Goal: Task Accomplishment & Management: Manage account settings

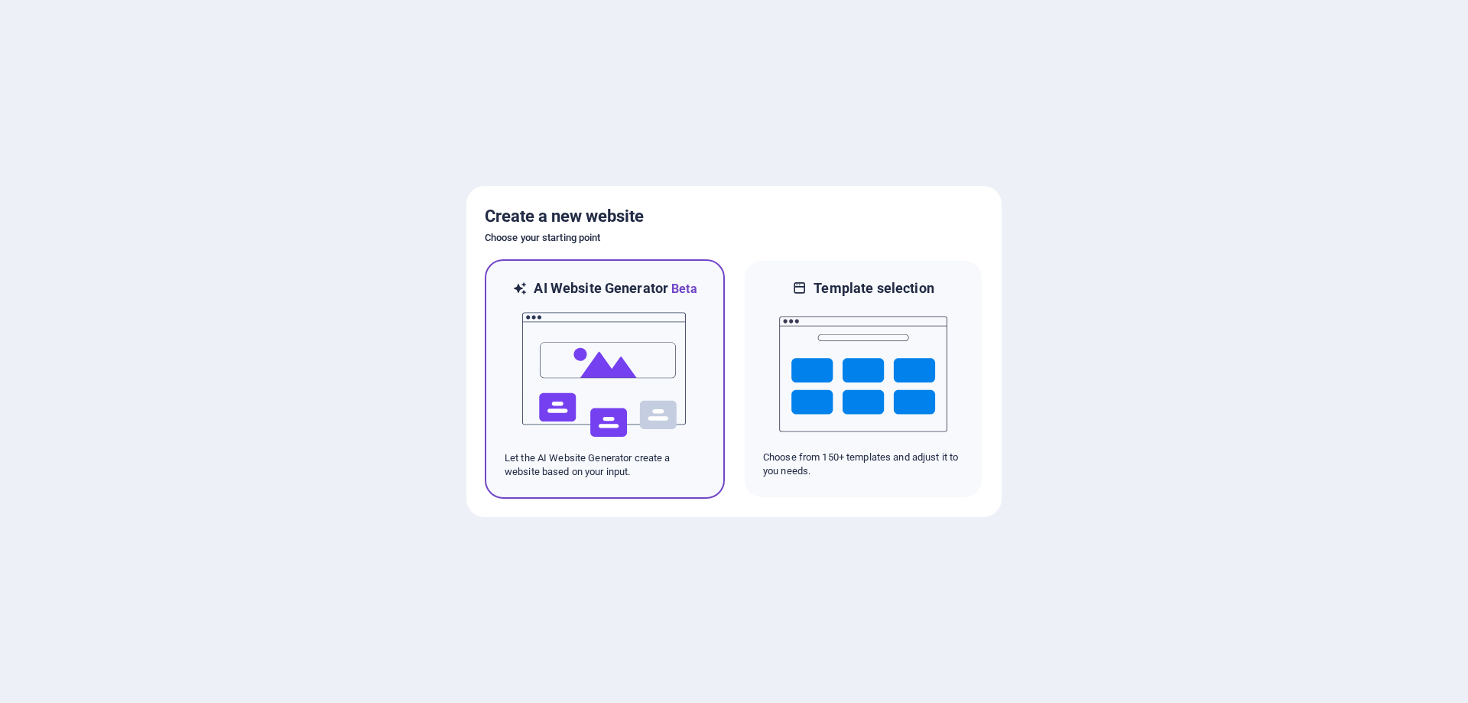
click at [634, 353] on img at bounding box center [605, 374] width 168 height 153
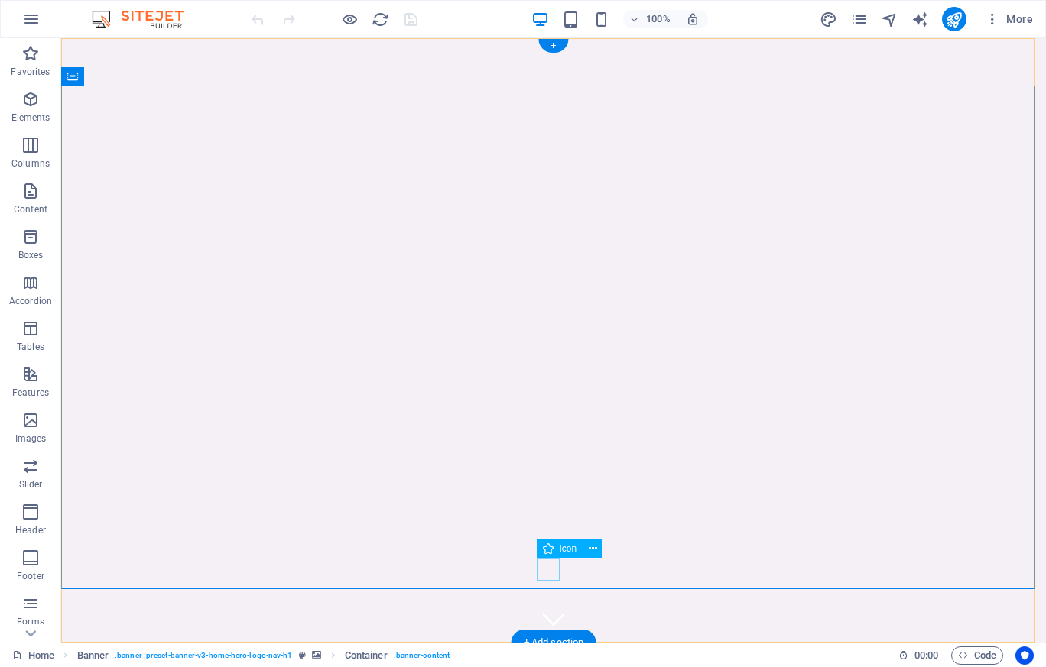
click at [550, 608] on figure at bounding box center [553, 619] width 23 height 23
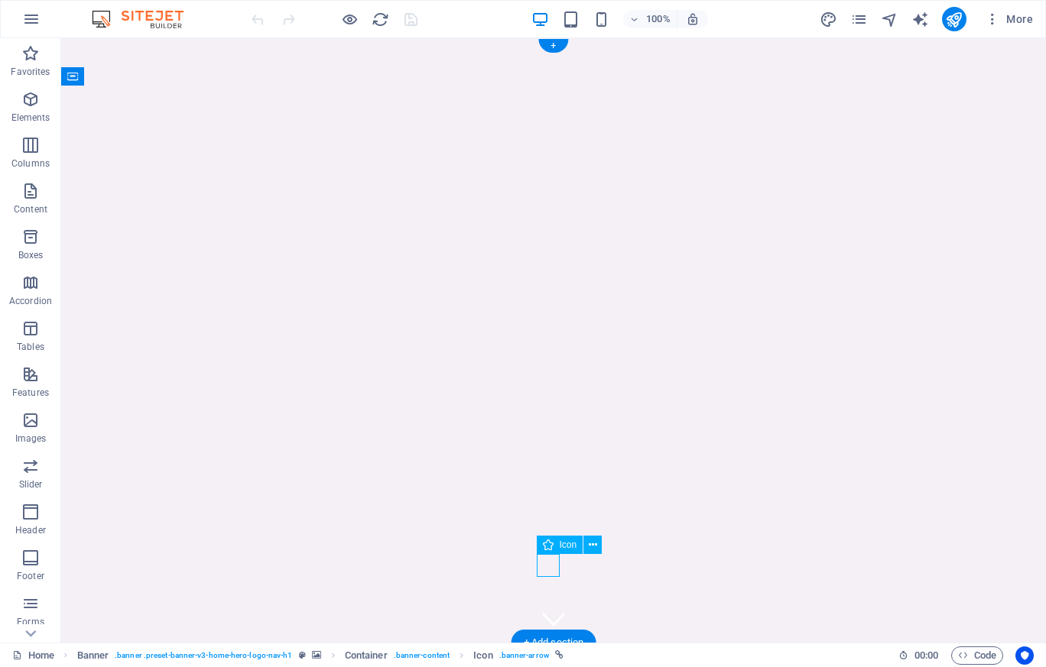
click at [550, 608] on figure at bounding box center [553, 619] width 23 height 23
click at [551, 608] on figure at bounding box center [553, 619] width 23 height 23
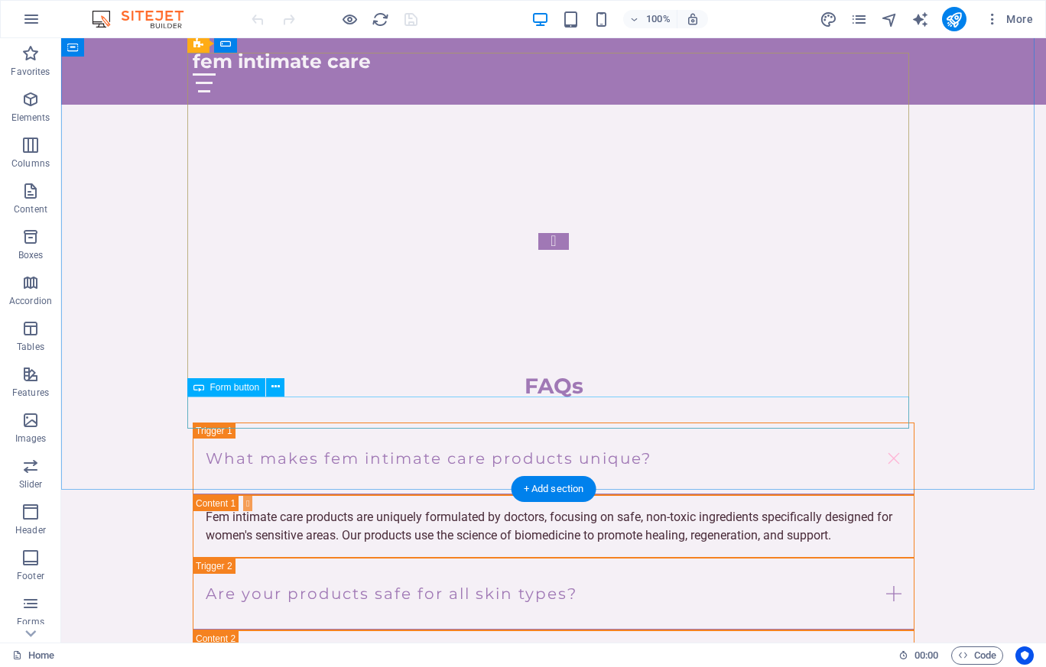
scroll to position [5879, 0]
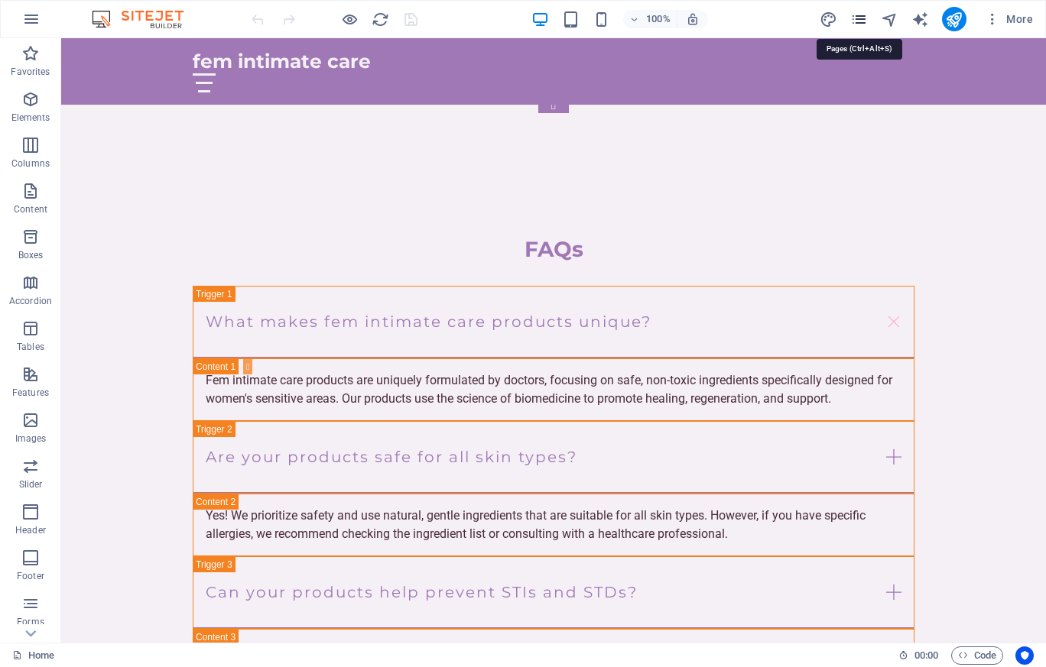
click at [853, 21] on icon "pages" at bounding box center [859, 20] width 18 height 18
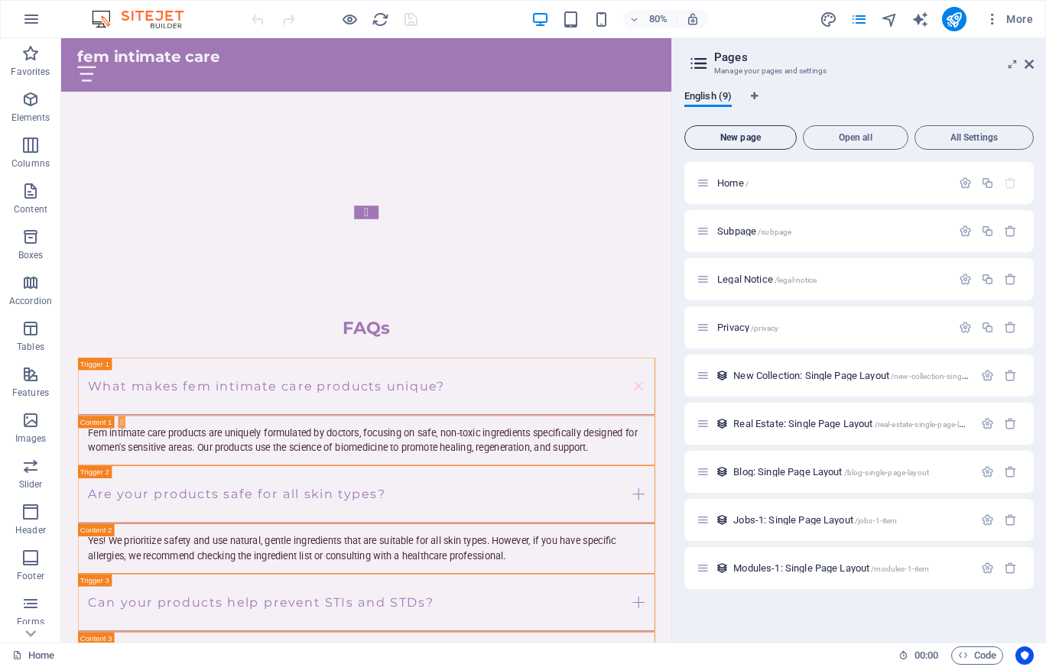
click at [761, 136] on span "New page" at bounding box center [740, 137] width 99 height 9
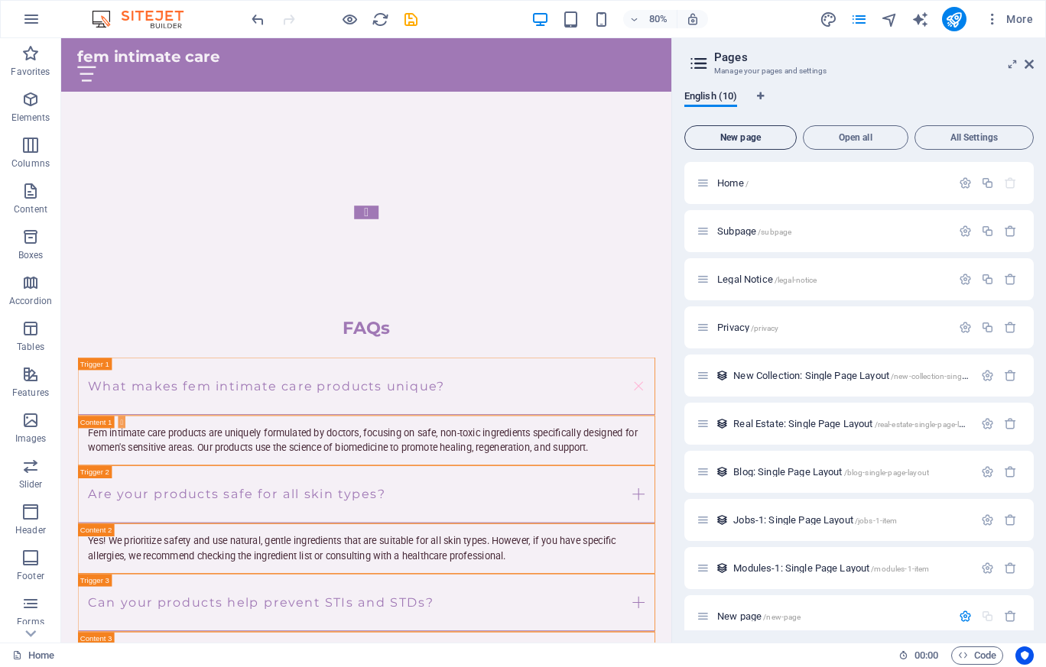
scroll to position [278, 0]
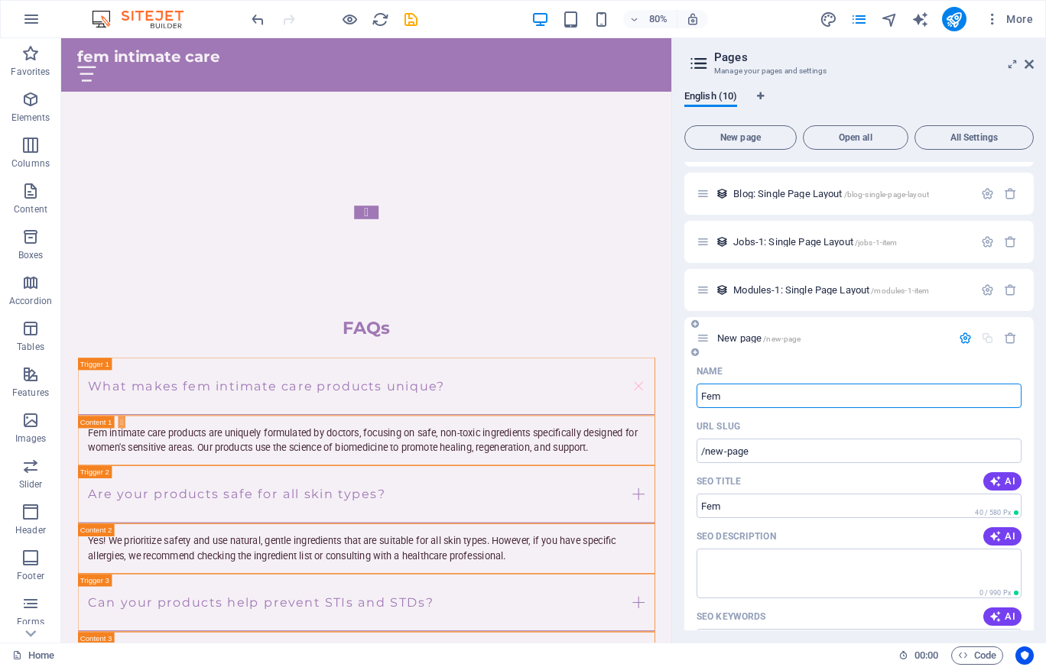
type input "Fem"
type input "/fem"
type input "FemCare"
type input "/femcare"
type input "FemIntimateCare"
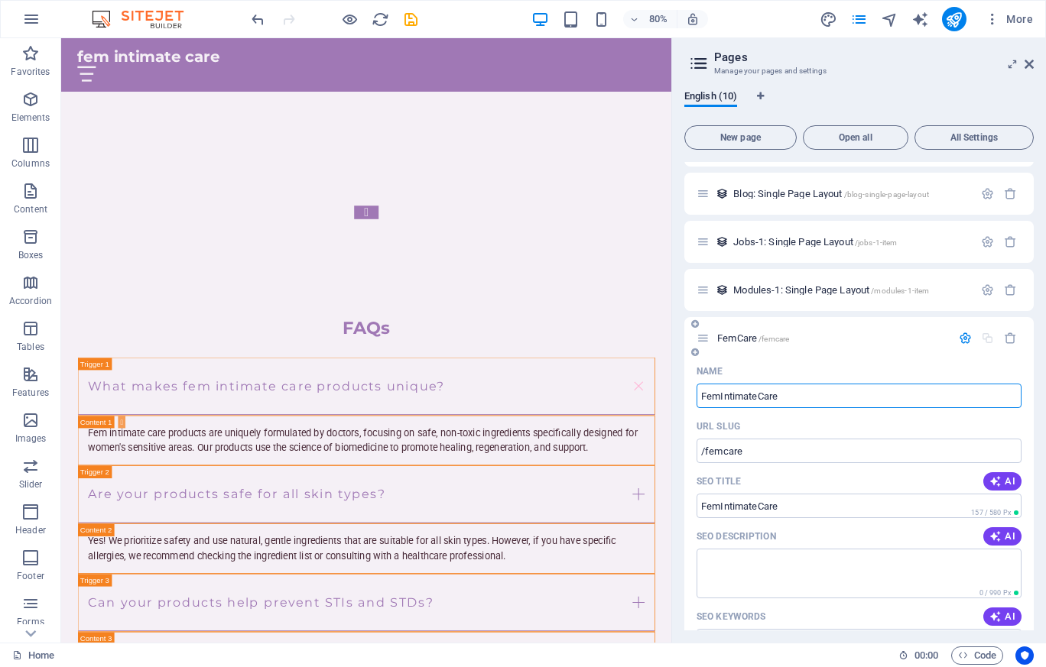
type input "/femintimatecare"
type input "FemInt"
type input "/femintimatecar"
type input "F"
type input "/"
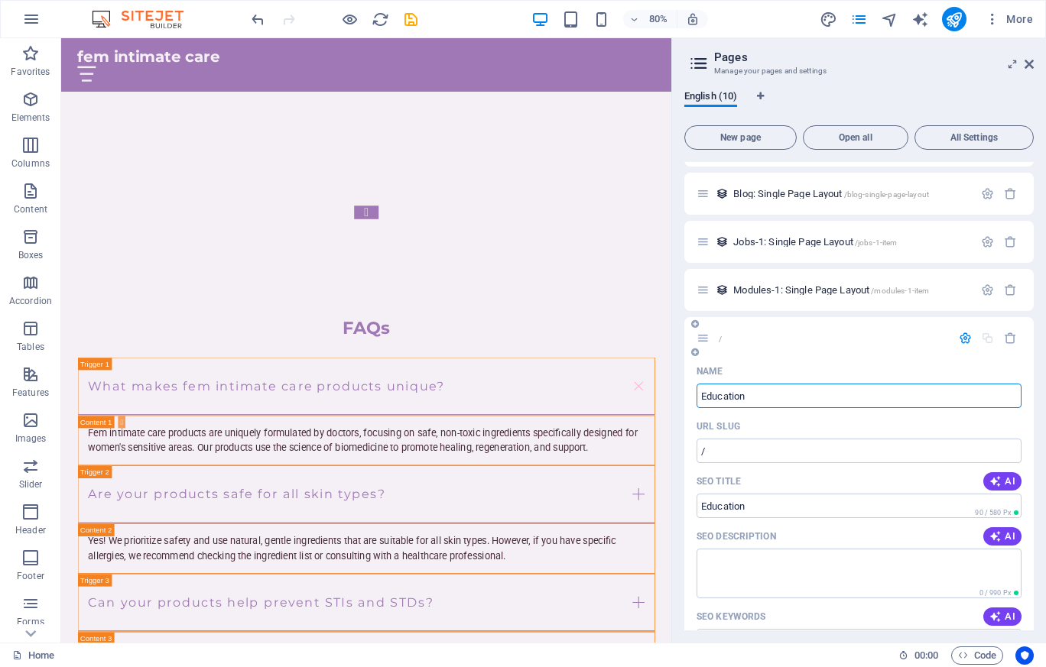
type input "Education"
type input "/education"
type input "Education"
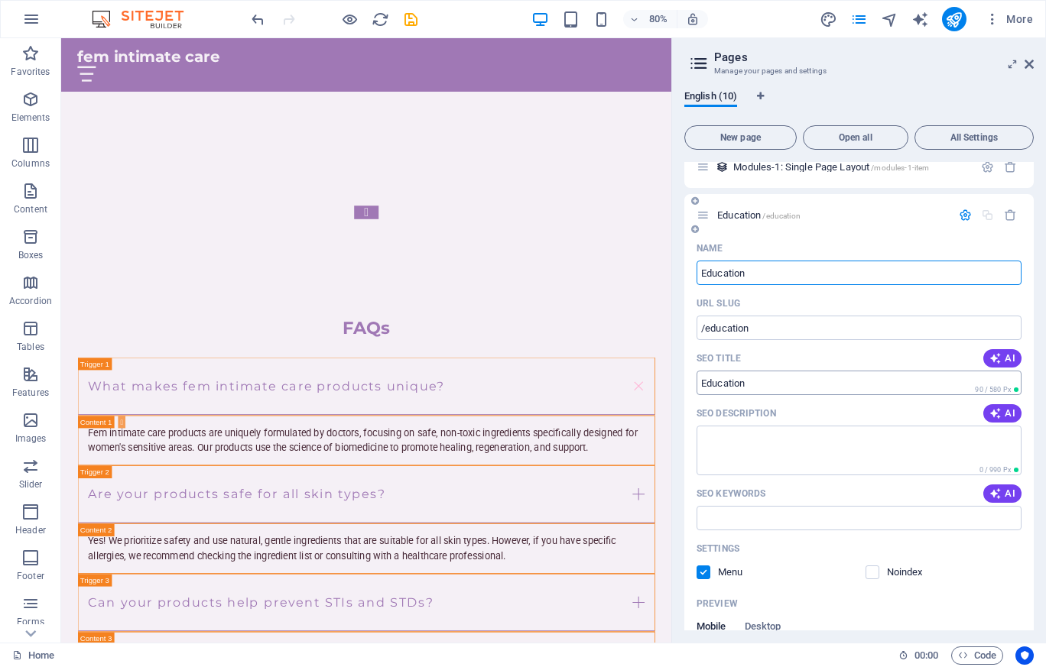
scroll to position [414, 0]
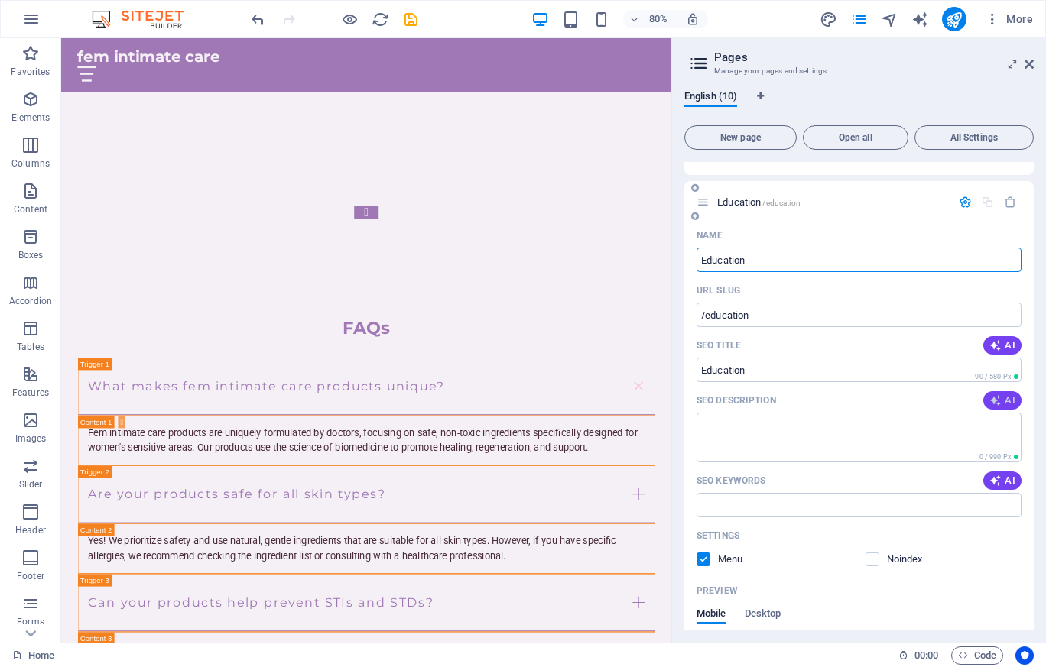
type input "Education"
click at [1008, 392] on button "AI" at bounding box center [1002, 400] width 38 height 18
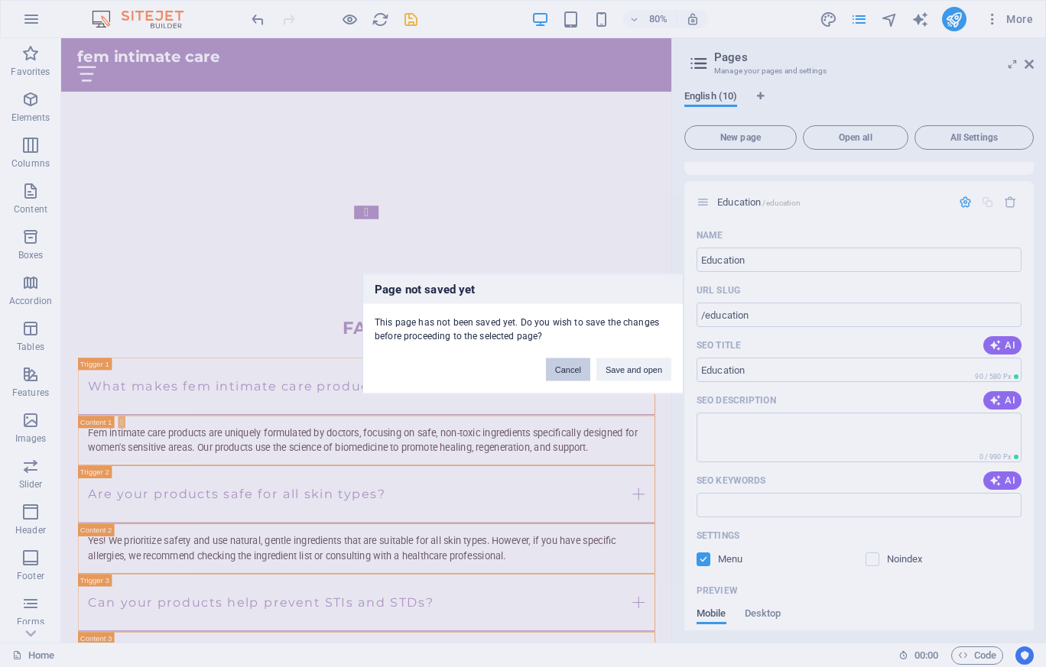
click at [566, 373] on button "Cancel" at bounding box center [568, 369] width 44 height 23
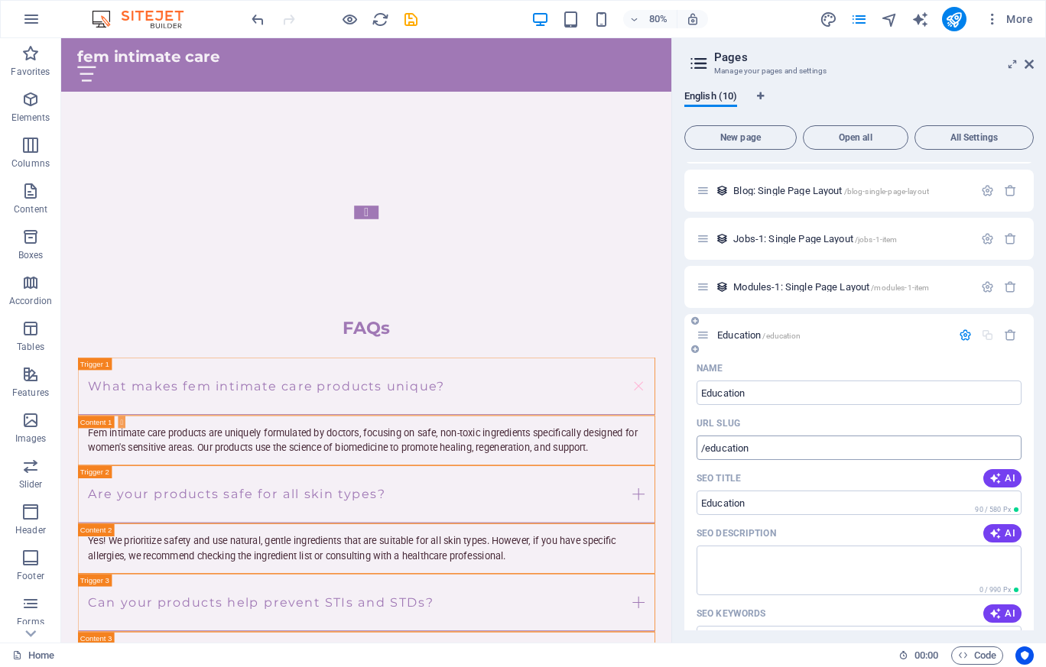
scroll to position [306, 0]
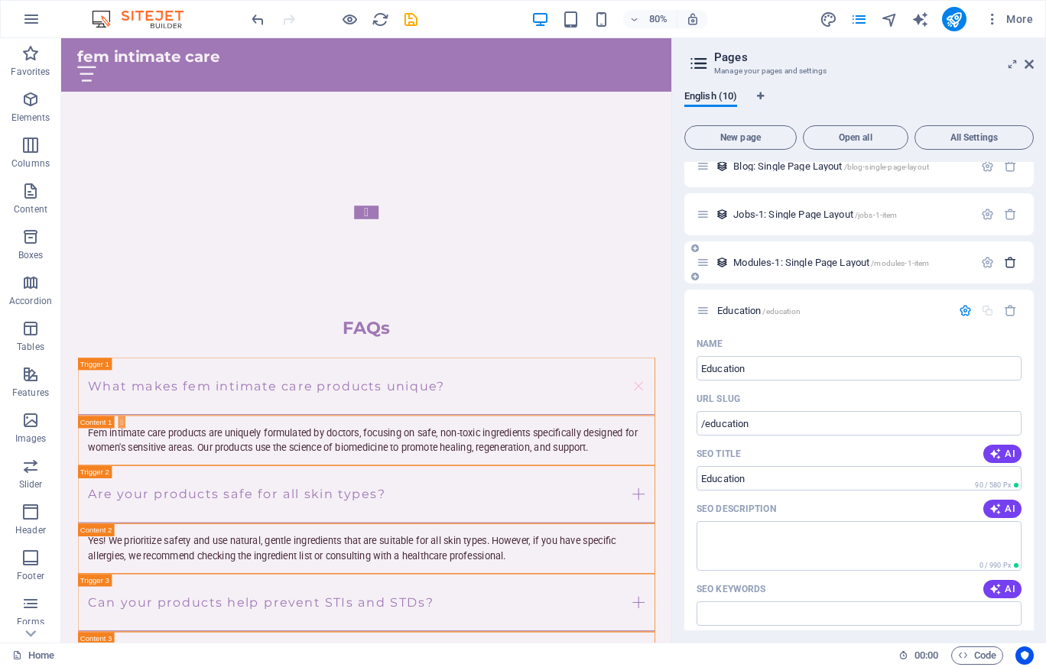
click at [1011, 261] on icon "button" at bounding box center [1010, 262] width 13 height 13
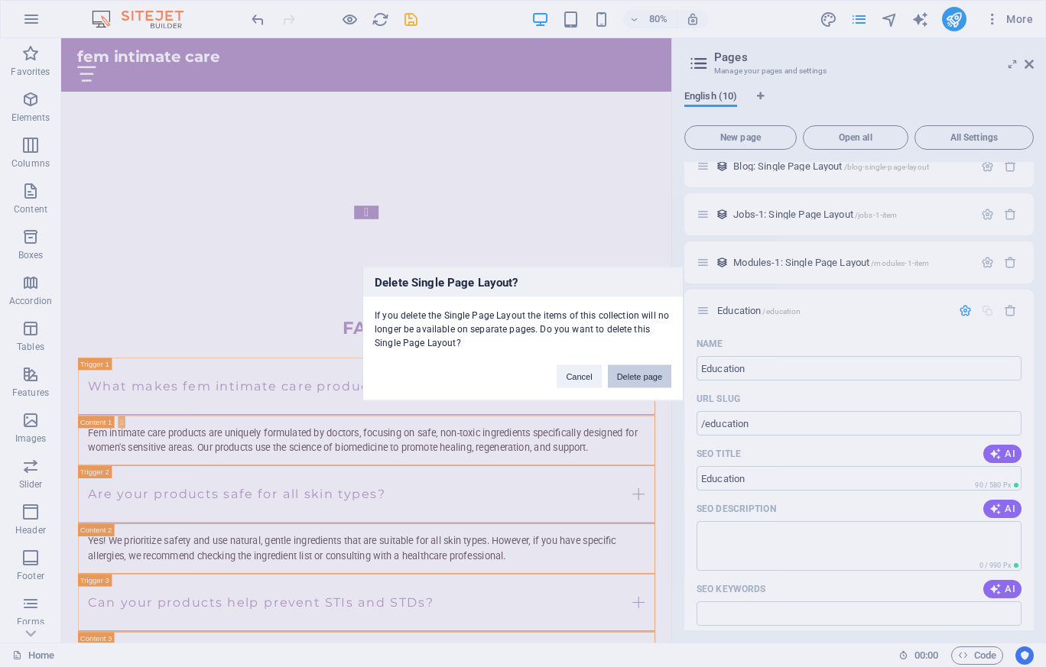
click at [664, 372] on button "Delete page" at bounding box center [639, 376] width 63 height 23
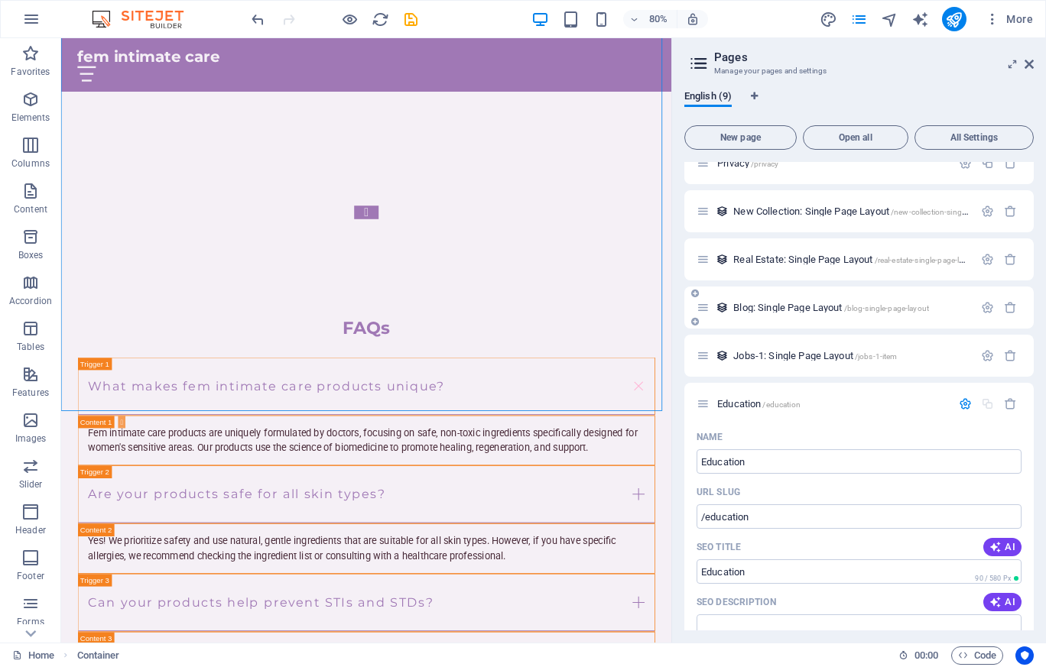
scroll to position [153, 0]
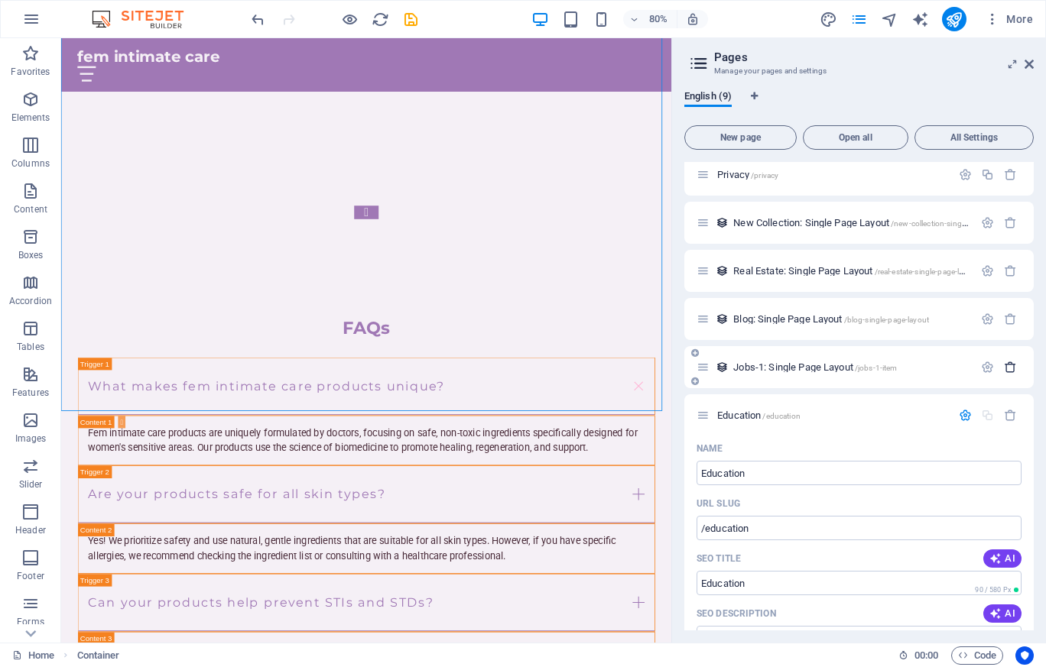
click at [1004, 368] on icon "button" at bounding box center [1010, 367] width 13 height 13
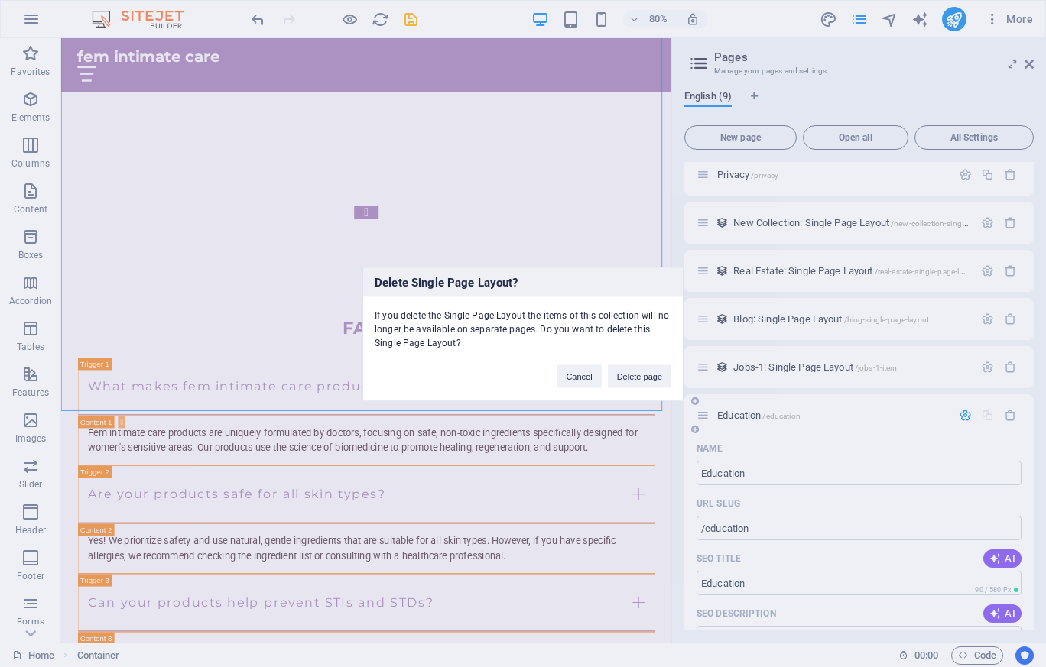
drag, startPoint x: 650, startPoint y: 376, endPoint x: 710, endPoint y: 360, distance: 62.5
click at [649, 376] on button "Delete page" at bounding box center [639, 376] width 63 height 23
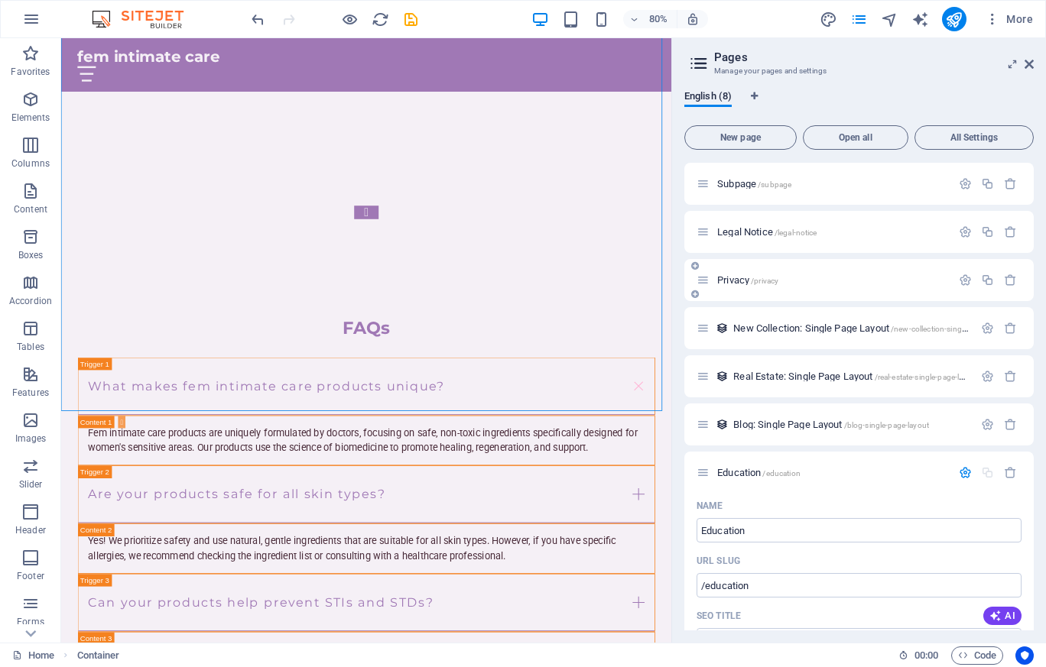
scroll to position [0, 0]
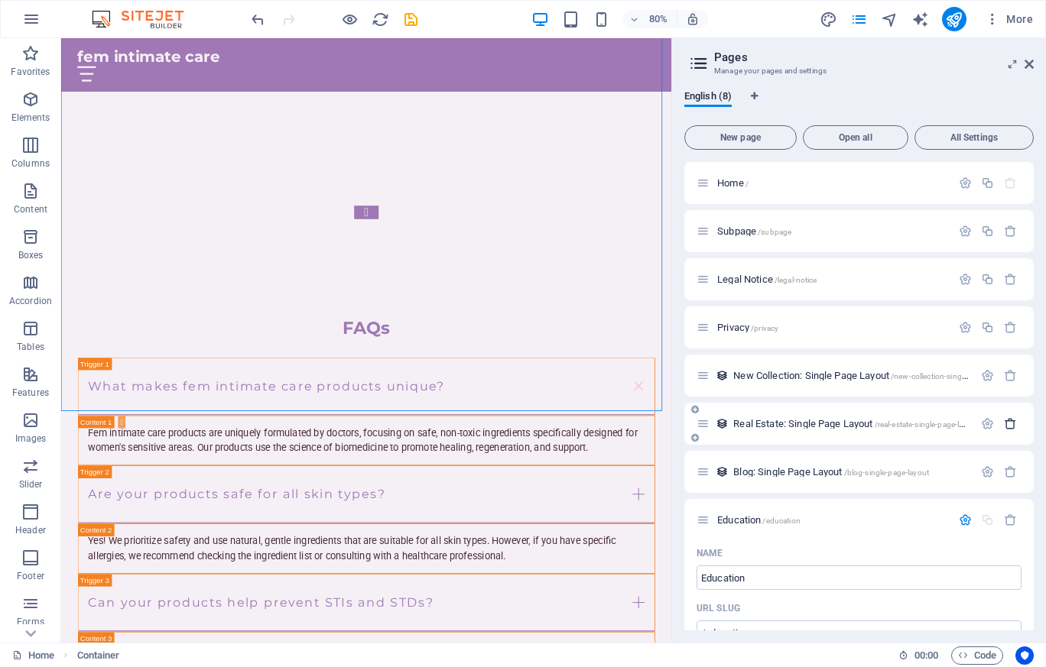
click at [1008, 422] on icon "button" at bounding box center [1010, 423] width 13 height 13
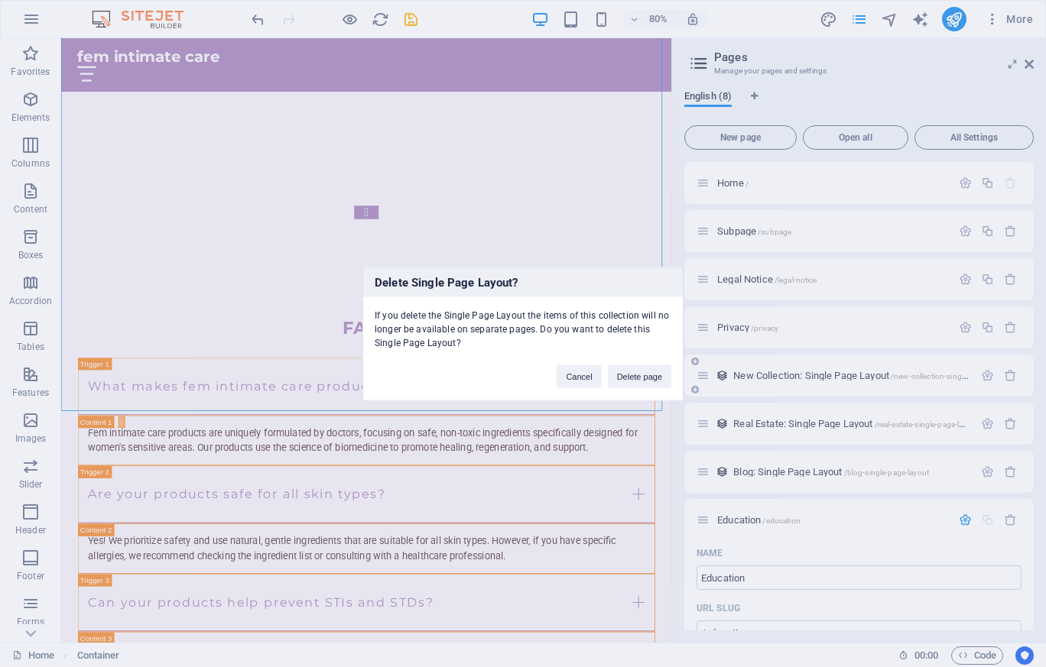
click at [635, 379] on button "Delete page" at bounding box center [639, 376] width 63 height 23
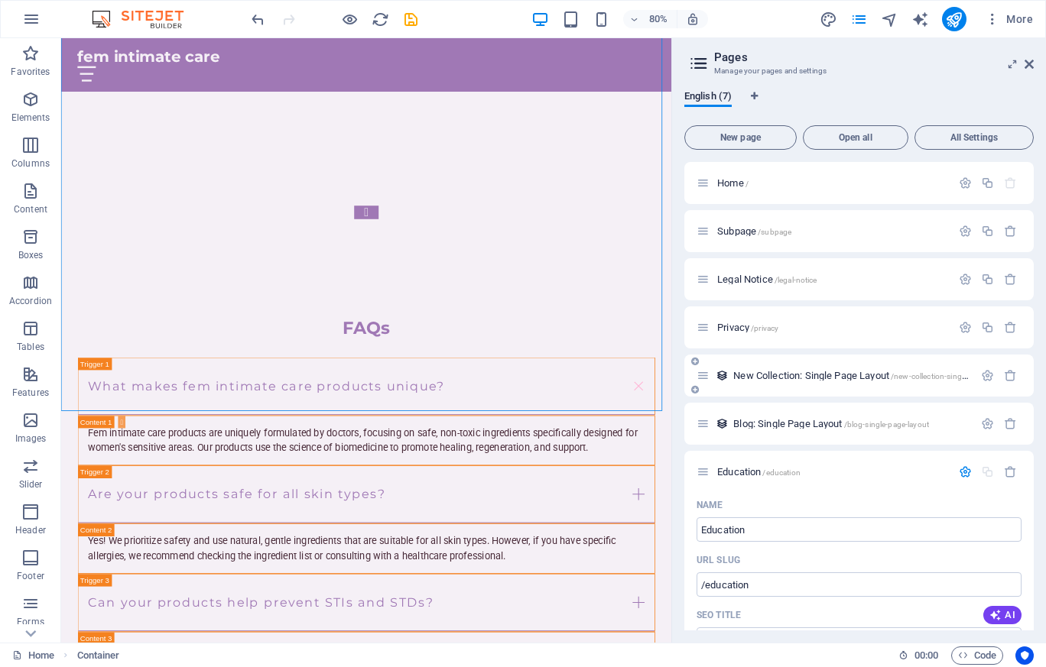
click at [873, 376] on span "New Collection: Single Page Layout /new-collection-single-page-layout" at bounding box center [871, 375] width 277 height 11
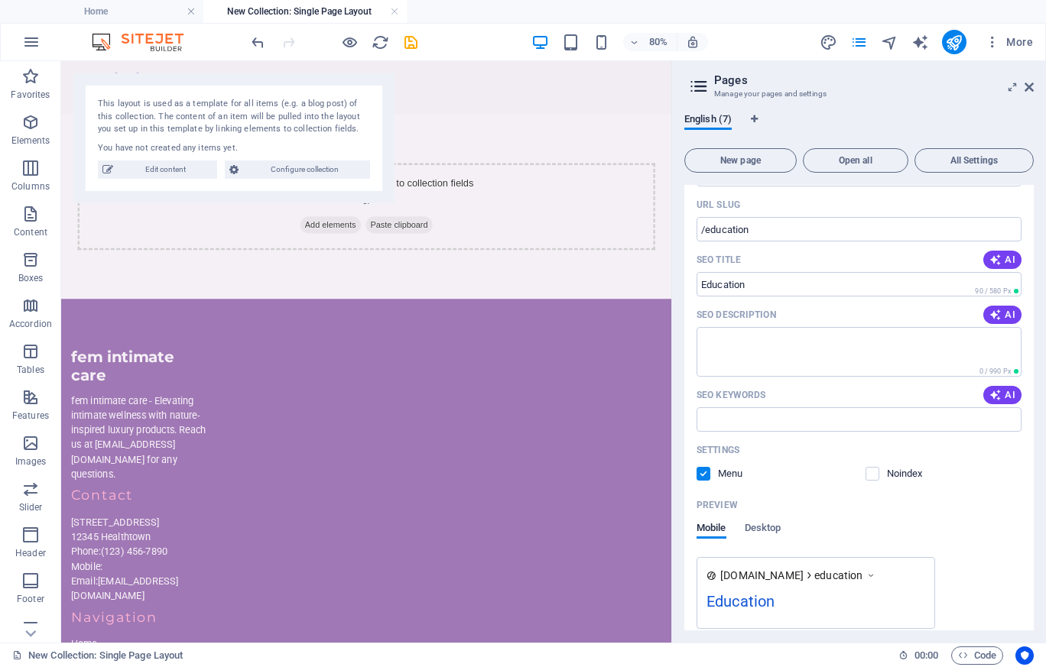
scroll to position [446, 0]
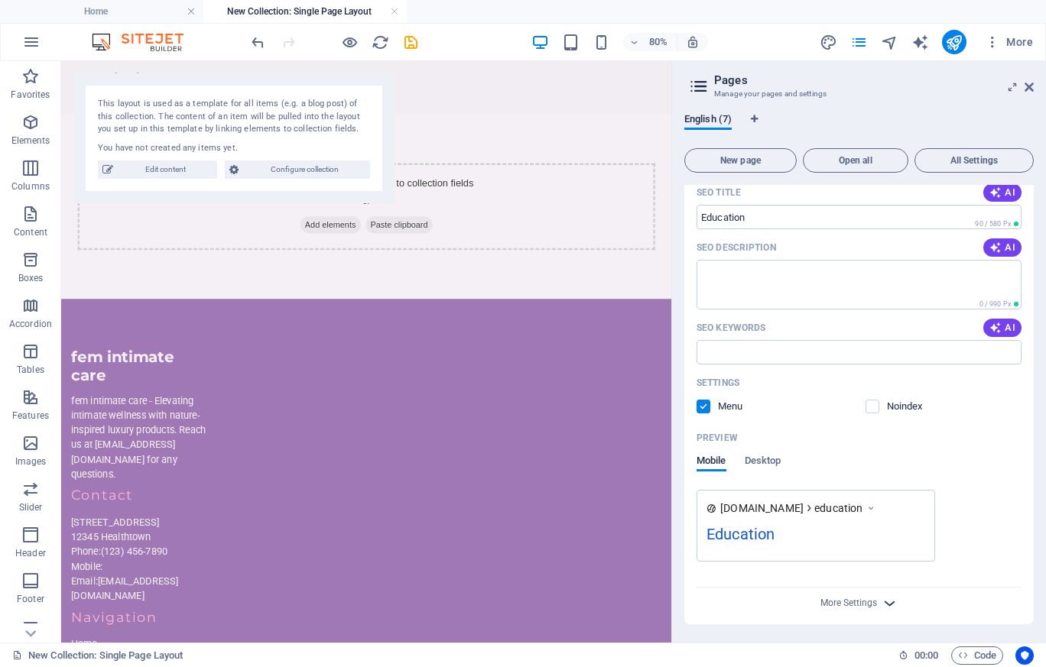
click at [887, 604] on icon "button" at bounding box center [890, 604] width 18 height 18
click at [712, 121] on span "English (7)" at bounding box center [707, 120] width 47 height 21
click at [696, 85] on icon at bounding box center [698, 86] width 23 height 21
click at [696, 89] on icon at bounding box center [698, 86] width 23 height 21
drag, startPoint x: 388, startPoint y: 135, endPoint x: 417, endPoint y: 86, distance: 57.3
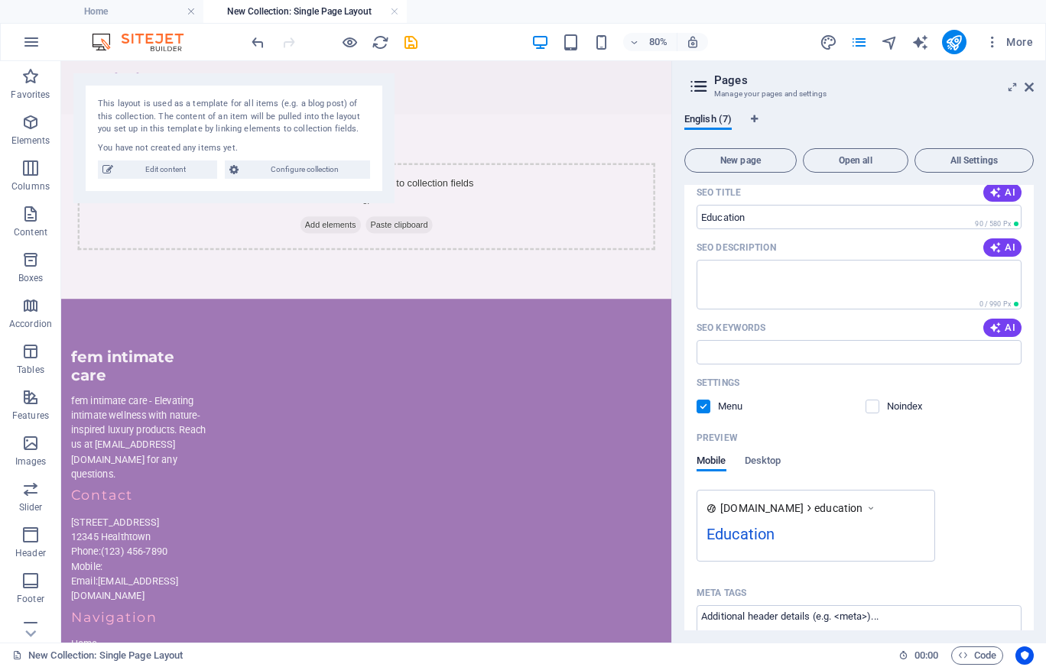
click at [388, 135] on div "This layout is used as a template for all items (e.g. a blog post) of this coll…" at bounding box center [233, 138] width 321 height 130
click at [123, 261] on div "Add elements and assign them to collection fields or Add elements Paste clipboa…" at bounding box center [443, 243] width 722 height 109
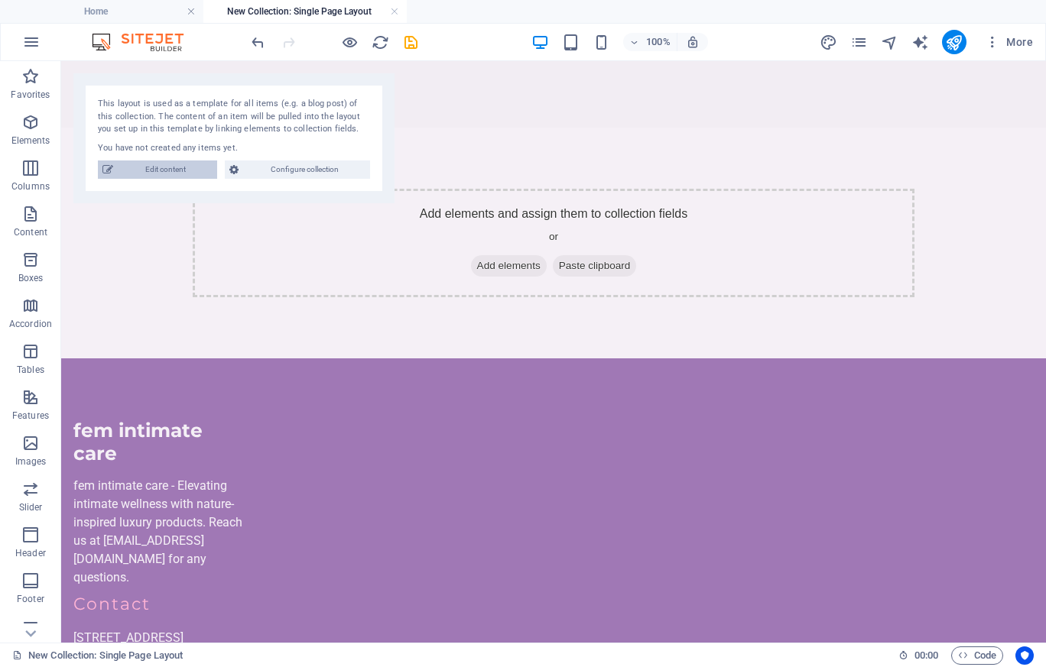
click at [155, 166] on span "Edit content" at bounding box center [165, 170] width 95 height 18
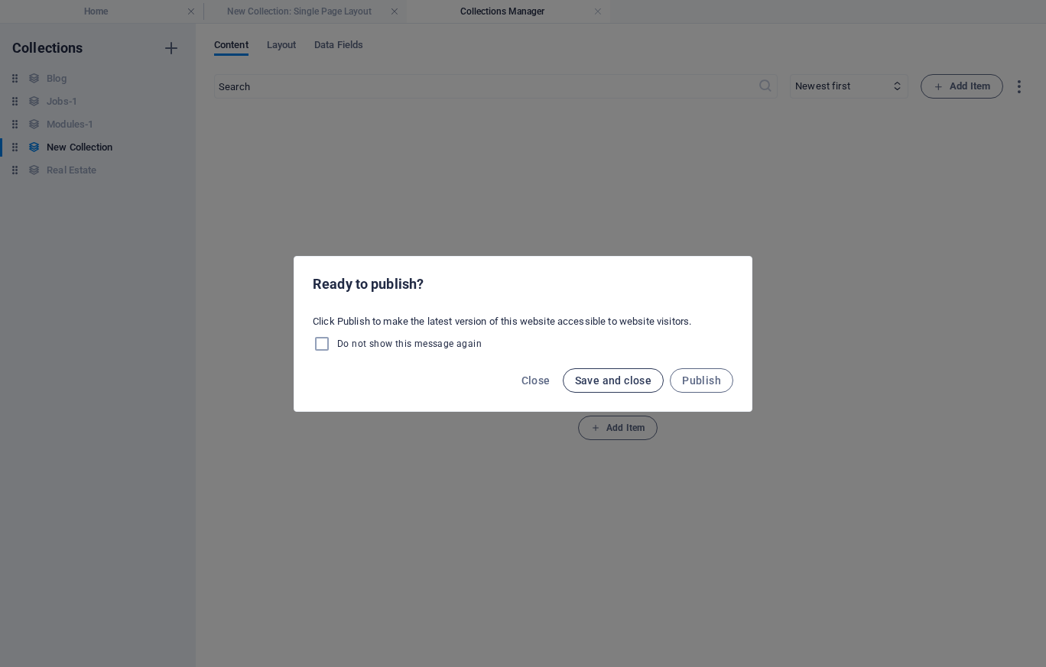
click at [639, 381] on span "Save and close" at bounding box center [613, 381] width 77 height 12
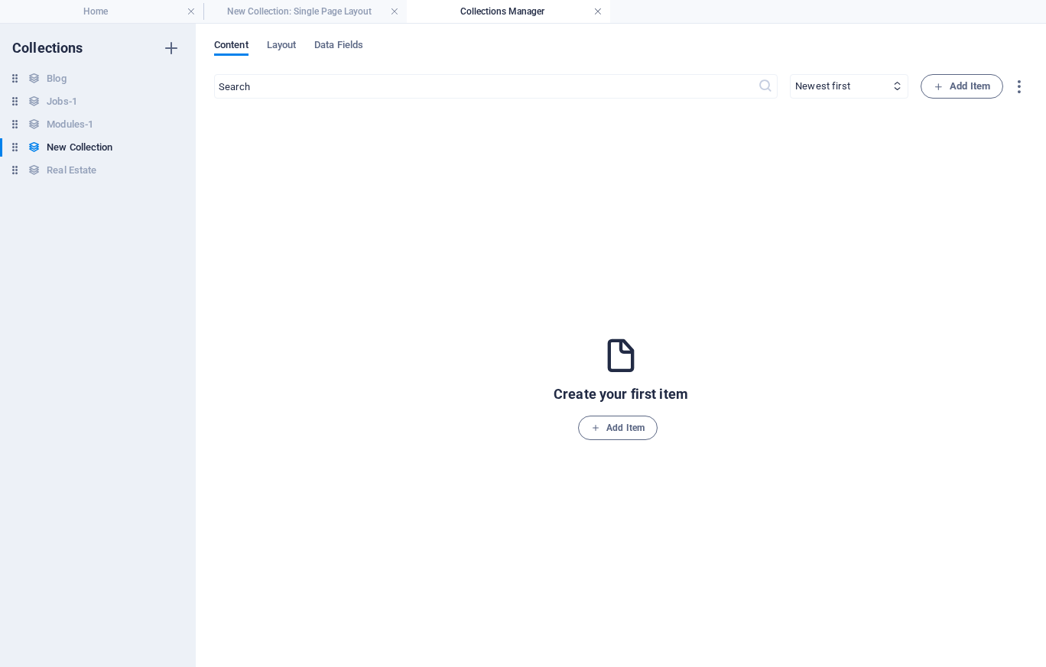
click at [596, 10] on link at bounding box center [597, 12] width 9 height 15
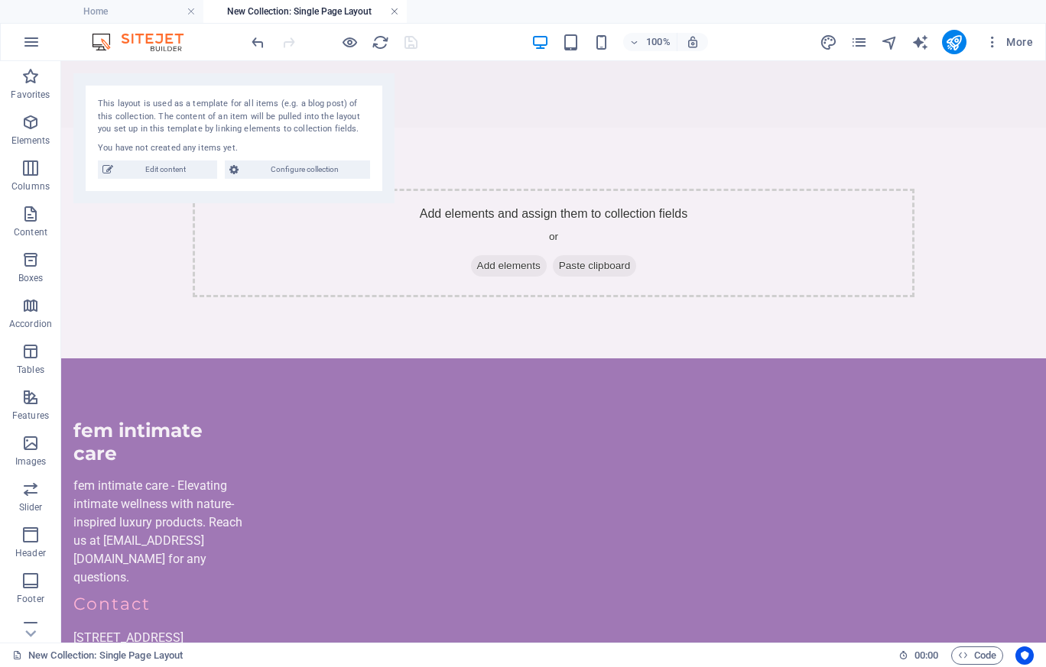
click at [394, 11] on link at bounding box center [394, 12] width 9 height 15
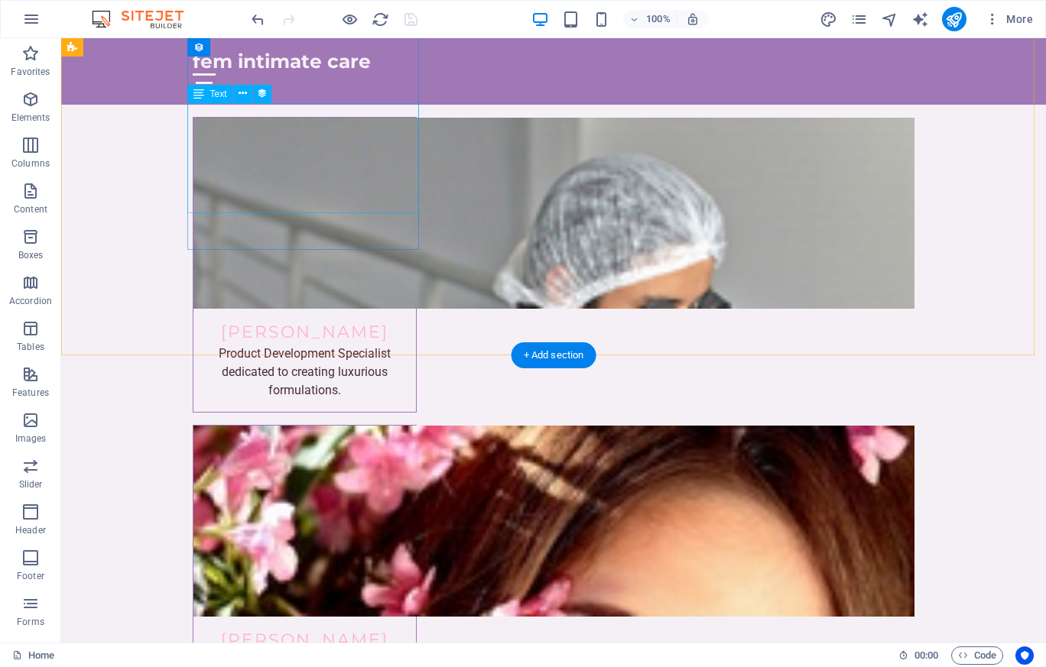
scroll to position [4579, 0]
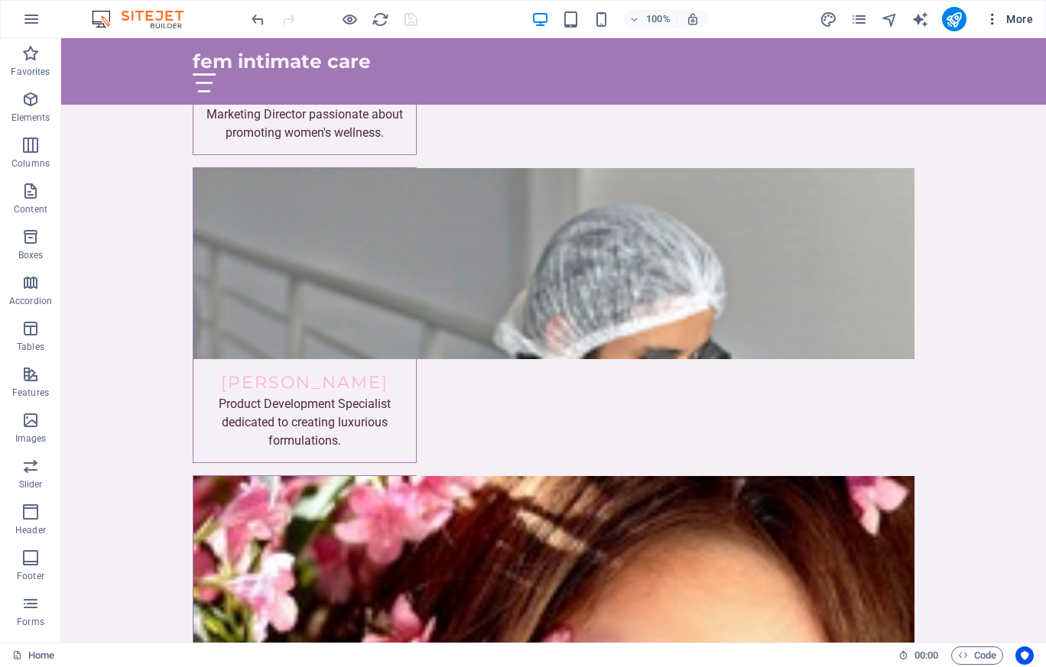
click at [1013, 20] on span "More" at bounding box center [1009, 18] width 48 height 15
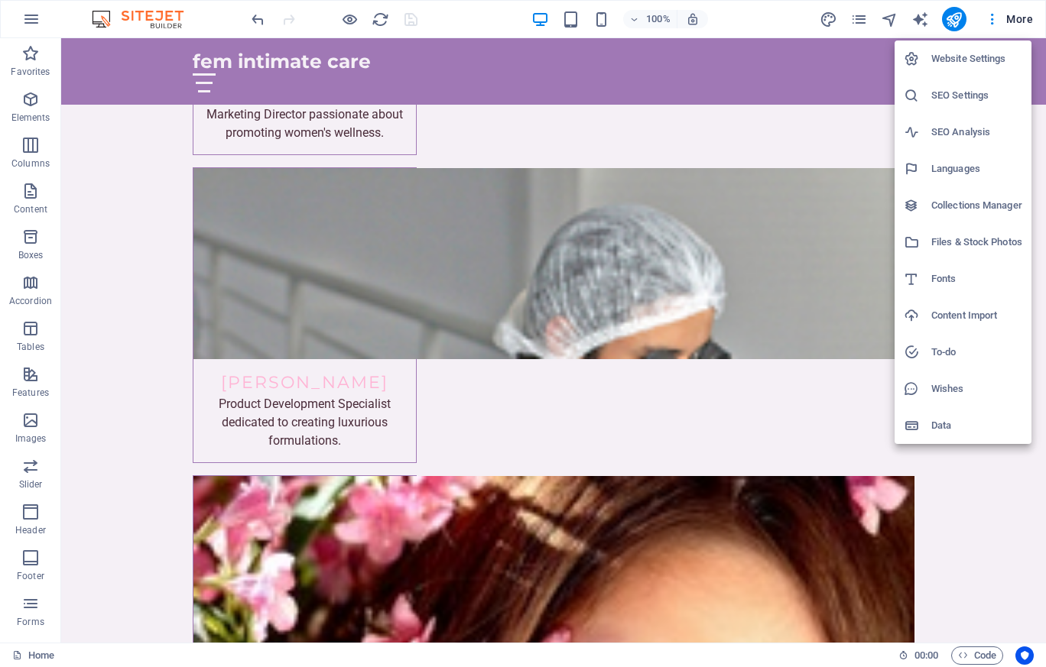
click at [152, 20] on div at bounding box center [523, 333] width 1046 height 667
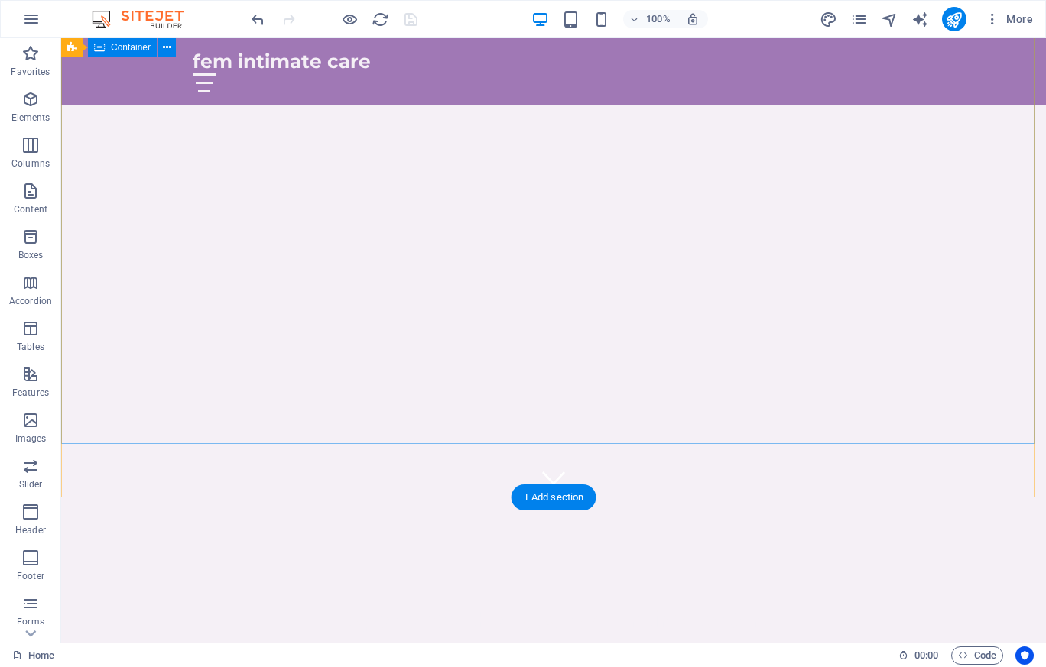
scroll to position [0, 0]
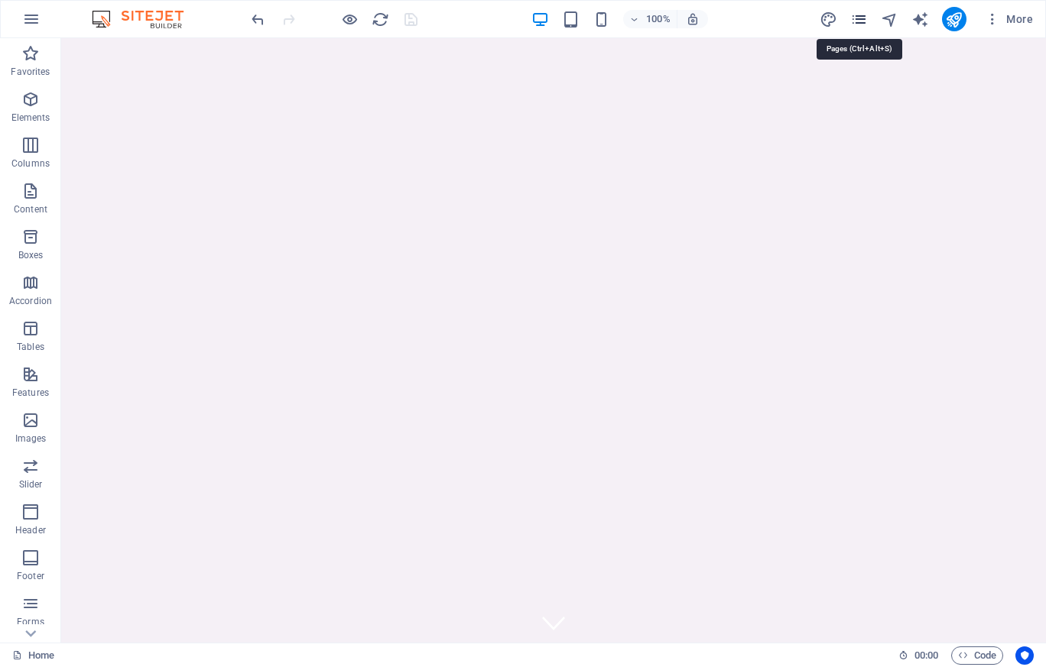
click at [853, 22] on icon "pages" at bounding box center [859, 20] width 18 height 18
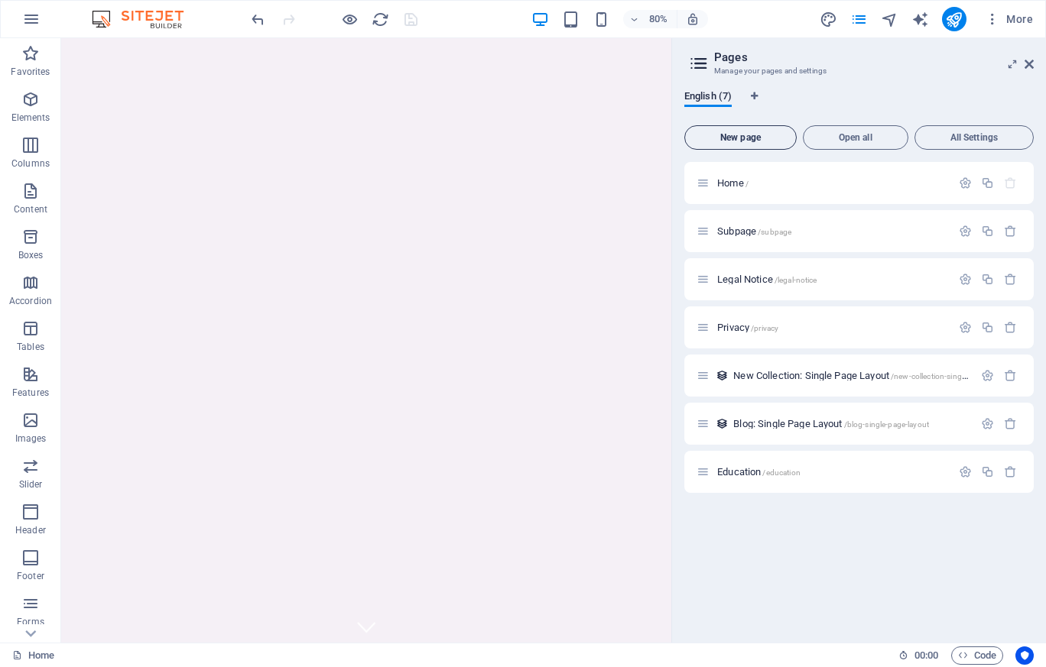
click at [733, 131] on button "New page" at bounding box center [740, 137] width 112 height 24
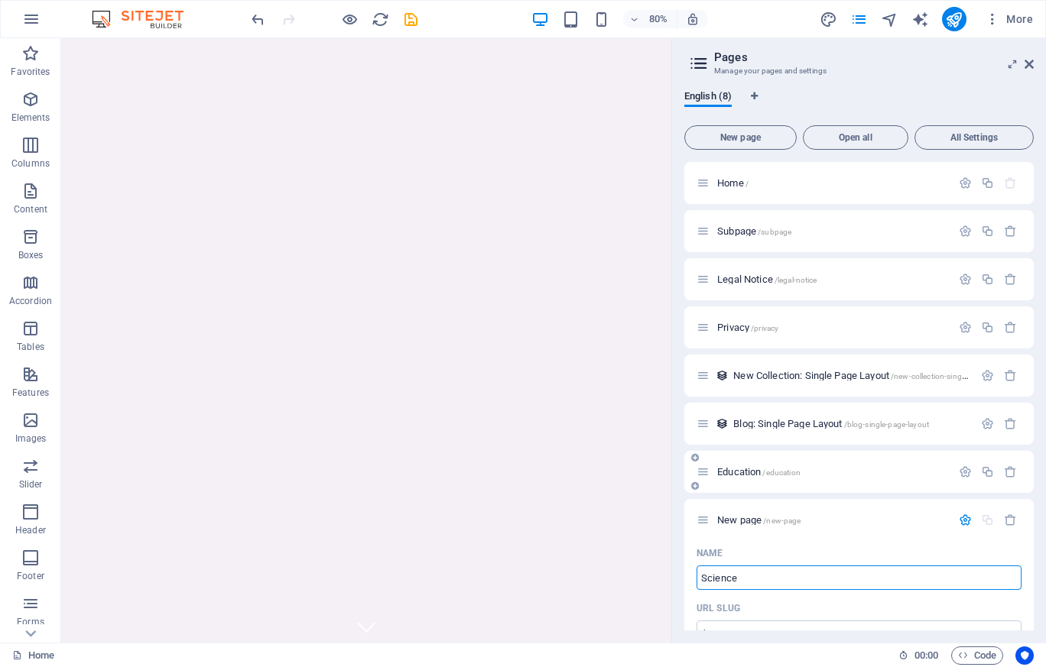
type input "Science"
type input "/science"
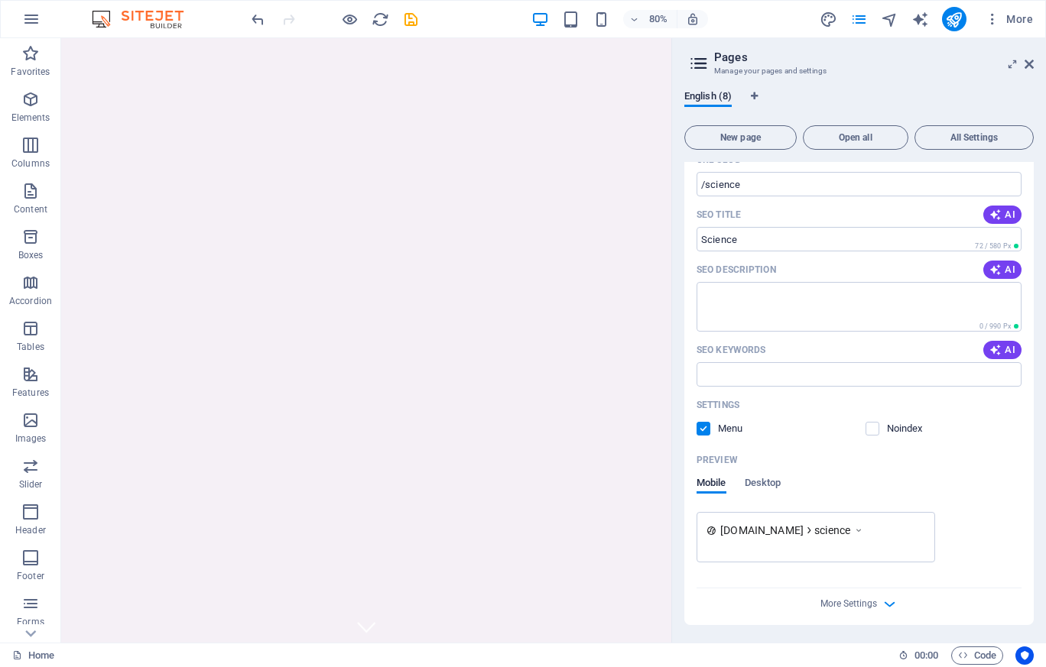
scroll to position [450, 0]
type input "Science"
click at [976, 424] on div "Noindex" at bounding box center [943, 428] width 157 height 14
click at [757, 138] on span "New page" at bounding box center [740, 137] width 99 height 9
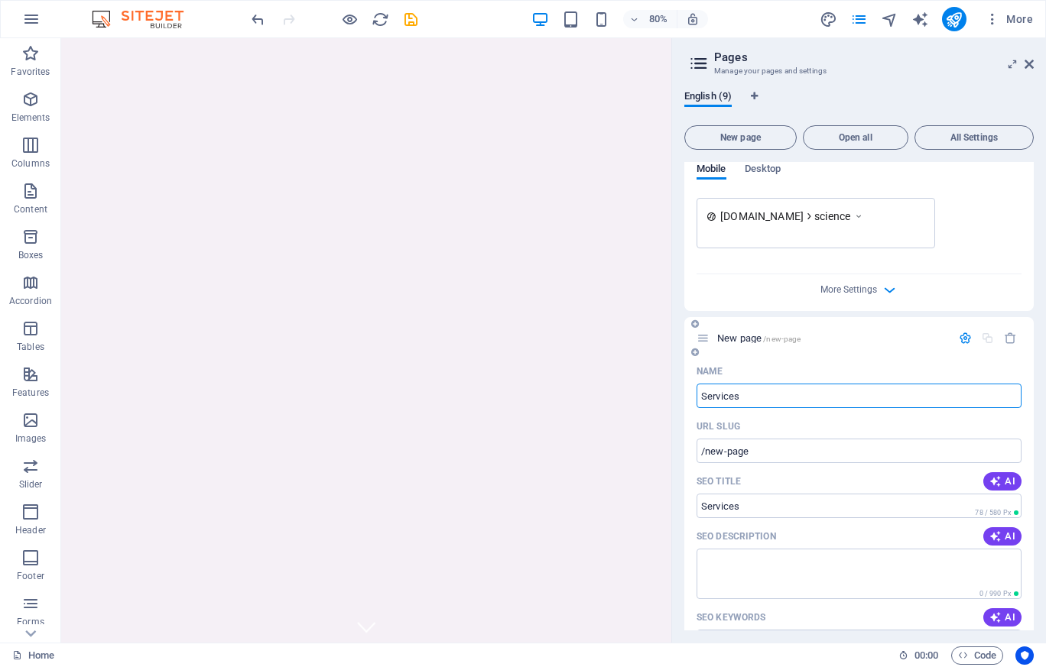
type input "Services"
type input "/services"
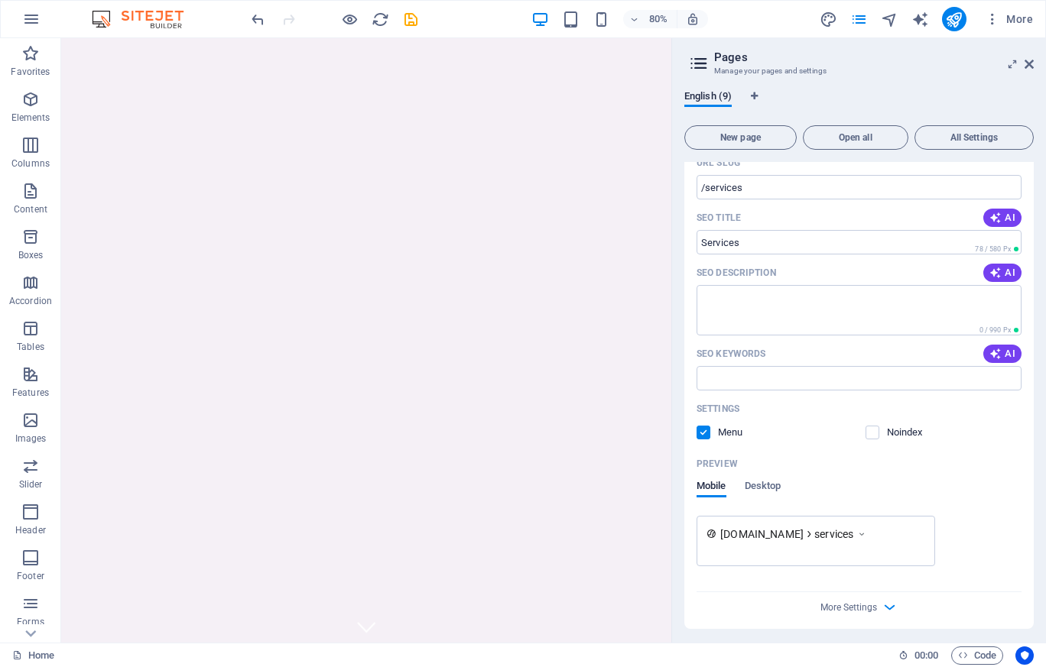
scroll to position [1031, 0]
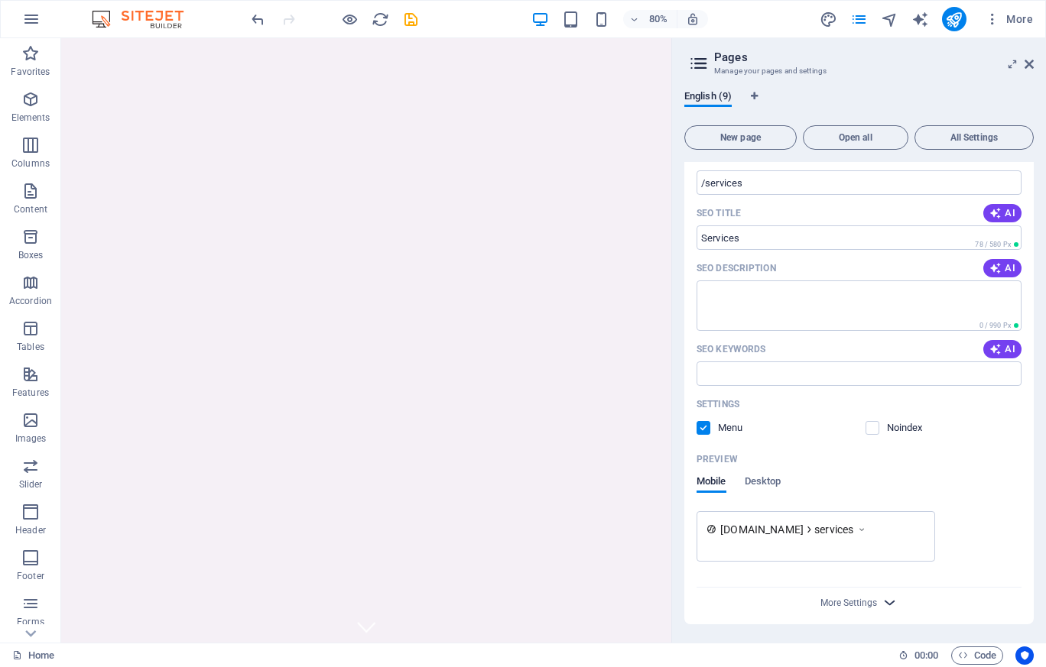
type input "Services"
click at [894, 603] on icon "button" at bounding box center [890, 603] width 18 height 18
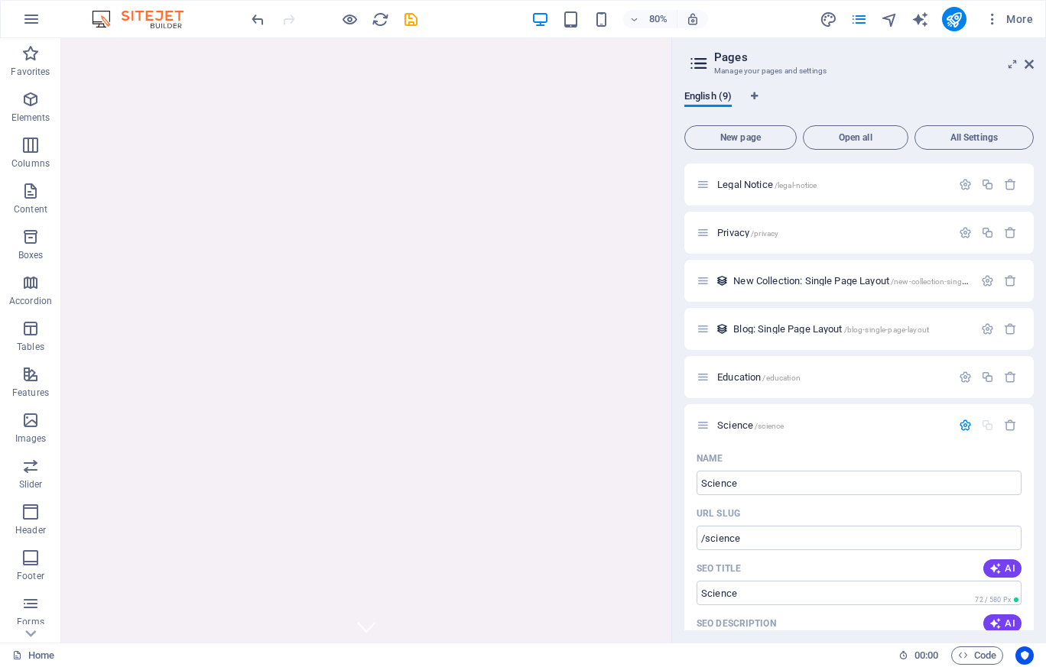
scroll to position [0, 0]
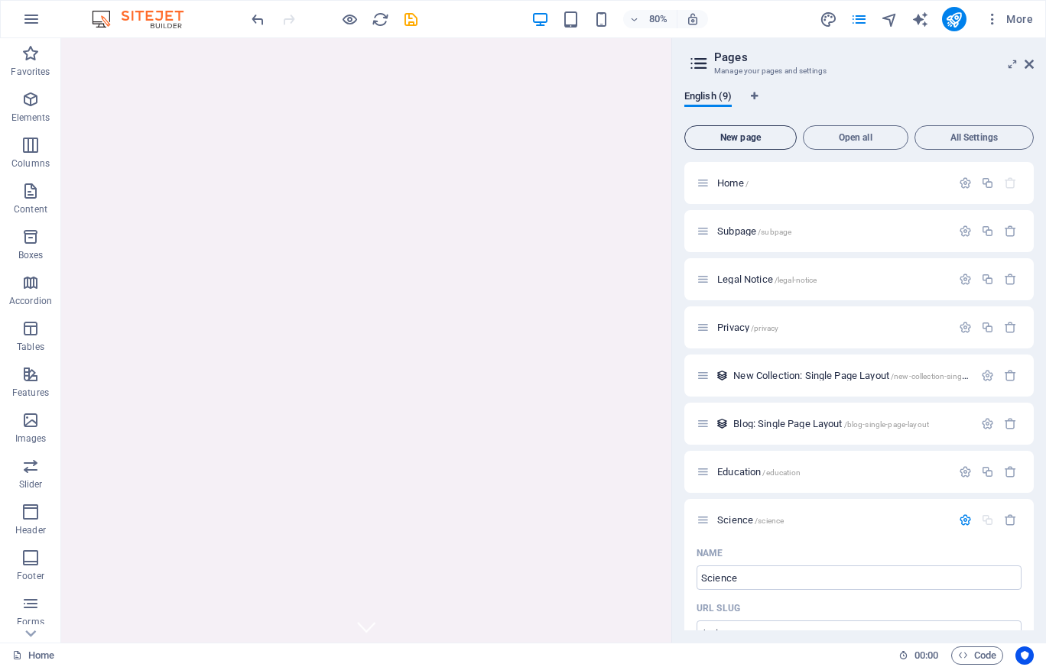
click at [751, 131] on button "New page" at bounding box center [740, 137] width 112 height 24
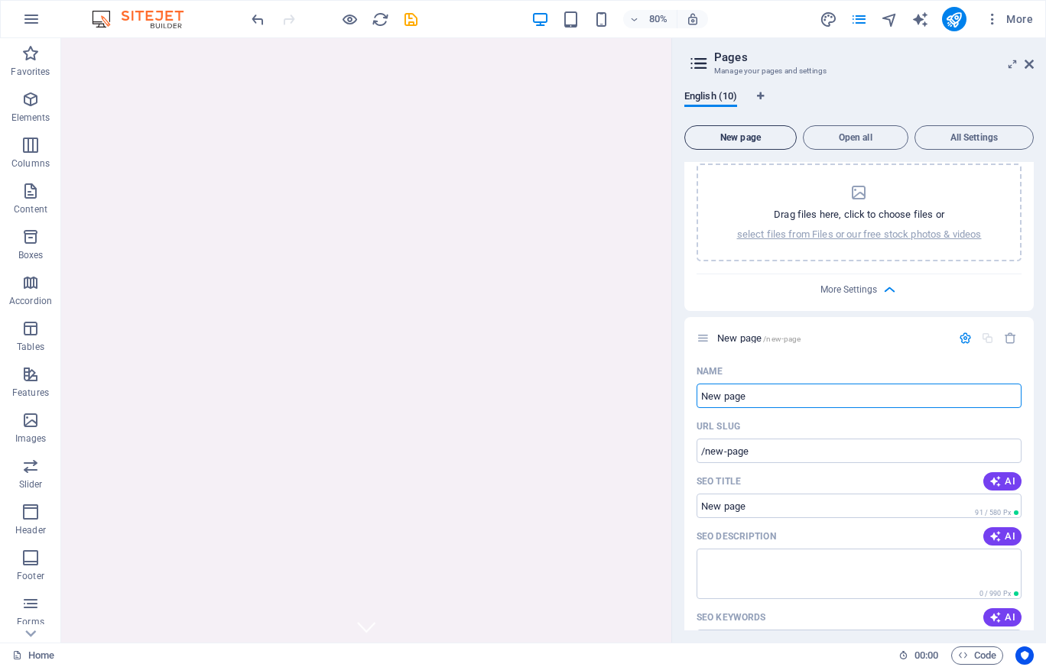
click at [763, 137] on span "New page" at bounding box center [740, 137] width 99 height 9
click at [712, 98] on span "English (11)" at bounding box center [710, 97] width 53 height 21
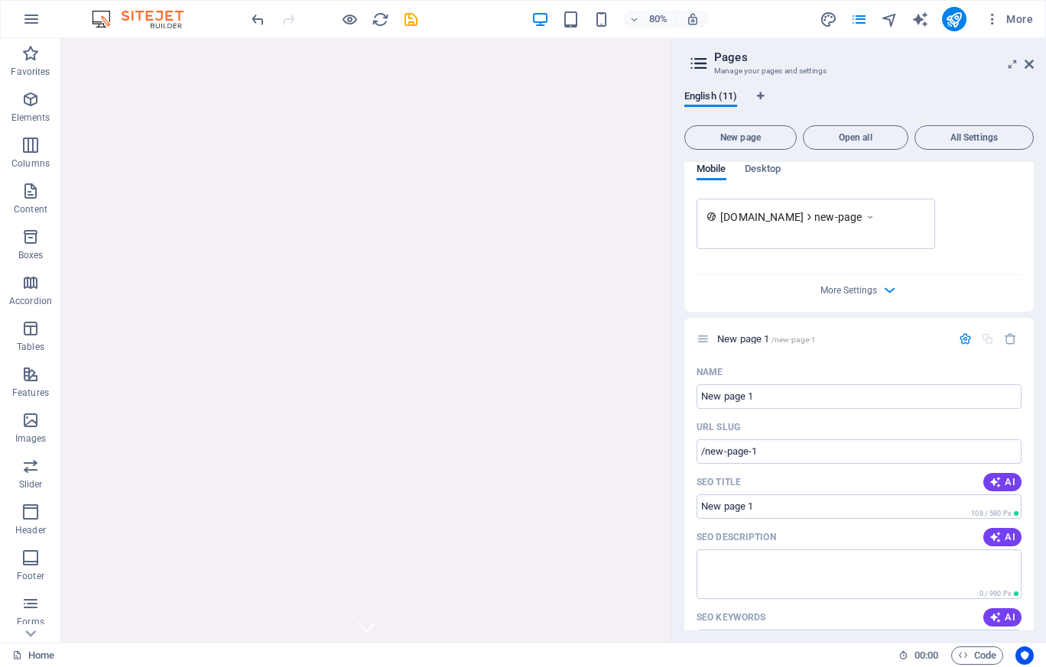
click at [699, 62] on icon at bounding box center [698, 63] width 23 height 21
drag, startPoint x: 1024, startPoint y: 64, endPoint x: 951, endPoint y: 29, distance: 80.7
click at [1024, 64] on icon at bounding box center [1028, 64] width 9 height 12
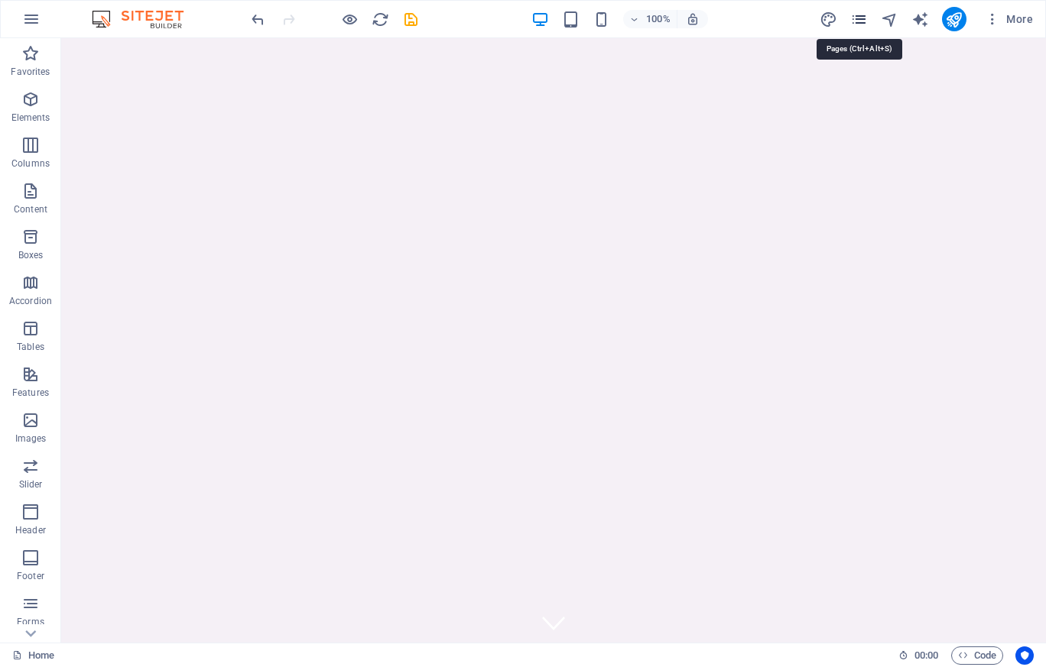
click at [864, 19] on icon "pages" at bounding box center [859, 20] width 18 height 18
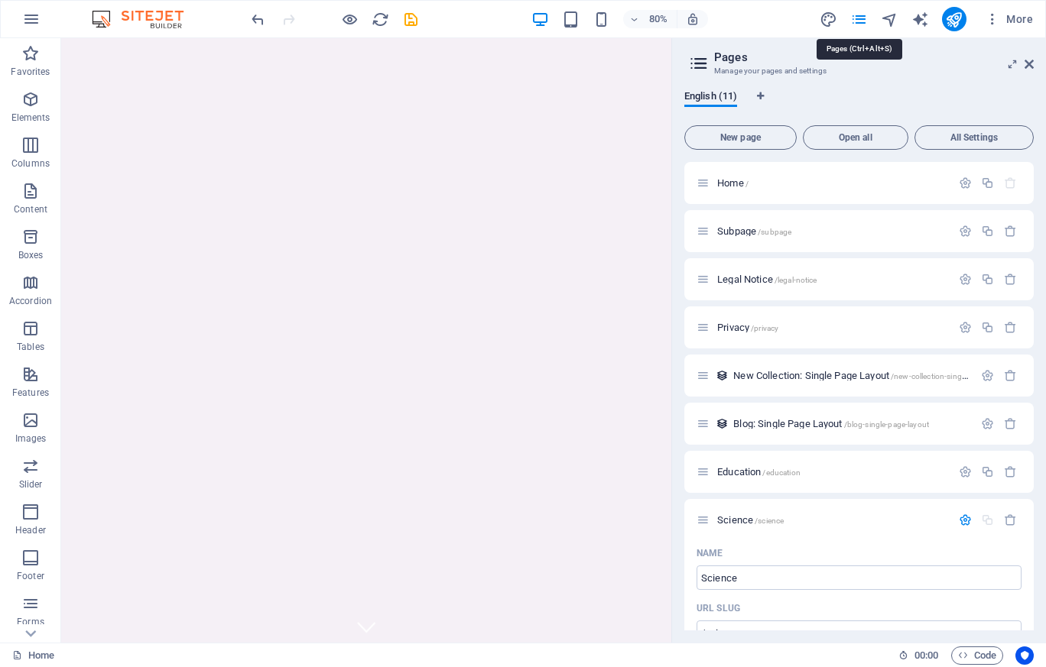
scroll to position [2100, 0]
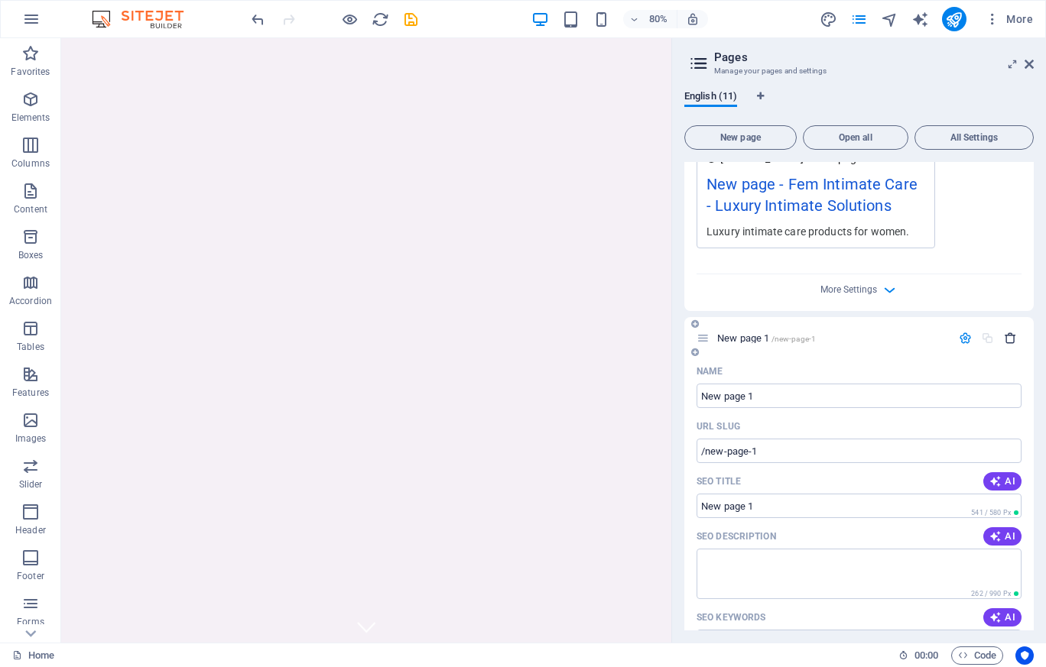
click at [1015, 335] on button "button" at bounding box center [1010, 338] width 22 height 13
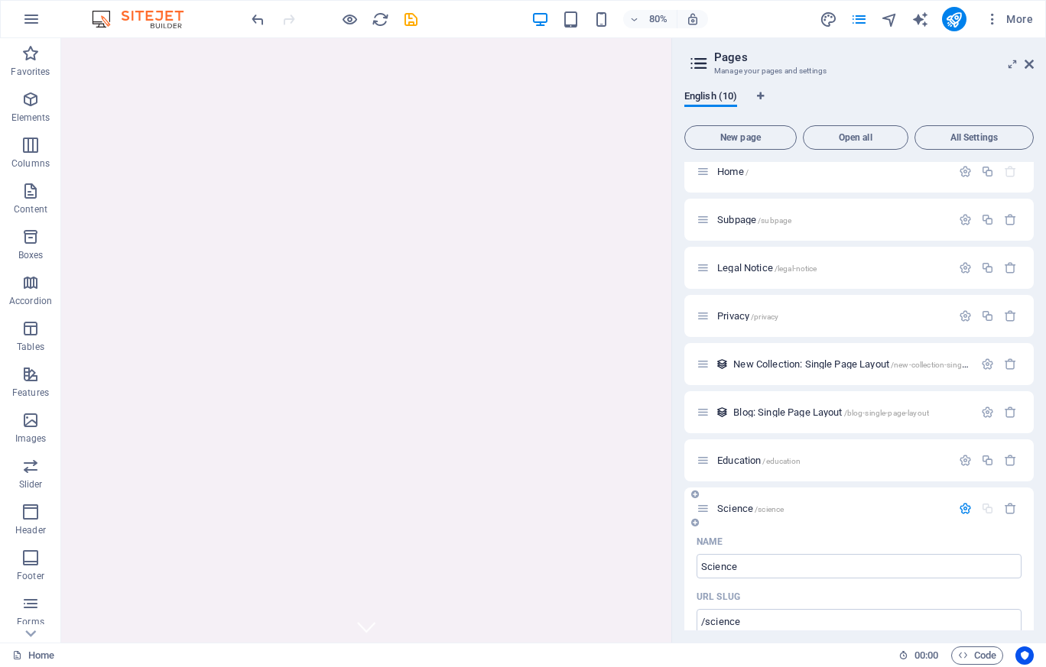
scroll to position [0, 0]
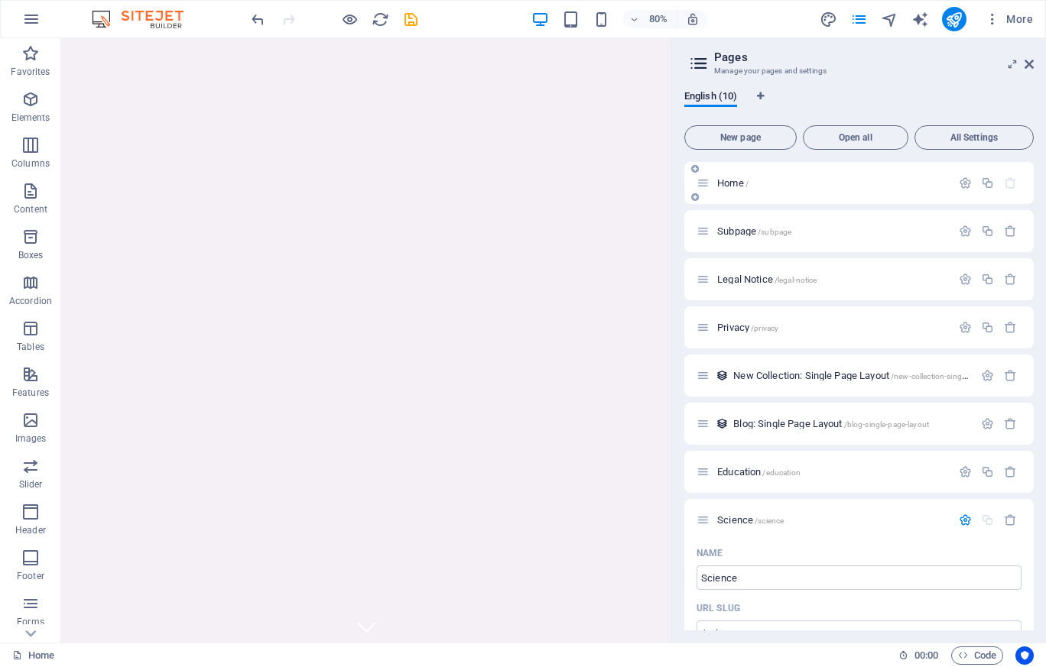
click at [751, 189] on div "Home /" at bounding box center [823, 183] width 255 height 18
click at [729, 183] on span "Home /" at bounding box center [732, 182] width 31 height 11
click at [1027, 66] on icon at bounding box center [1028, 64] width 9 height 12
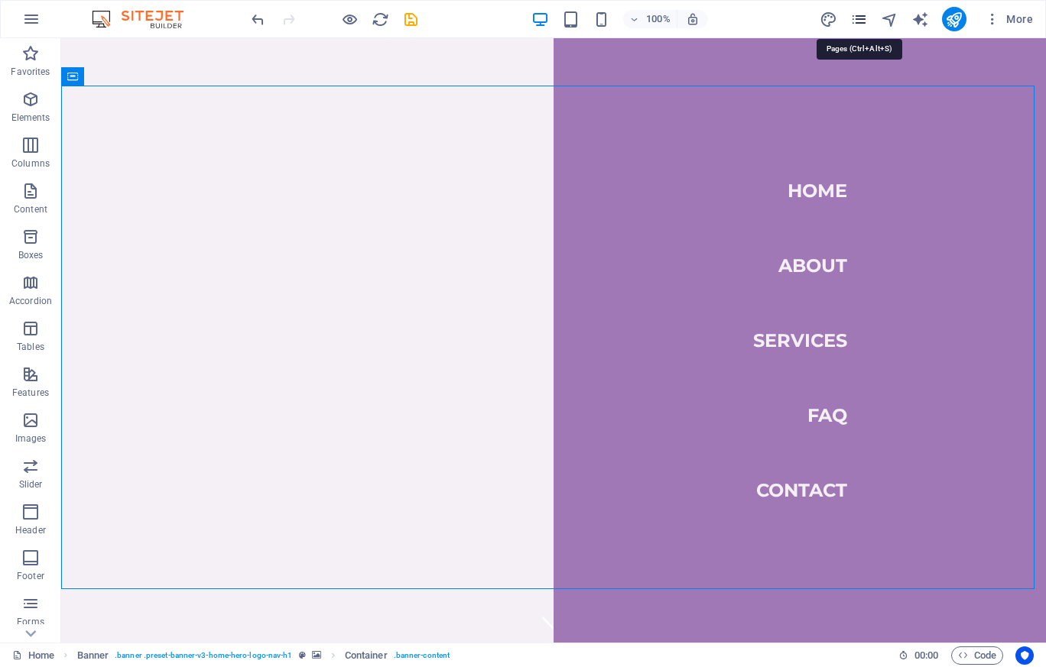
click at [856, 16] on icon "pages" at bounding box center [859, 20] width 18 height 18
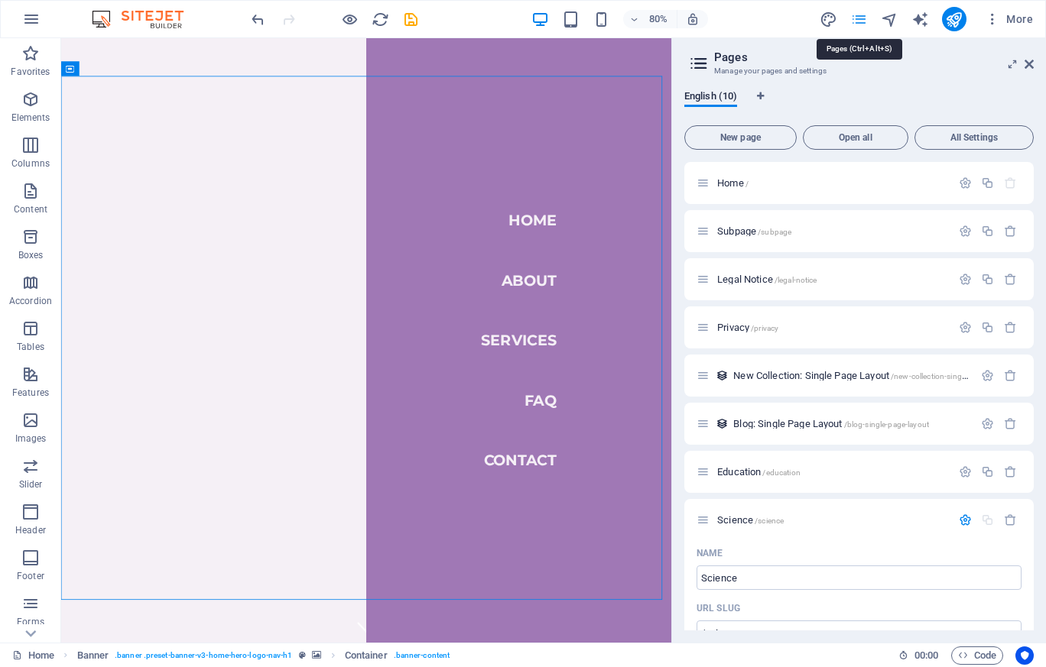
scroll to position [1460, 0]
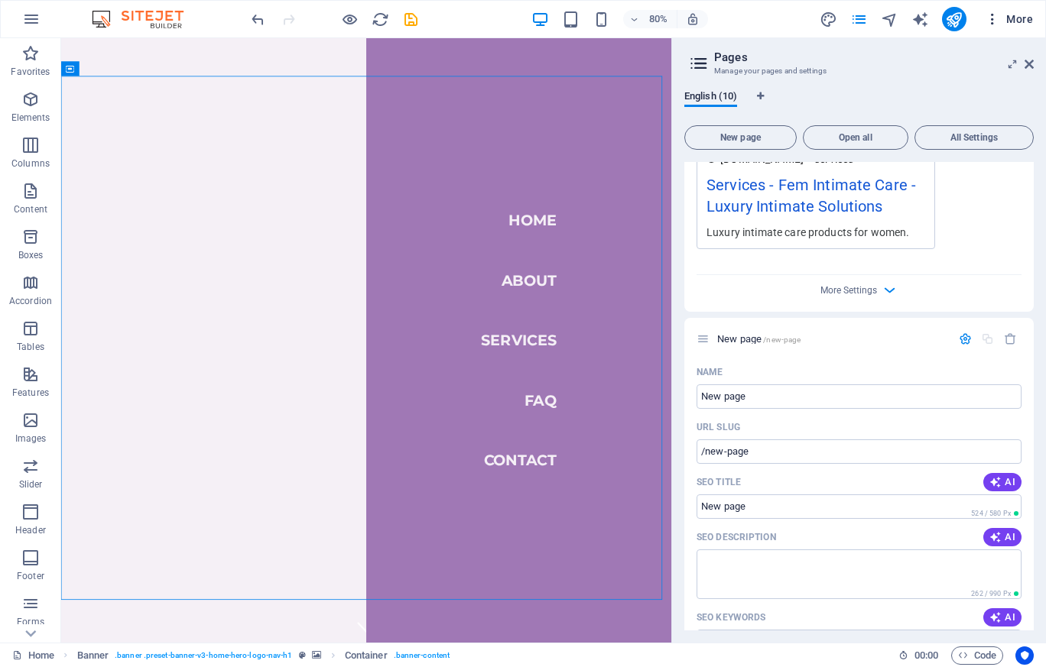
click at [1017, 17] on span "More" at bounding box center [1009, 18] width 48 height 15
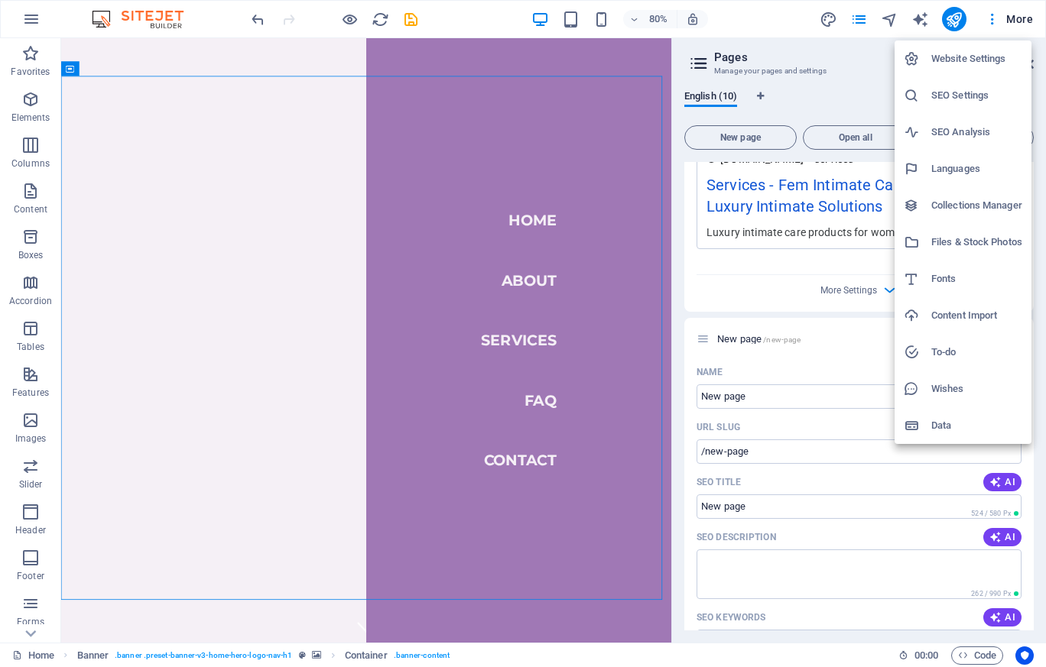
click at [629, 60] on div at bounding box center [523, 333] width 1046 height 667
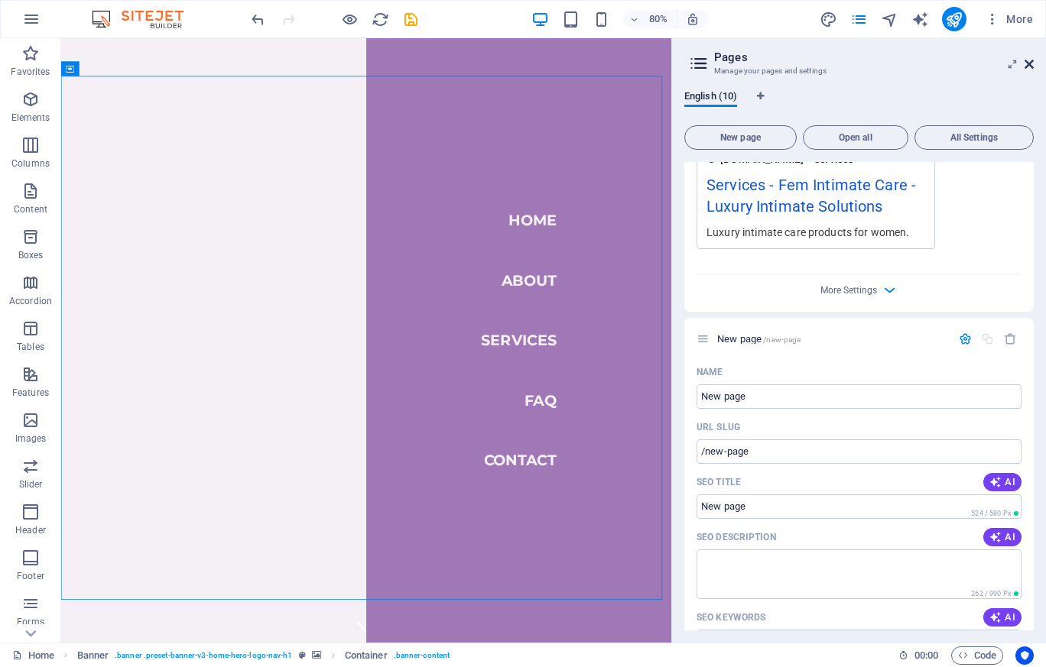
click at [1027, 63] on icon at bounding box center [1028, 64] width 9 height 12
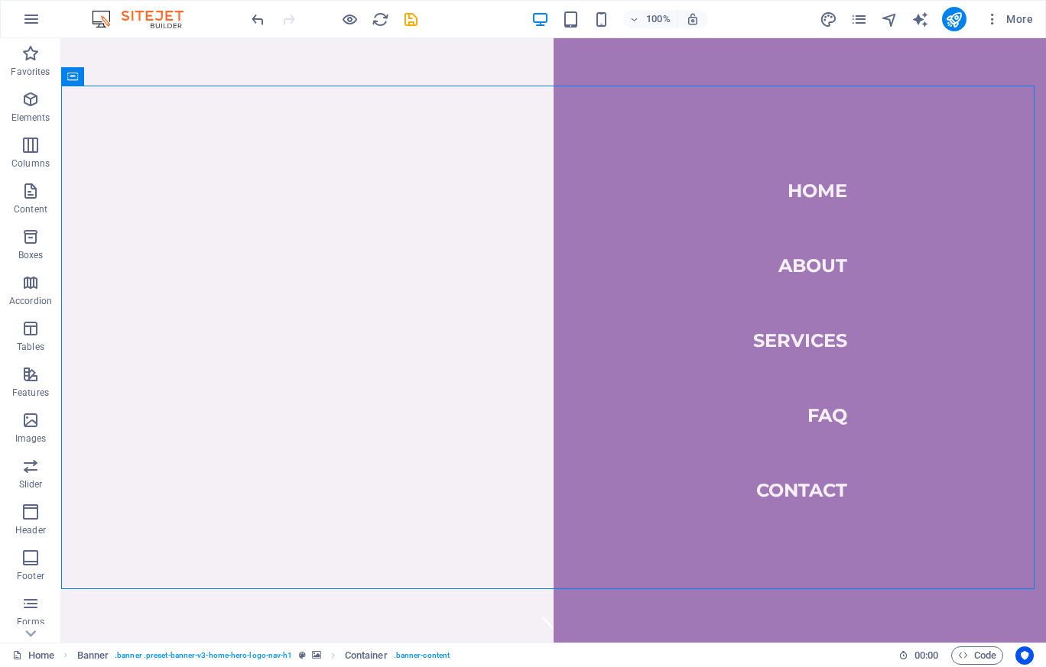
click at [415, 22] on icon "save" at bounding box center [411, 20] width 18 height 18
checkbox input "false"
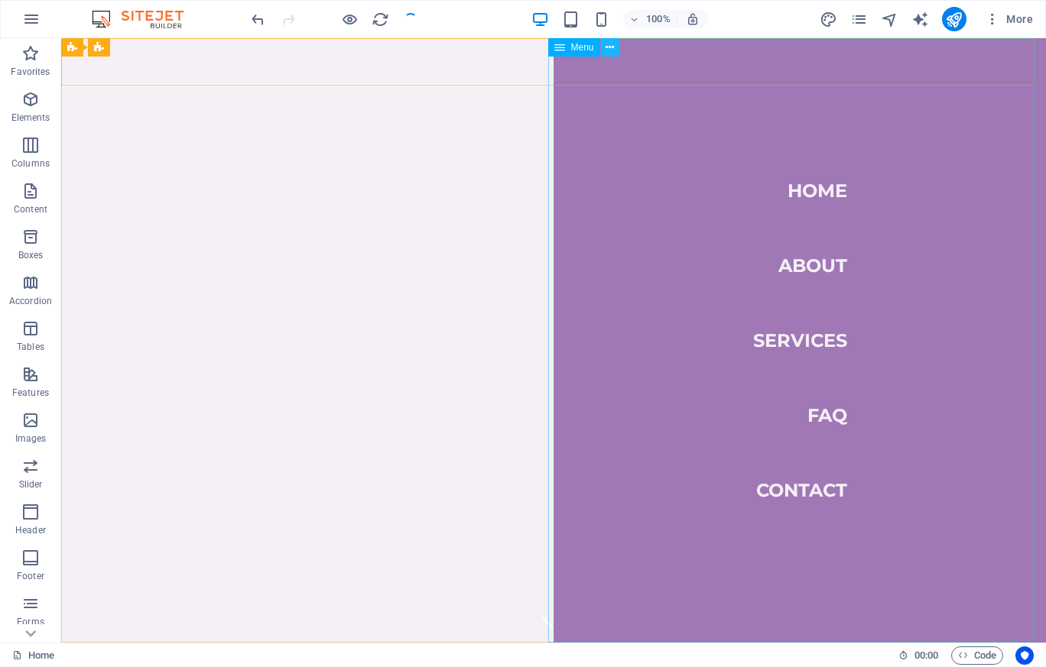
click at [612, 49] on icon at bounding box center [609, 48] width 8 height 16
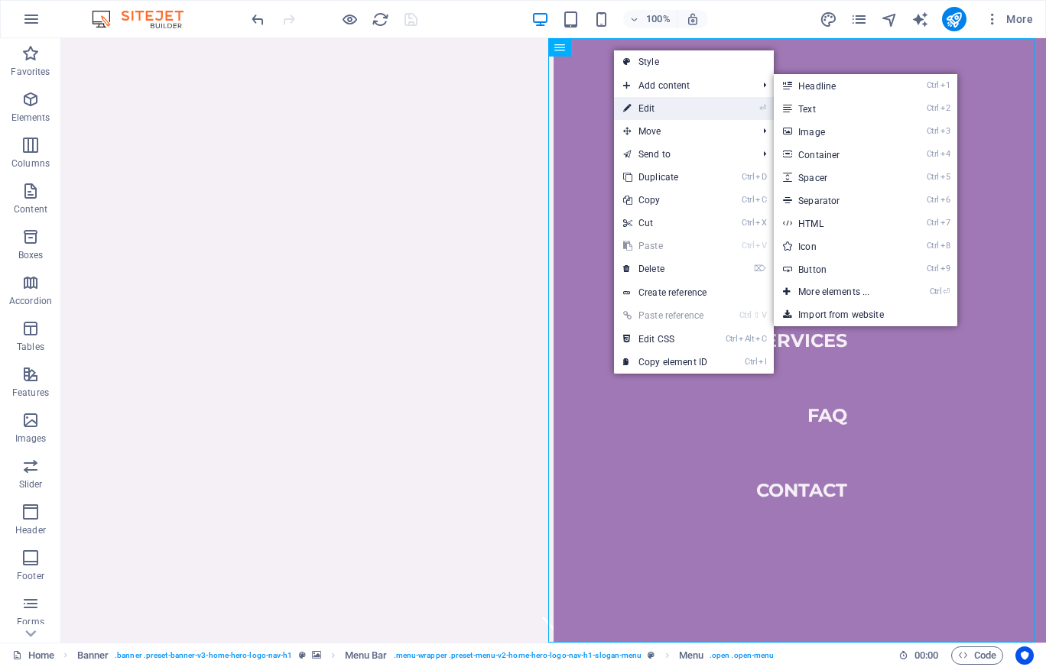
click at [655, 103] on link "⏎ Edit" at bounding box center [665, 108] width 102 height 23
select select
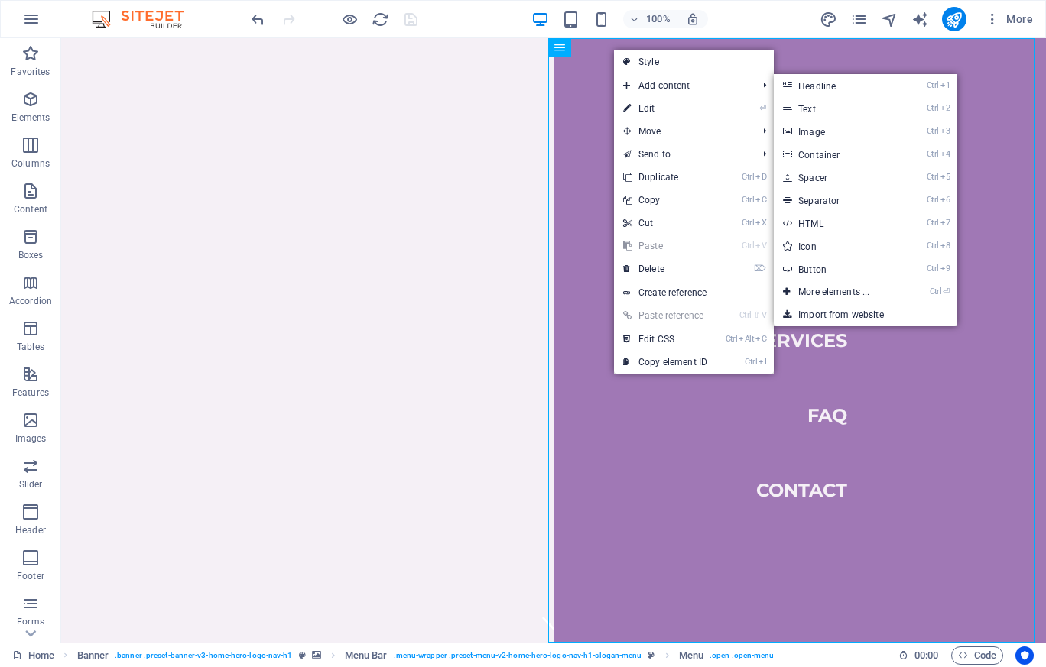
select select
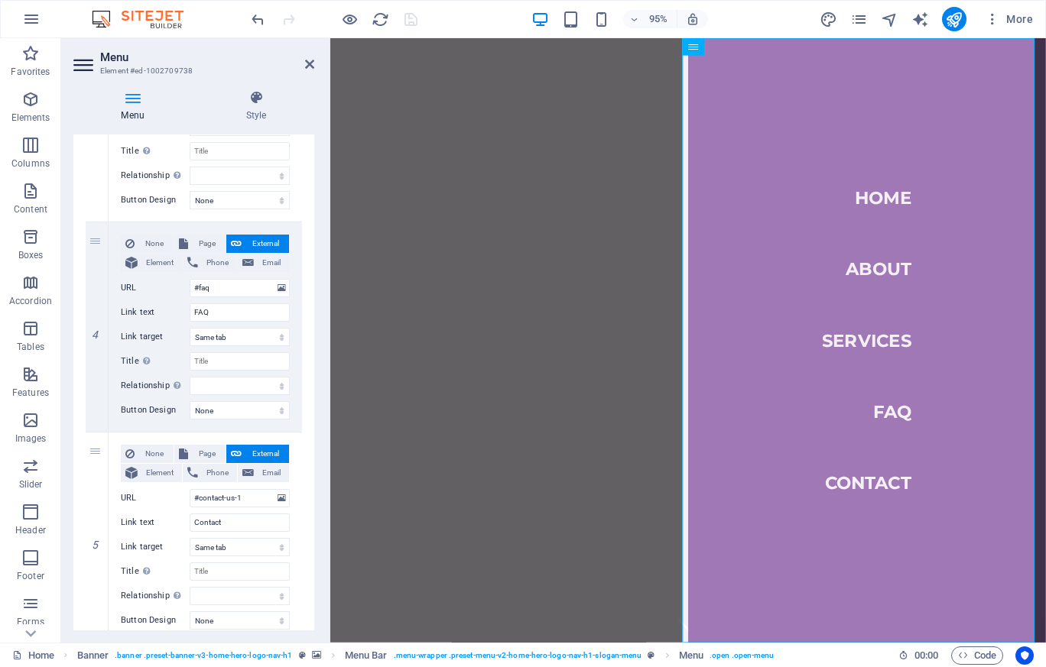
scroll to position [742, 0]
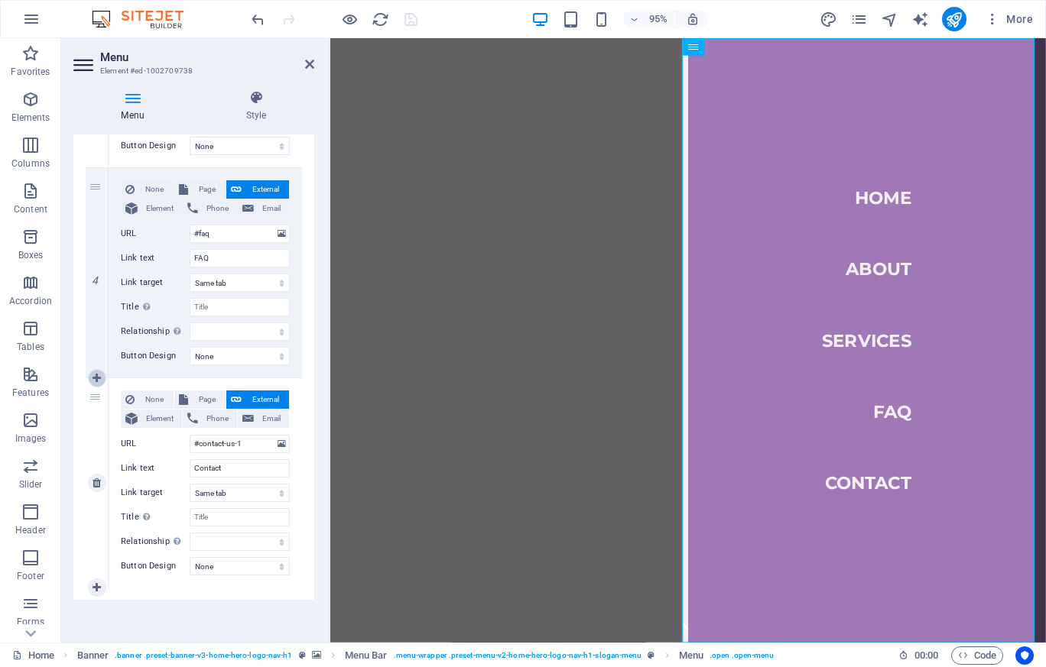
click at [99, 379] on icon at bounding box center [97, 378] width 8 height 11
select select
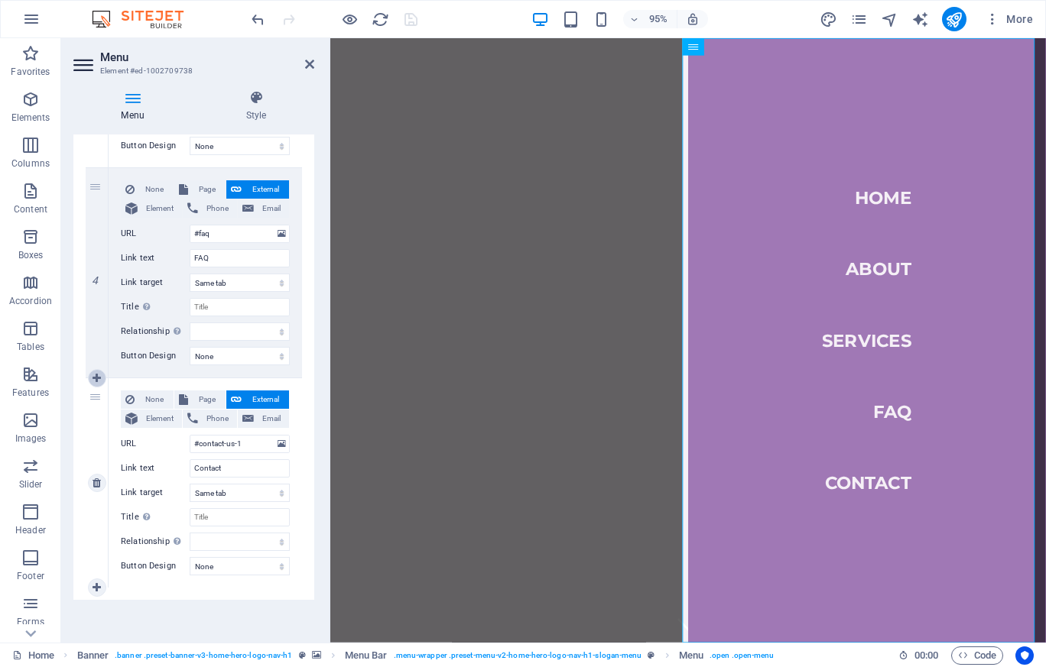
select select
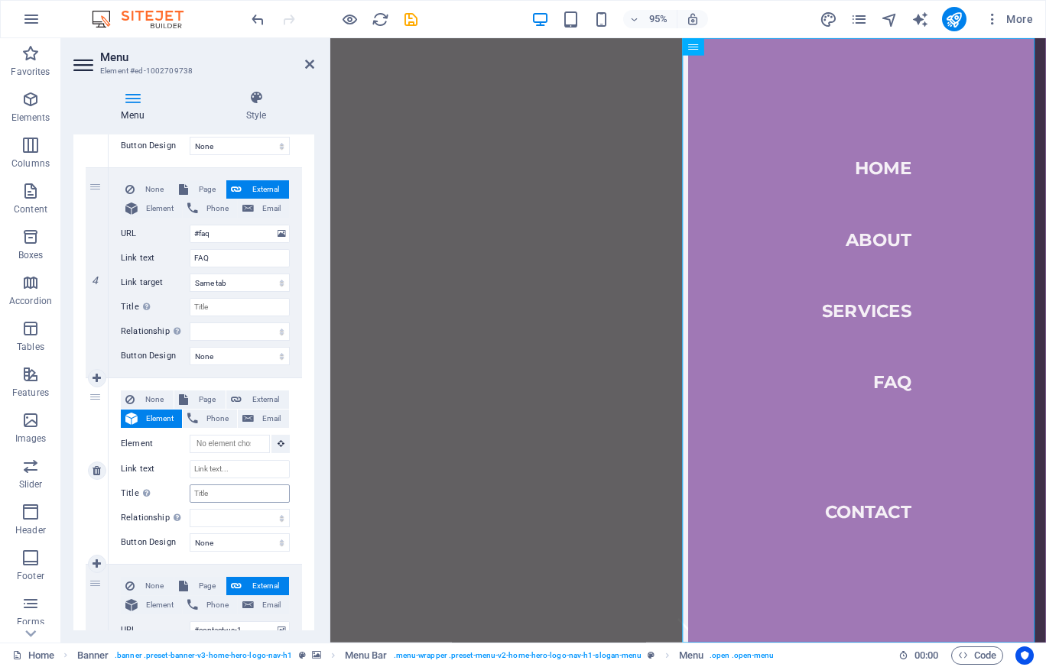
scroll to position [819, 0]
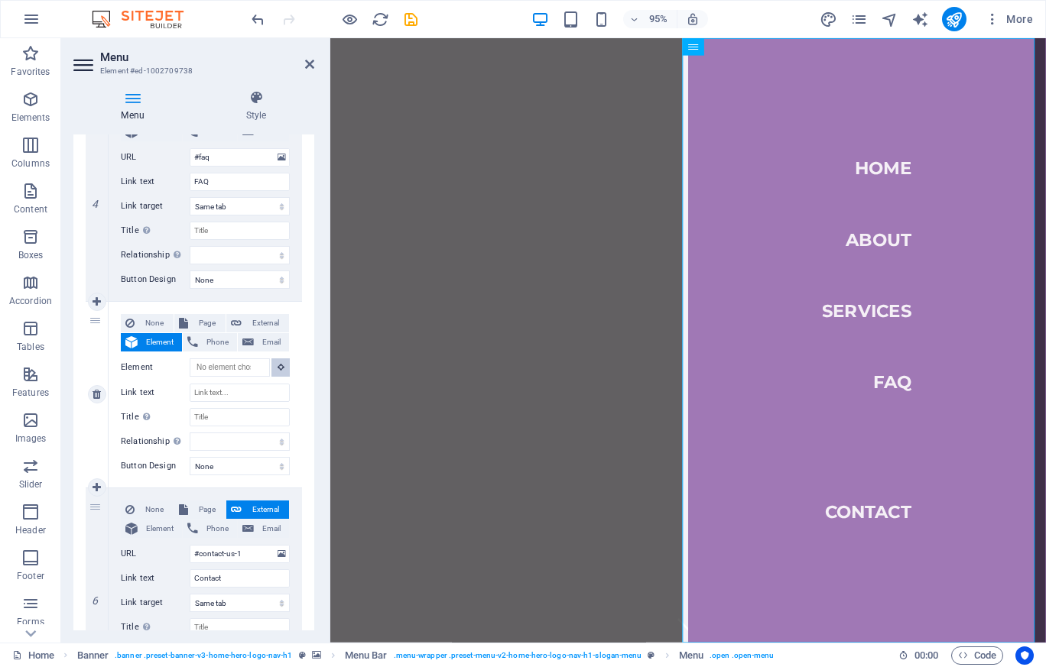
click at [278, 368] on icon at bounding box center [281, 367] width 7 height 8
click at [280, 368] on icon at bounding box center [281, 367] width 7 height 8
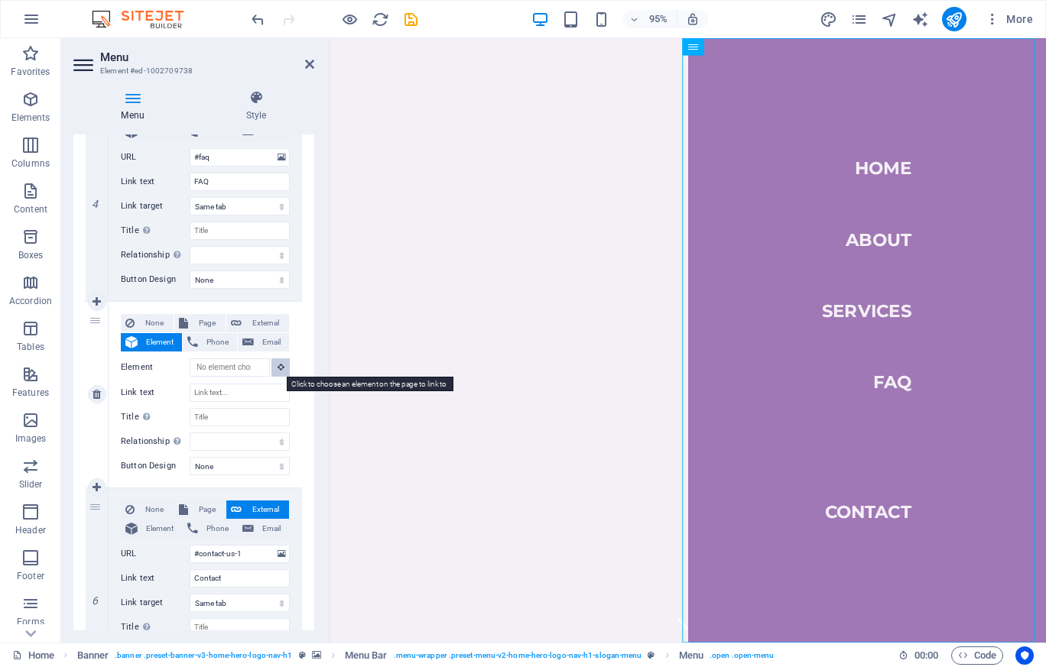
click at [280, 368] on icon at bounding box center [281, 367] width 7 height 8
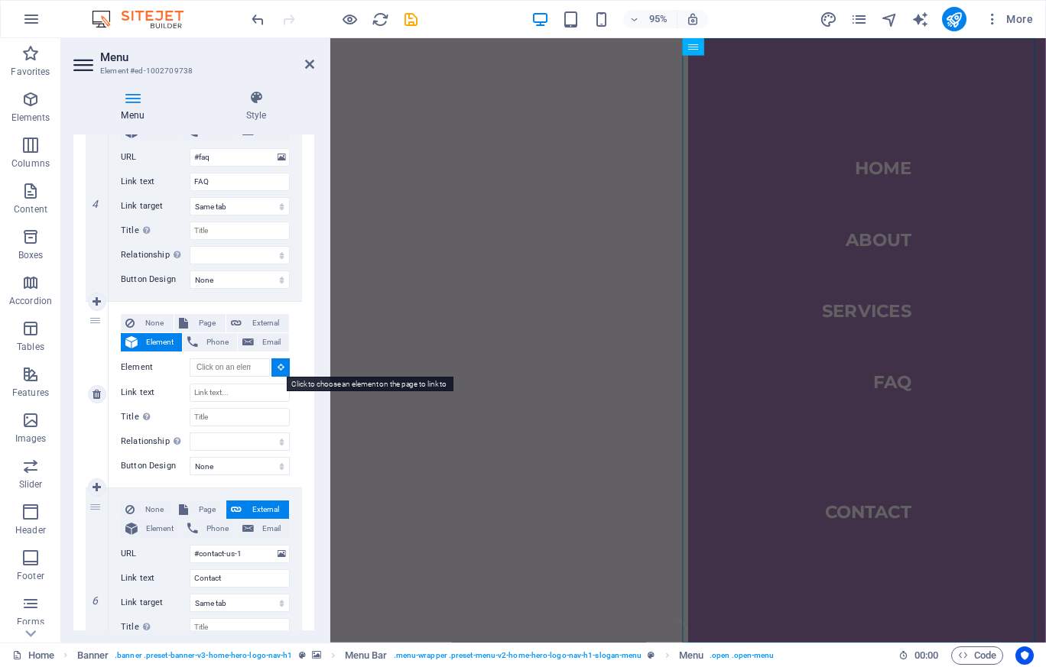
click at [280, 368] on icon at bounding box center [281, 367] width 7 height 8
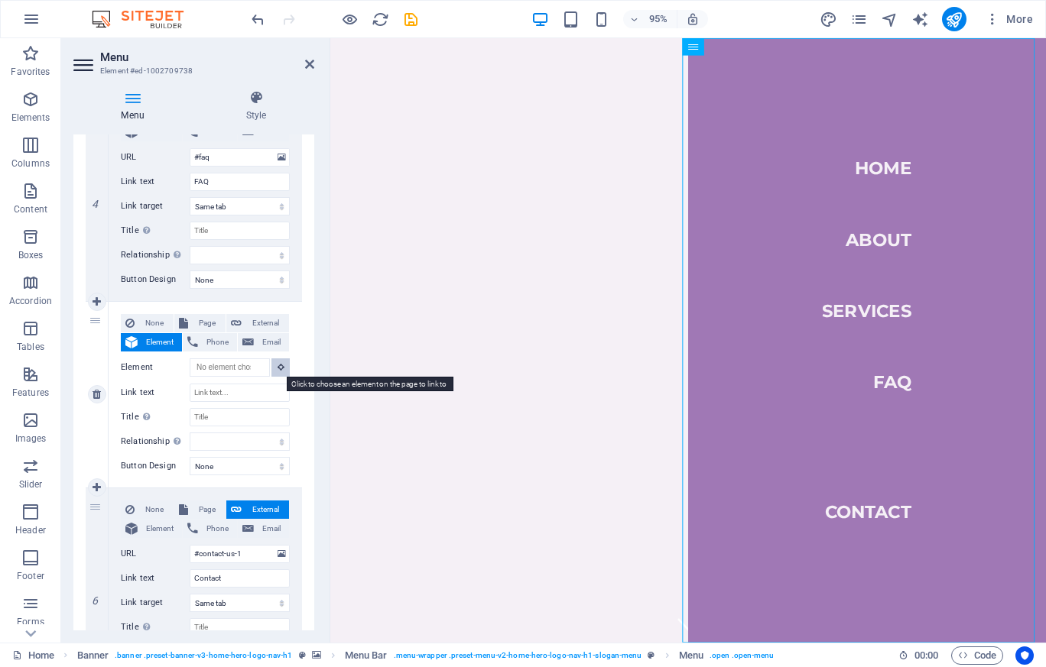
click at [280, 368] on icon at bounding box center [281, 367] width 7 height 8
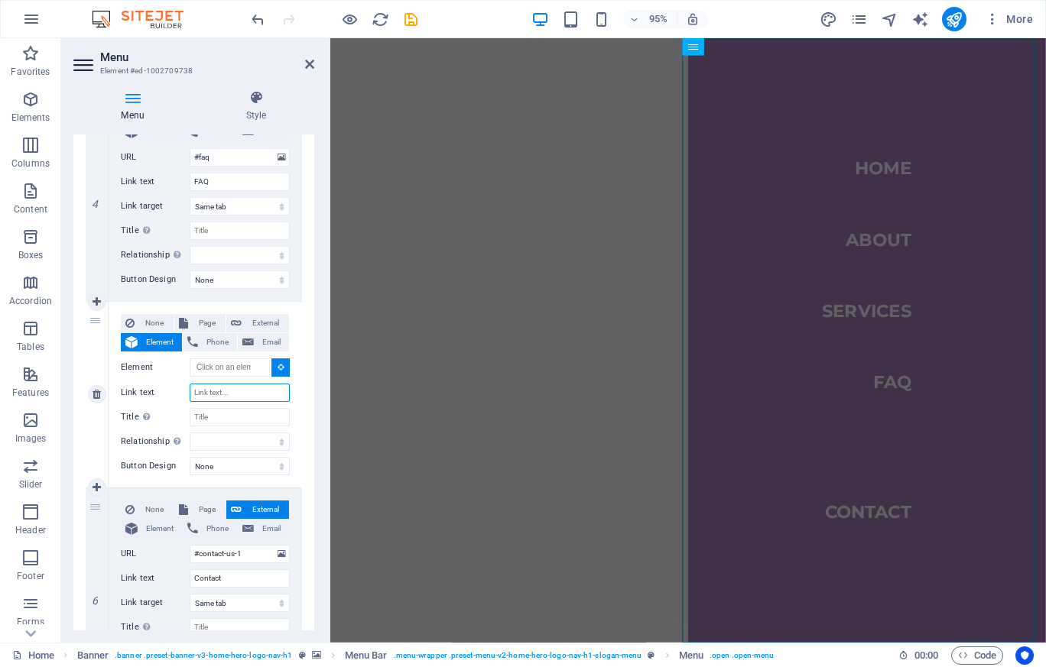
click at [250, 395] on input "Link text" at bounding box center [240, 393] width 100 height 18
click at [100, 394] on icon at bounding box center [97, 394] width 8 height 11
select select
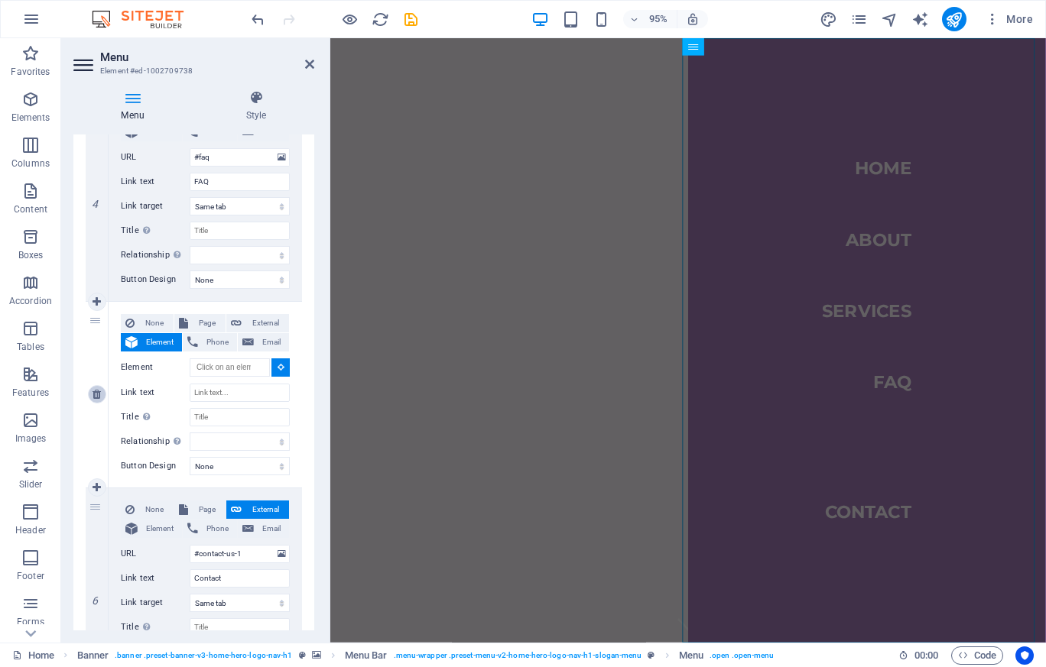
select select
type input "#contact-us-1"
type input "Contact"
select select
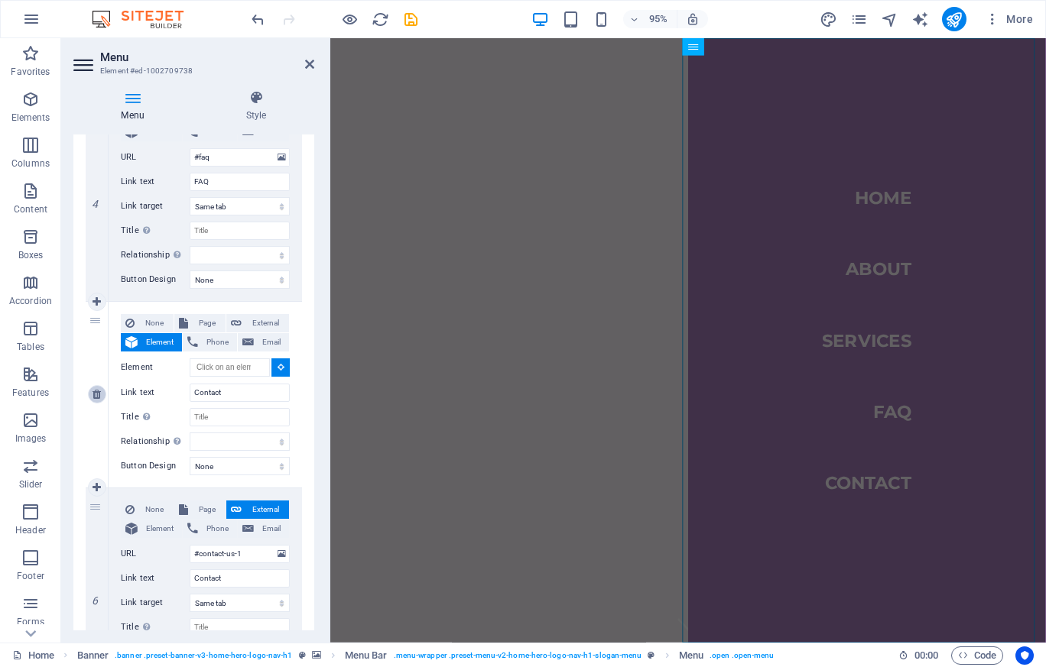
scroll to position [742, 0]
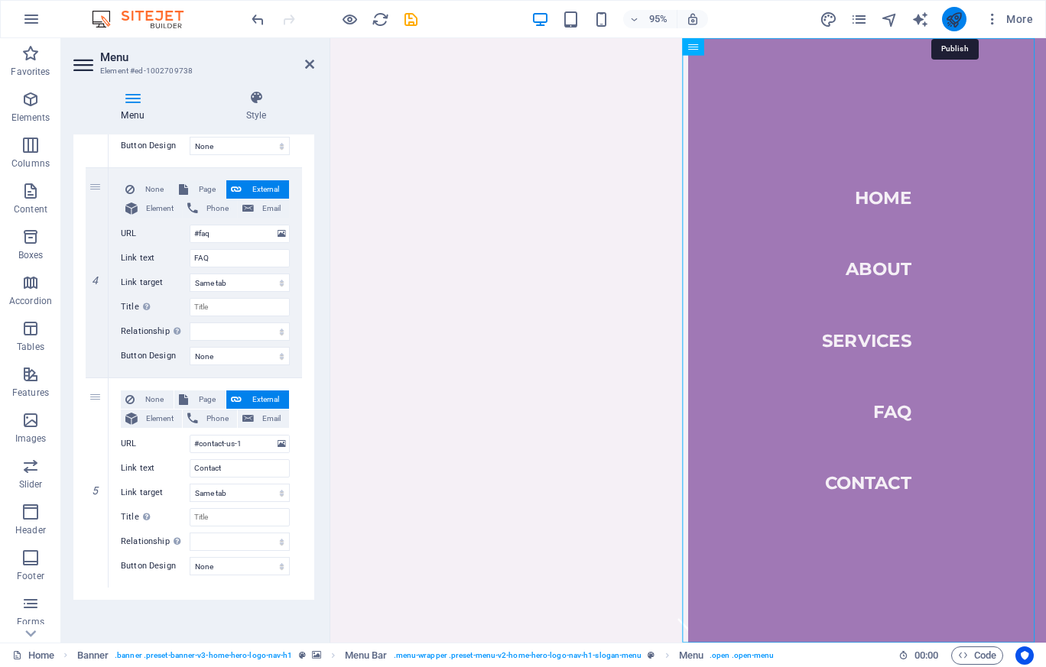
click at [948, 15] on icon "publish" at bounding box center [954, 20] width 18 height 18
checkbox input "false"
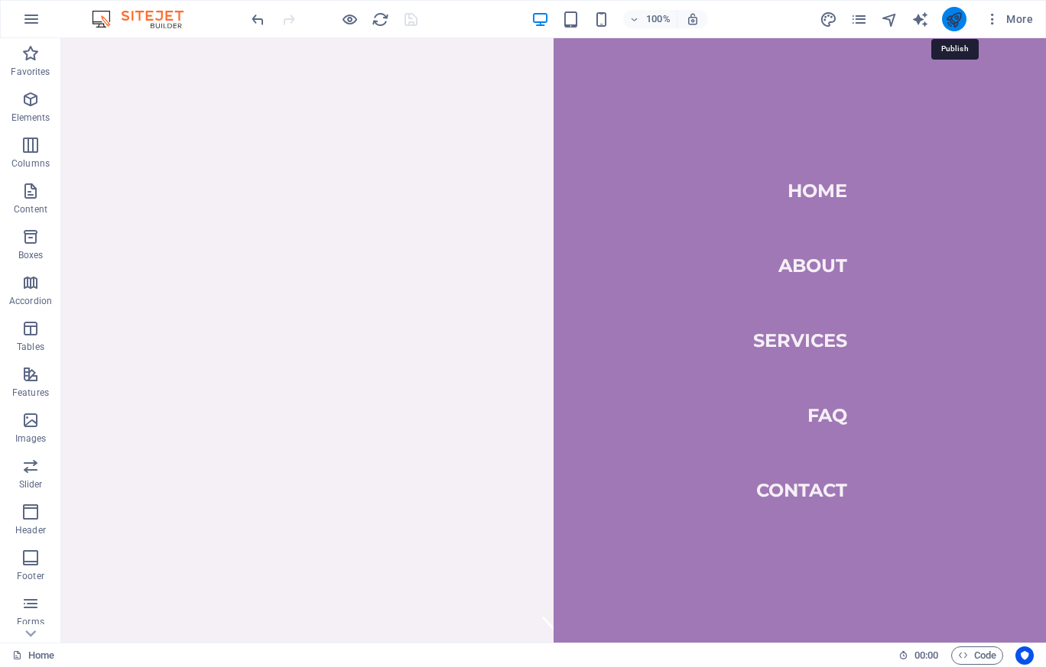
click at [956, 18] on icon "publish" at bounding box center [954, 20] width 18 height 18
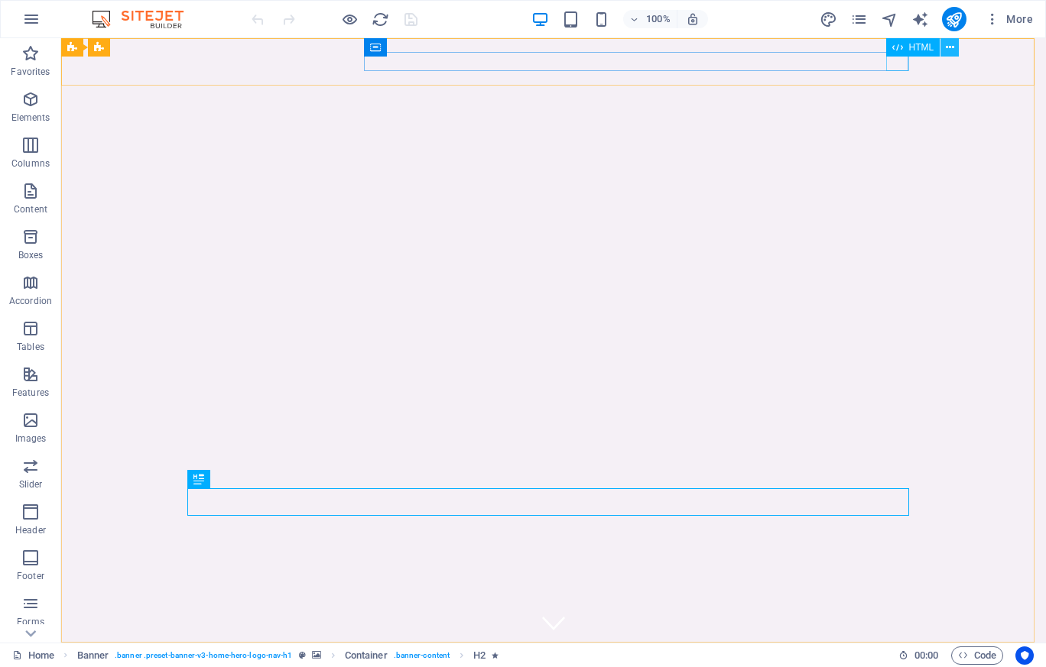
click at [947, 48] on icon at bounding box center [950, 48] width 8 height 16
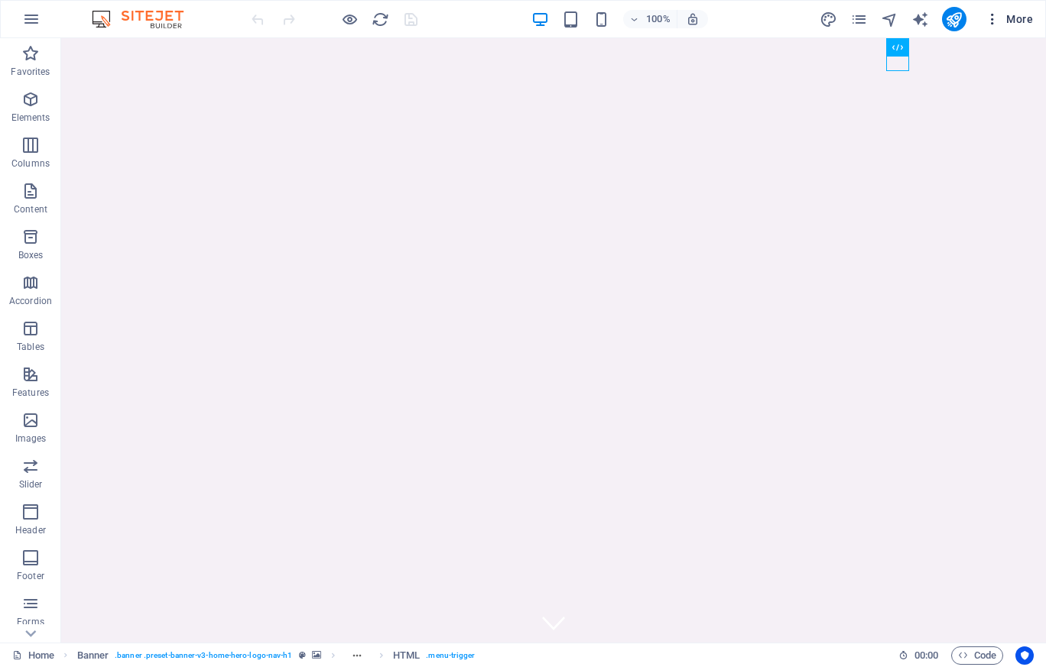
click at [988, 17] on icon "button" at bounding box center [992, 18] width 15 height 15
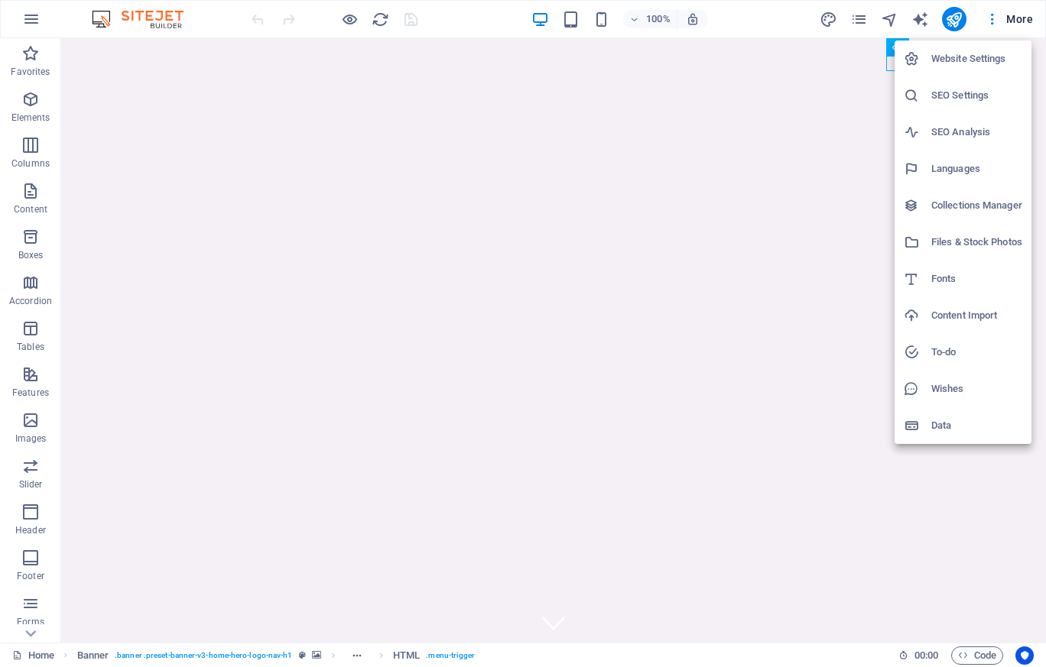
click at [858, 23] on div at bounding box center [523, 333] width 1046 height 667
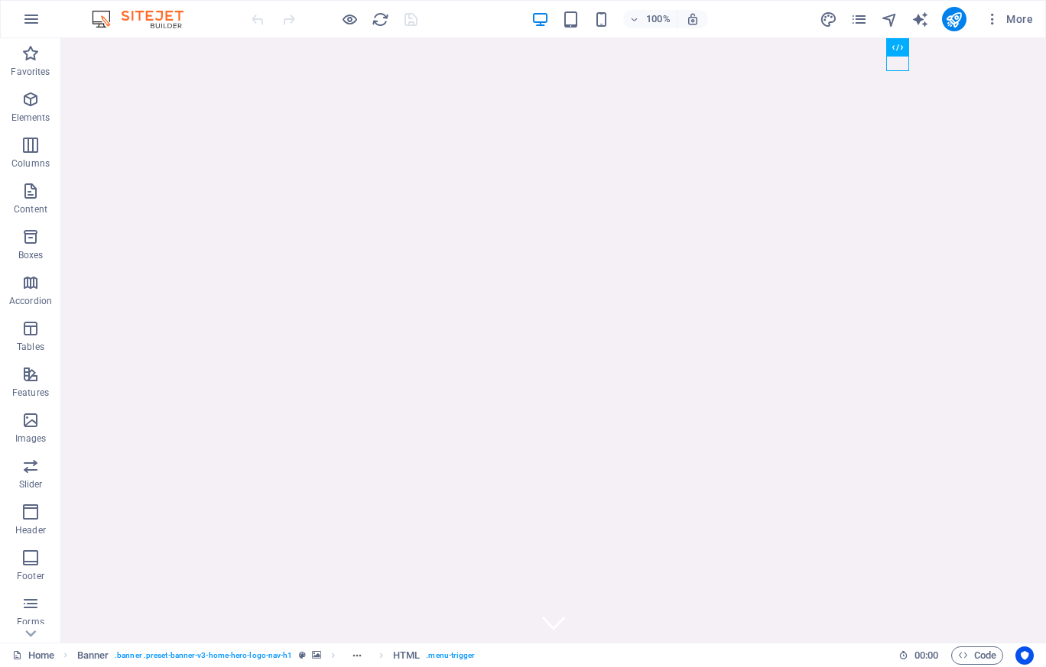
click at [861, 19] on icon "pages" at bounding box center [859, 20] width 18 height 18
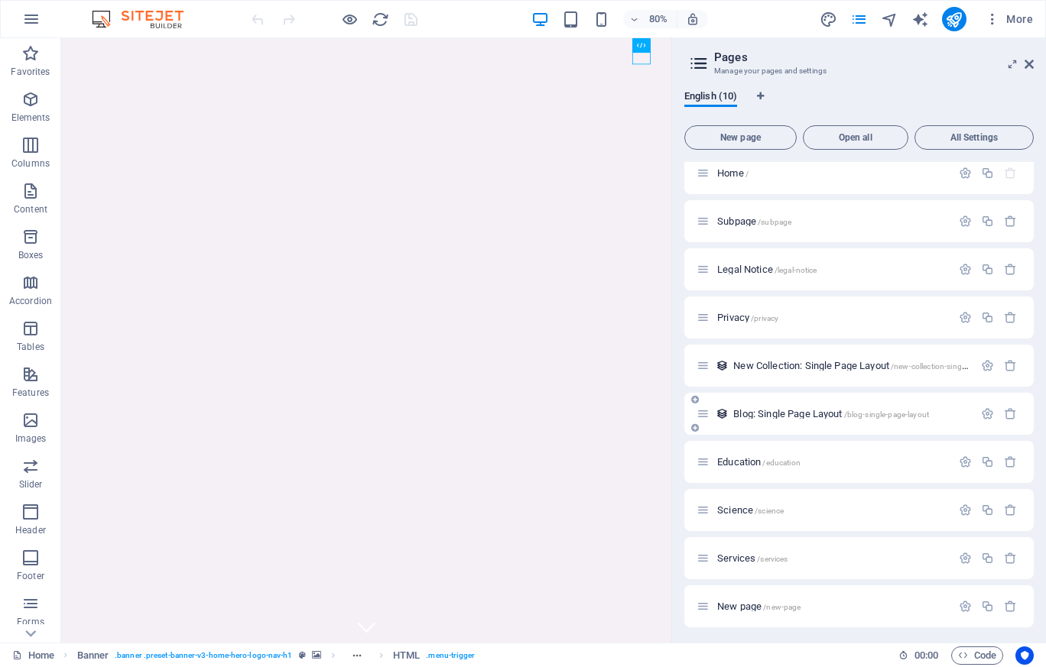
scroll to position [13, 0]
click at [1011, 604] on icon "button" at bounding box center [1010, 603] width 13 height 13
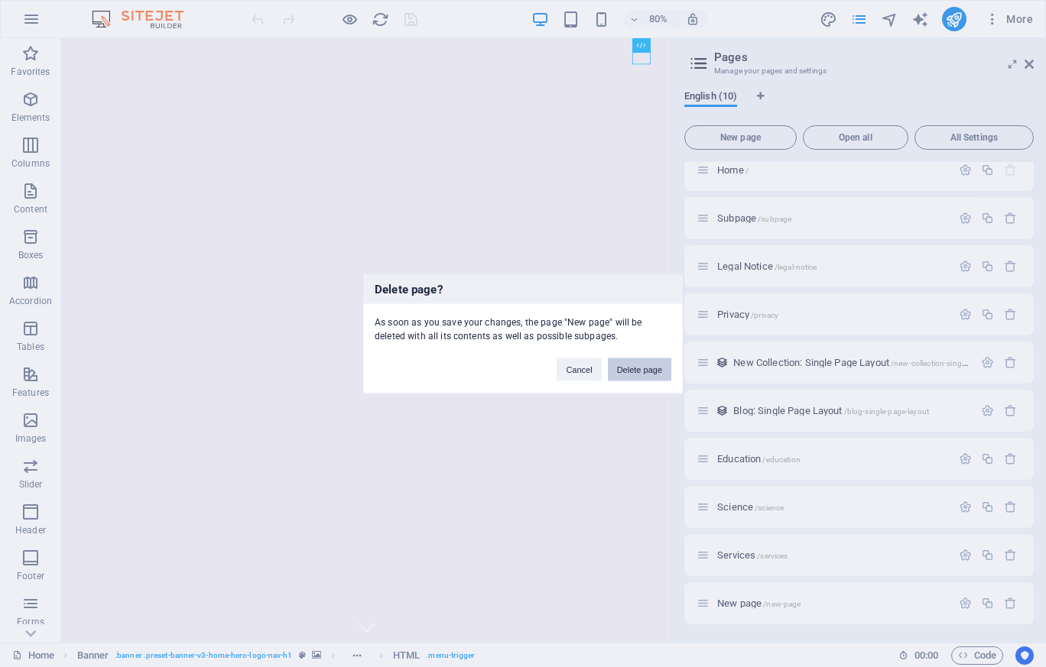
click at [638, 369] on button "Delete page" at bounding box center [639, 369] width 63 height 23
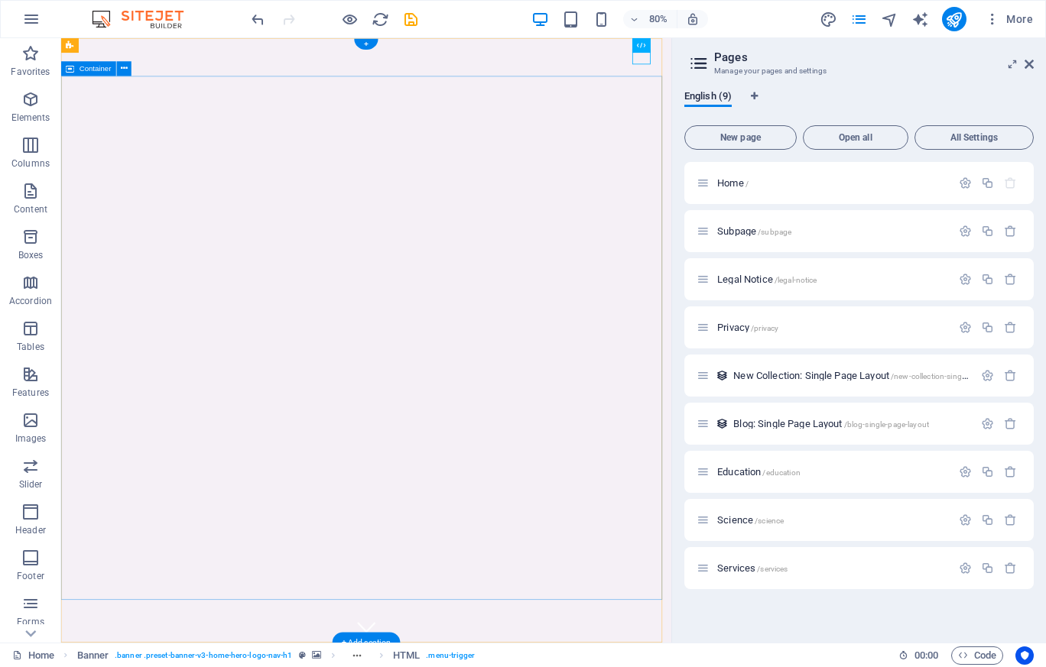
scroll to position [0, 0]
click at [960, 182] on icon "button" at bounding box center [965, 183] width 13 height 13
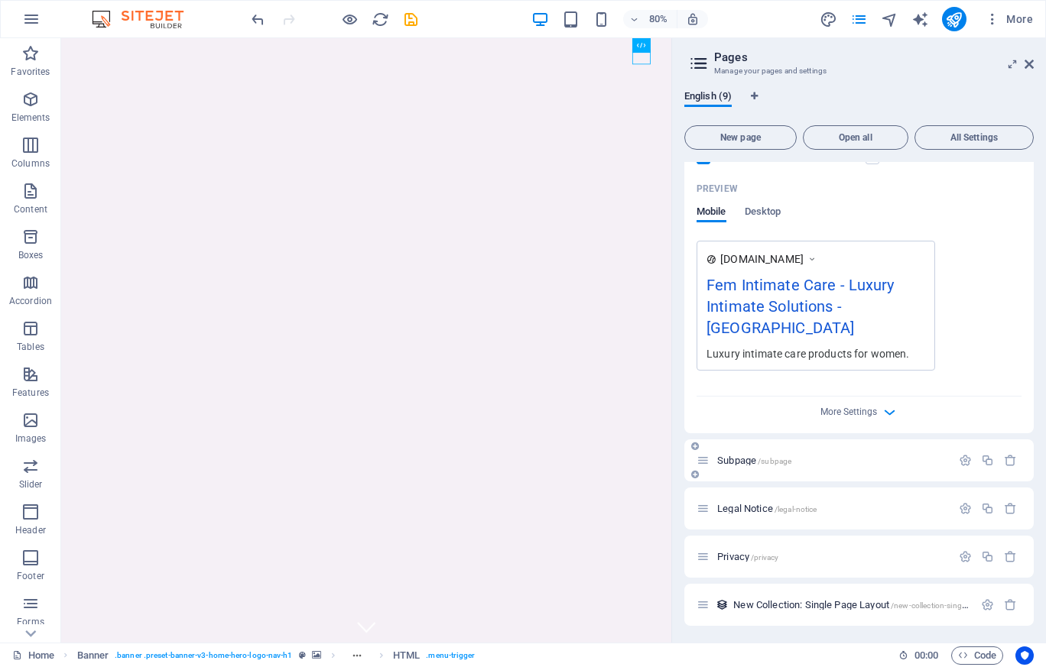
scroll to position [382, 0]
click at [800, 456] on p "Subpage /subpage" at bounding box center [831, 461] width 229 height 10
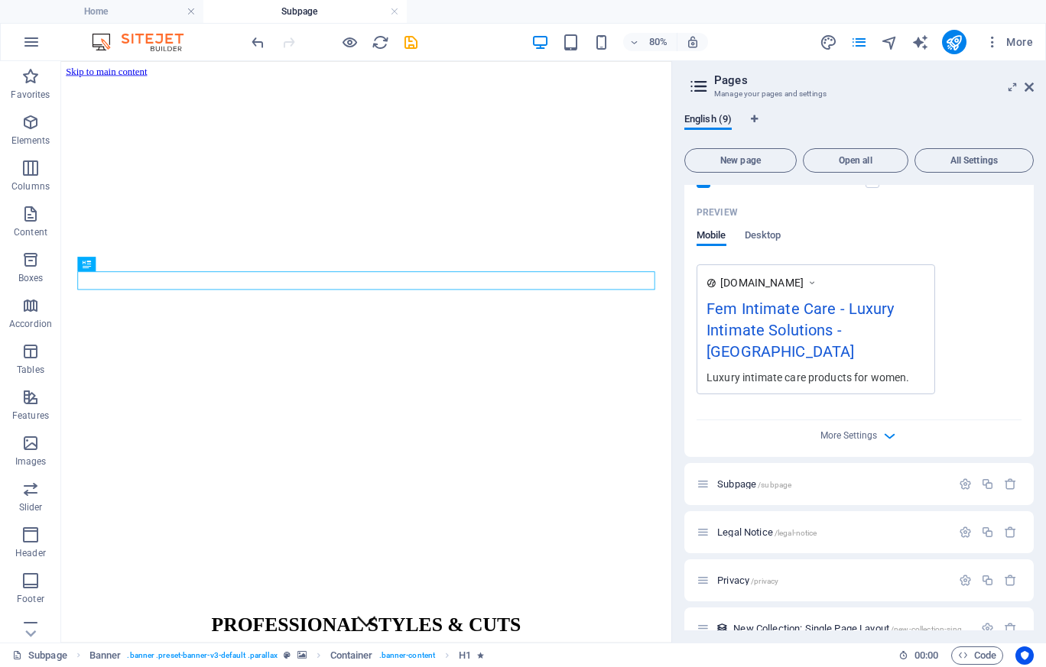
scroll to position [0, 0]
click at [959, 478] on icon "button" at bounding box center [965, 484] width 13 height 13
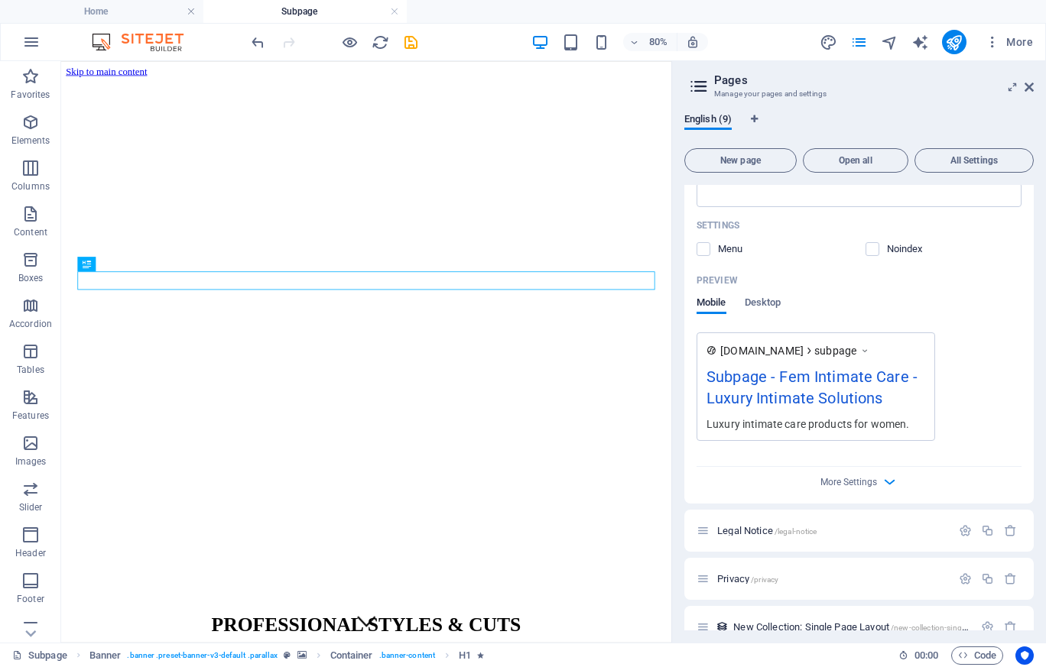
scroll to position [1070, 0]
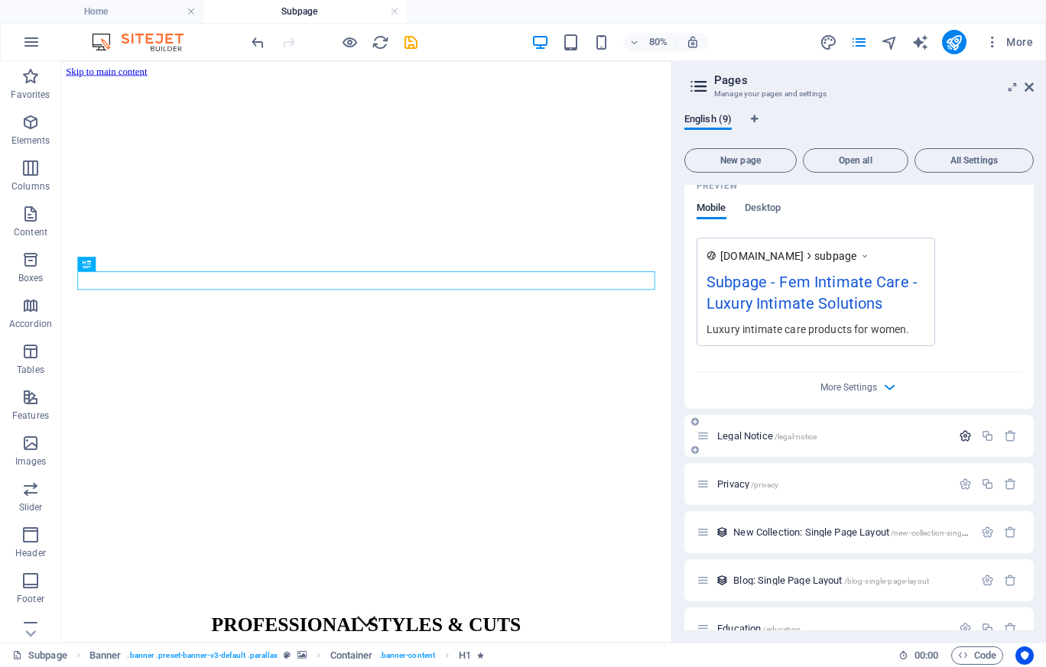
click at [959, 430] on icon "button" at bounding box center [965, 436] width 13 height 13
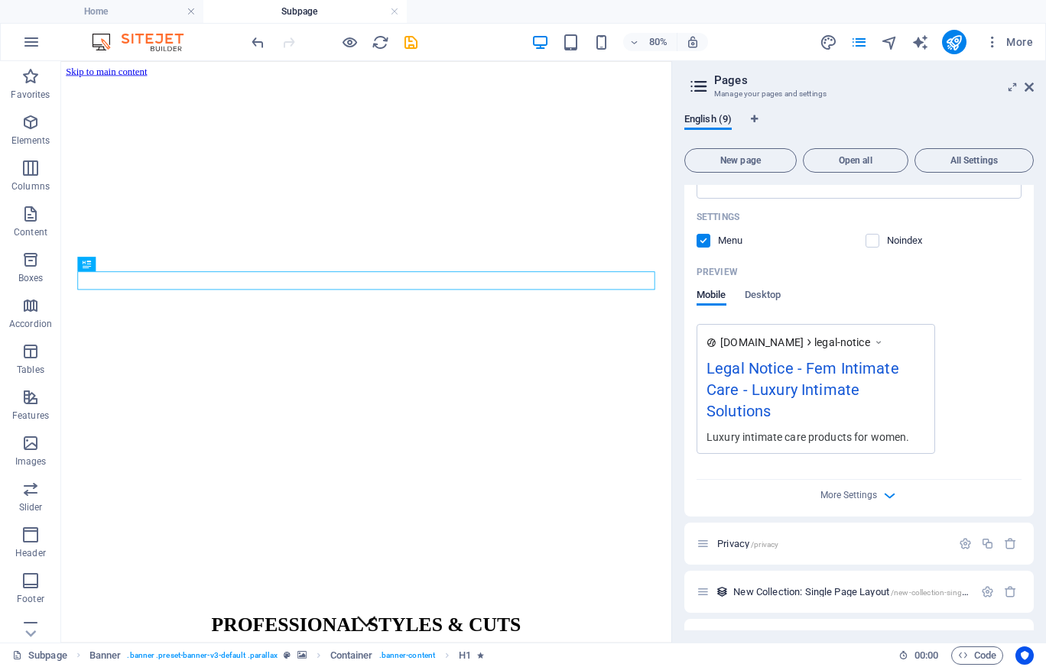
scroll to position [1682, 0]
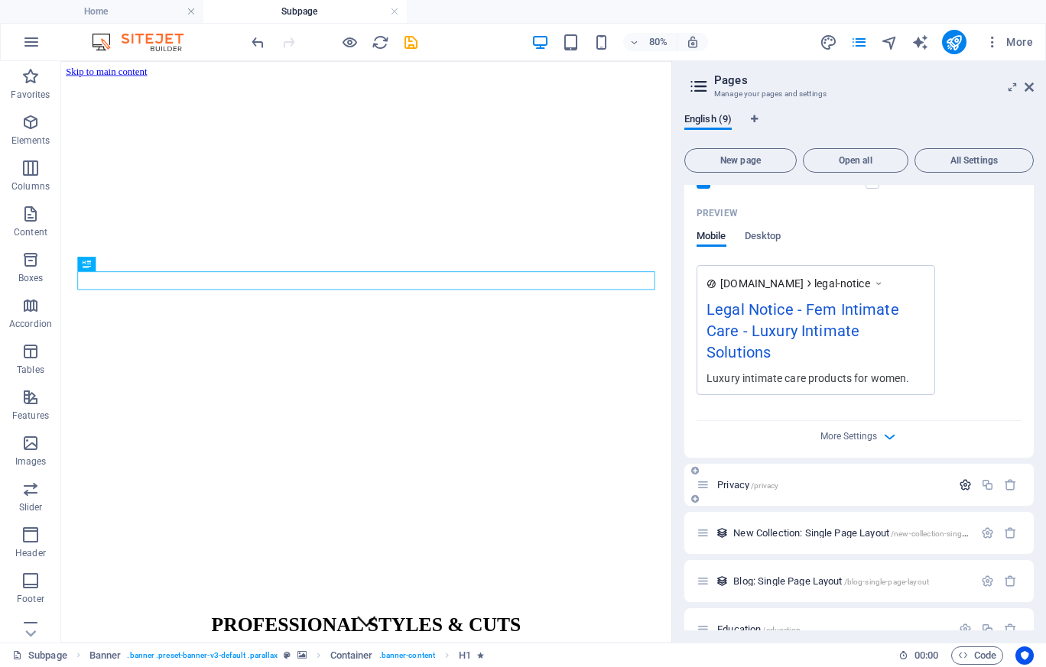
click at [959, 479] on icon "button" at bounding box center [965, 485] width 13 height 13
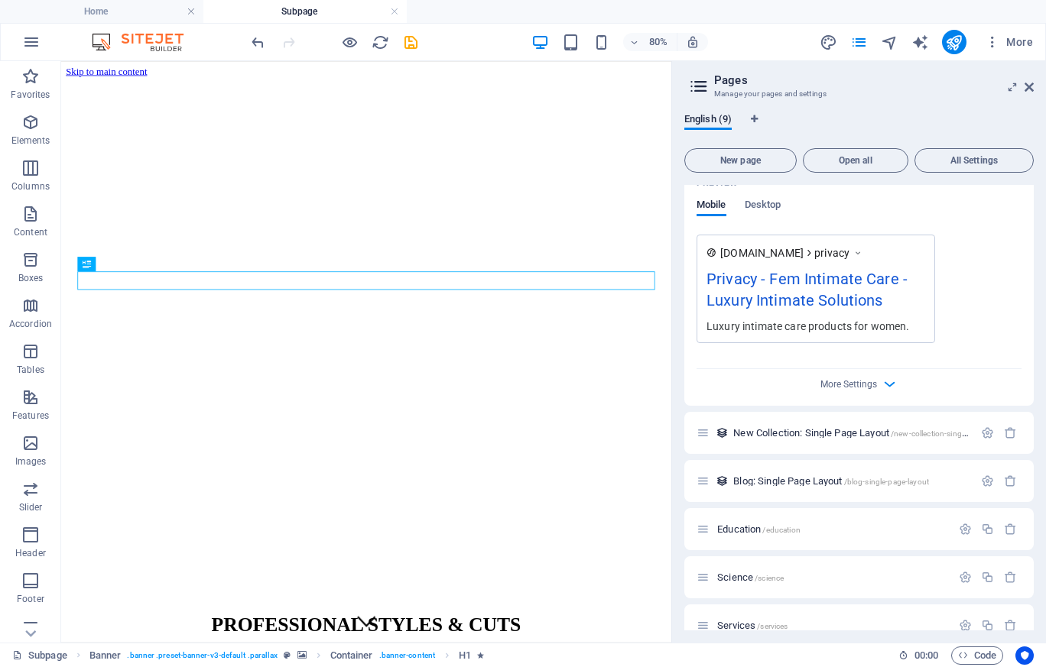
scroll to position [2374, 0]
click at [981, 426] on icon "button" at bounding box center [987, 432] width 13 height 13
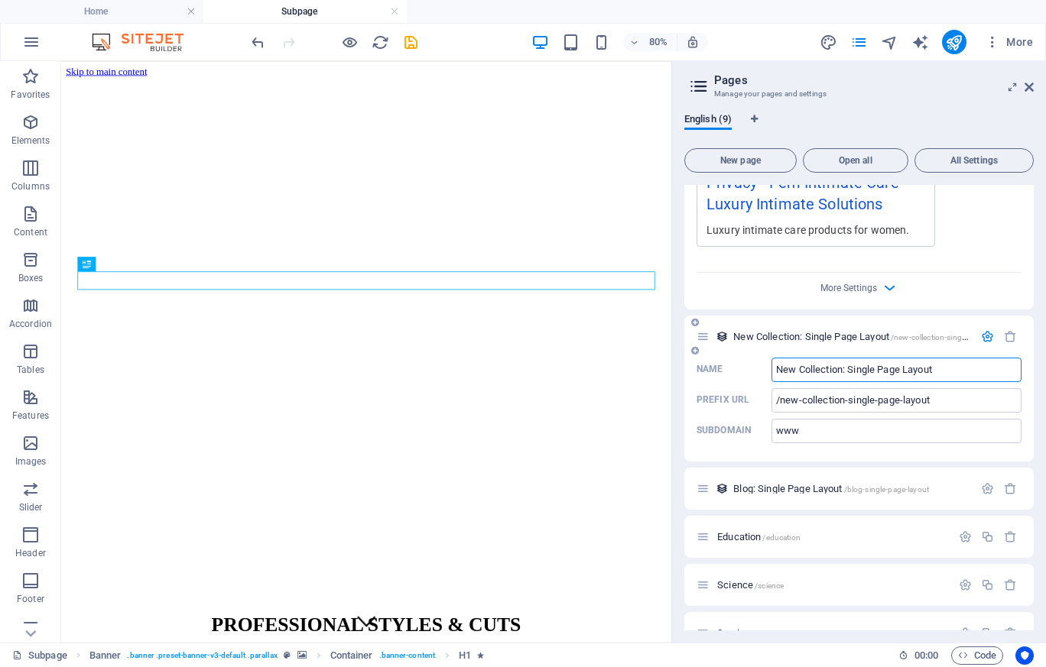
scroll to position [2478, 0]
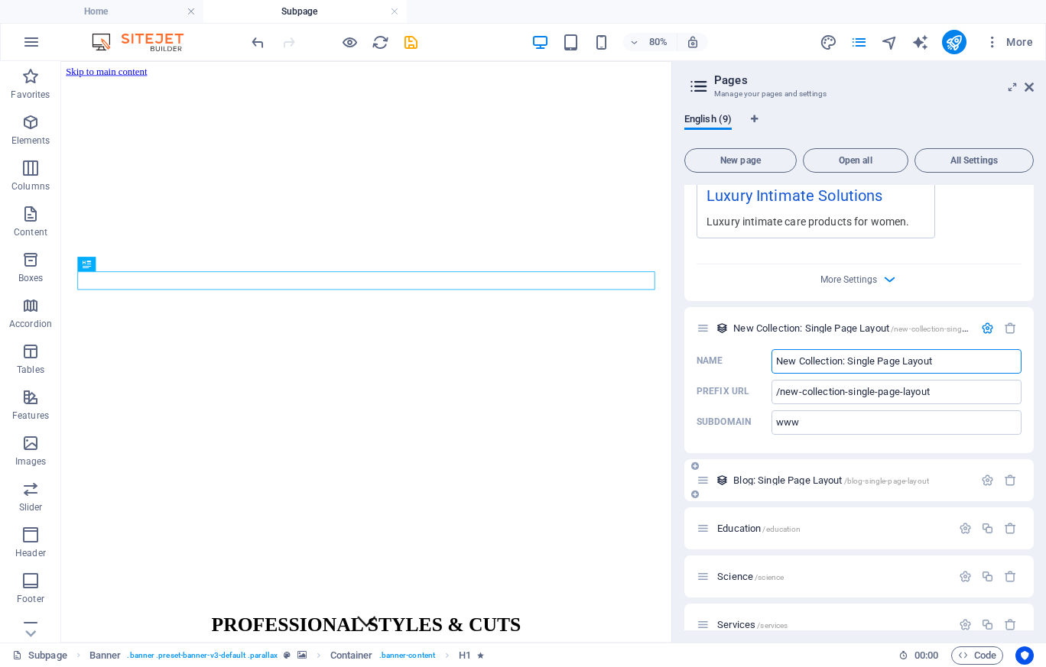
click at [802, 475] on span "Blog: Single Page Layout /blog-single-page-layout" at bounding box center [831, 480] width 196 height 11
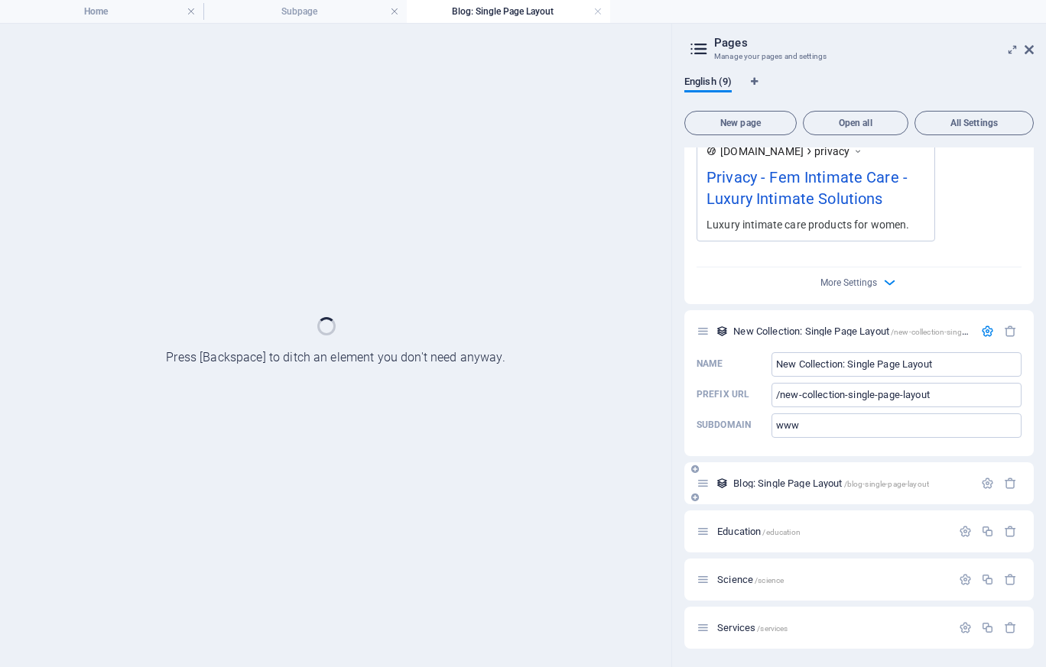
scroll to position [2416, 0]
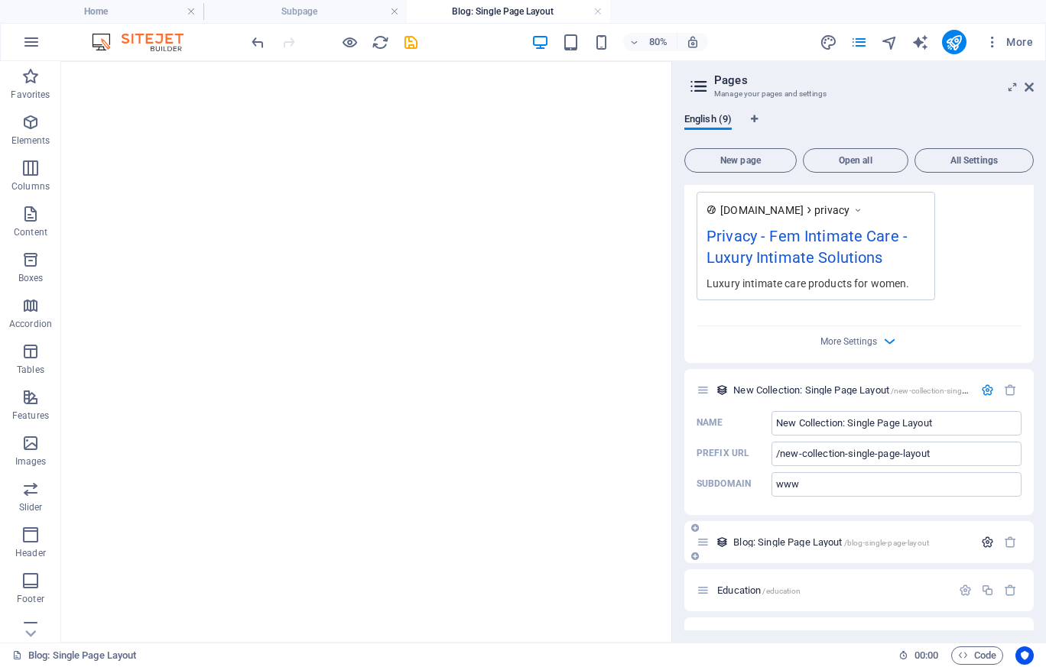
click at [985, 536] on icon "button" at bounding box center [987, 542] width 13 height 13
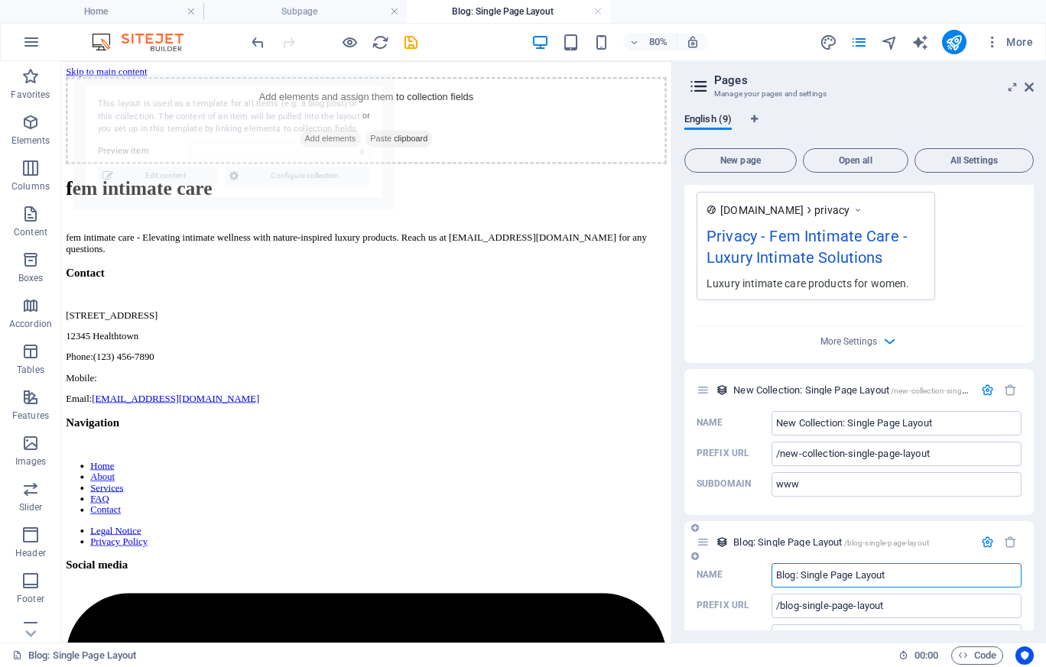
scroll to position [0, 0]
select select "68de0455be7c046bf60182f6"
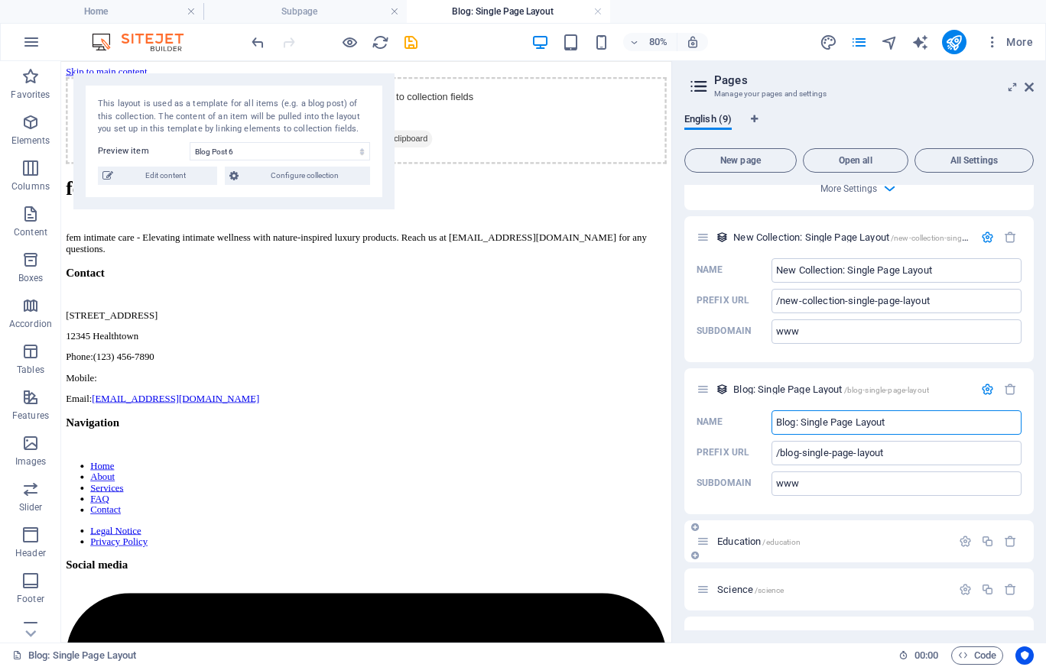
scroll to position [2582, 0]
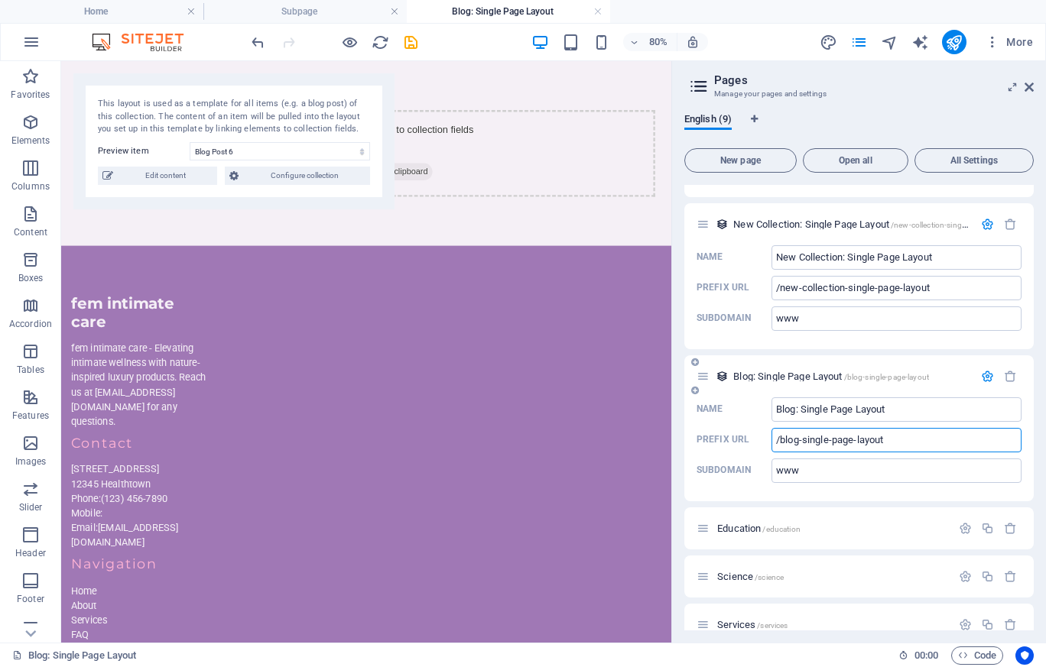
drag, startPoint x: 801, startPoint y: 420, endPoint x: 956, endPoint y: 427, distance: 155.3
click at [956, 428] on input "/blog-single-page-layout" at bounding box center [896, 440] width 250 height 24
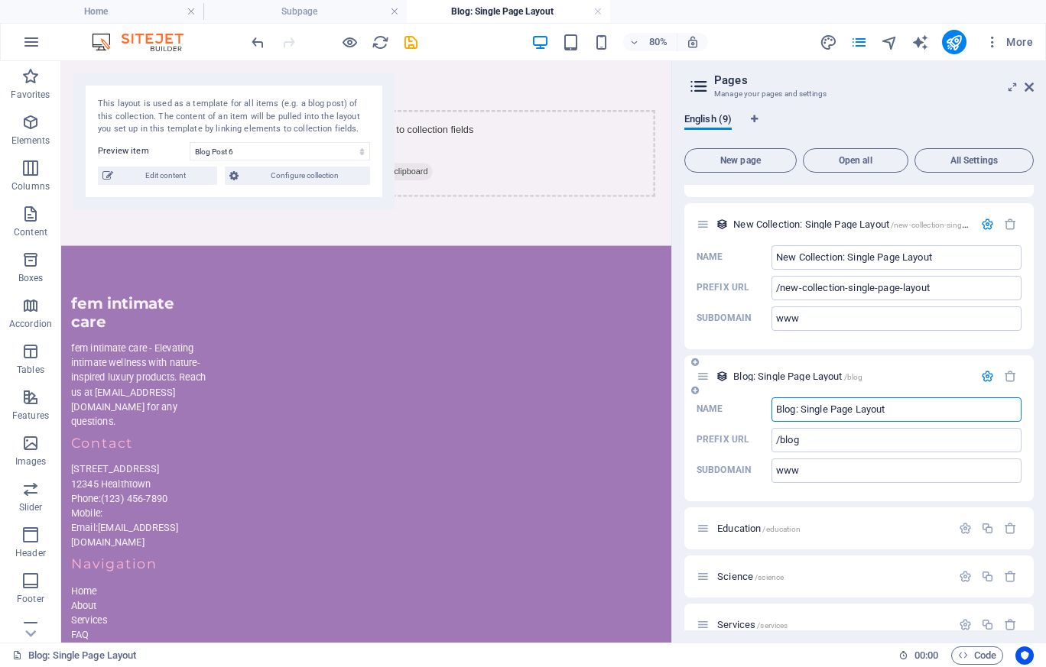
type input "/blog"
drag, startPoint x: 838, startPoint y: 390, endPoint x: 950, endPoint y: 395, distance: 112.5
click at [950, 398] on input "Blog: Single Page Layout" at bounding box center [896, 410] width 250 height 24
click at [704, 398] on label "Name Blog ​" at bounding box center [858, 410] width 325 height 24
click at [771, 398] on input "Blog" at bounding box center [896, 410] width 250 height 24
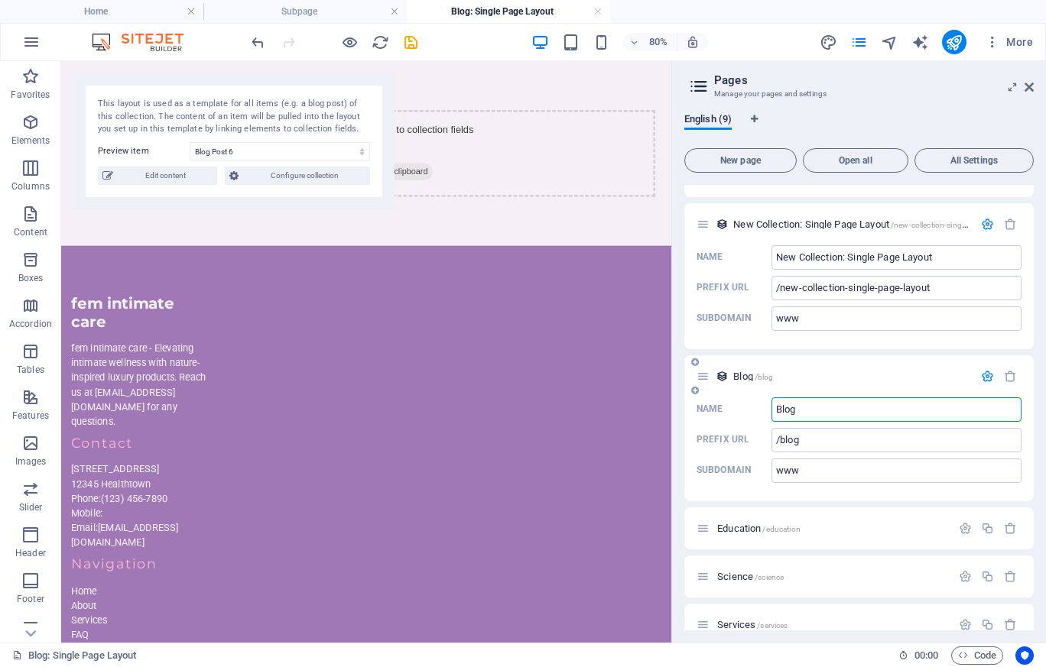
type input "Blog"
click at [988, 370] on icon "button" at bounding box center [987, 376] width 13 height 13
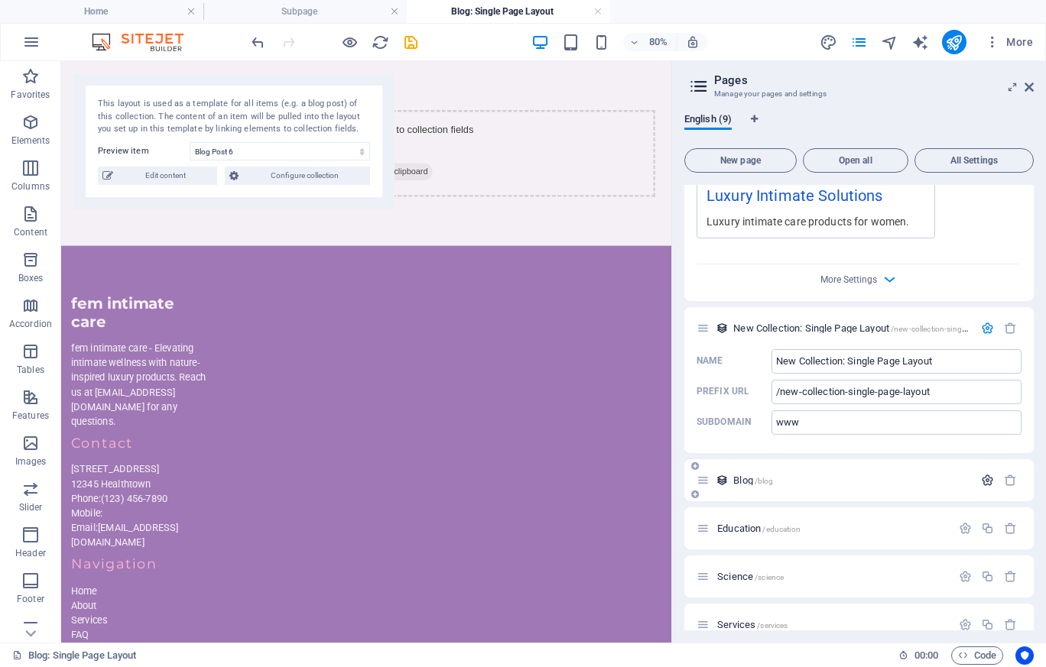
click at [984, 474] on icon "button" at bounding box center [987, 480] width 13 height 13
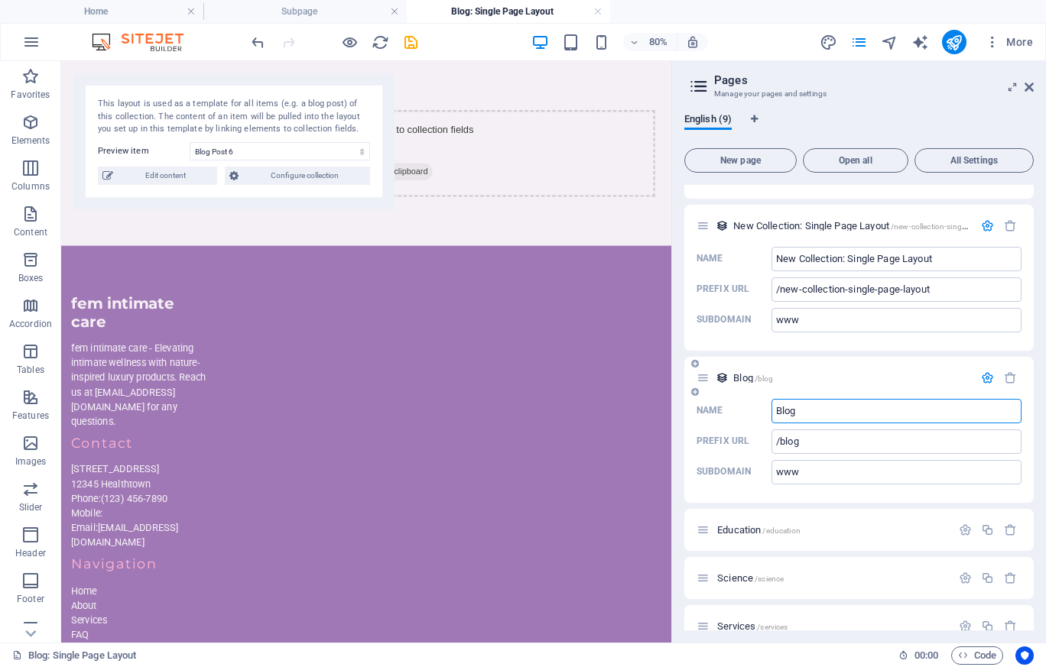
scroll to position [2582, 0]
click at [961, 522] on icon "button" at bounding box center [965, 528] width 13 height 13
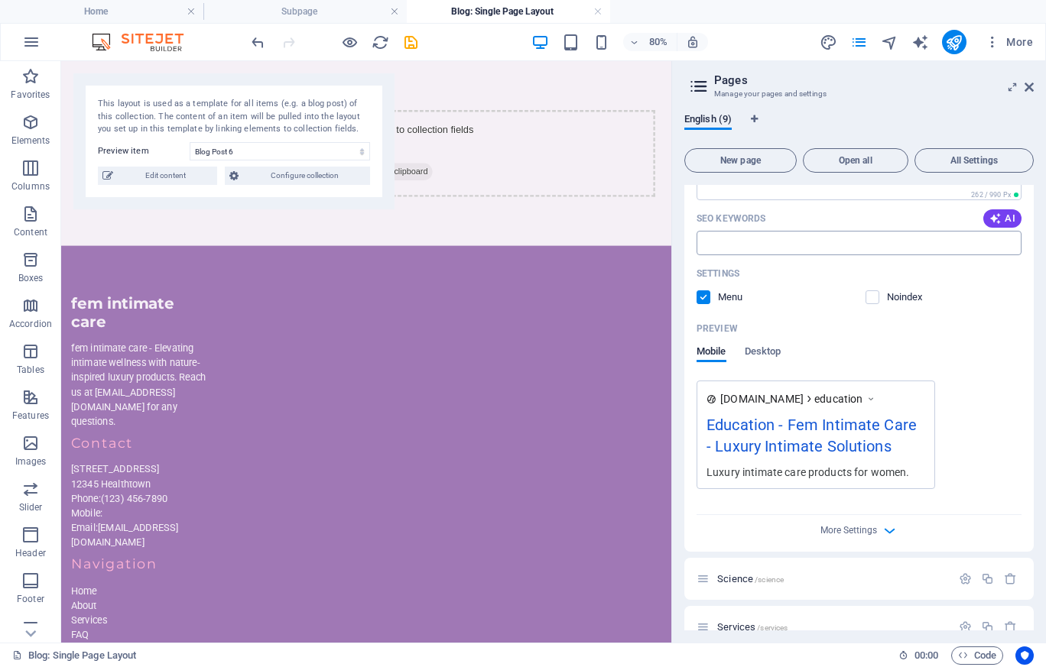
scroll to position [3173, 0]
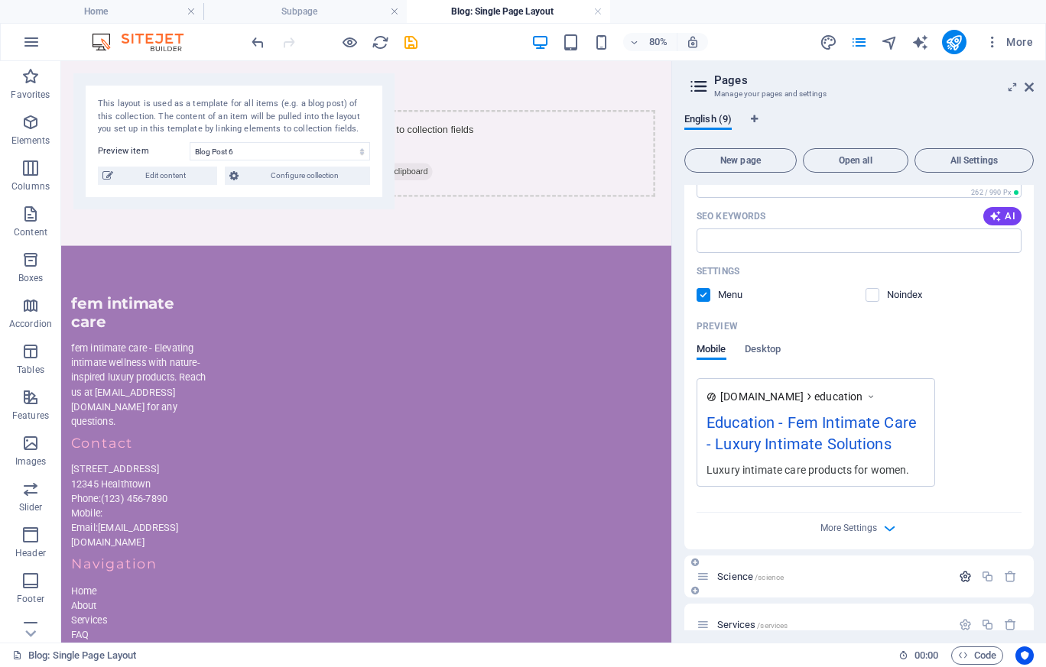
click at [959, 570] on icon "button" at bounding box center [965, 576] width 13 height 13
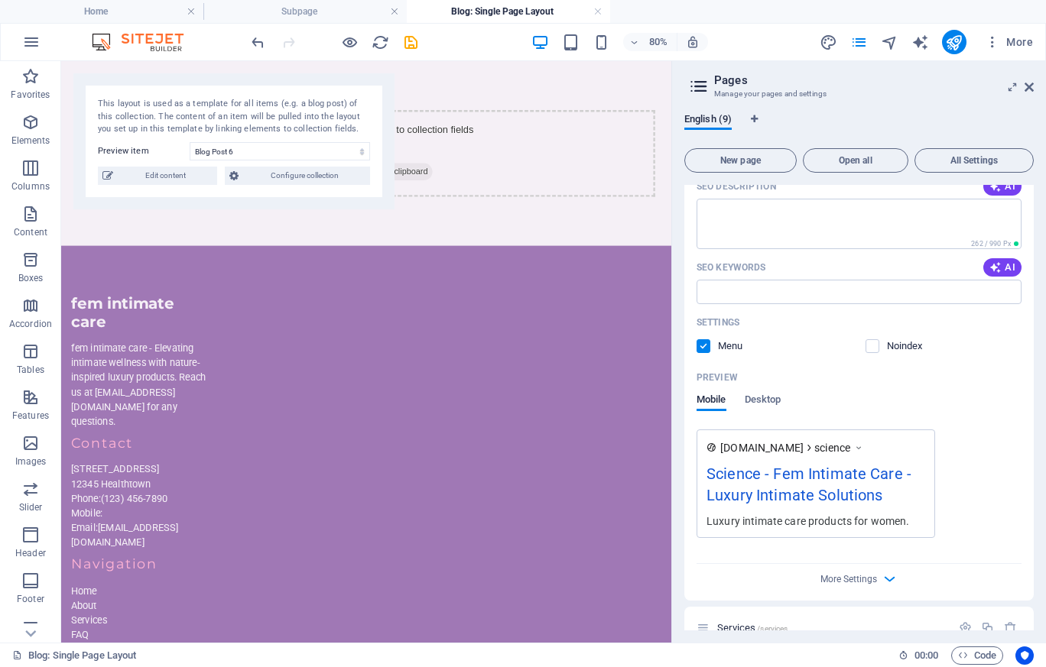
scroll to position [3765, 0]
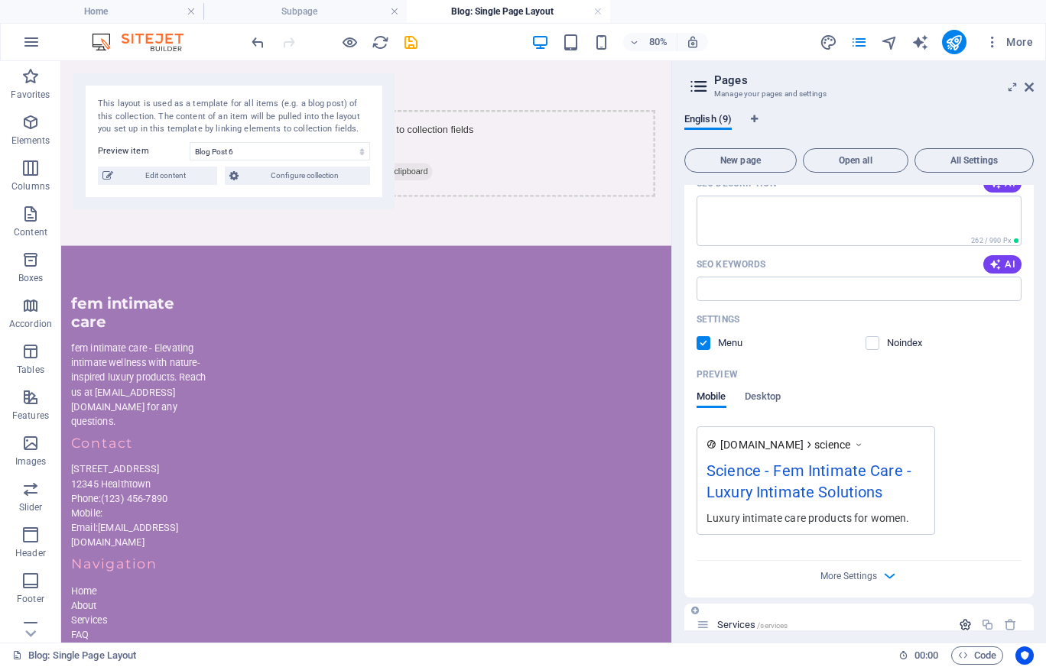
click at [966, 618] on icon "button" at bounding box center [965, 624] width 13 height 13
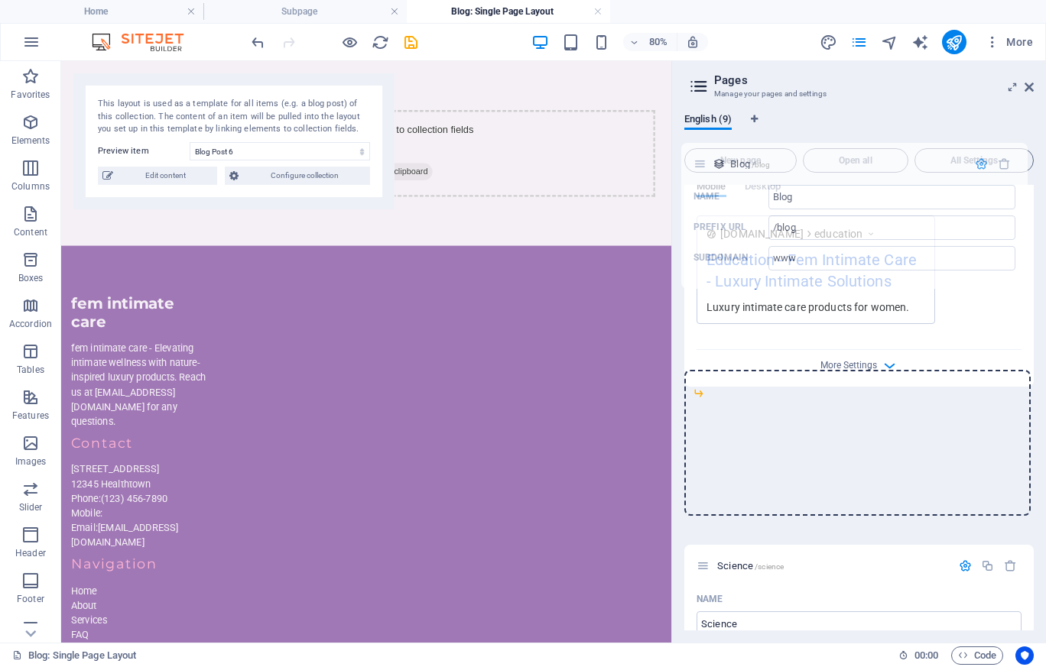
scroll to position [3164, 0]
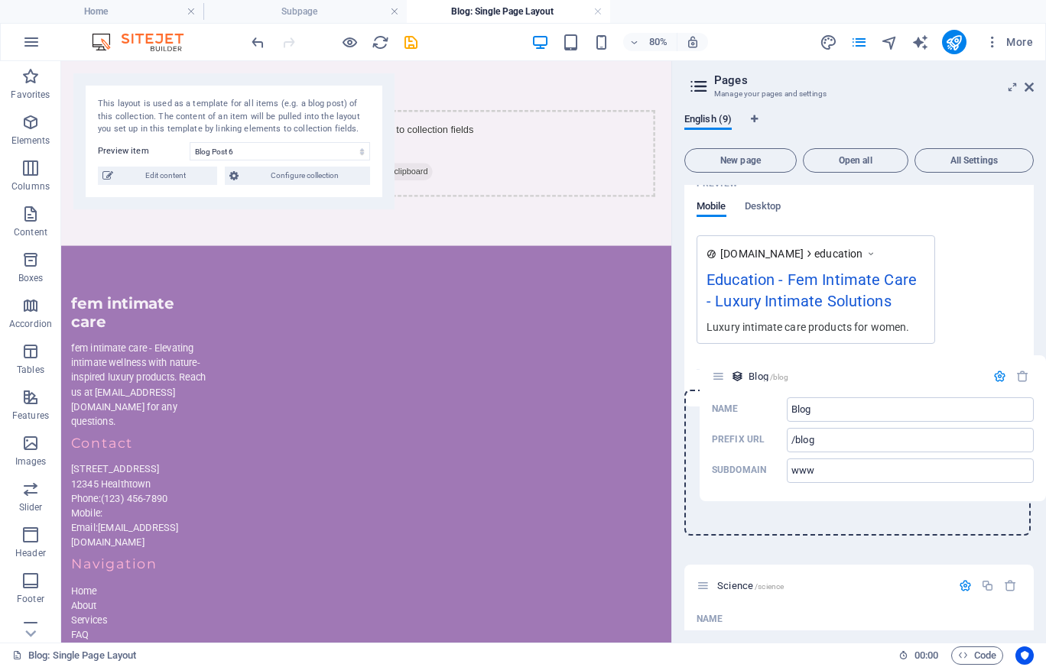
drag, startPoint x: 703, startPoint y: 260, endPoint x: 714, endPoint y: 384, distance: 124.4
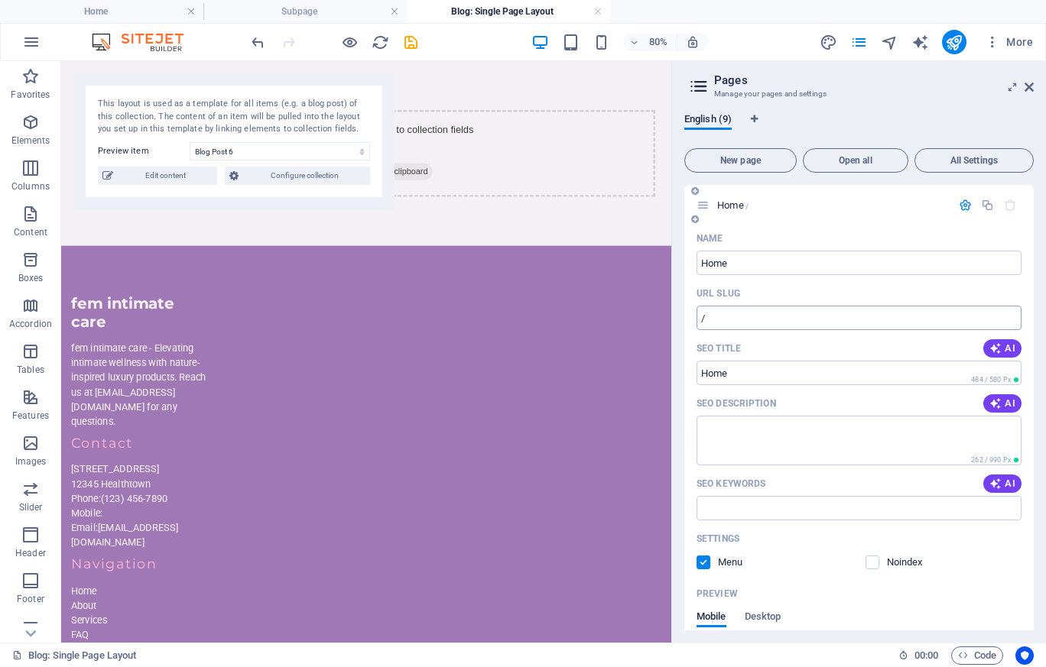
scroll to position [0, 0]
click at [1015, 45] on span "More" at bounding box center [1009, 41] width 48 height 15
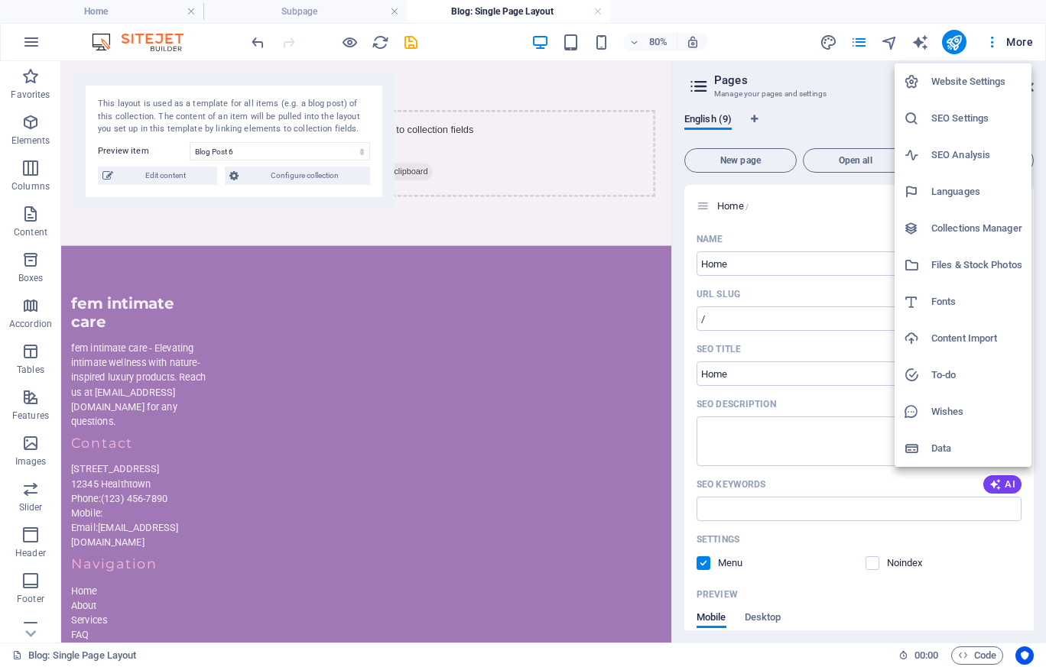
click at [972, 79] on h6 "Website Settings" at bounding box center [976, 82] width 91 height 18
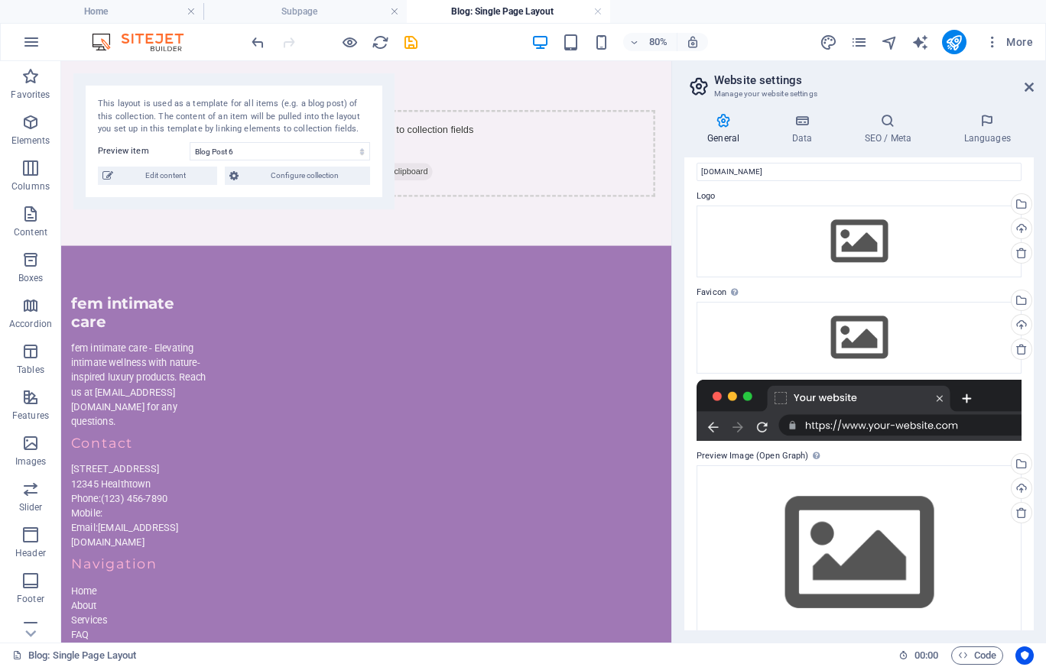
scroll to position [48, 0]
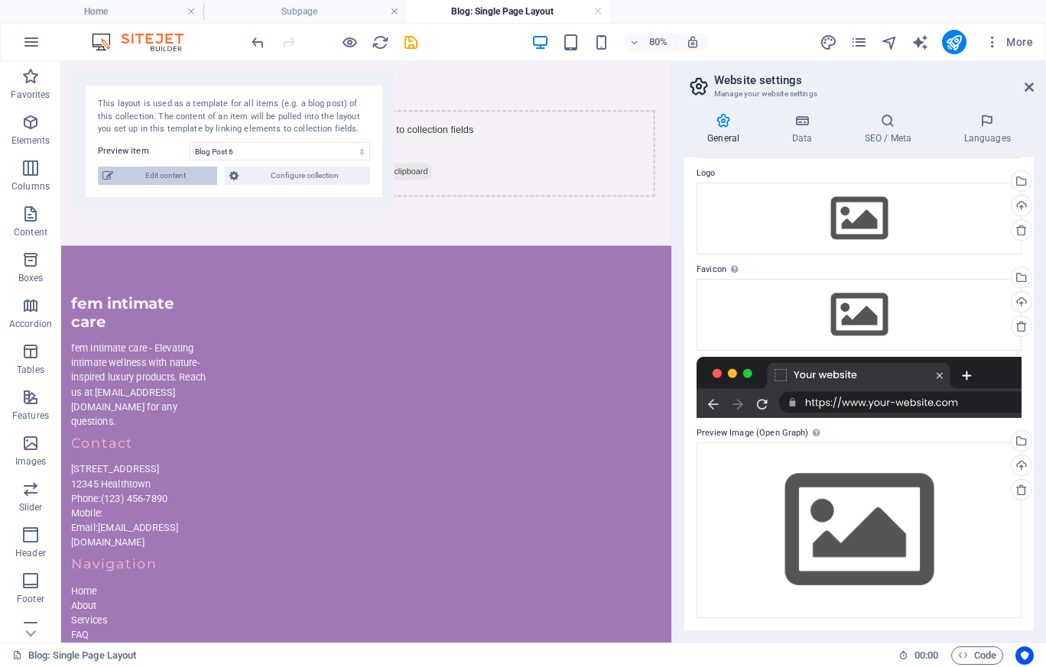
click at [147, 177] on span "Edit content" at bounding box center [165, 176] width 95 height 18
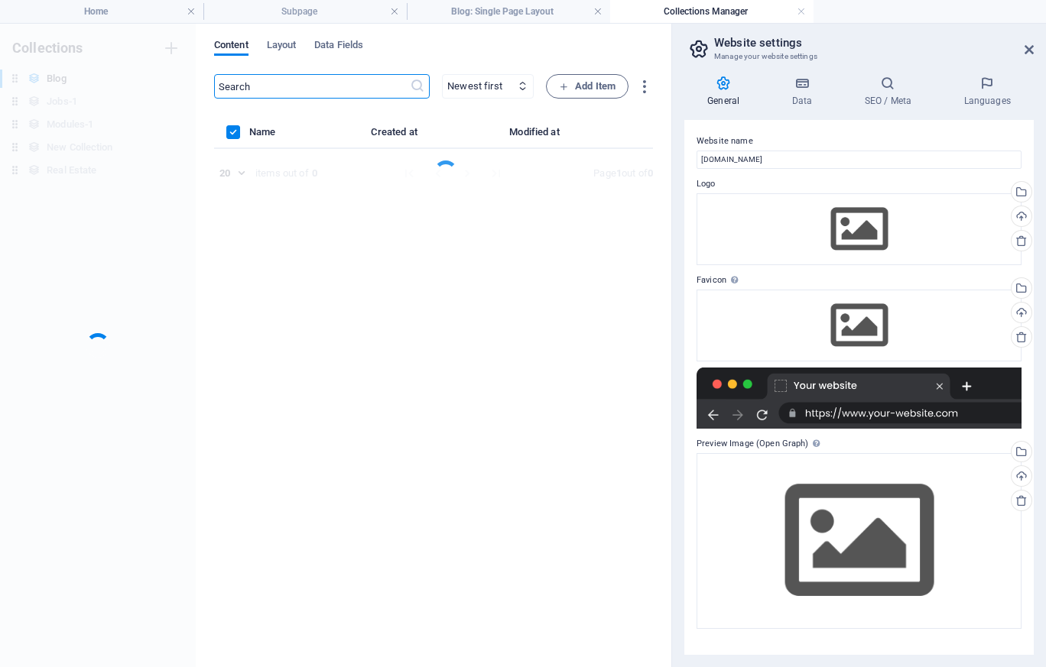
scroll to position [0, 0]
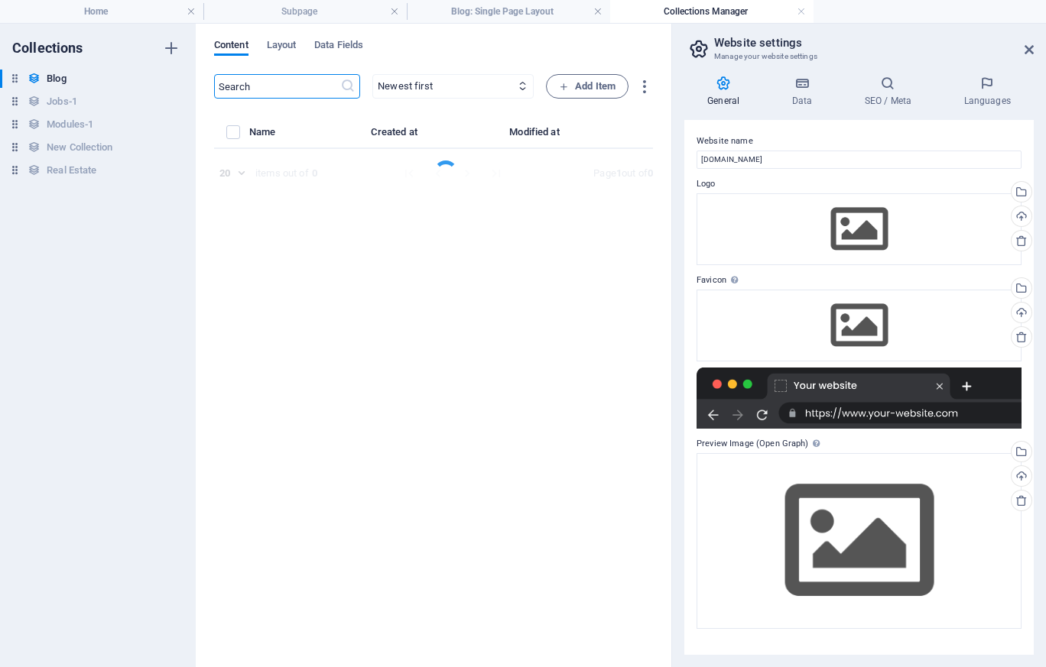
select select "Category 2"
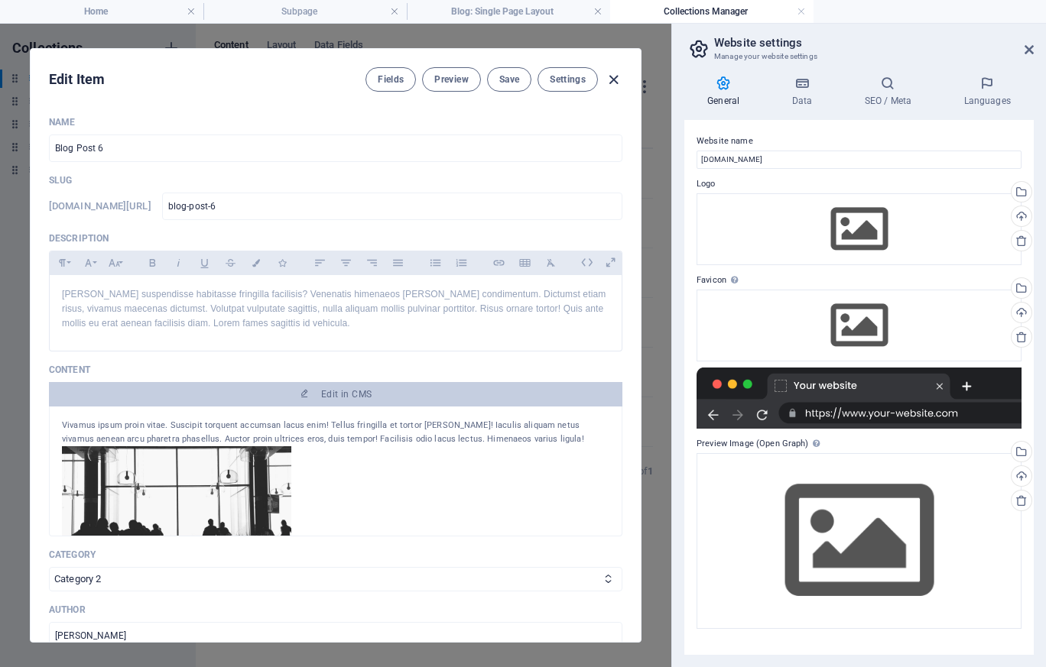
click at [614, 76] on icon "button" at bounding box center [614, 80] width 18 height 18
type input "2025-10-02"
type input "blog-post-6"
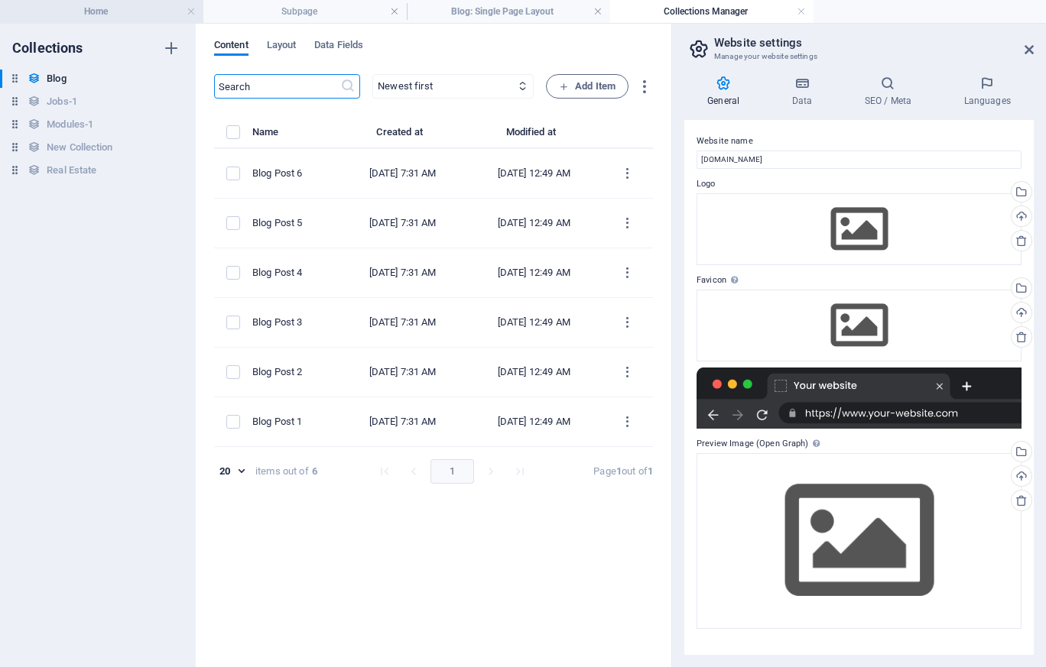
click at [138, 13] on h4 "Home" at bounding box center [101, 11] width 203 height 17
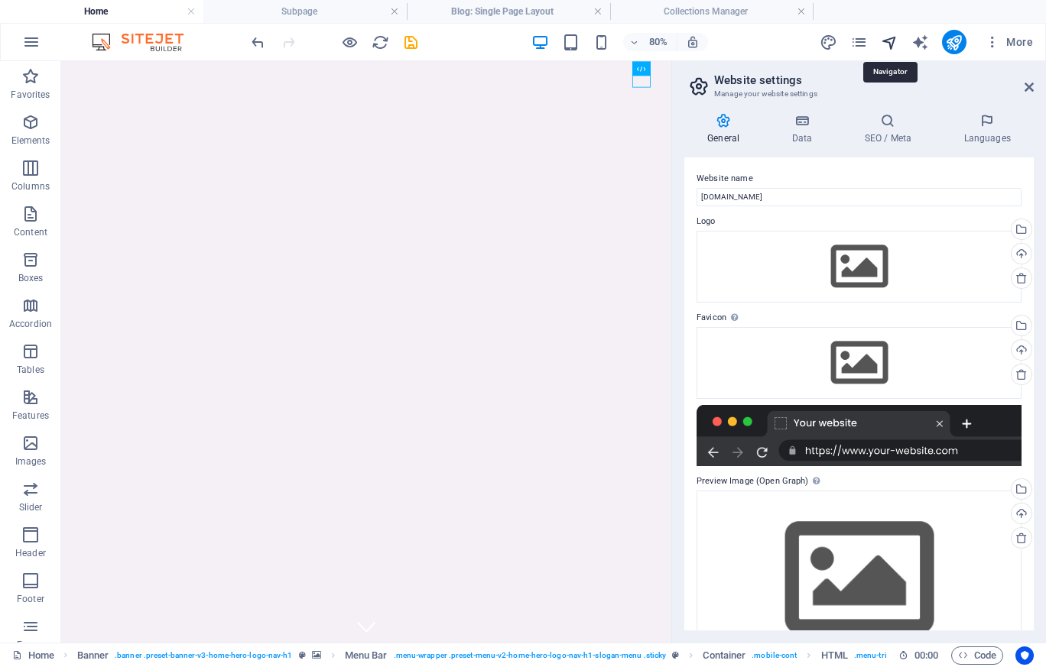
click at [891, 45] on icon "navigator" at bounding box center [890, 43] width 18 height 18
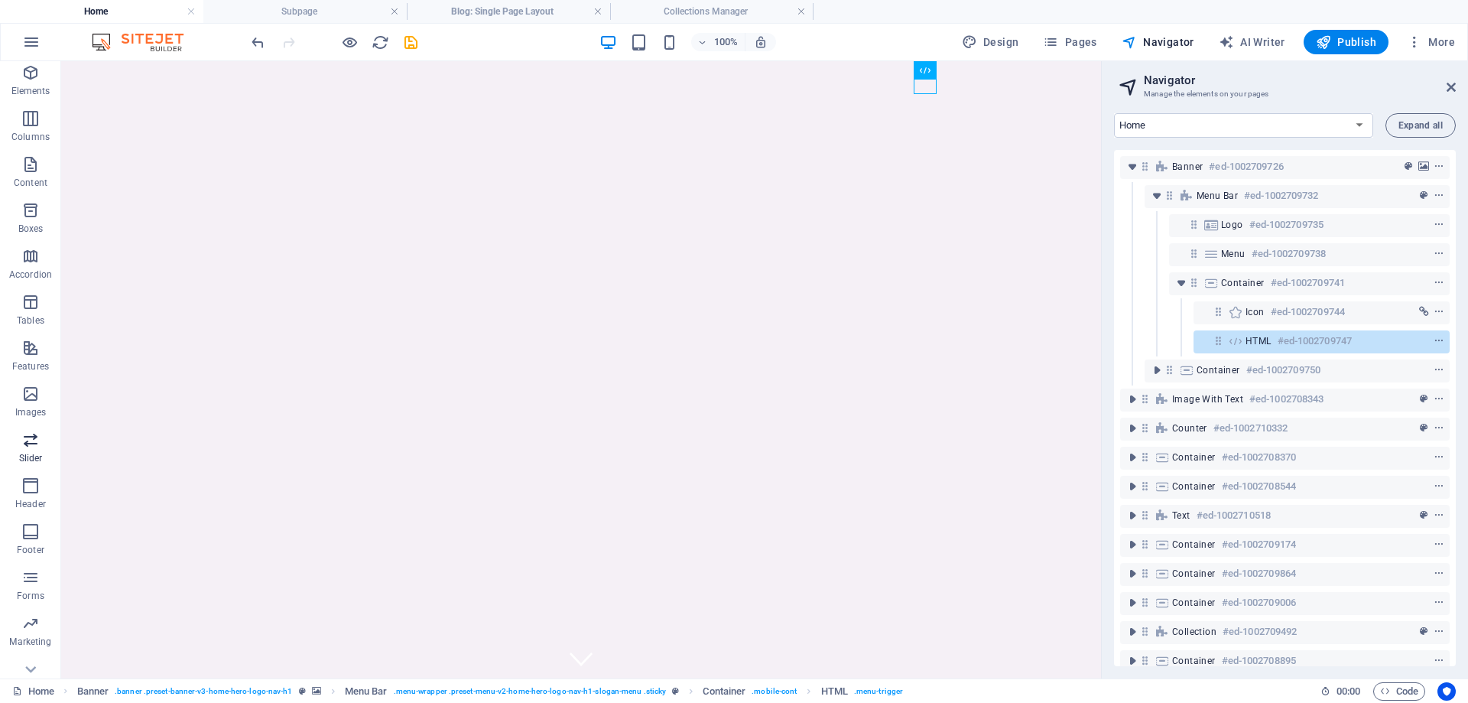
scroll to position [71, 0]
click at [36, 470] on icon "button" at bounding box center [30, 464] width 18 height 18
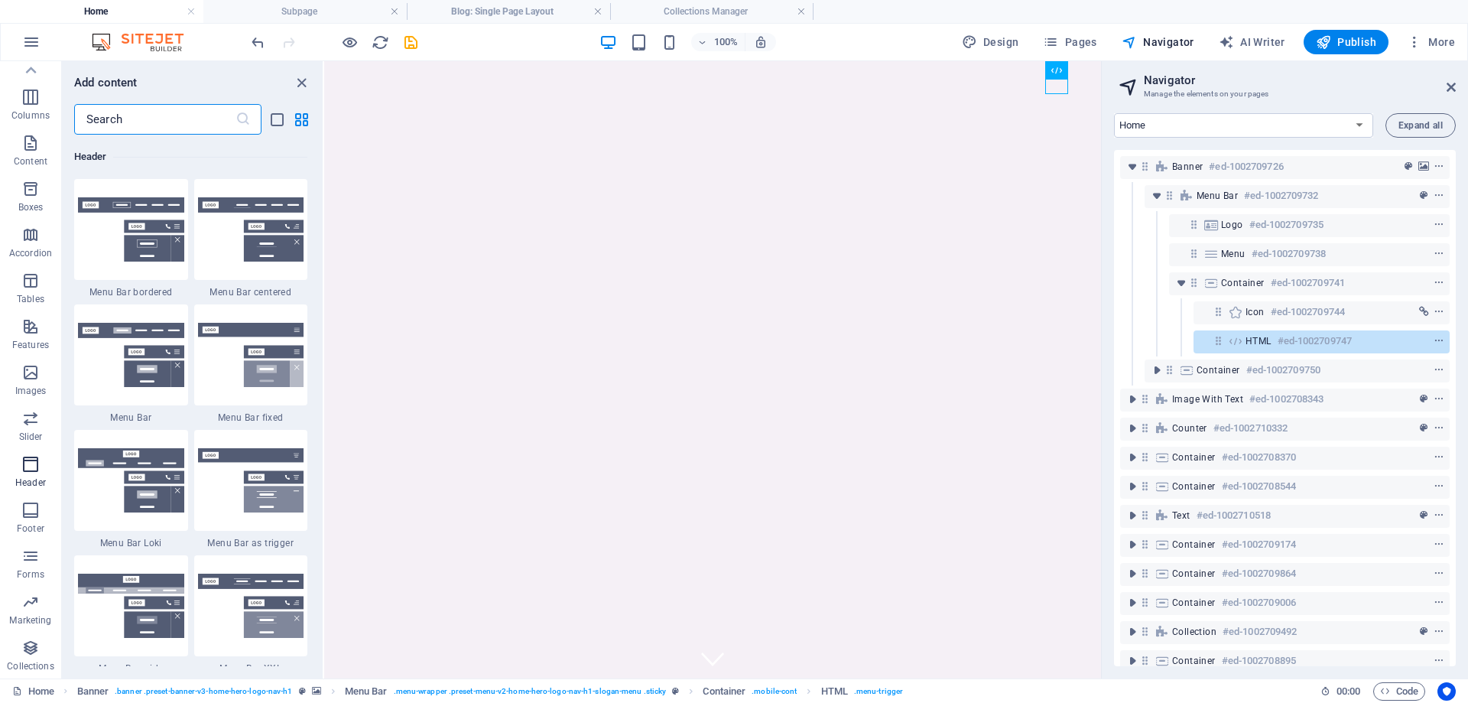
scroll to position [9206, 0]
click at [28, 150] on icon "button" at bounding box center [30, 143] width 18 height 18
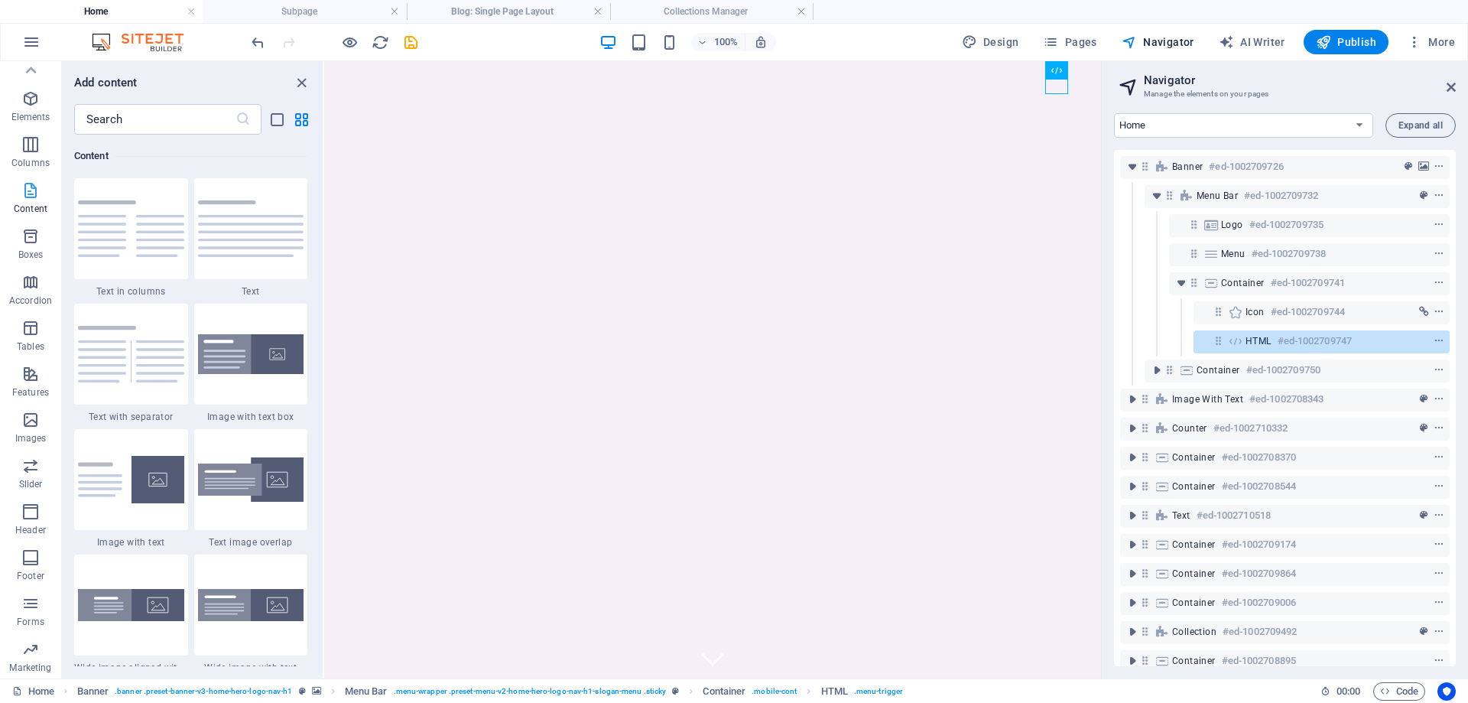
scroll to position [0, 0]
click at [34, 41] on icon "button" at bounding box center [31, 42] width 18 height 18
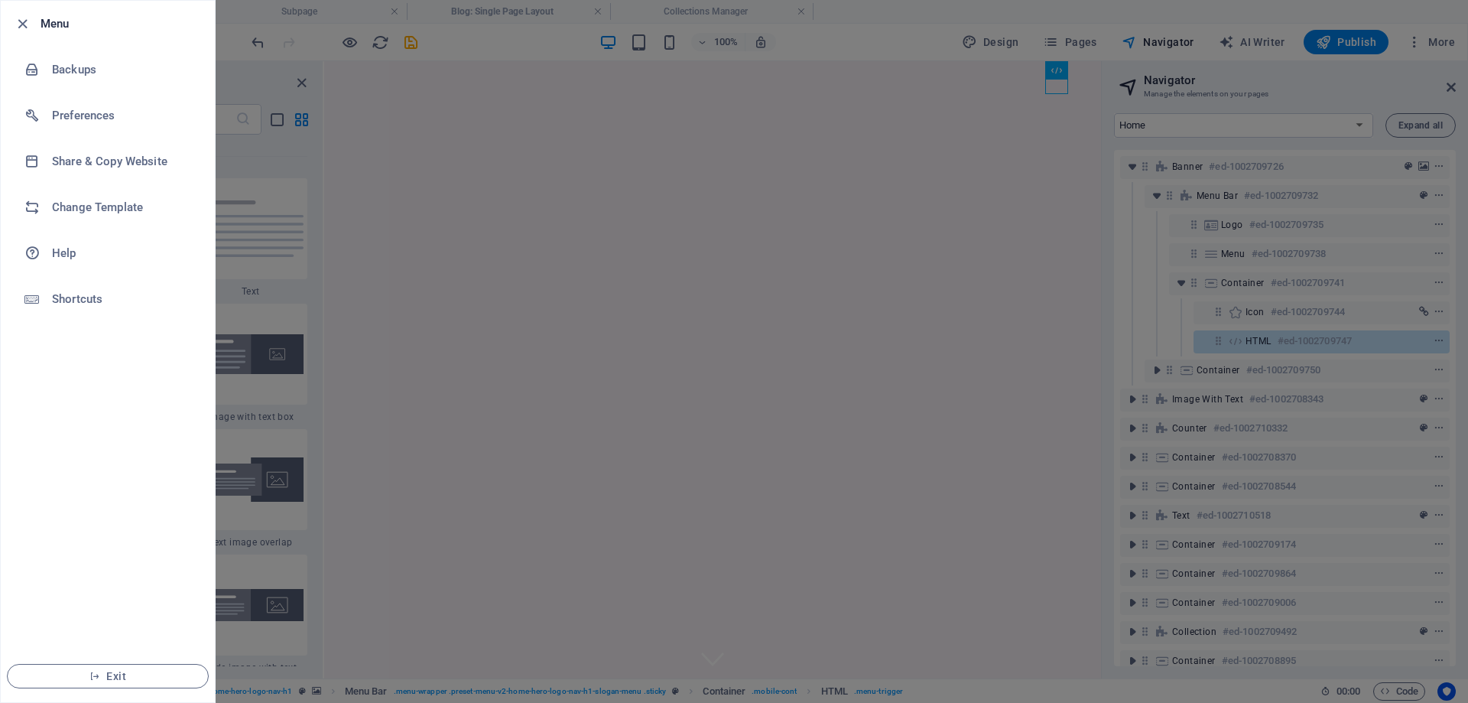
click at [530, 248] on div at bounding box center [734, 351] width 1468 height 703
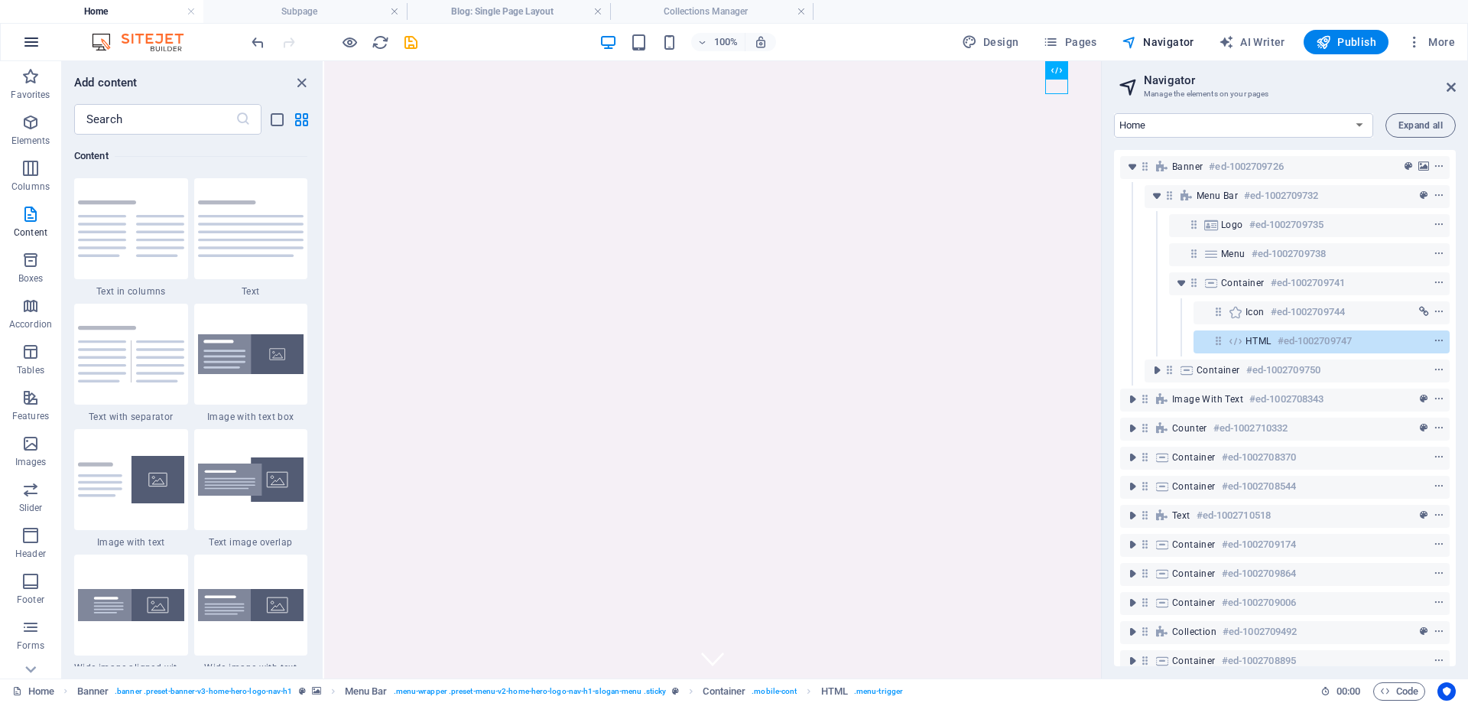
click at [36, 43] on icon "button" at bounding box center [31, 42] width 18 height 18
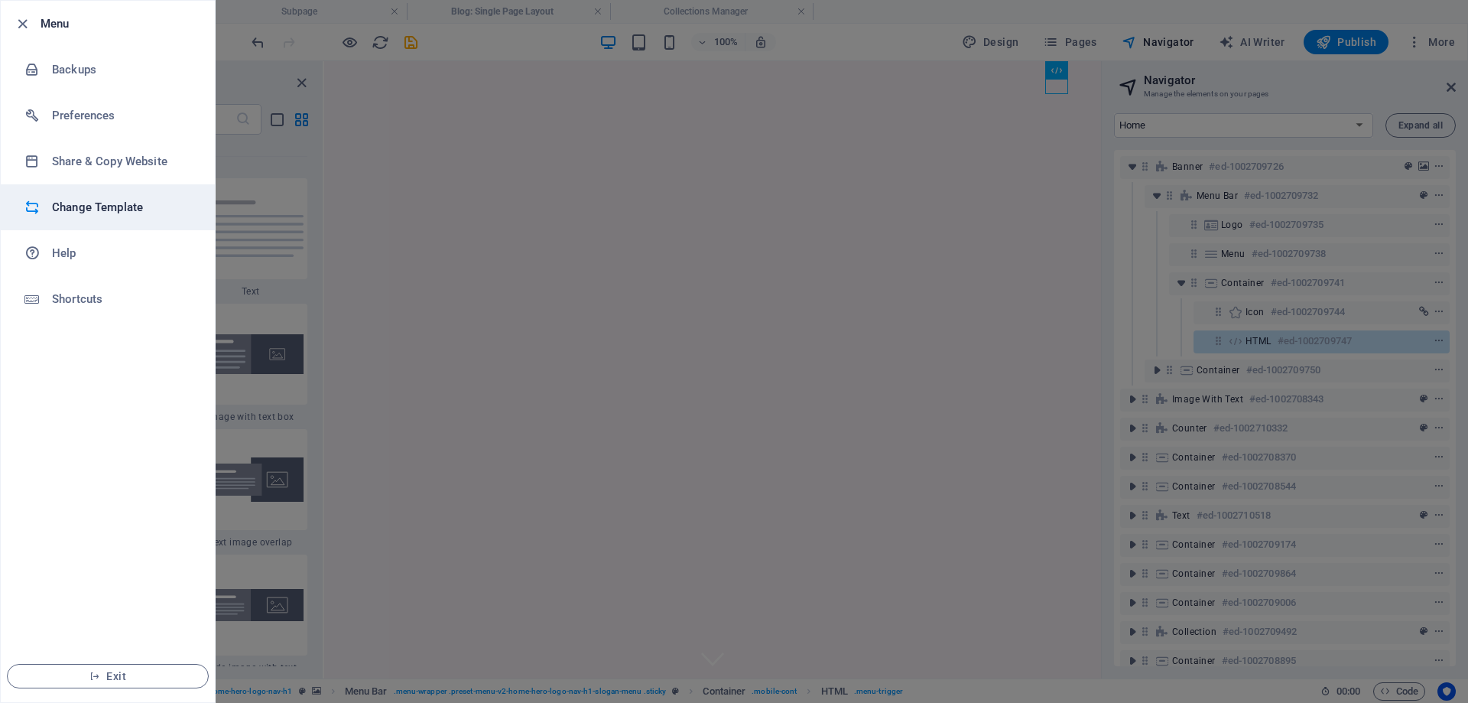
click at [96, 216] on li "Change Template" at bounding box center [108, 207] width 214 height 46
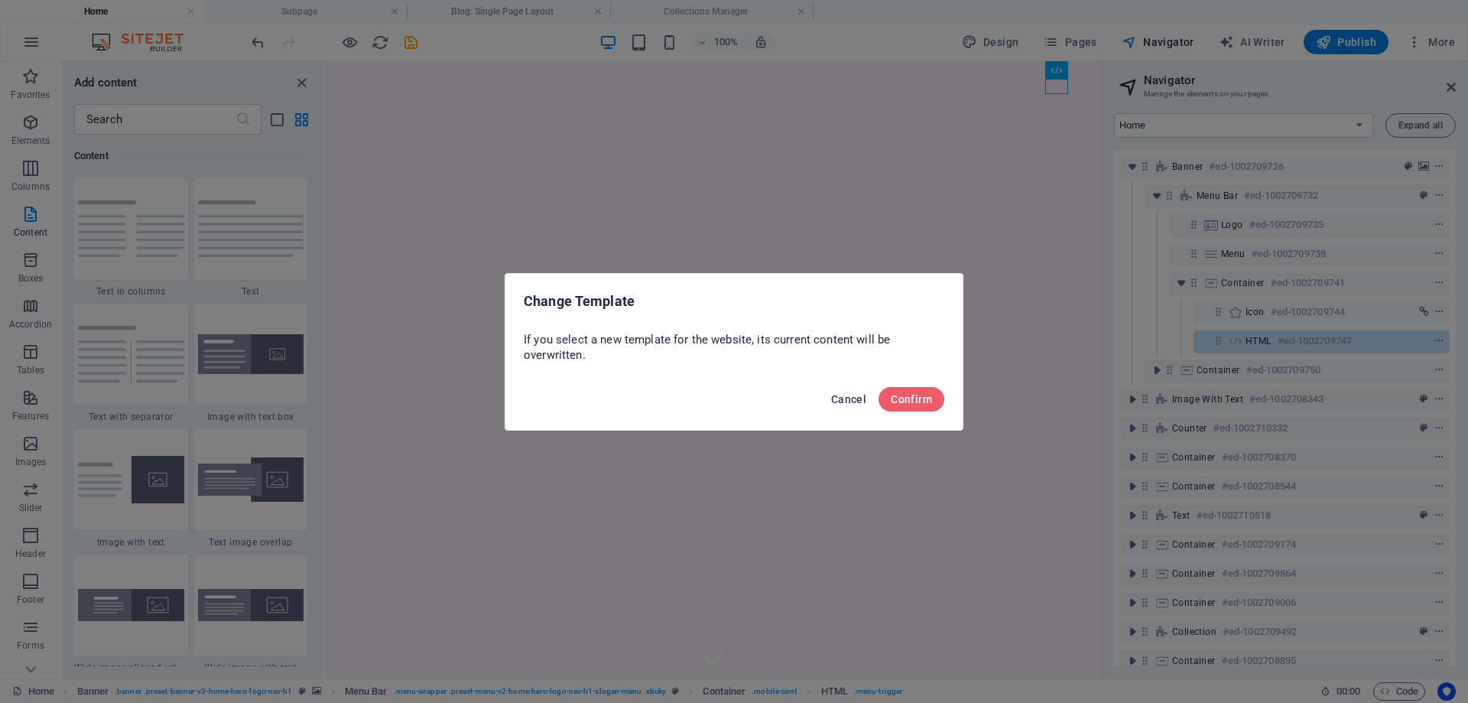
click at [851, 403] on span "Cancel" at bounding box center [848, 399] width 35 height 12
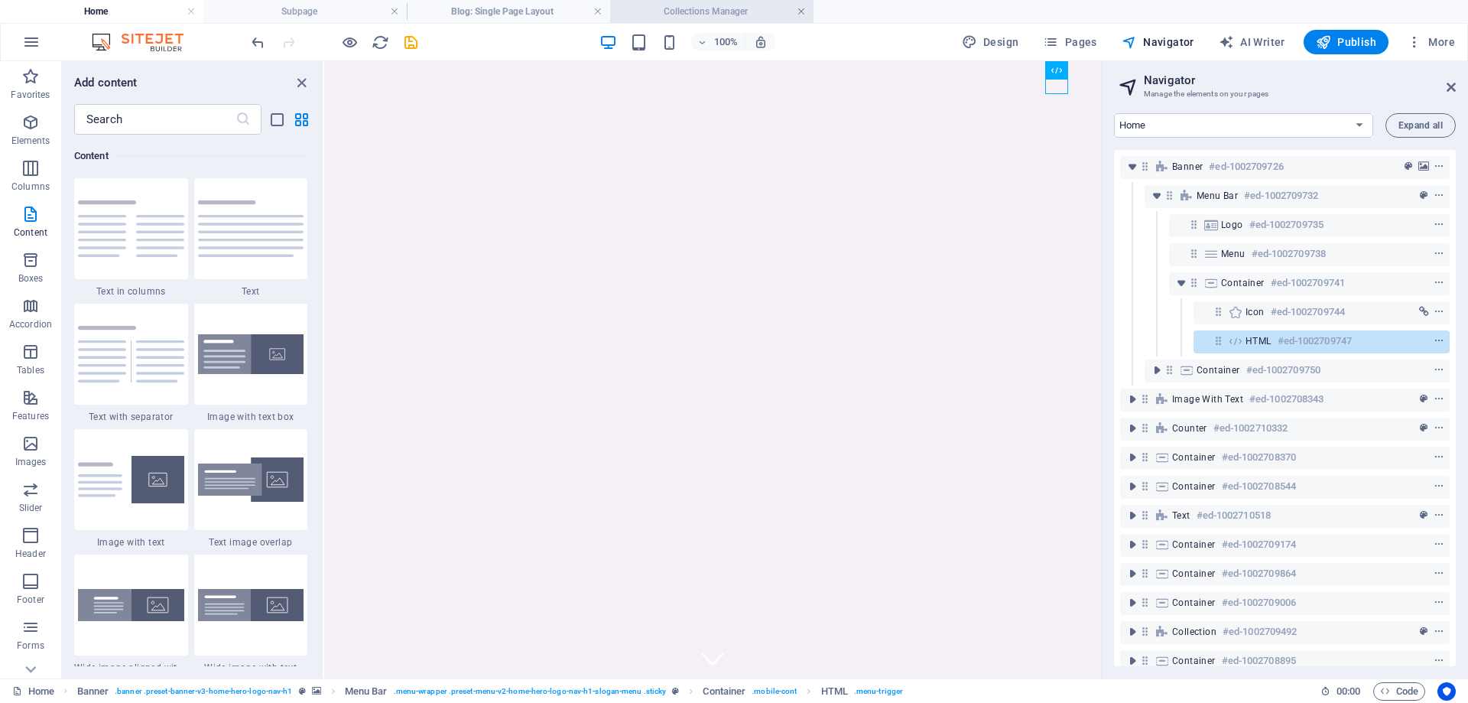
click at [800, 11] on link at bounding box center [801, 12] width 9 height 15
click at [598, 12] on link at bounding box center [597, 12] width 9 height 15
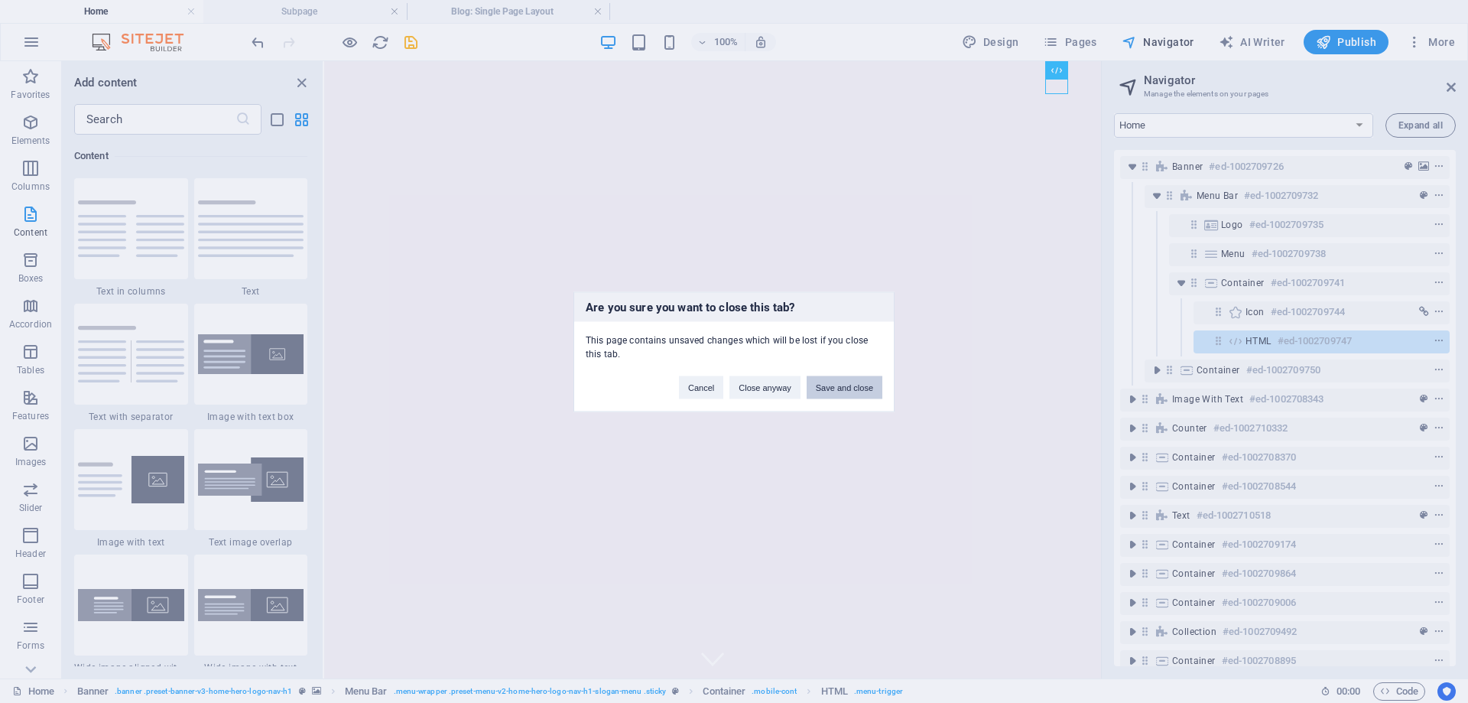
click at [831, 386] on button "Save and close" at bounding box center [845, 386] width 76 height 23
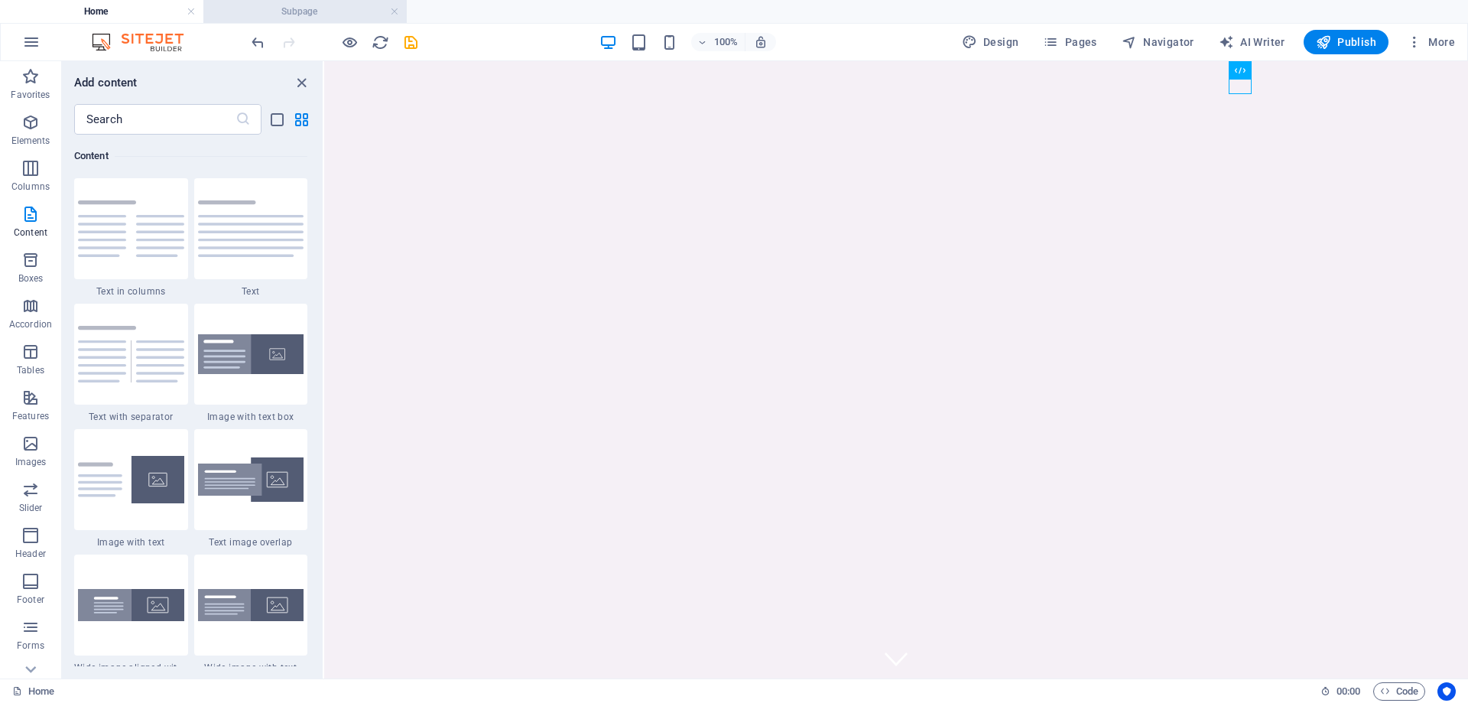
click at [401, 11] on h4 "Subpage" at bounding box center [304, 11] width 203 height 17
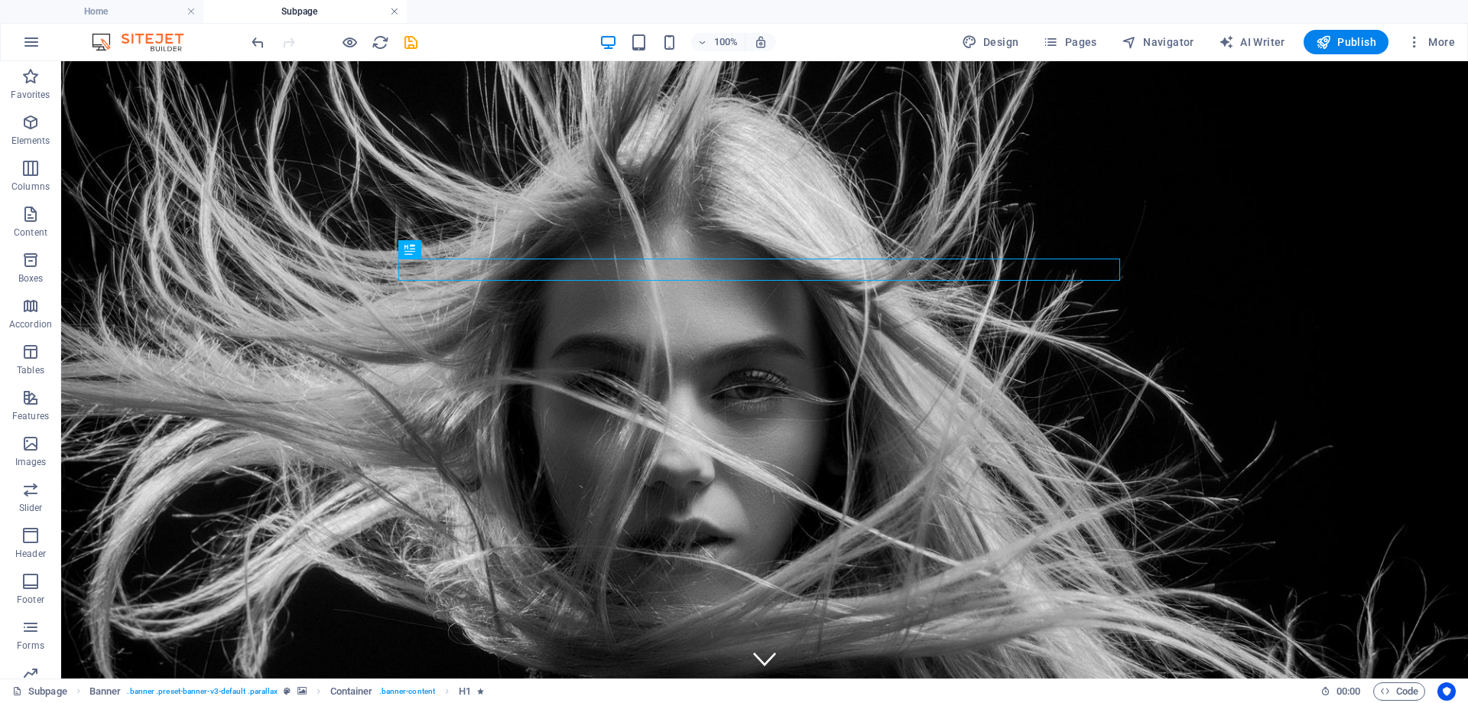
click at [394, 11] on link at bounding box center [394, 12] width 9 height 15
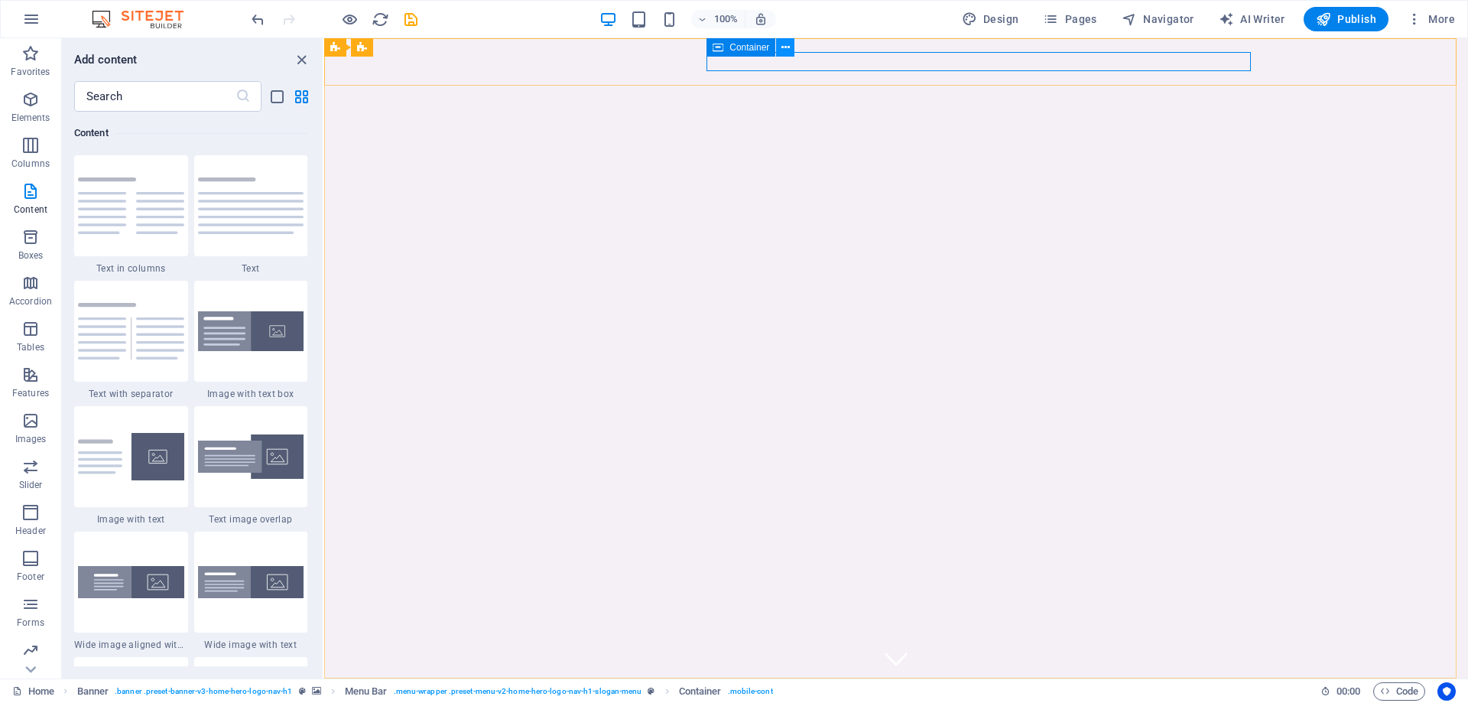
click at [784, 49] on icon at bounding box center [785, 48] width 8 height 16
click at [1017, 19] on span "Design" at bounding box center [990, 18] width 57 height 15
select select "px"
select select "200"
select select "px"
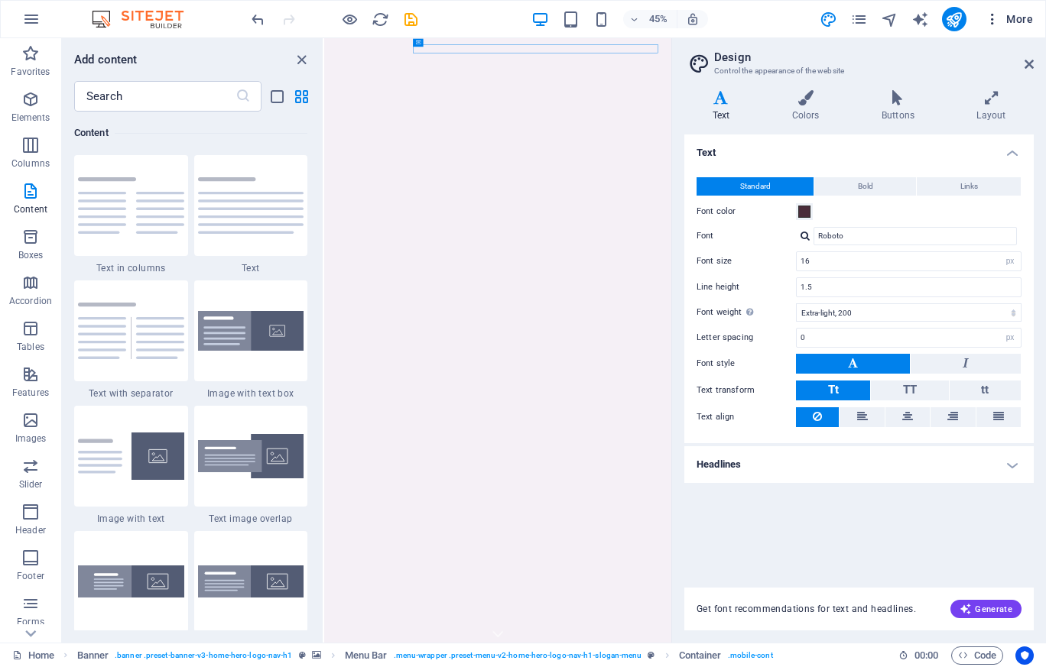
click at [993, 15] on icon "button" at bounding box center [992, 18] width 15 height 15
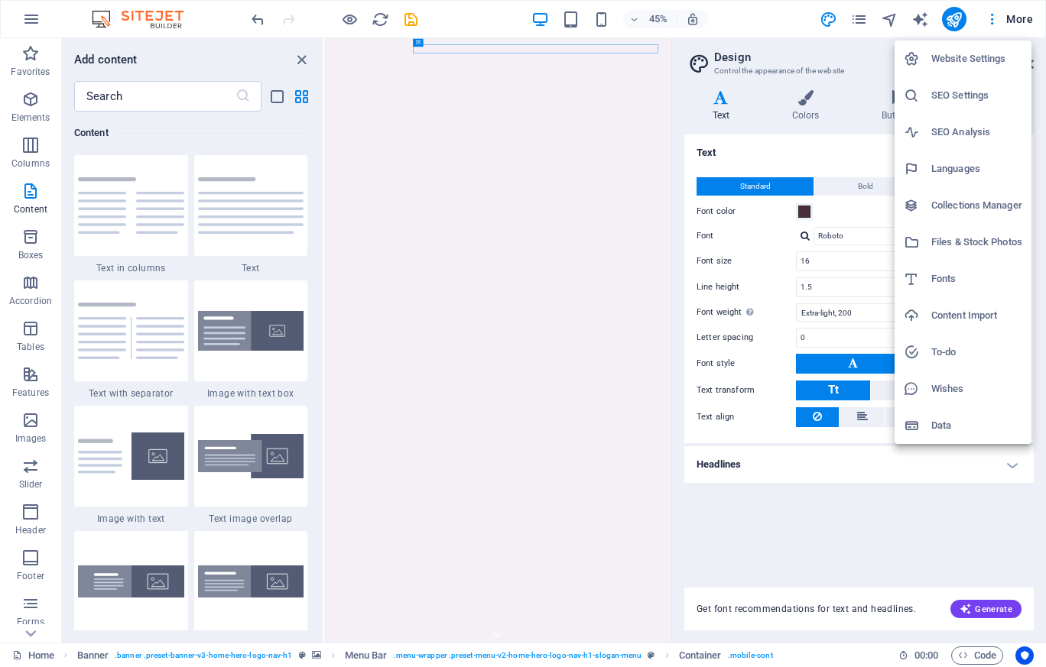
click at [988, 80] on li "SEO Settings" at bounding box center [962, 95] width 137 height 37
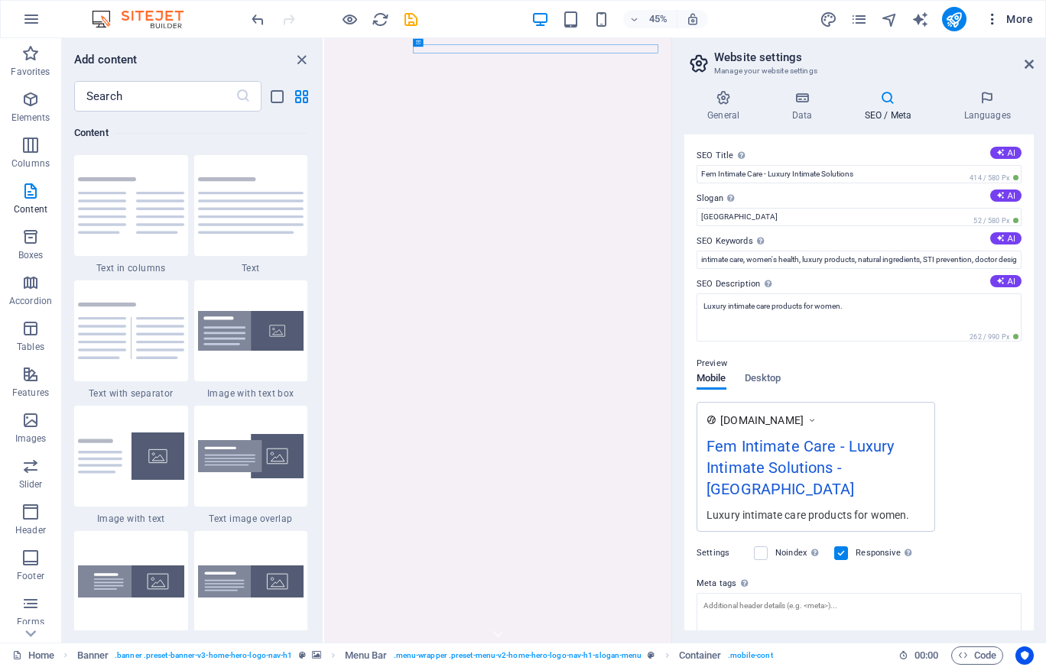
click at [994, 23] on icon "button" at bounding box center [992, 18] width 15 height 15
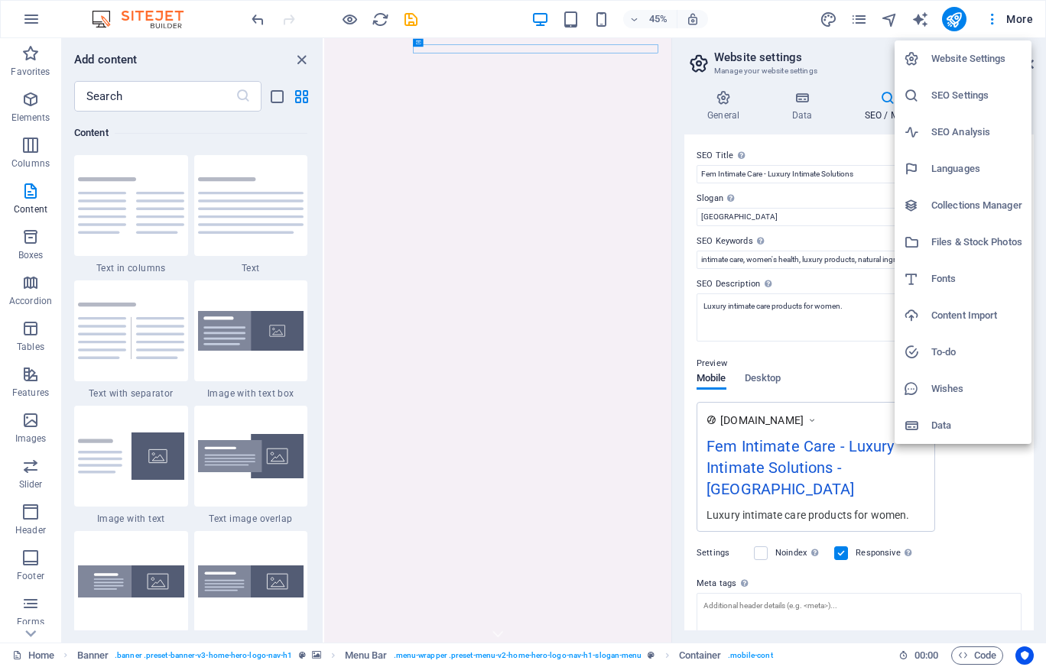
click at [988, 57] on h6 "Website Settings" at bounding box center [976, 59] width 91 height 18
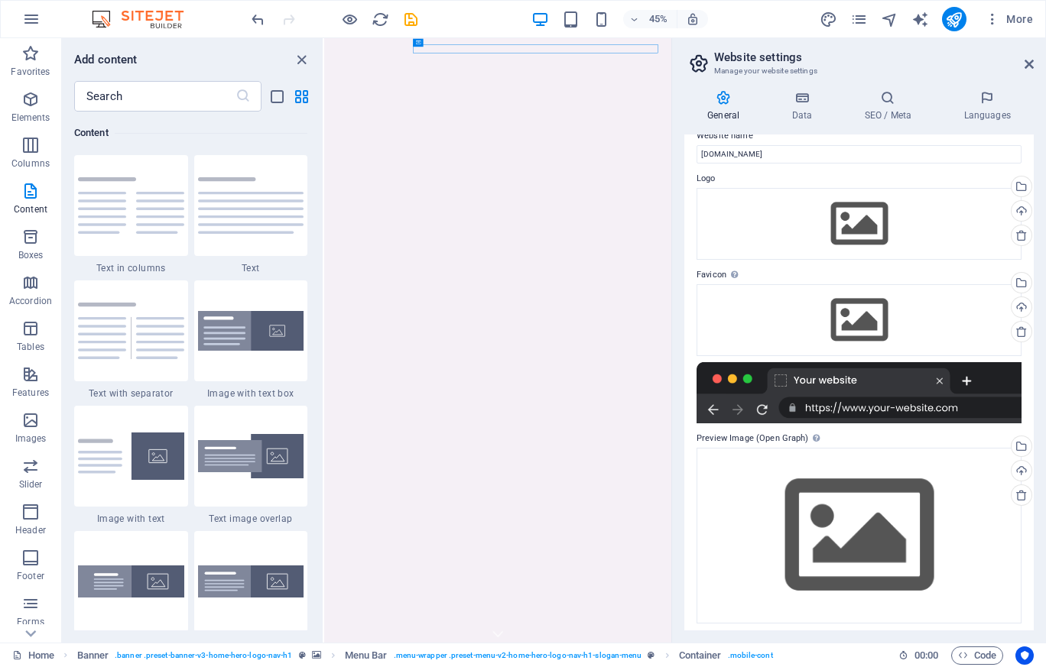
scroll to position [25, 0]
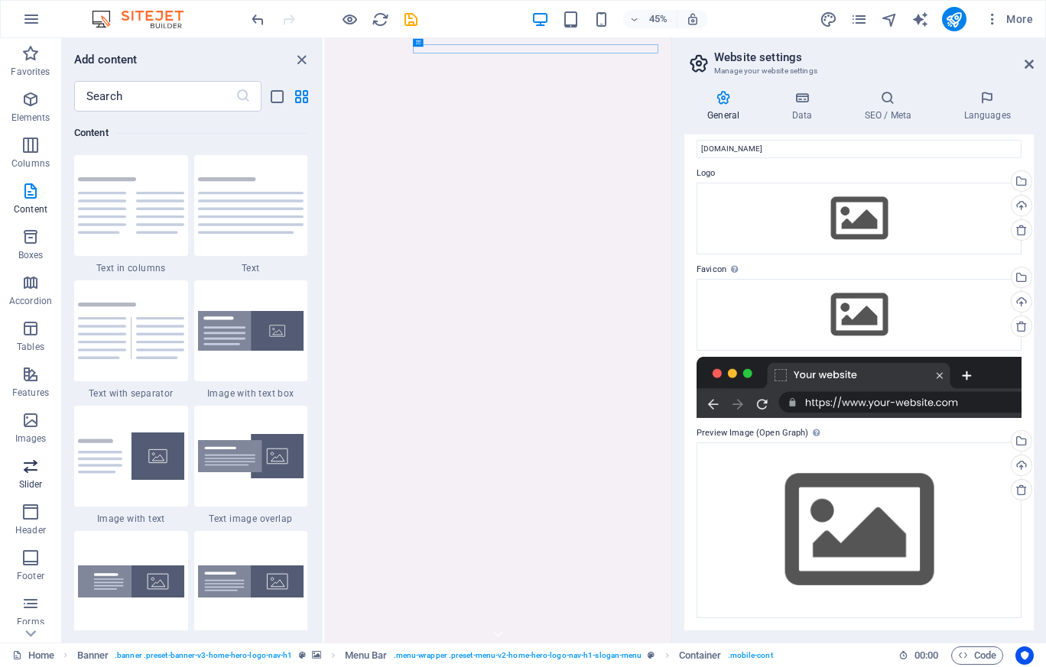
click at [35, 484] on p "Slider" at bounding box center [31, 485] width 24 height 12
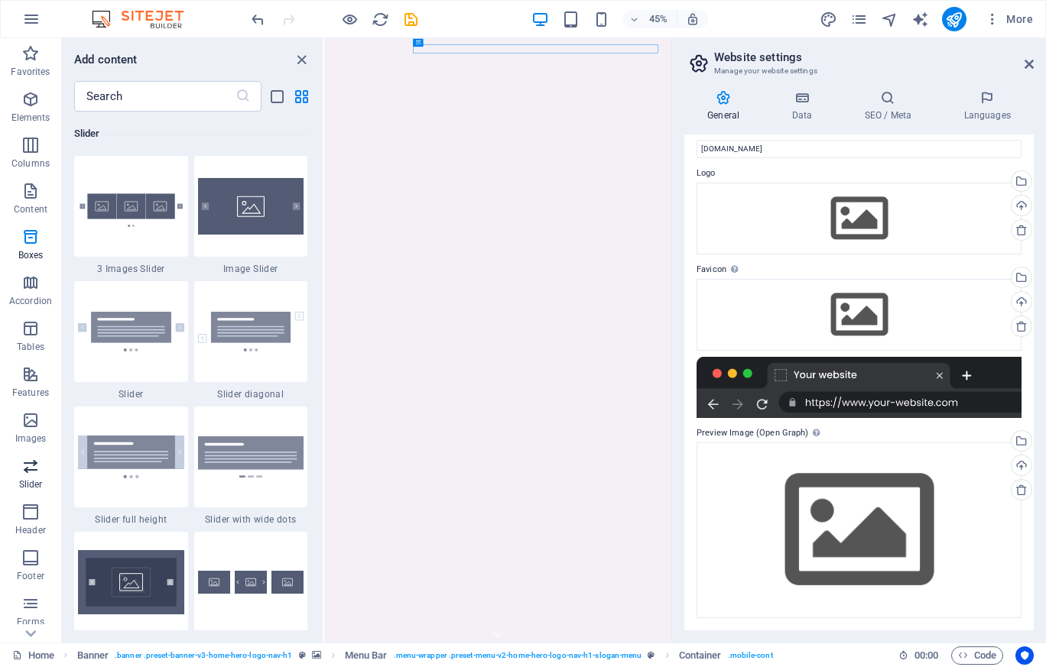
scroll to position [8667, 0]
click at [18, 511] on span "Header" at bounding box center [30, 521] width 61 height 37
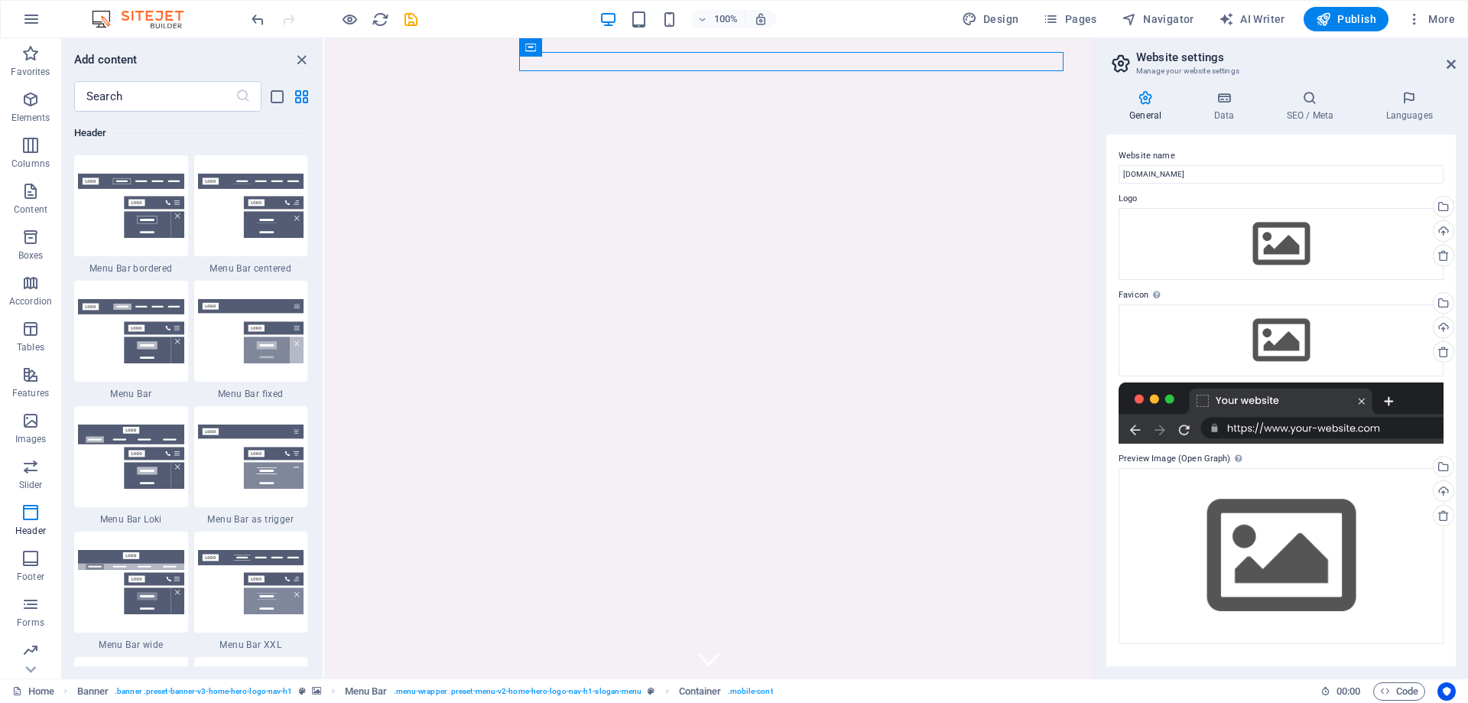
scroll to position [0, 0]
click at [1045, 15] on span "More" at bounding box center [1431, 18] width 48 height 15
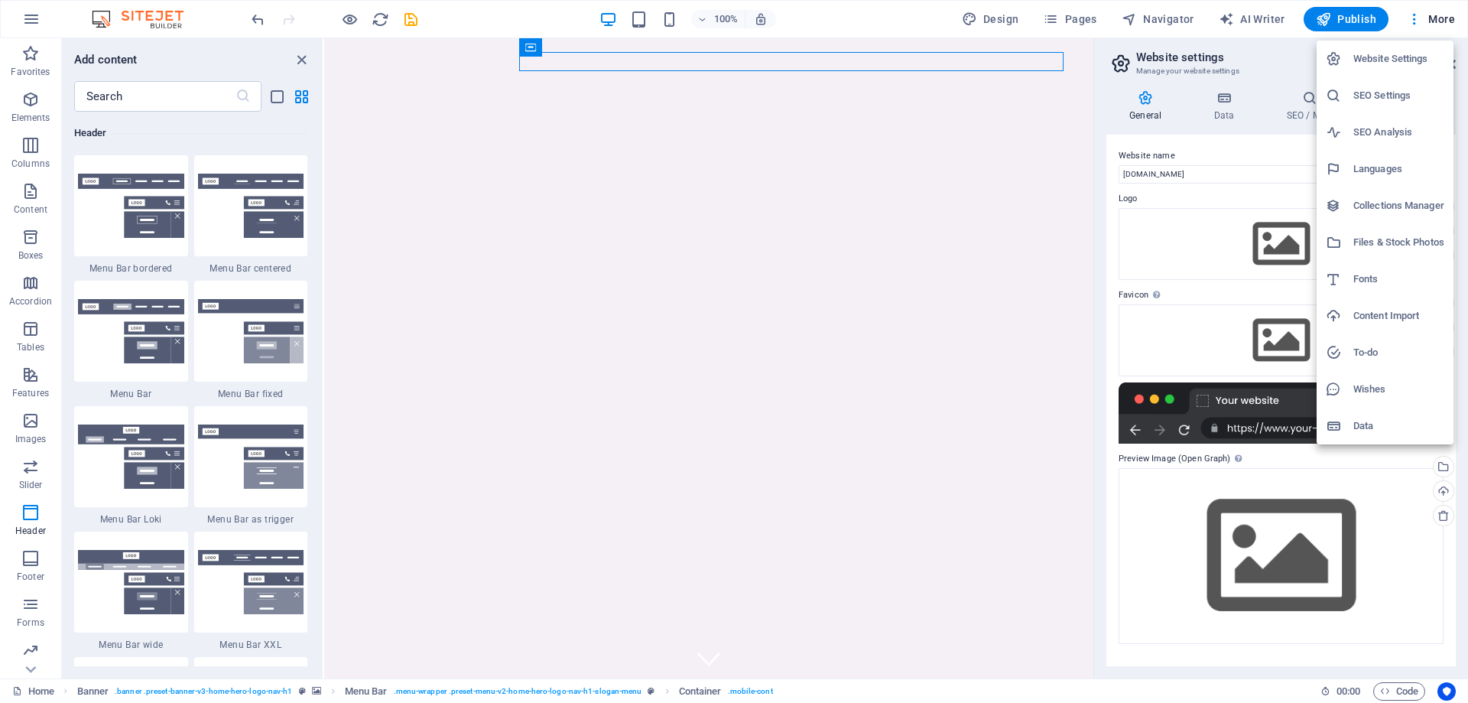
click at [1045, 321] on h6 "Content Import" at bounding box center [1398, 316] width 91 height 18
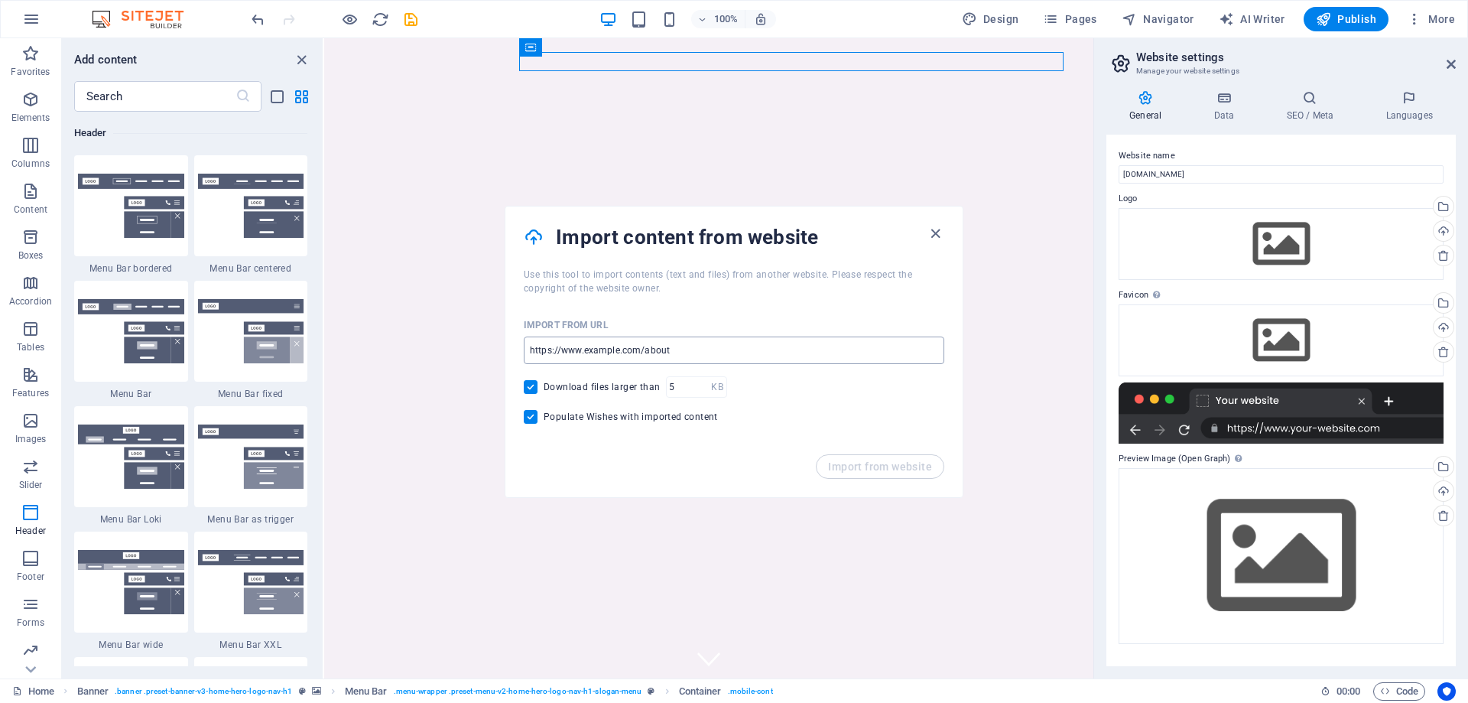
click at [731, 346] on input "url" at bounding box center [734, 350] width 420 height 28
drag, startPoint x: 583, startPoint y: 349, endPoint x: 770, endPoint y: 349, distance: 187.3
click at [770, 349] on input "url" at bounding box center [734, 350] width 420 height 28
click at [702, 356] on input "url" at bounding box center [734, 350] width 420 height 28
type input "https://slicksister.co"
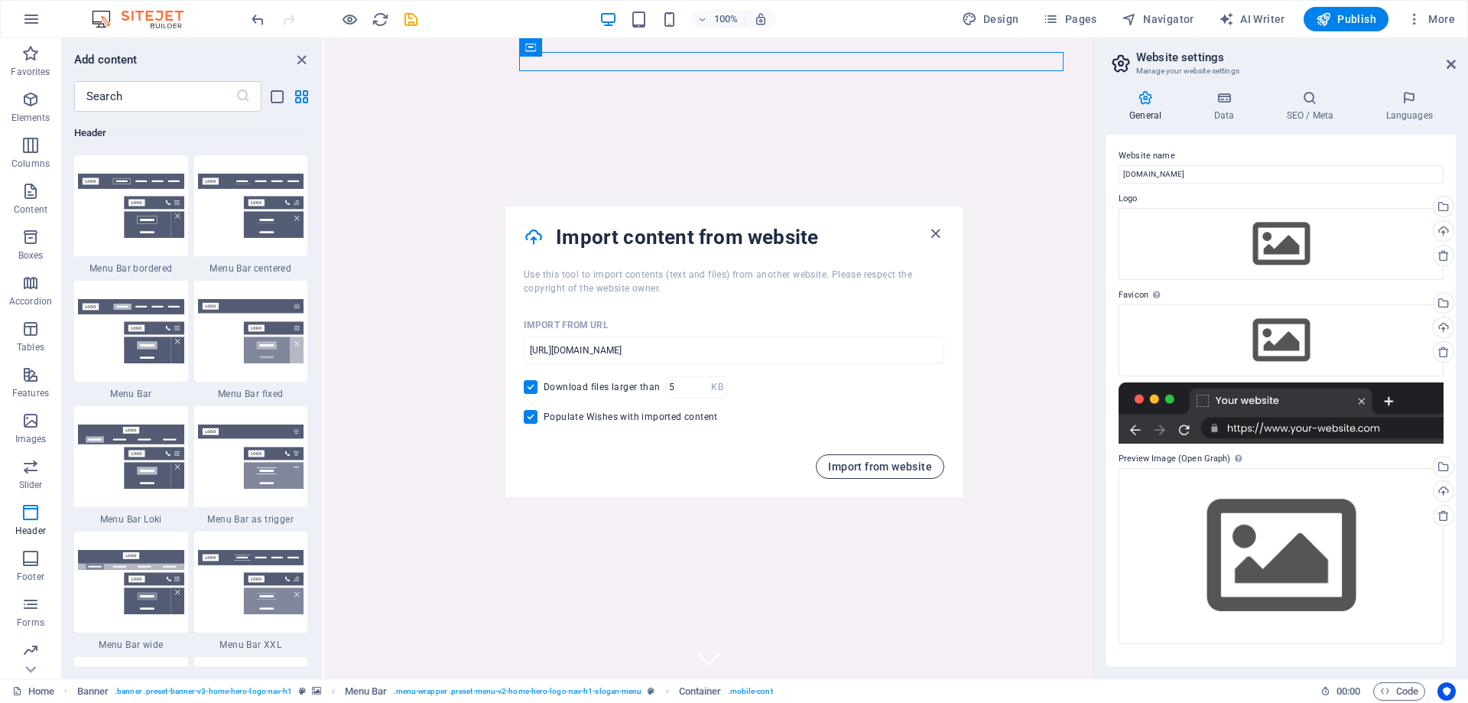
click at [903, 467] on span "Import from website" at bounding box center [880, 466] width 104 height 12
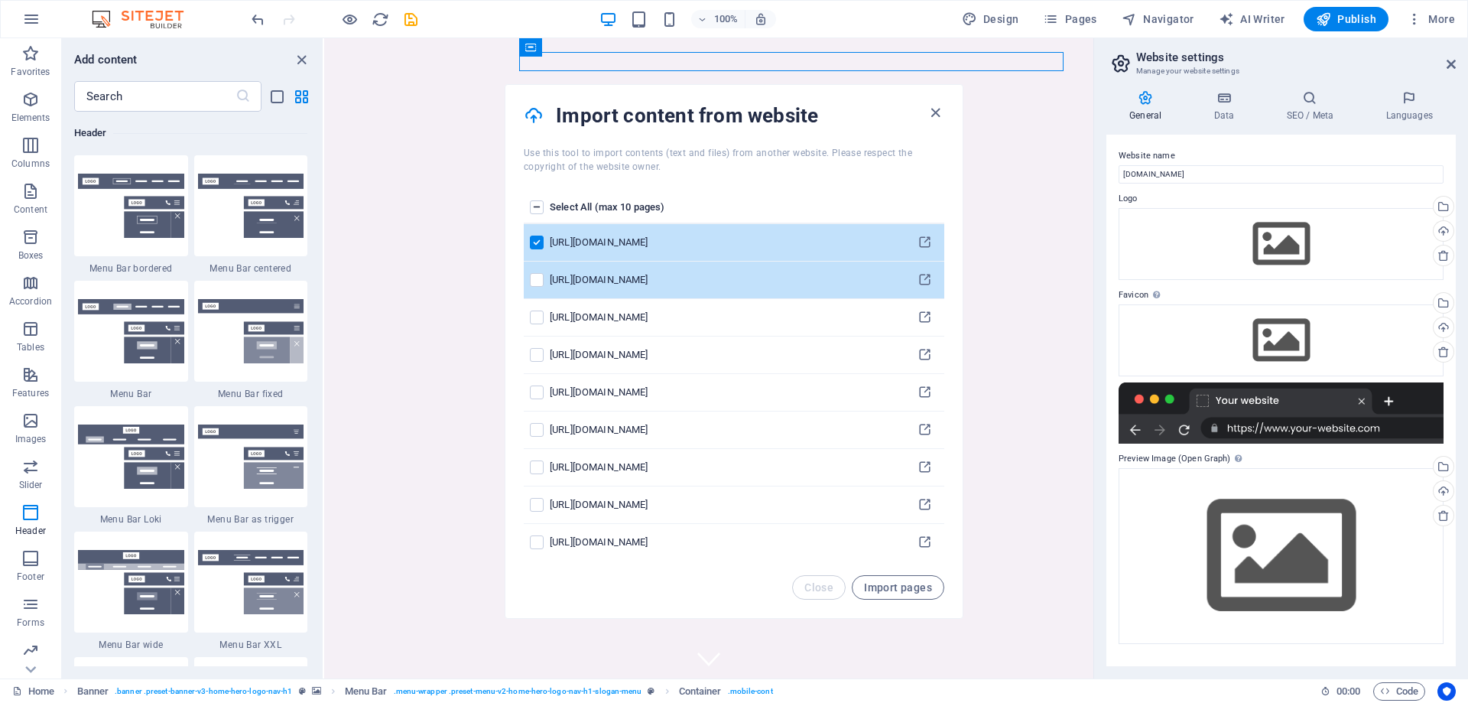
click at [536, 287] on td "pages list" at bounding box center [537, 279] width 26 height 37
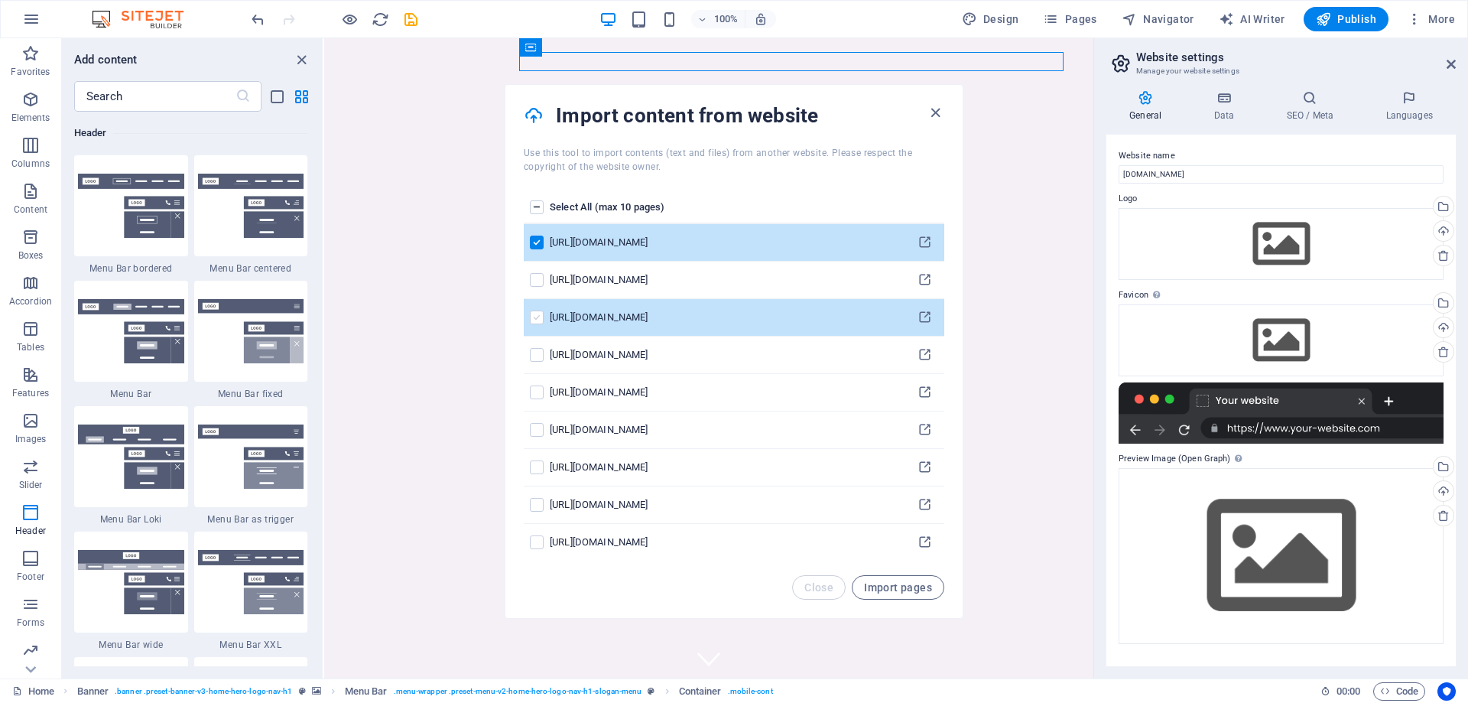
drag, startPoint x: 533, startPoint y: 313, endPoint x: 534, endPoint y: 320, distance: 7.8
click at [533, 313] on label "pages list" at bounding box center [537, 317] width 14 height 14
click at [0, 0] on input "pages list" at bounding box center [0, 0] width 0 height 0
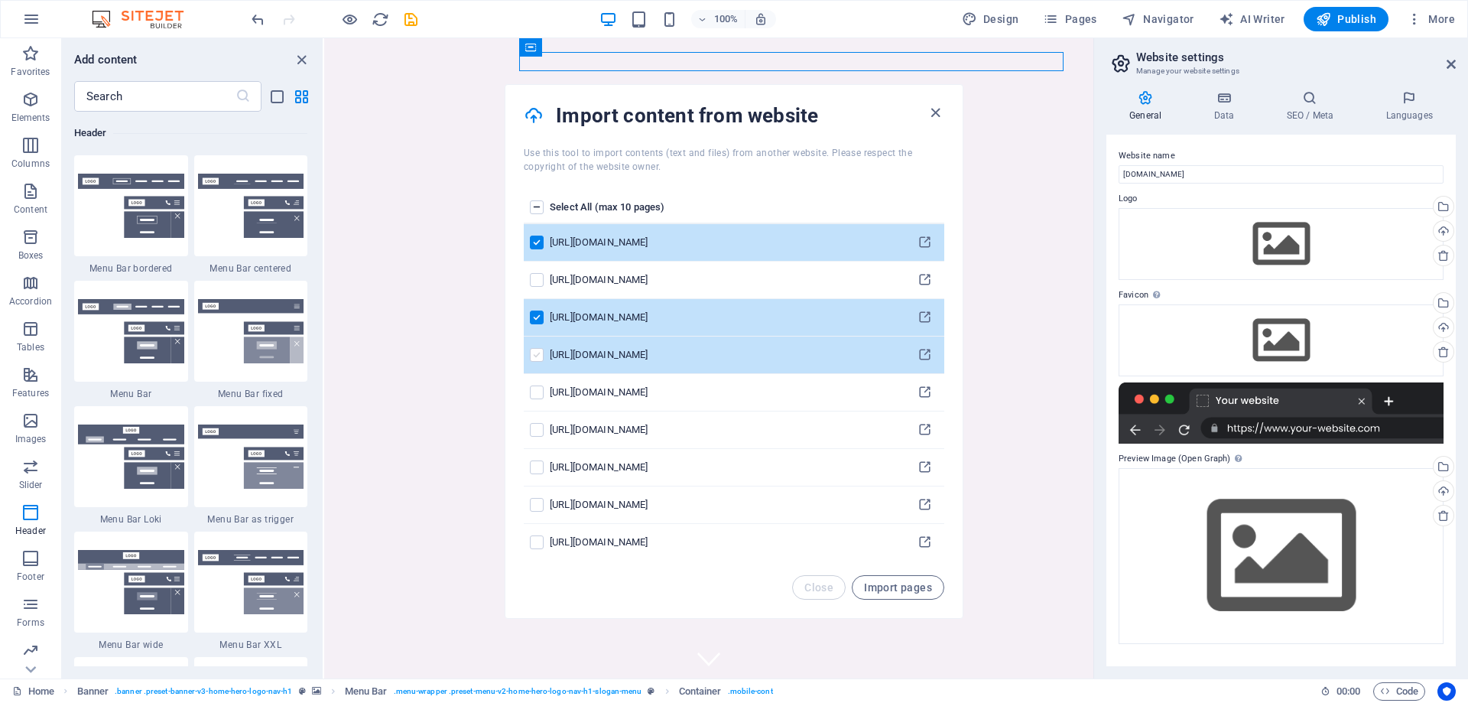
click at [534, 349] on label "pages list" at bounding box center [537, 355] width 14 height 14
click at [0, 0] on input "pages list" at bounding box center [0, 0] width 0 height 0
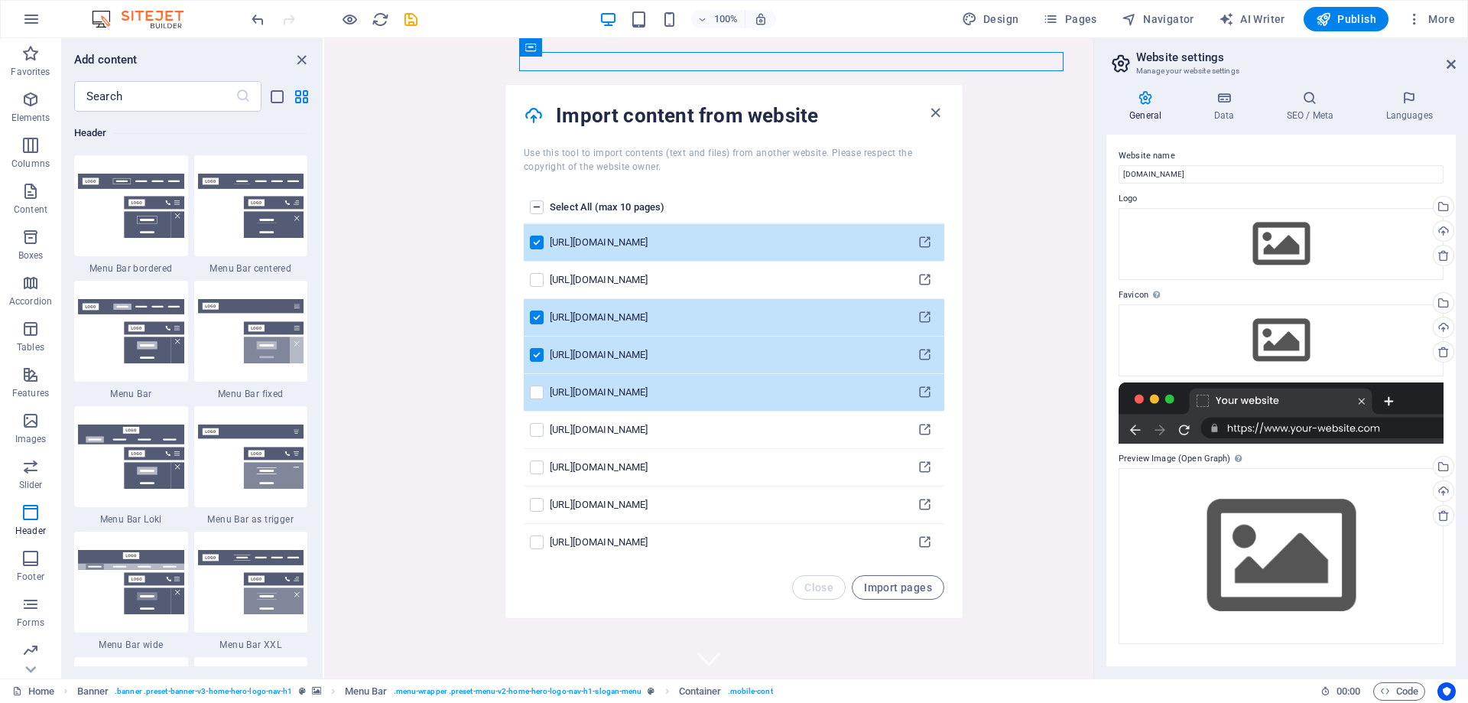
click at [527, 382] on td "pages list" at bounding box center [537, 392] width 26 height 37
click at [537, 394] on label "pages list" at bounding box center [537, 392] width 14 height 14
click at [0, 0] on input "pages list" at bounding box center [0, 0] width 0 height 0
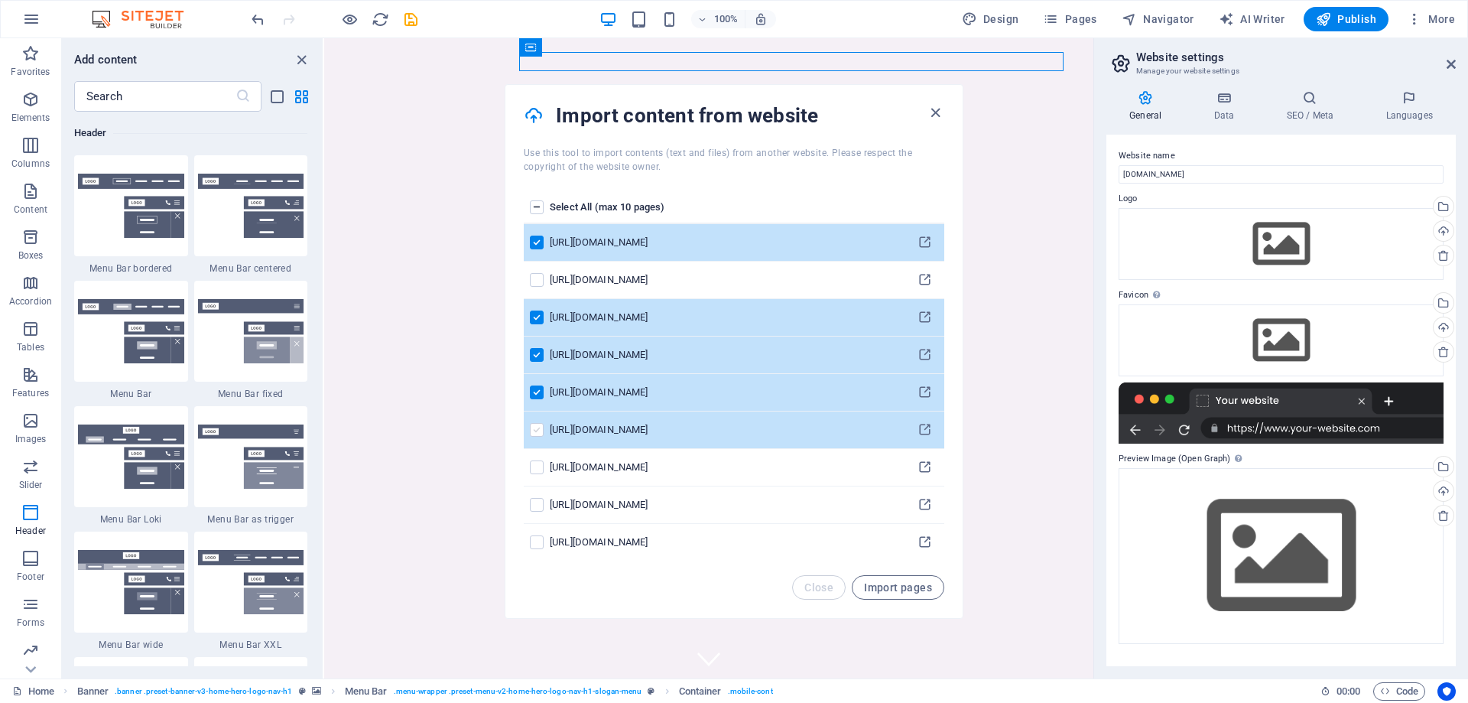
click at [537, 425] on label "pages list" at bounding box center [537, 430] width 14 height 14
click at [0, 0] on input "pages list" at bounding box center [0, 0] width 0 height 0
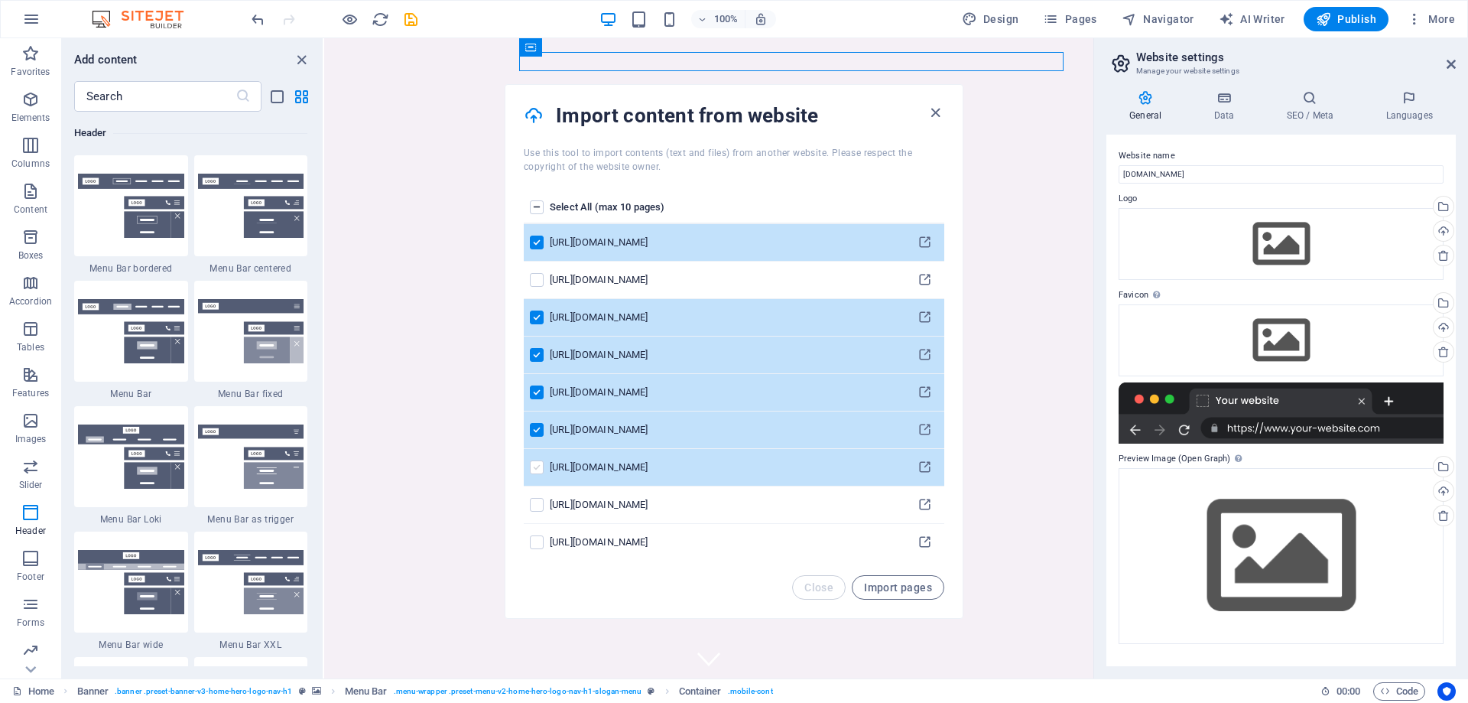
click at [533, 472] on label "pages list" at bounding box center [537, 467] width 14 height 14
click at [0, 0] on input "pages list" at bounding box center [0, 0] width 0 height 0
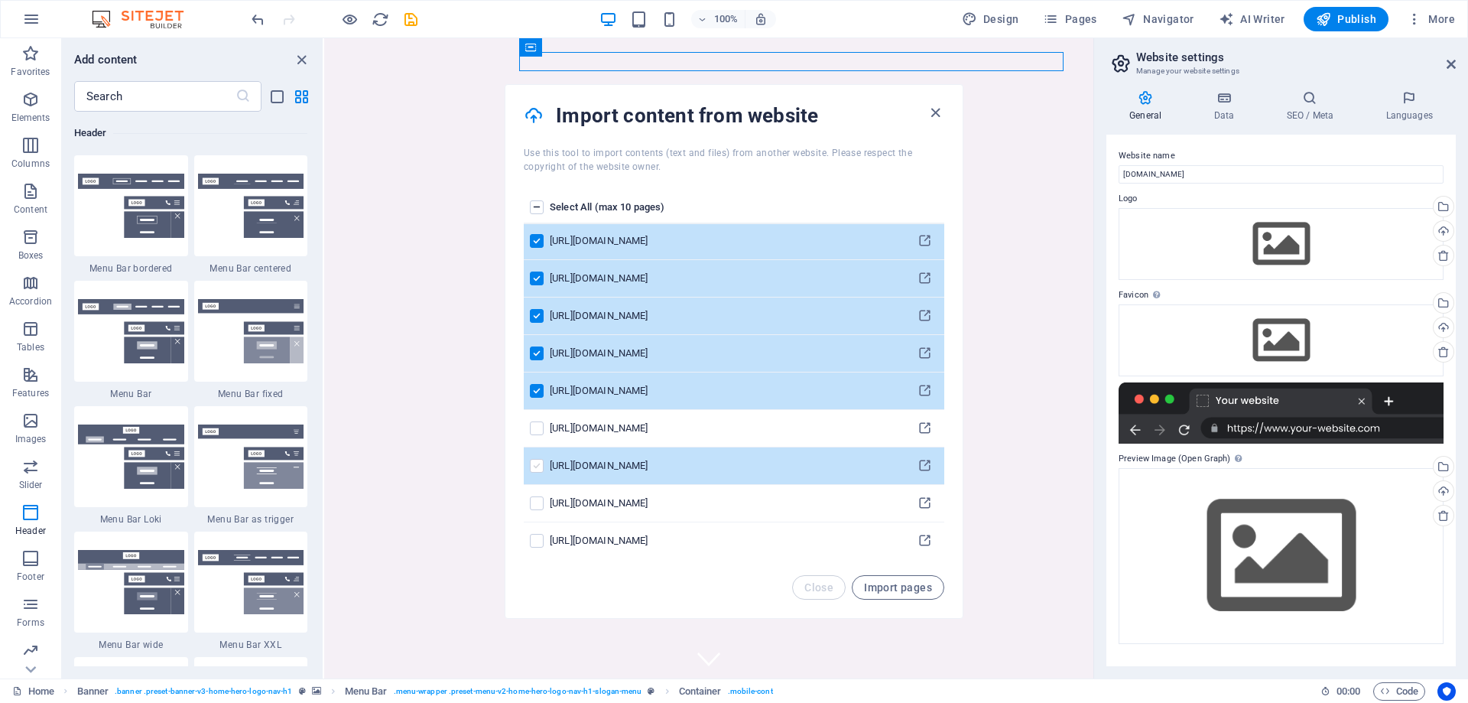
scroll to position [80, 0]
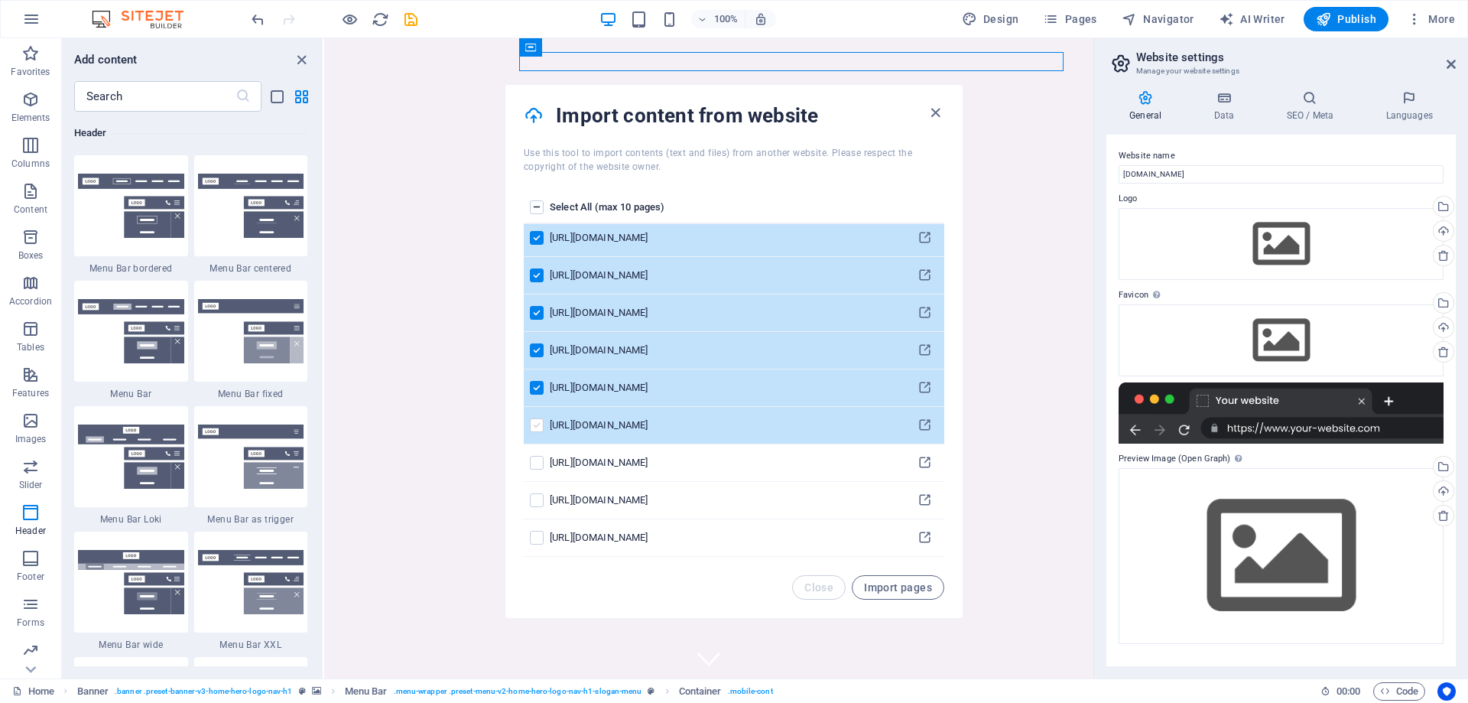
click at [541, 428] on label "pages list" at bounding box center [537, 425] width 14 height 14
click at [0, 0] on input "pages list" at bounding box center [0, 0] width 0 height 0
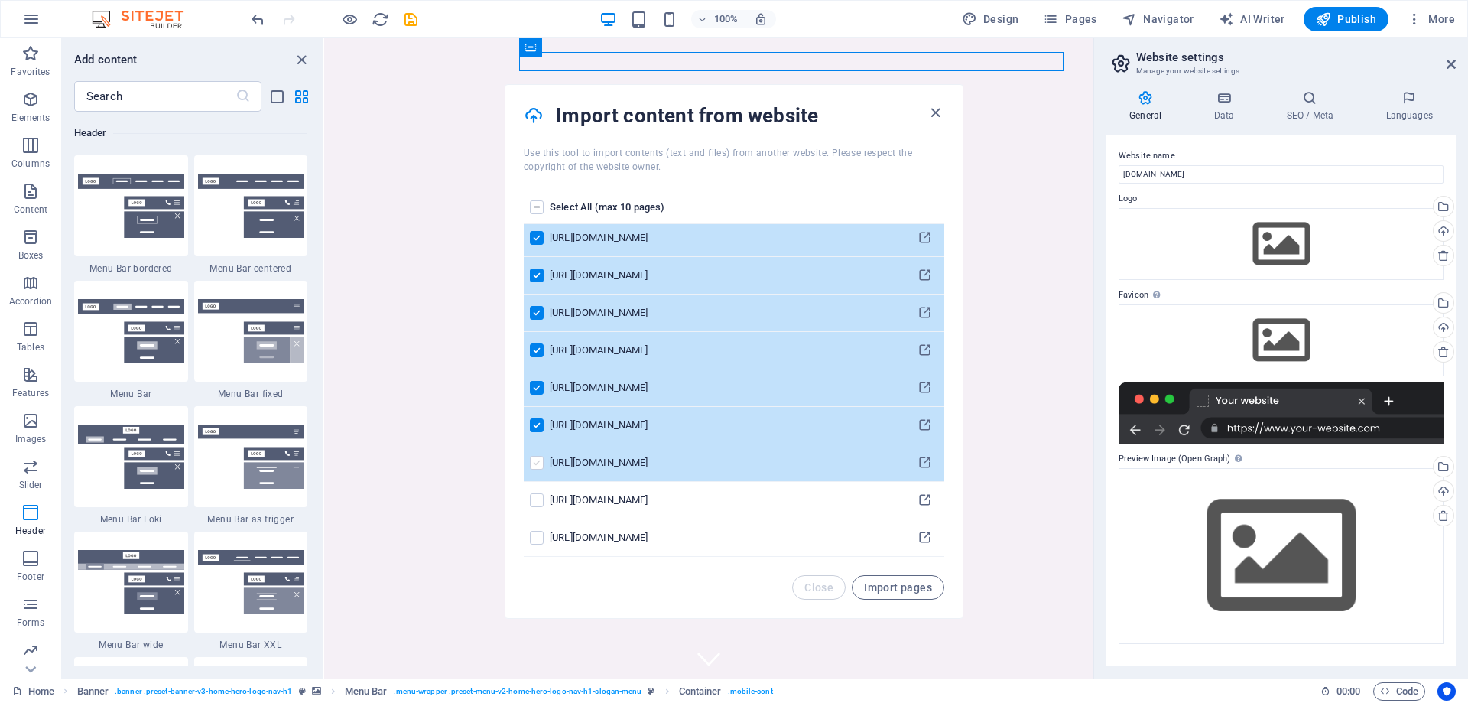
click at [531, 458] on label "pages list" at bounding box center [537, 463] width 14 height 14
click at [0, 0] on input "pages list" at bounding box center [0, 0] width 0 height 0
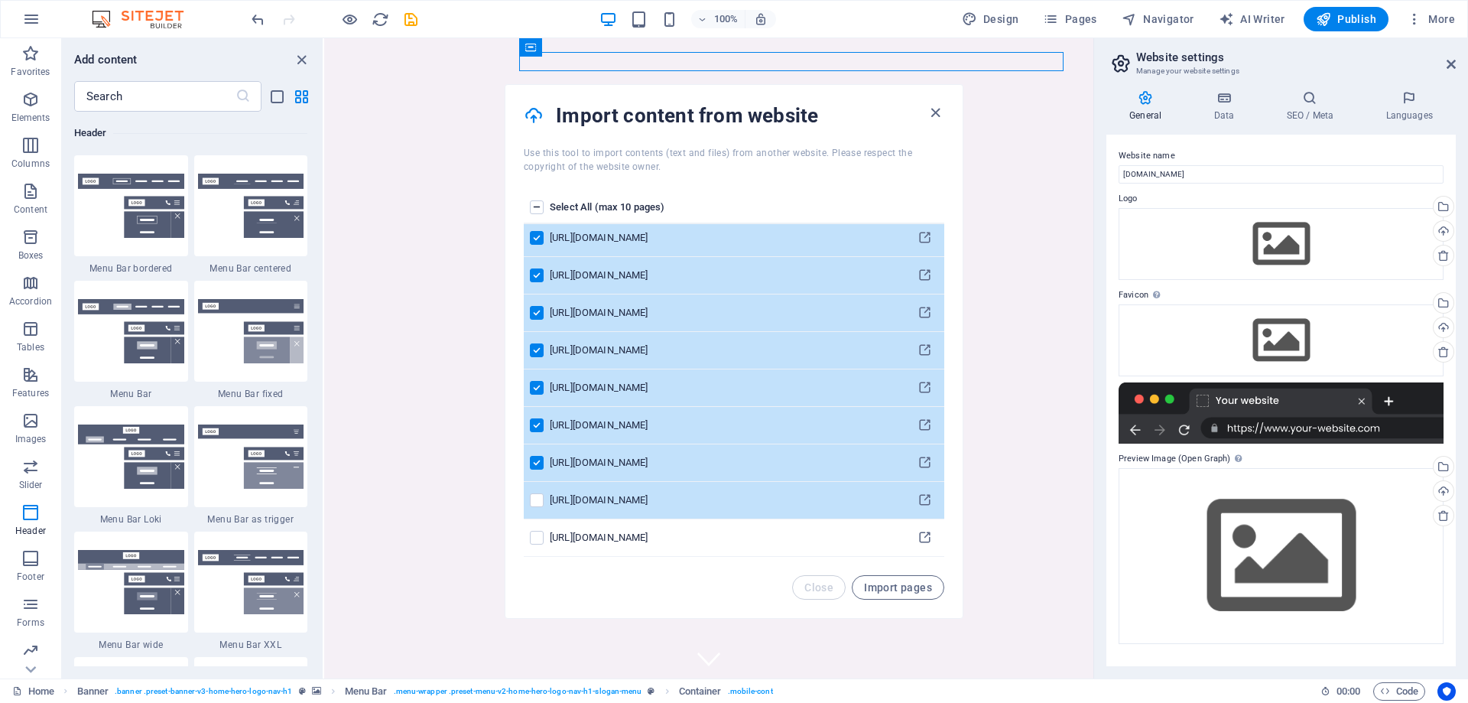
click at [531, 490] on td "pages list" at bounding box center [537, 500] width 26 height 37
click at [537, 498] on label "pages list" at bounding box center [537, 500] width 14 height 14
click at [0, 0] on input "pages list" at bounding box center [0, 0] width 0 height 0
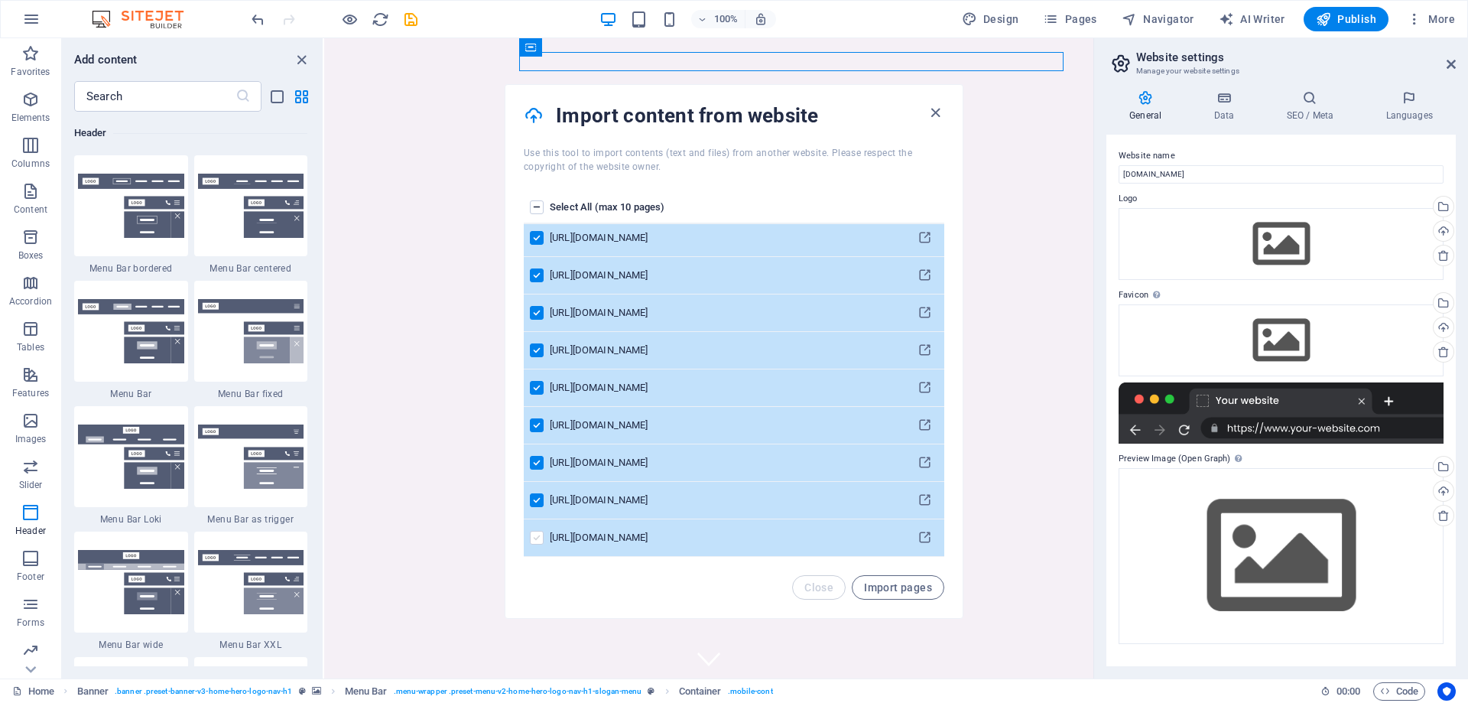
click at [538, 535] on label "pages list" at bounding box center [537, 538] width 14 height 14
click at [0, 0] on input "pages list" at bounding box center [0, 0] width 0 height 0
click at [891, 585] on span "Import pages" at bounding box center [898, 587] width 68 height 12
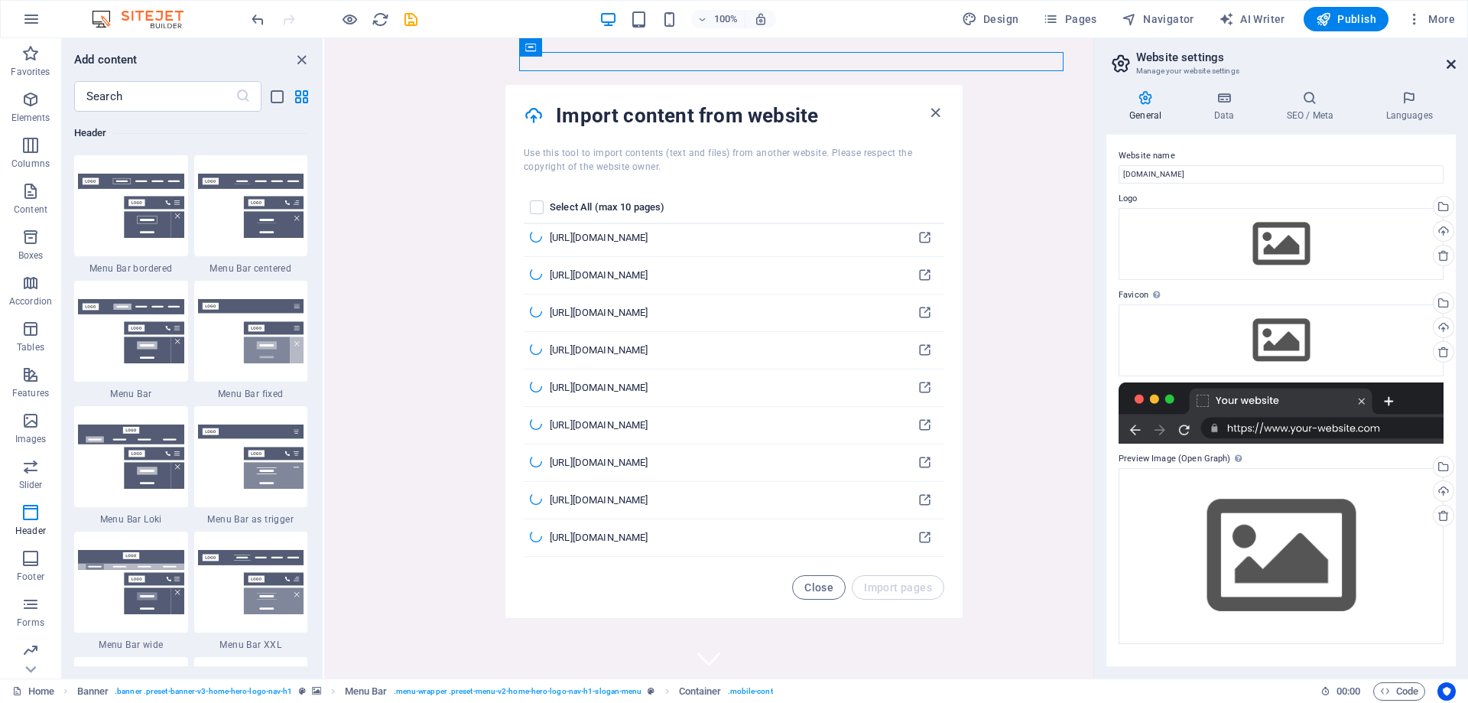
click at [1045, 64] on icon at bounding box center [1450, 64] width 9 height 12
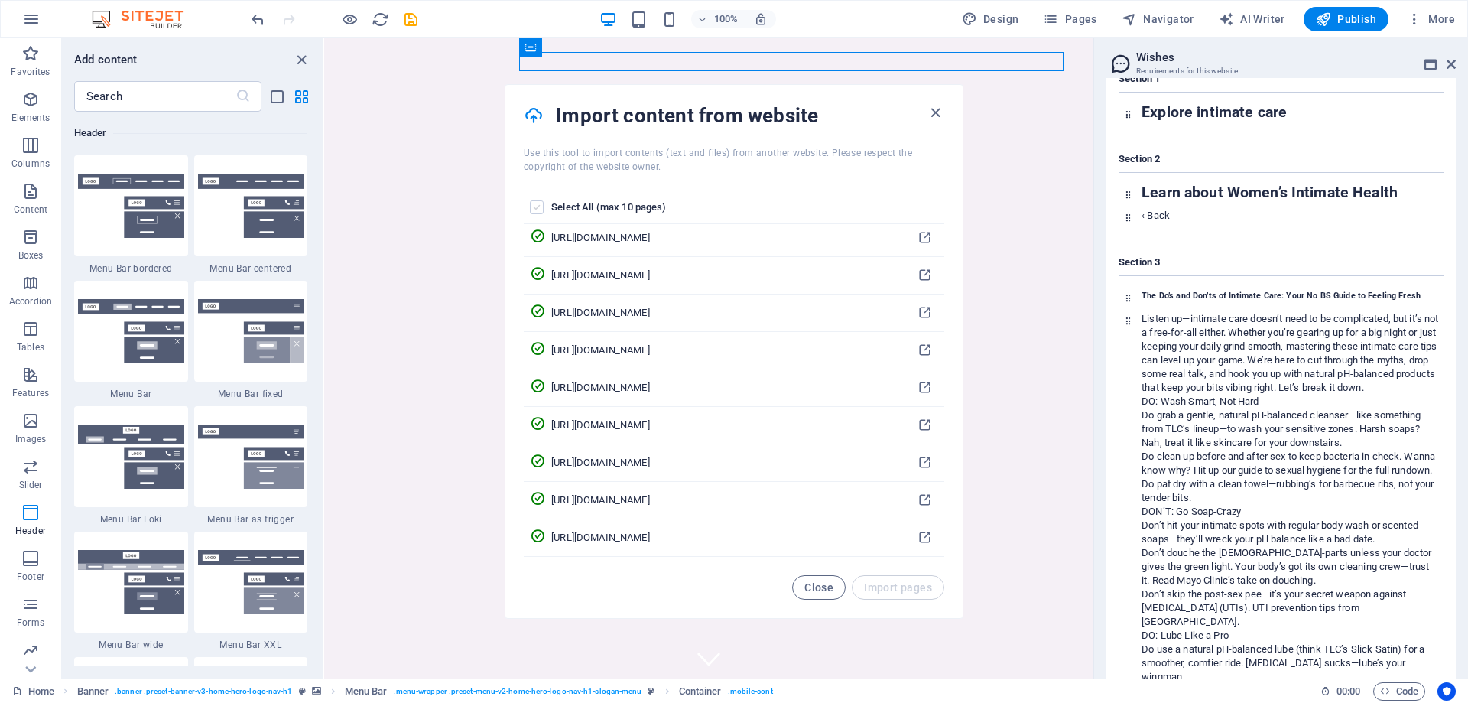
click at [535, 208] on label "pages list" at bounding box center [537, 207] width 14 height 14
click at [0, 0] on input "pages list" at bounding box center [0, 0] width 0 height 0
click at [883, 583] on span "Import pages" at bounding box center [898, 587] width 68 height 12
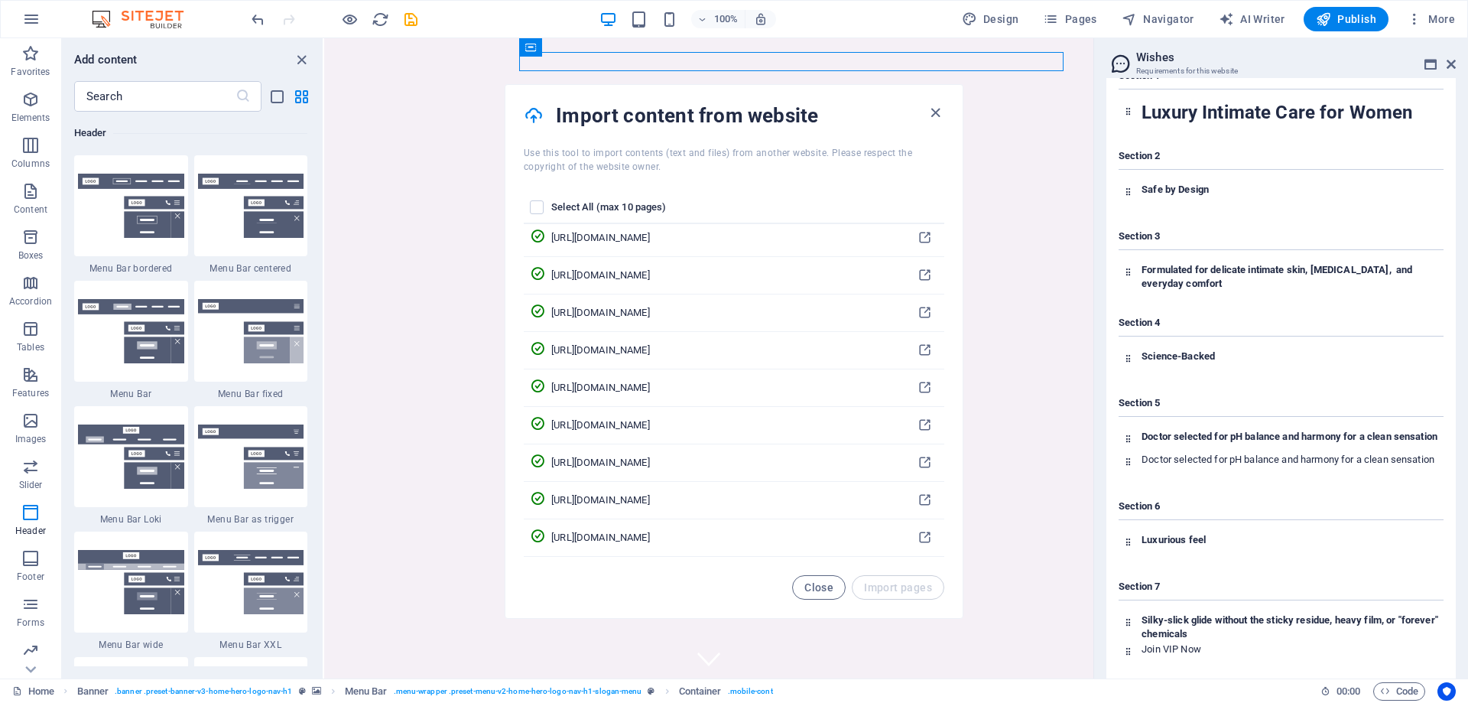
scroll to position [3251, 0]
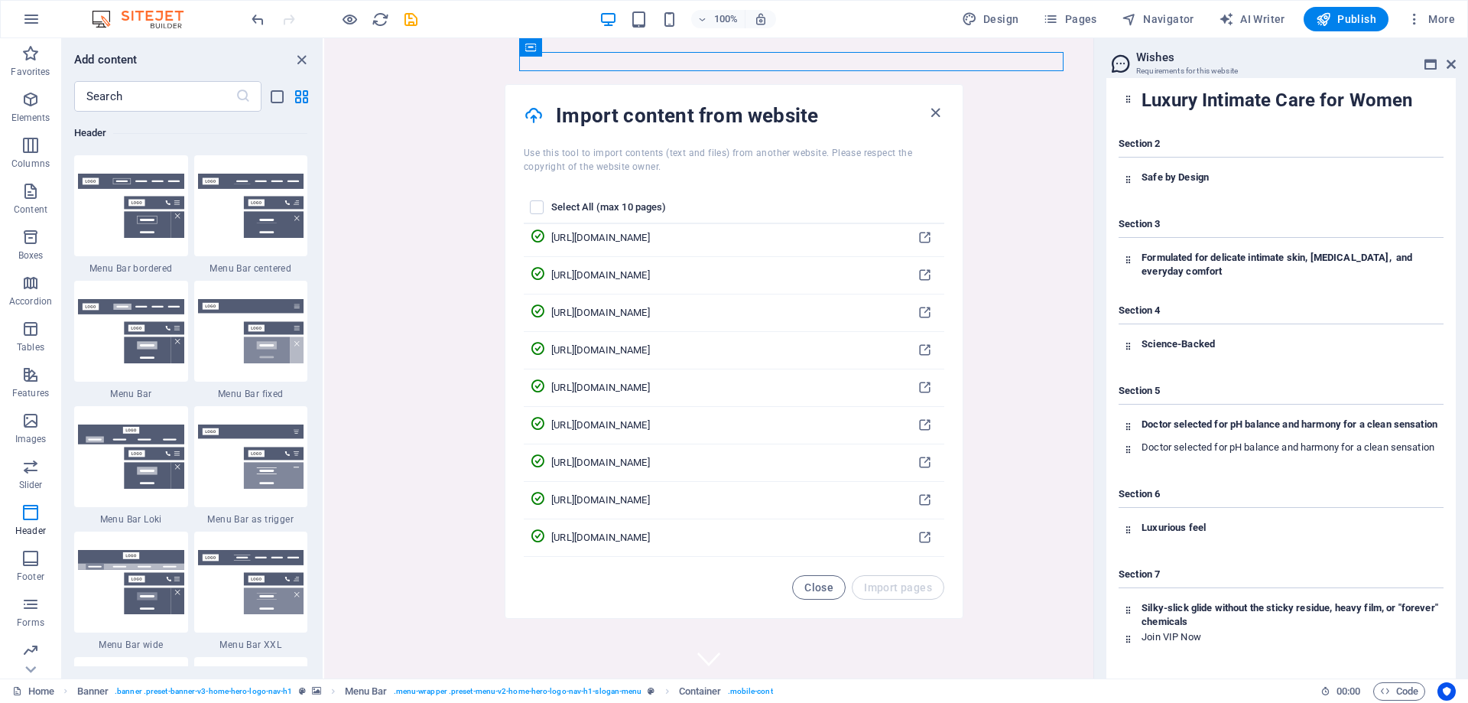
click at [1045, 35] on icon at bounding box center [1434, 26] width 18 height 18
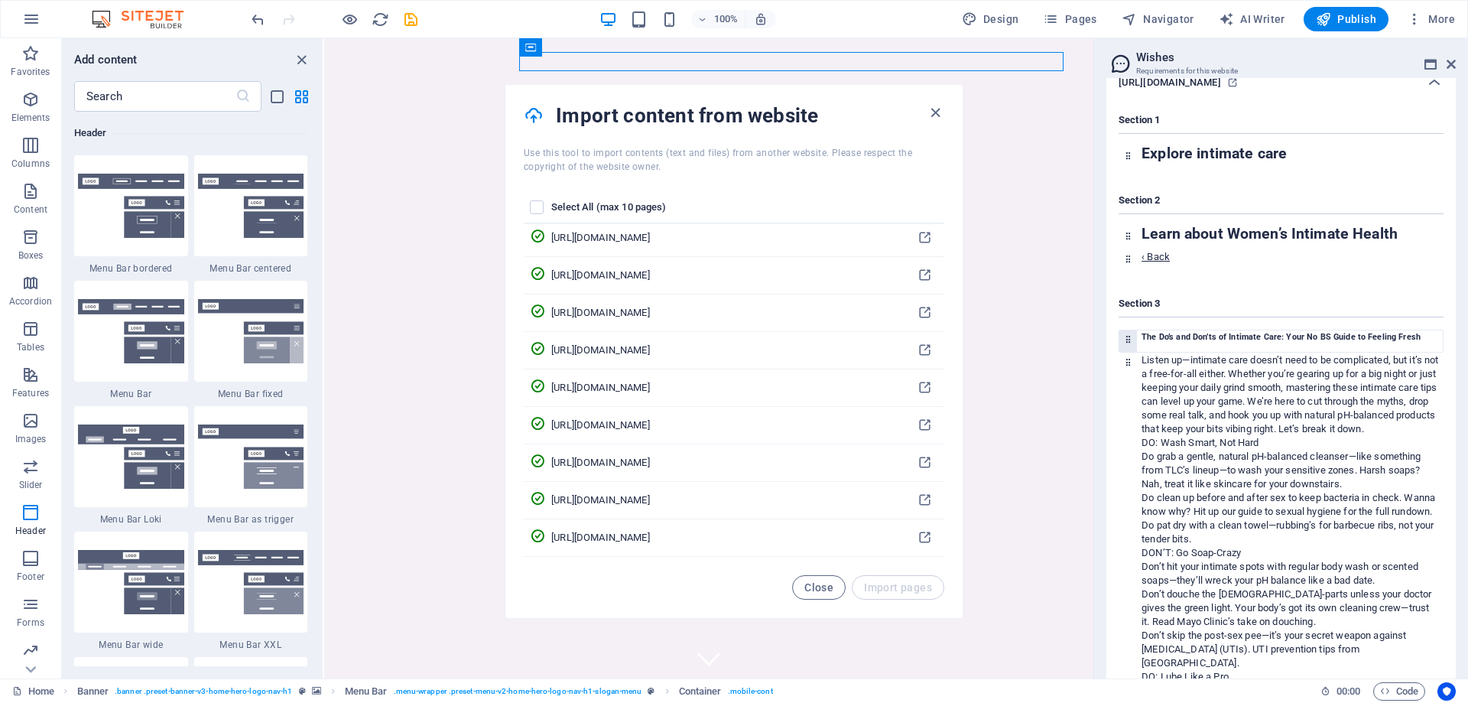
scroll to position [1939, 0]
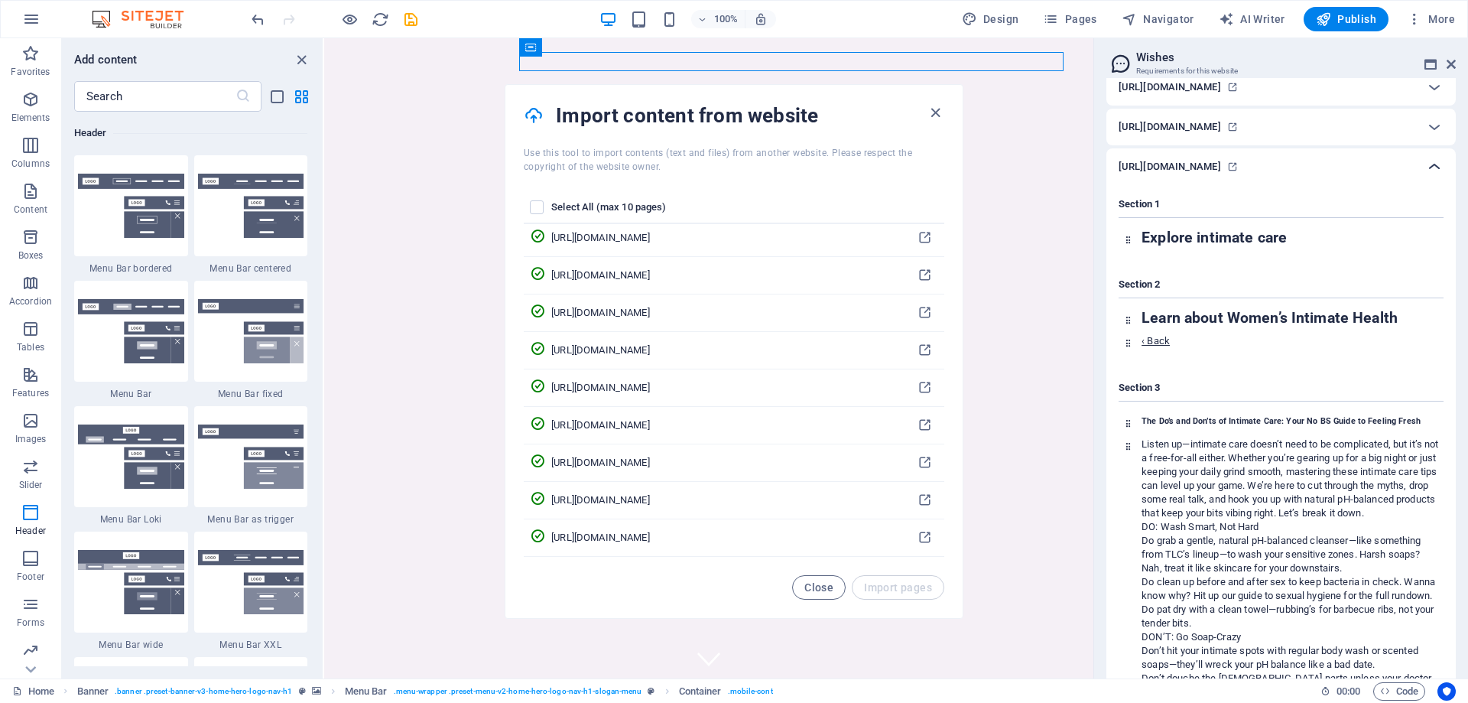
click at [1045, 176] on icon at bounding box center [1434, 166] width 18 height 18
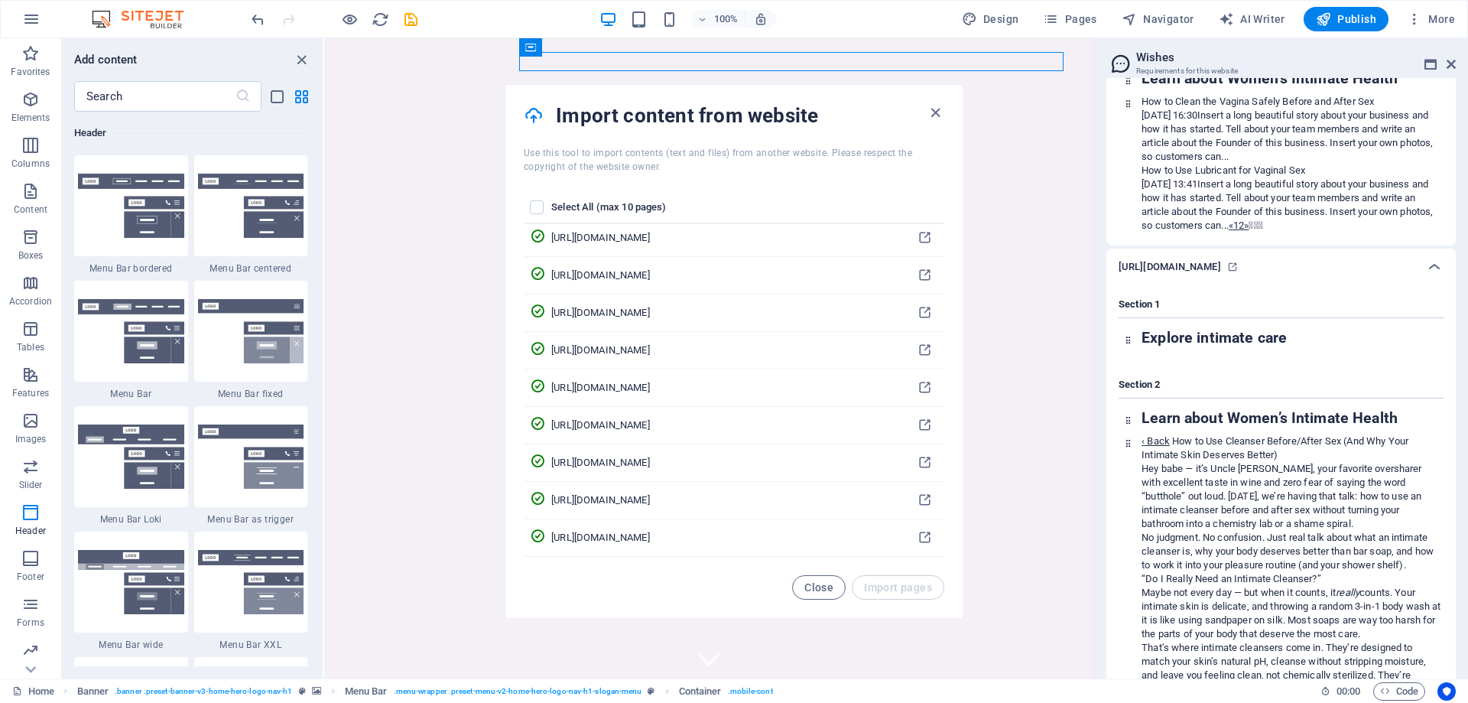
scroll to position [883, 0]
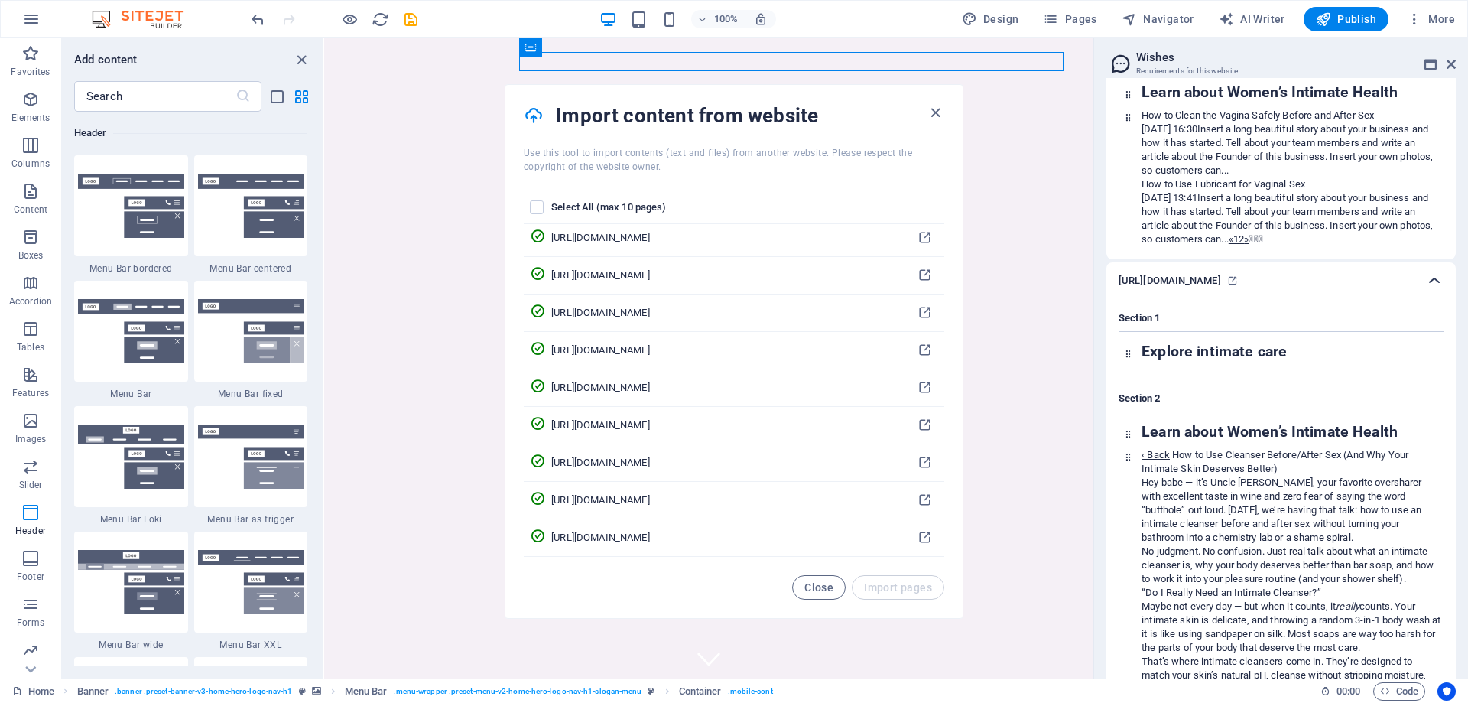
click at [1045, 289] on icon at bounding box center [1434, 280] width 18 height 18
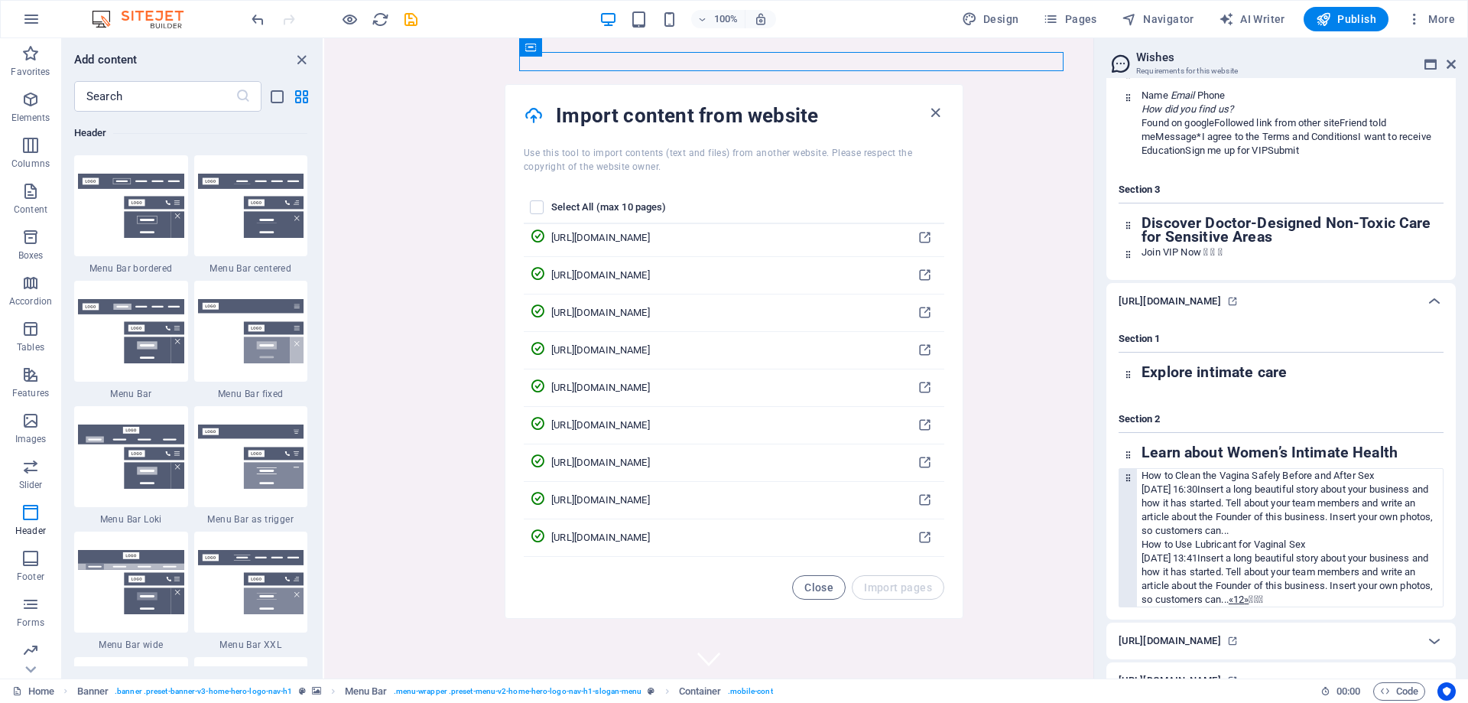
scroll to position [443, 0]
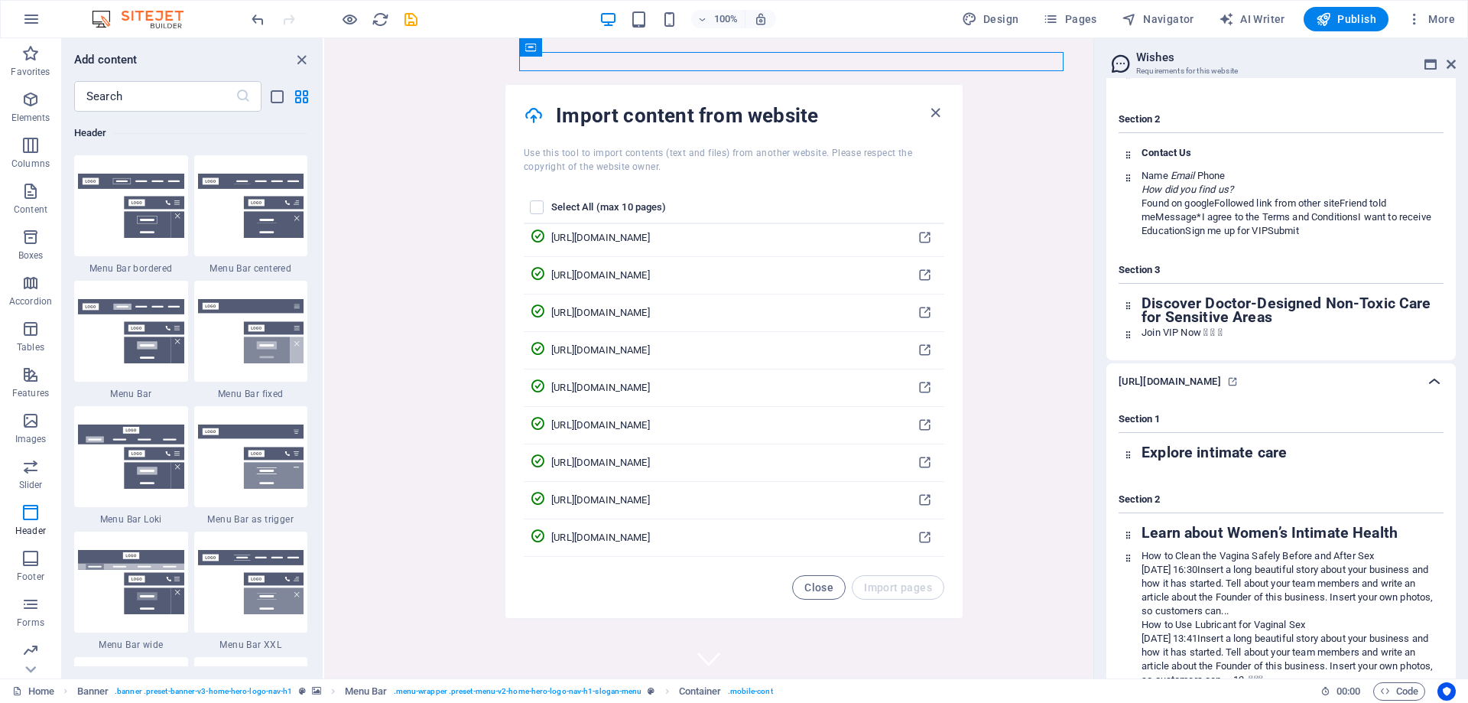
click at [1045, 377] on icon at bounding box center [1434, 381] width 18 height 18
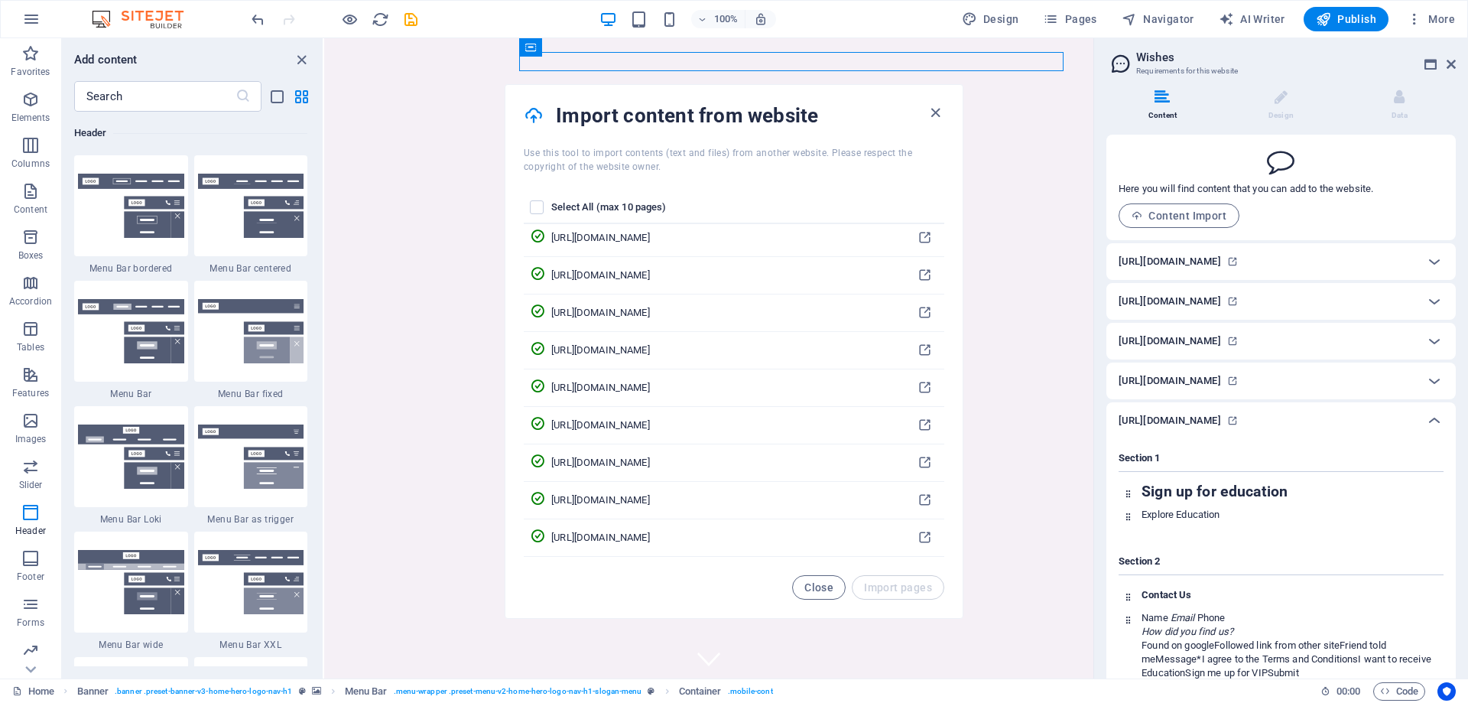
scroll to position [0, 0]
click at [1045, 415] on icon at bounding box center [1434, 421] width 18 height 18
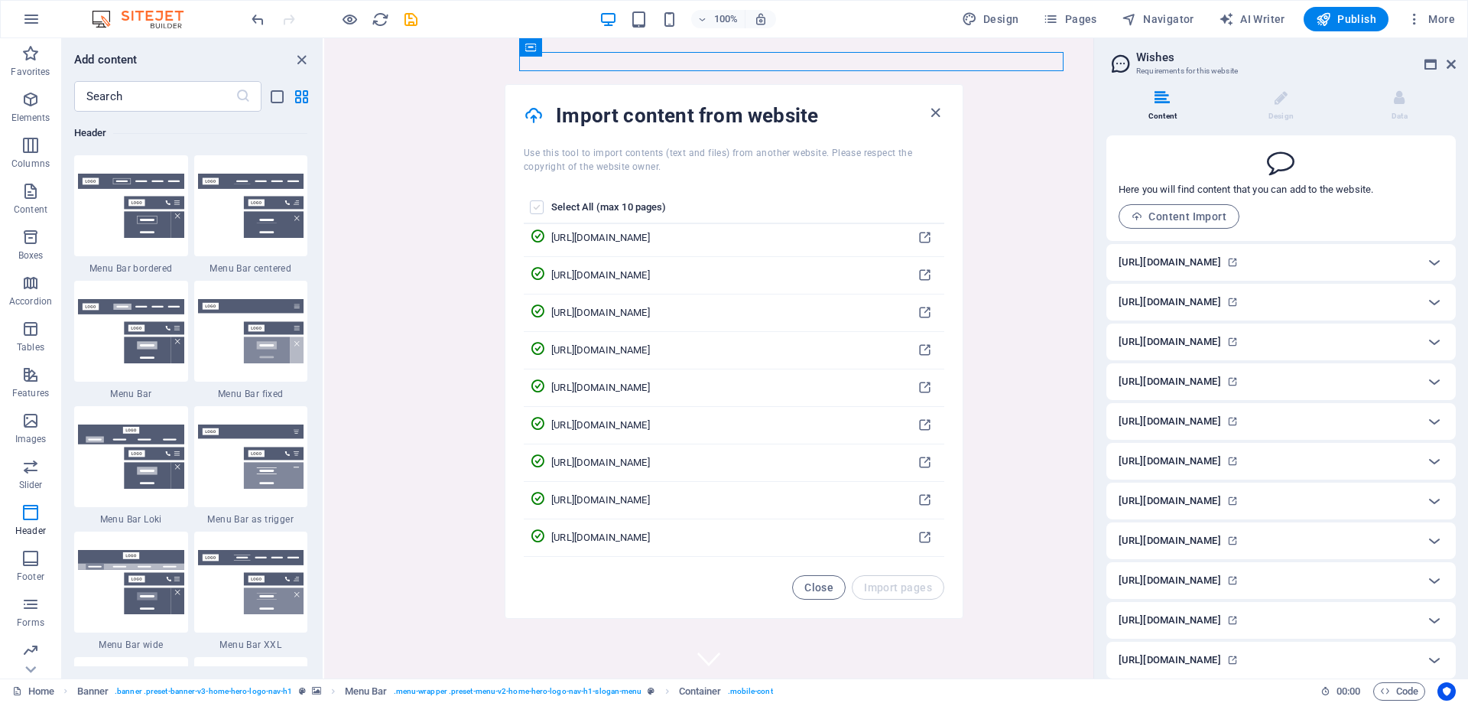
click at [540, 209] on label "pages list" at bounding box center [537, 207] width 14 height 14
click at [0, 0] on input "pages list" at bounding box center [0, 0] width 0 height 0
click at [534, 201] on label "pages list" at bounding box center [537, 207] width 14 height 14
click at [0, 0] on input "pages list" at bounding box center [0, 0] width 0 height 0
click at [812, 589] on span "Close" at bounding box center [818, 587] width 29 height 12
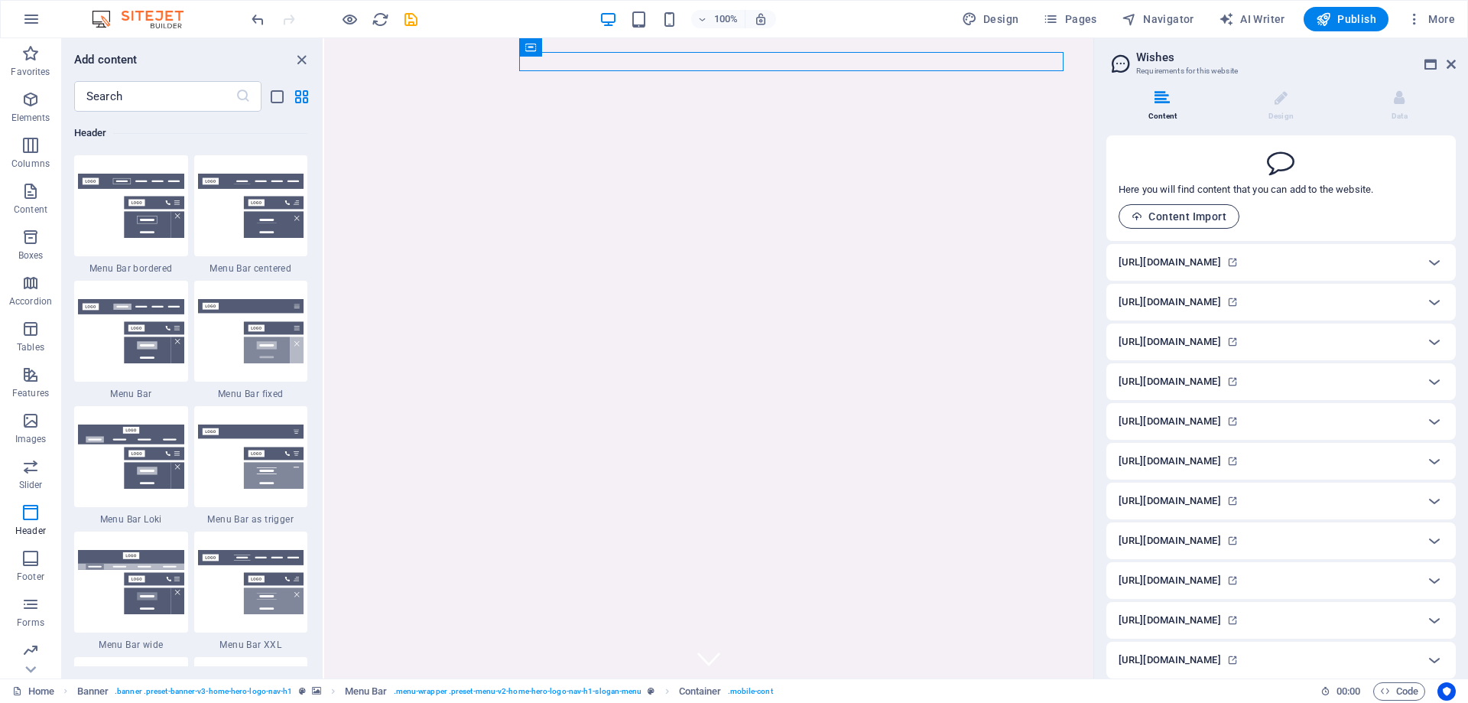
click at [1045, 220] on span "Content Import" at bounding box center [1178, 216] width 95 height 12
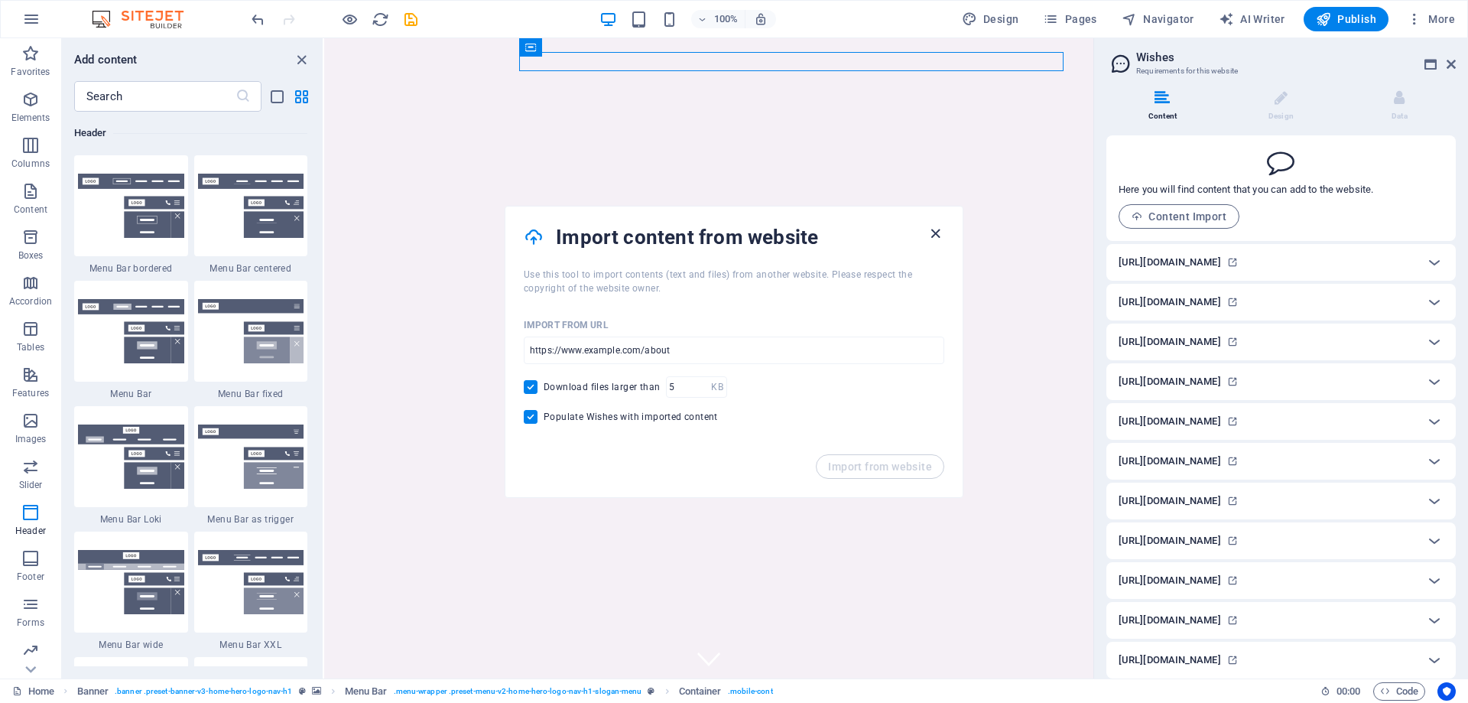
click at [938, 231] on icon "button" at bounding box center [936, 234] width 18 height 18
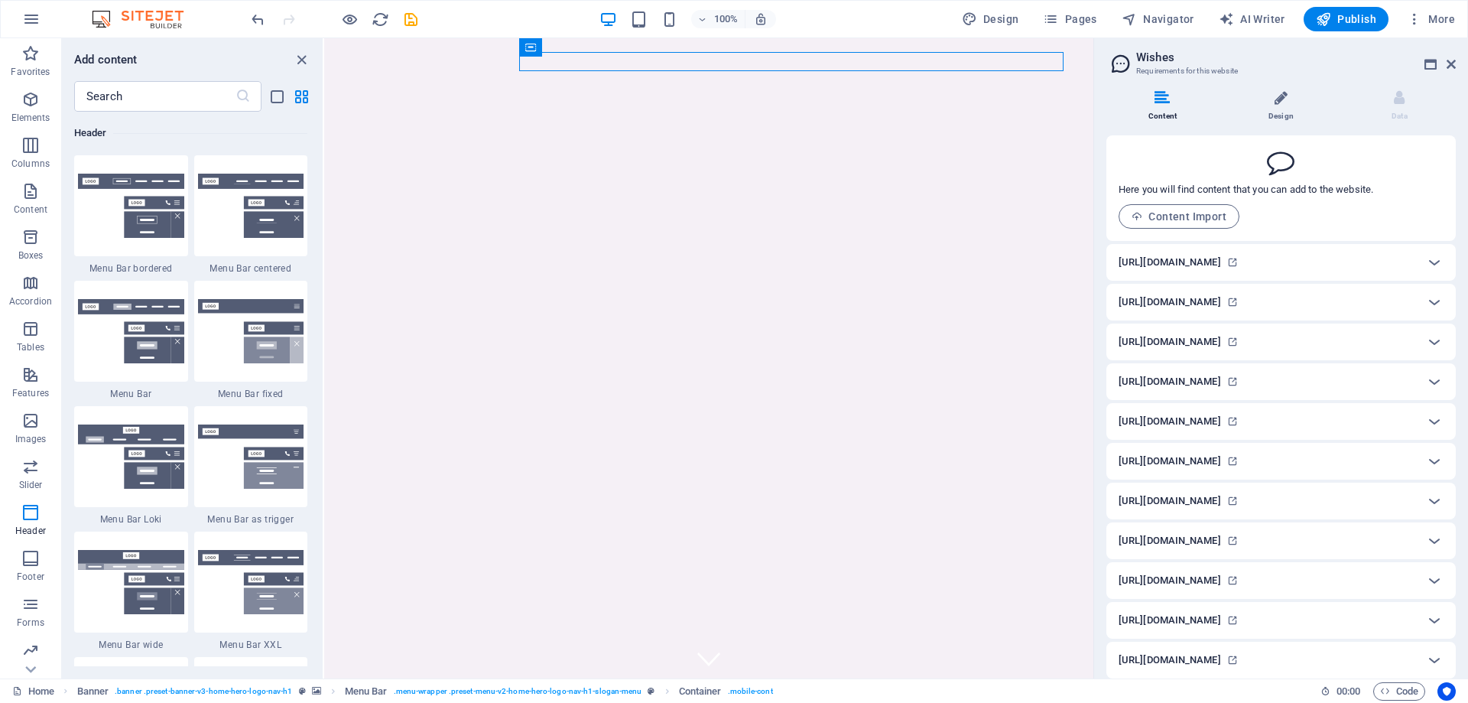
click at [1045, 111] on li "Design" at bounding box center [1284, 106] width 118 height 33
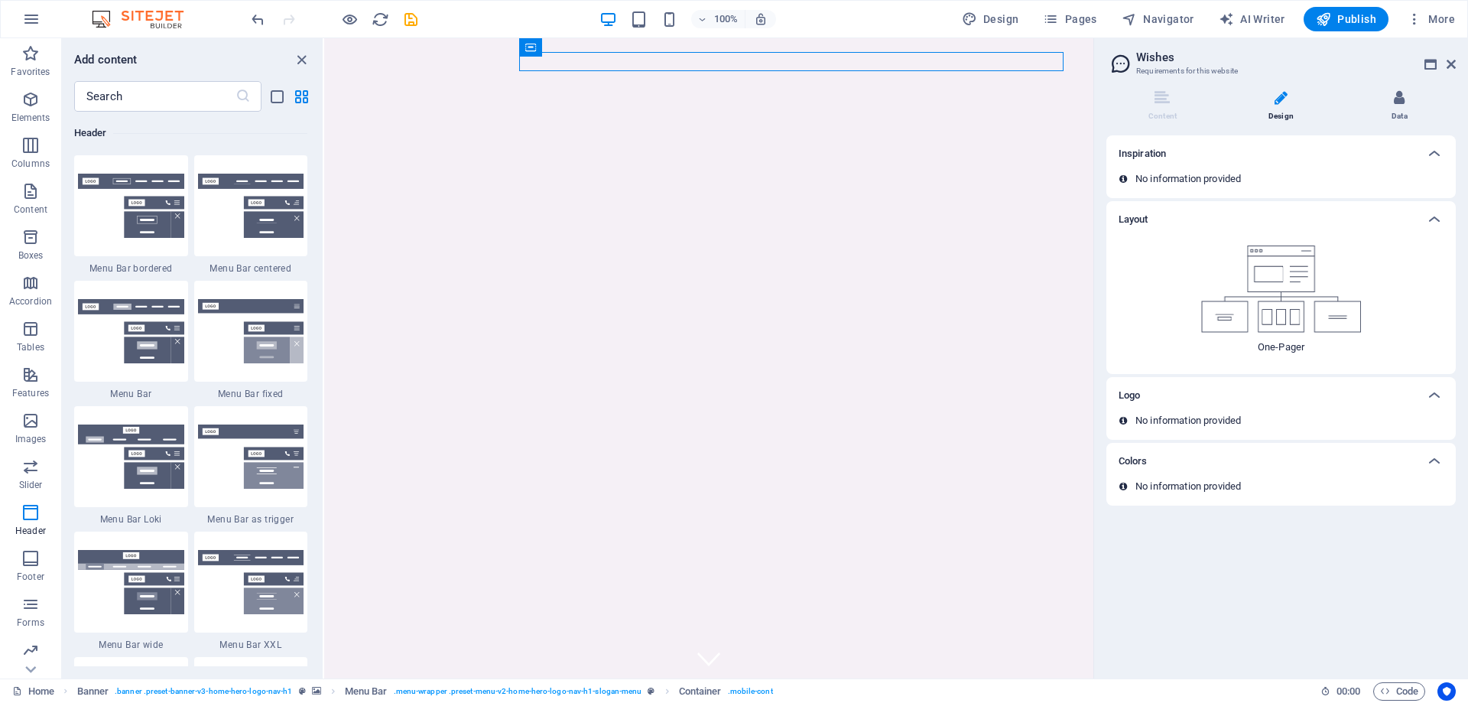
click at [1045, 109] on li "Data" at bounding box center [1399, 106] width 112 height 33
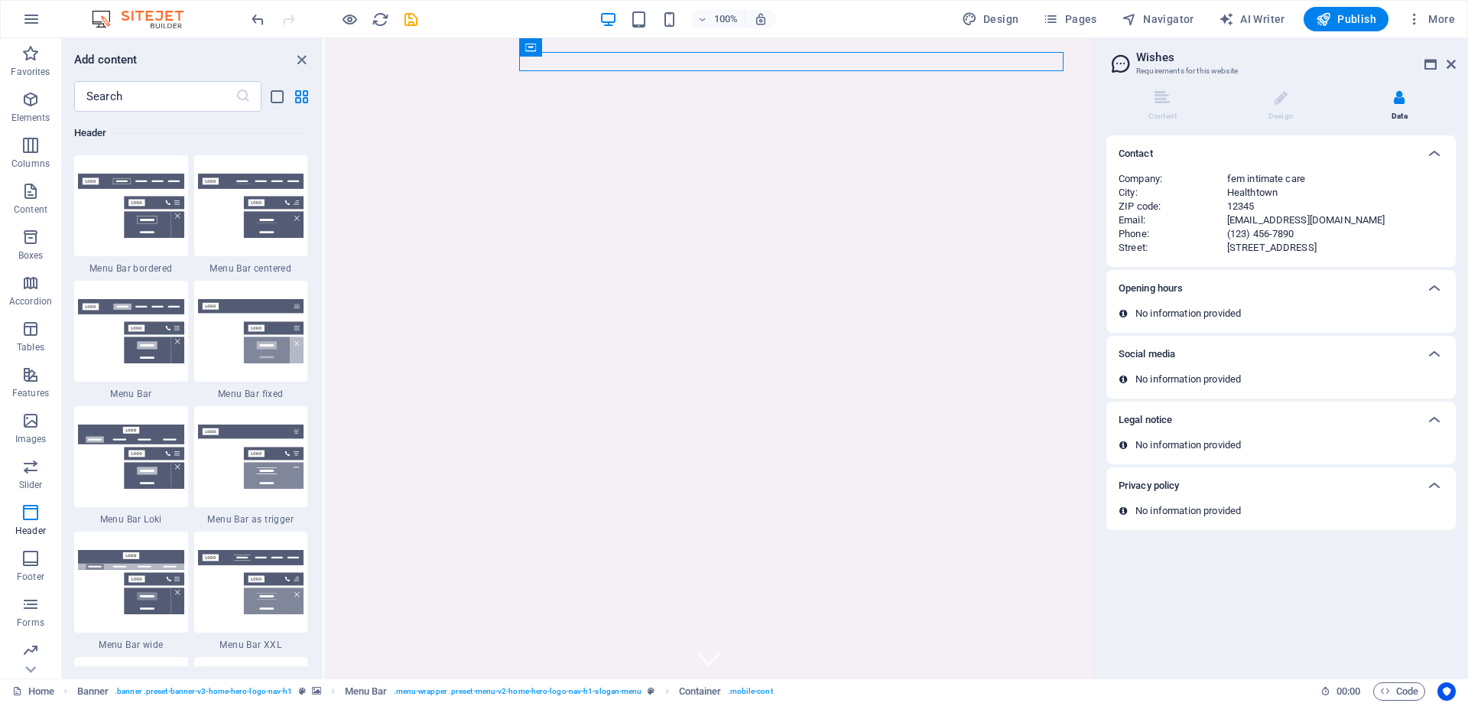
click at [1045, 231] on div "Phone :" at bounding box center [1172, 234] width 109 height 14
click at [1045, 21] on span "Pages" at bounding box center [1070, 18] width 54 height 15
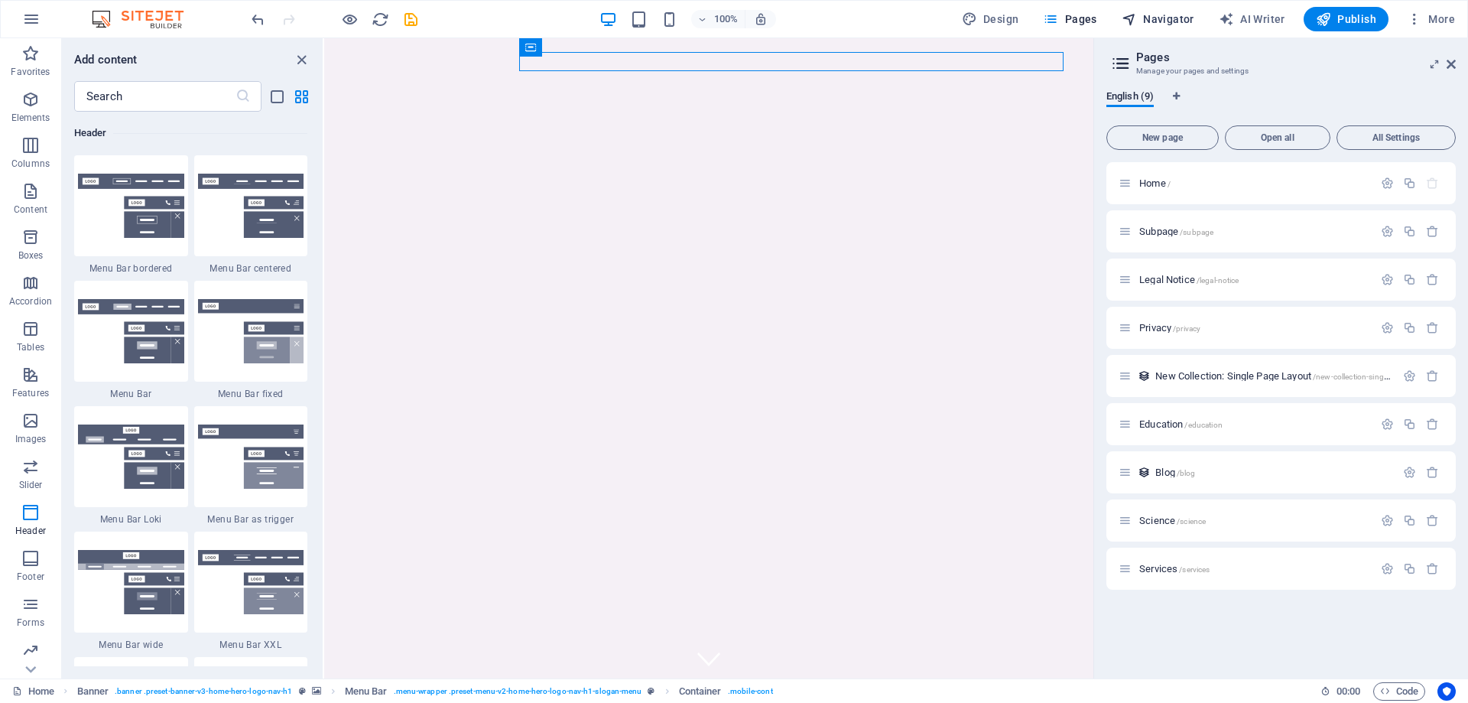
click at [1045, 16] on icon "button" at bounding box center [1128, 18] width 15 height 15
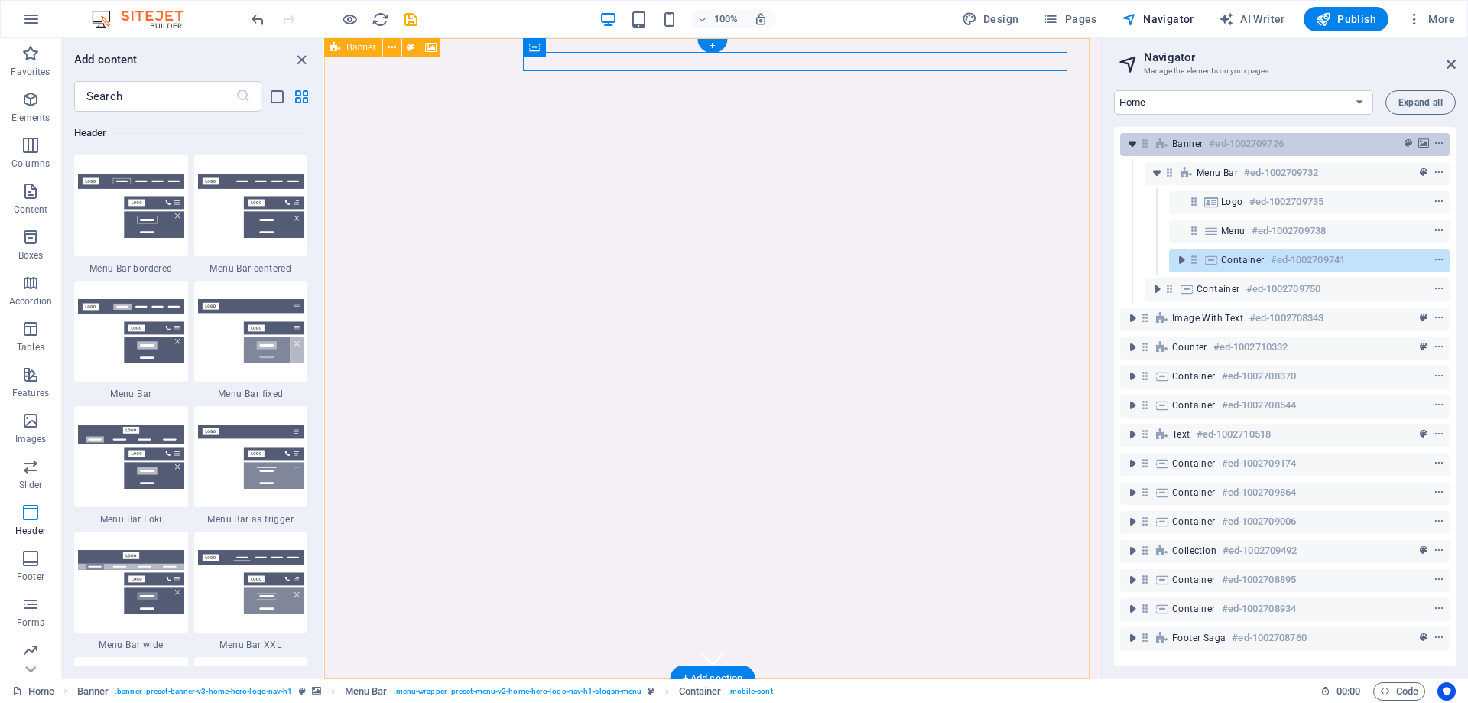
click at [1045, 143] on icon "toggle-expand" at bounding box center [1132, 143] width 15 height 15
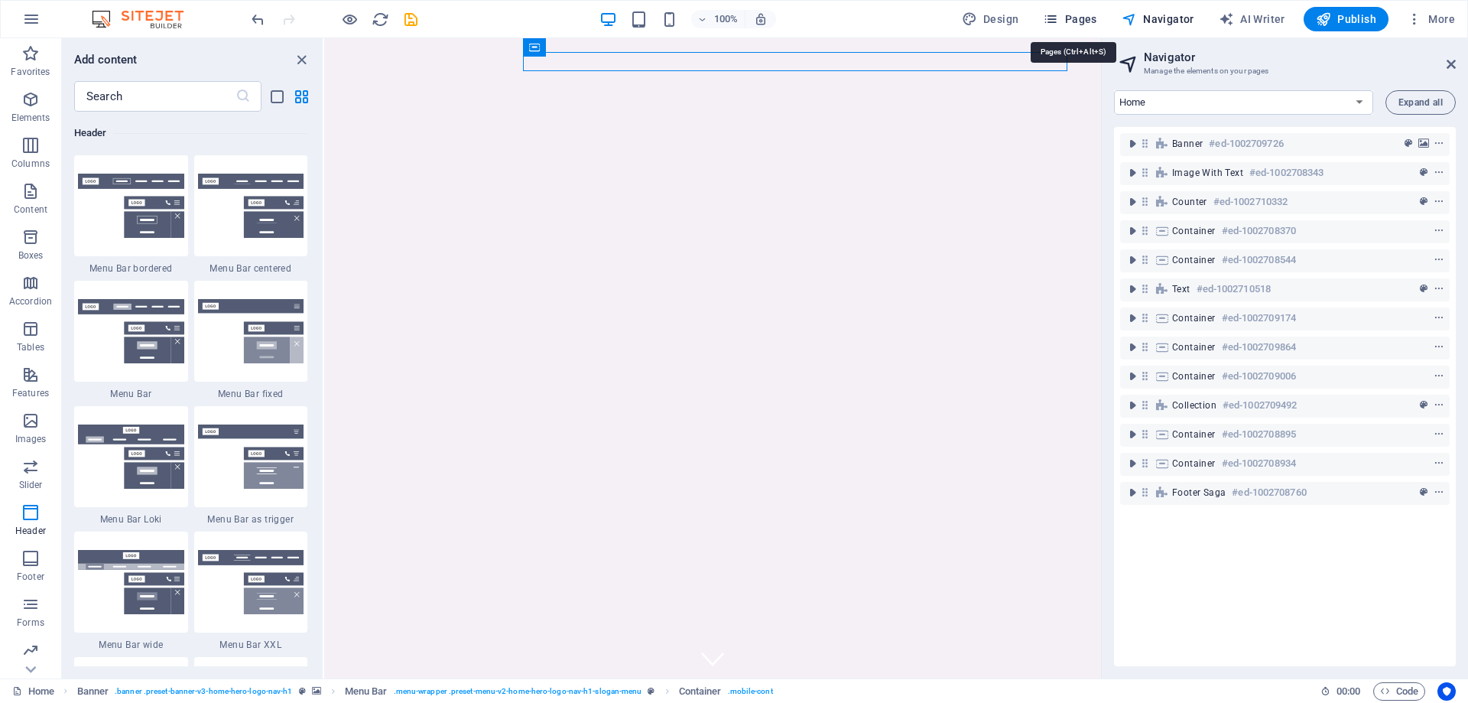
click at [1045, 22] on span "Pages" at bounding box center [1070, 18] width 54 height 15
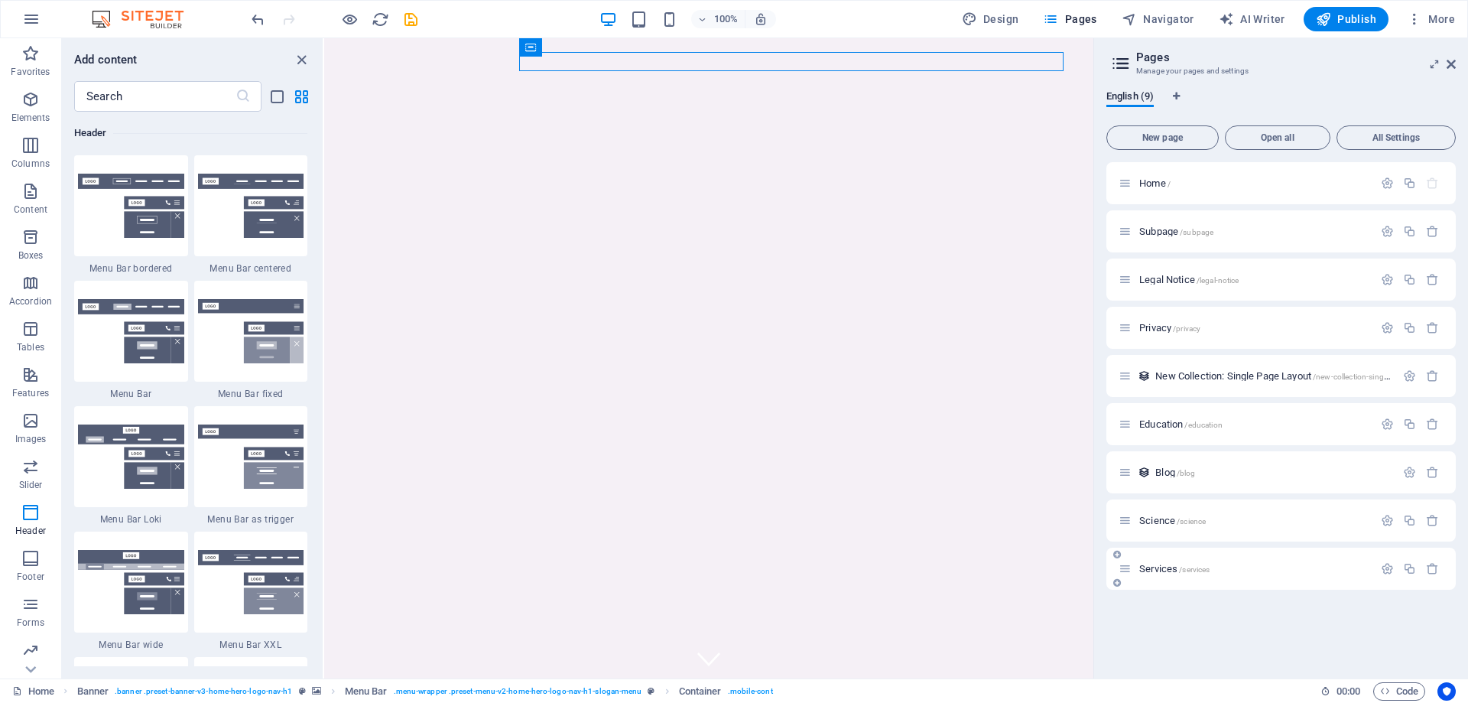
click at [1045, 570] on span "/services" at bounding box center [1194, 569] width 31 height 8
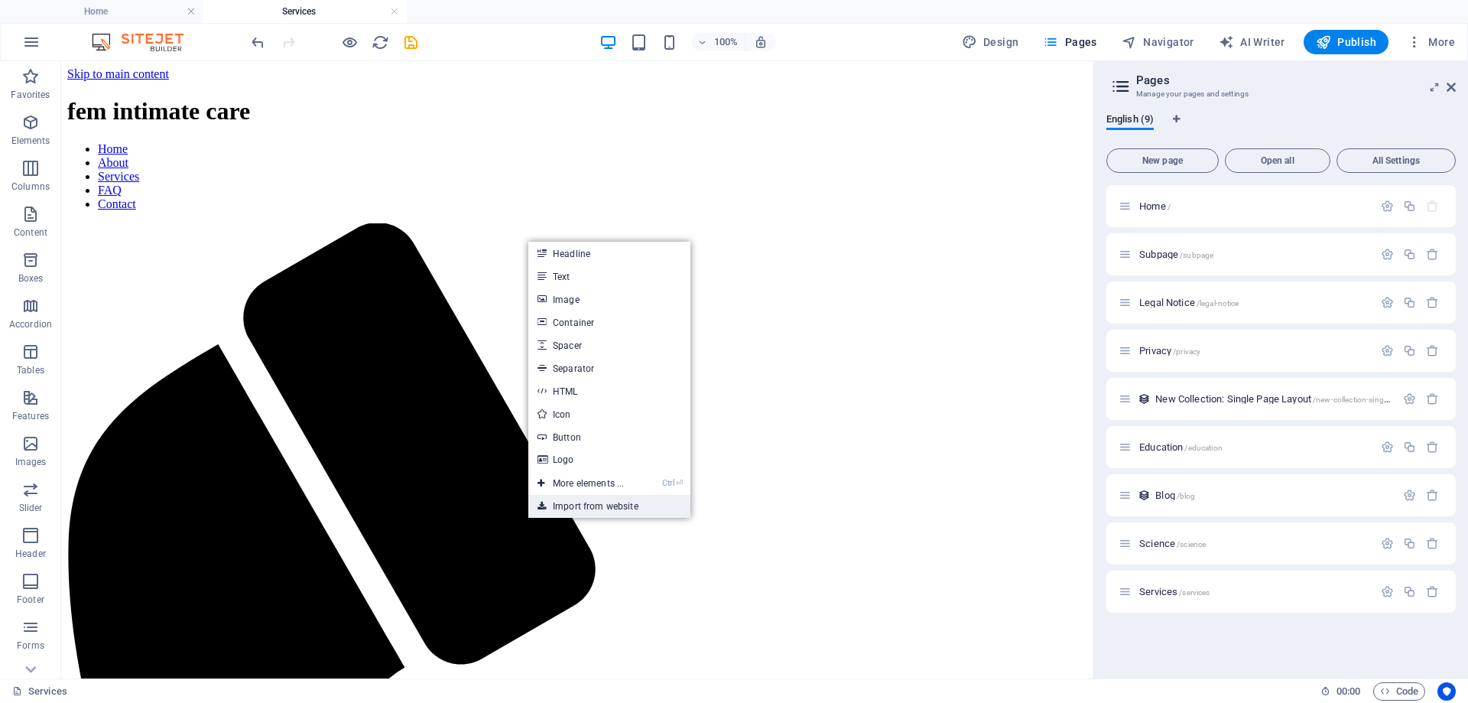
click at [607, 511] on link "Import from website" at bounding box center [609, 506] width 162 height 23
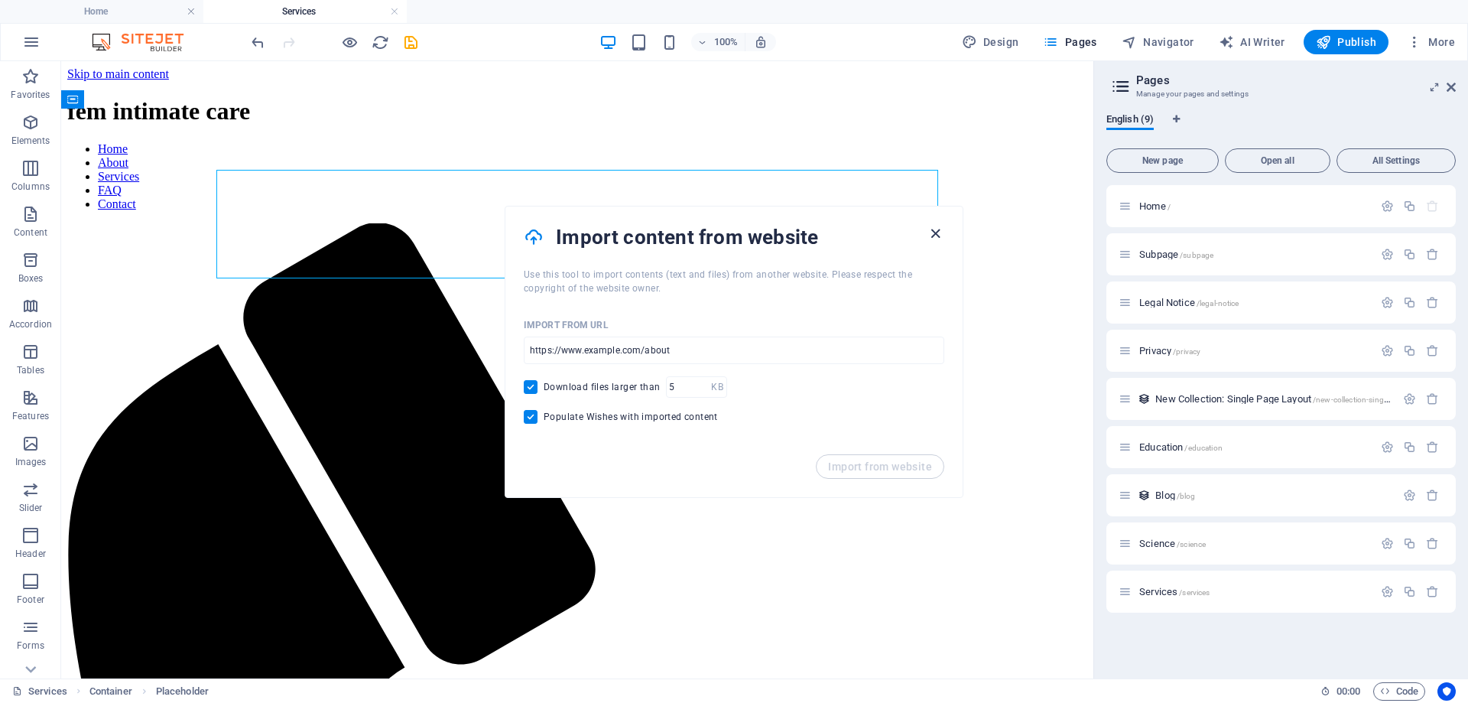
click at [937, 229] on icon "button" at bounding box center [936, 234] width 18 height 18
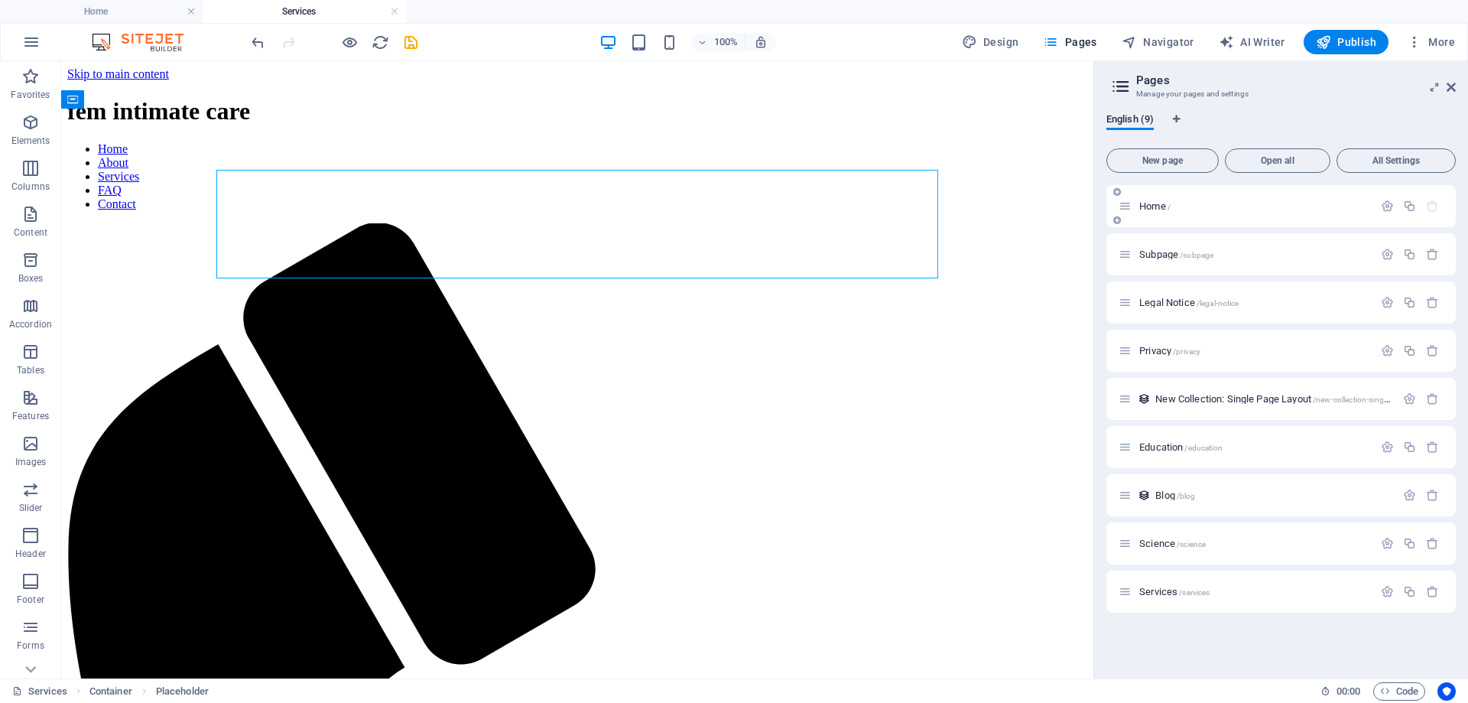
click at [1045, 200] on div "Home /" at bounding box center [1245, 206] width 255 height 18
click at [1045, 204] on span "Home /" at bounding box center [1154, 205] width 31 height 11
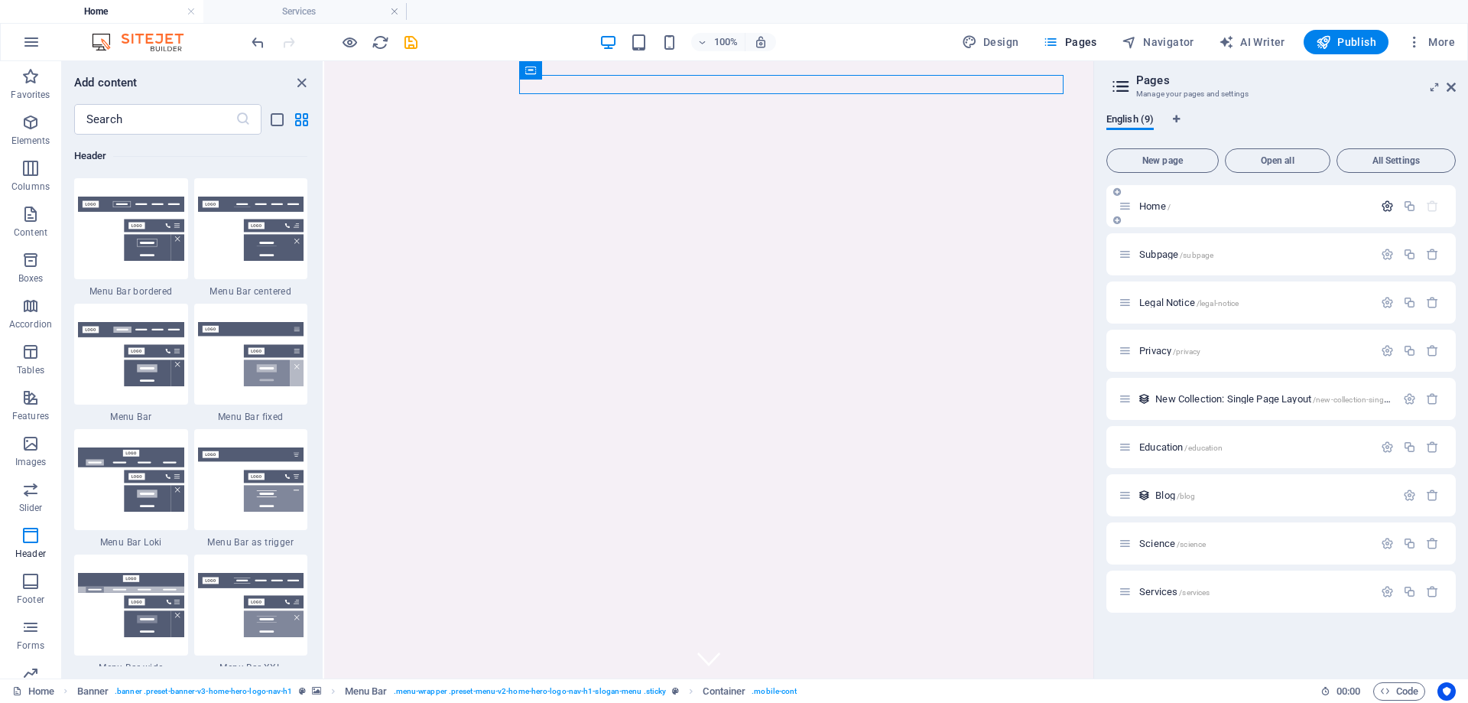
click at [1045, 206] on icon "button" at bounding box center [1387, 206] width 13 height 13
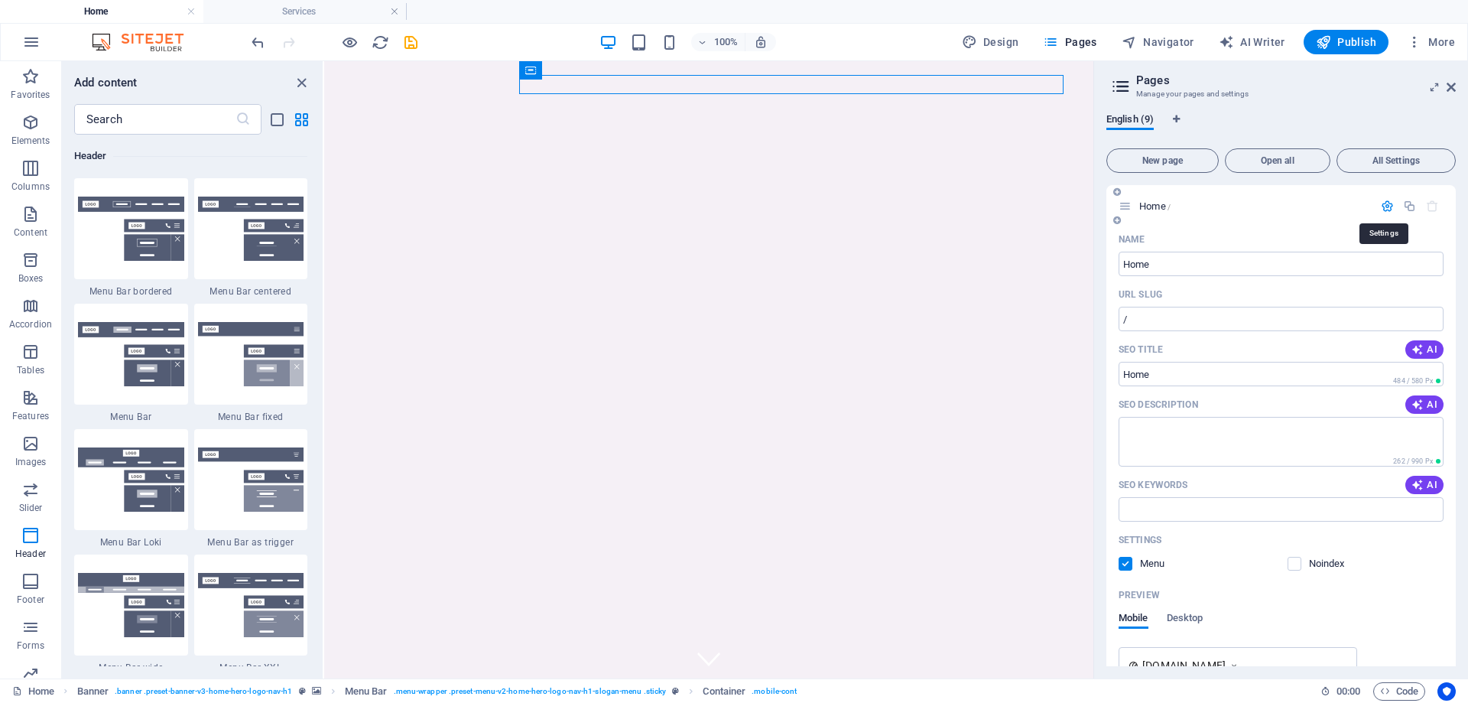
click at [1045, 206] on icon "button" at bounding box center [1387, 206] width 13 height 13
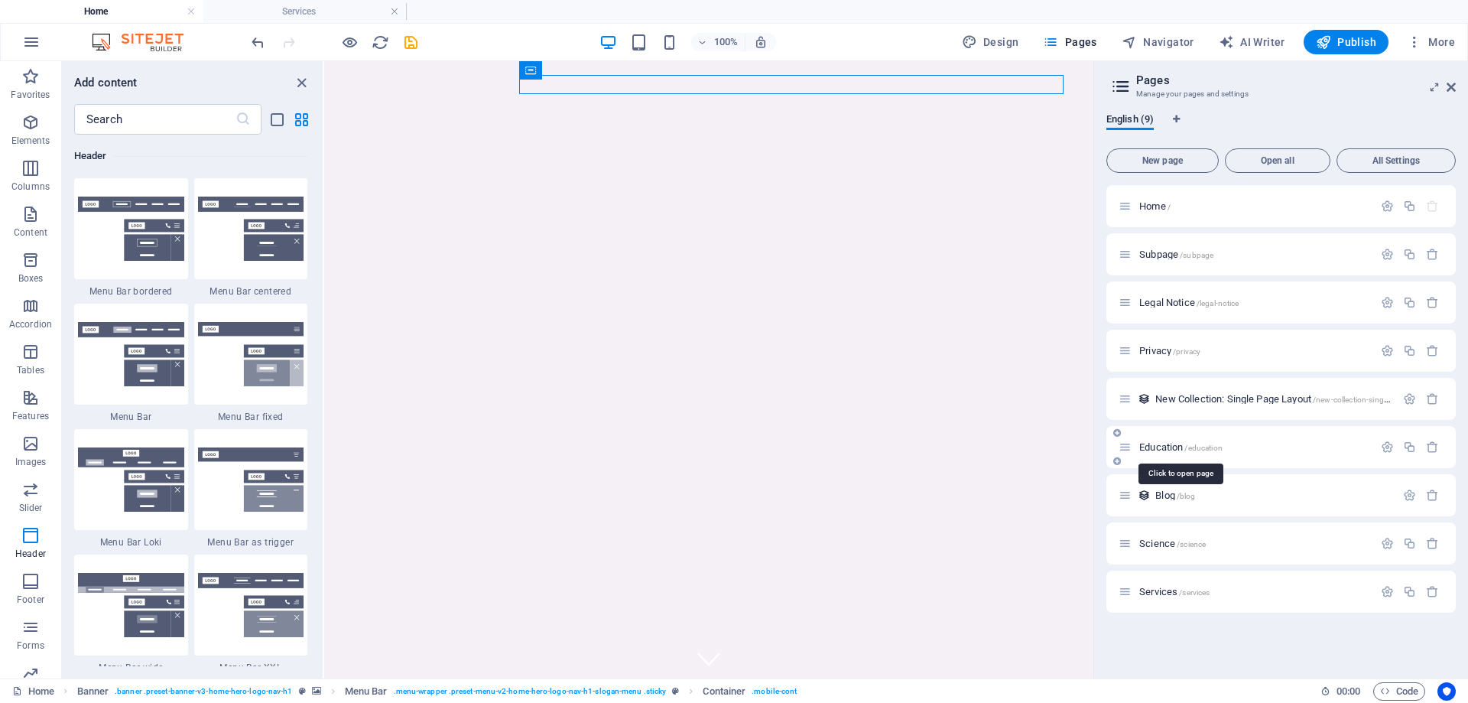
click at [1045, 447] on span "/education" at bounding box center [1202, 447] width 37 height 8
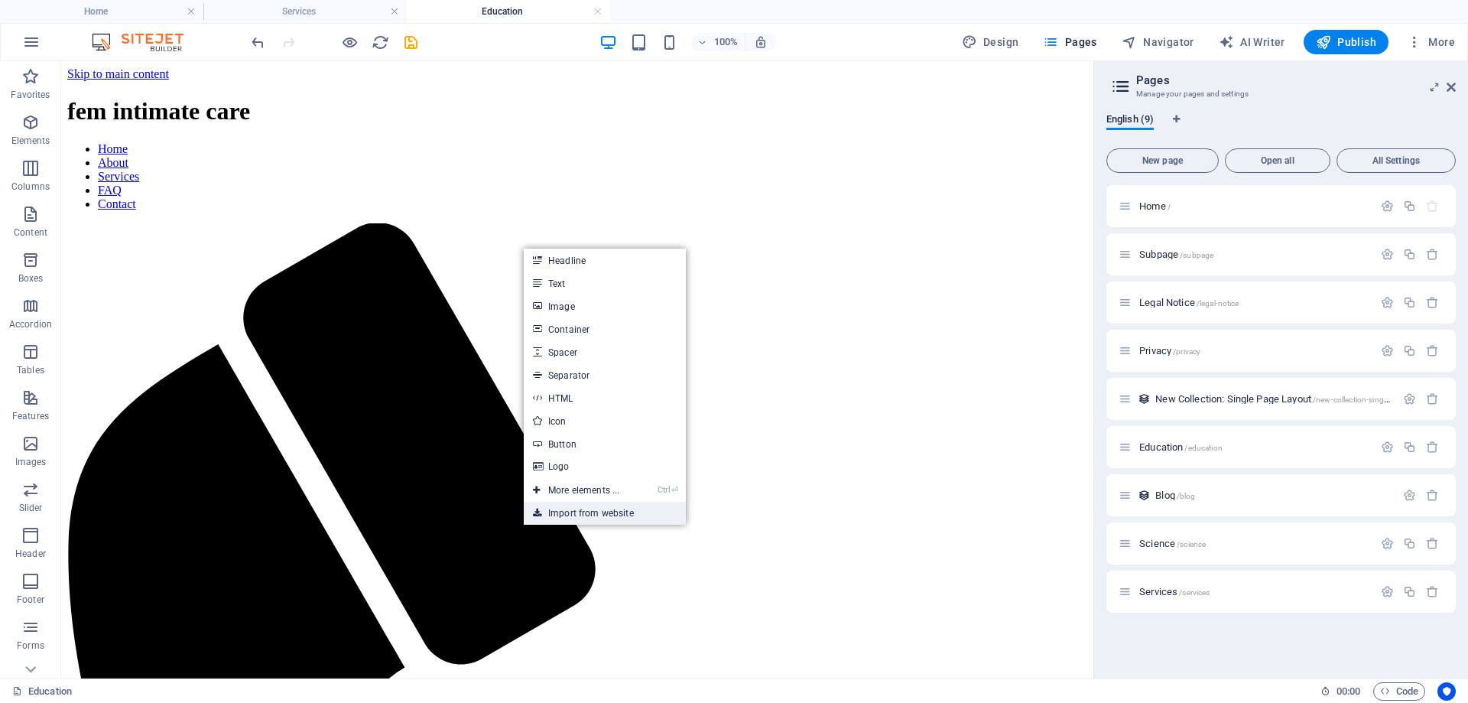
drag, startPoint x: 533, startPoint y: 455, endPoint x: 594, endPoint y: 516, distance: 86.5
click at [594, 516] on link "Import from website" at bounding box center [605, 512] width 162 height 23
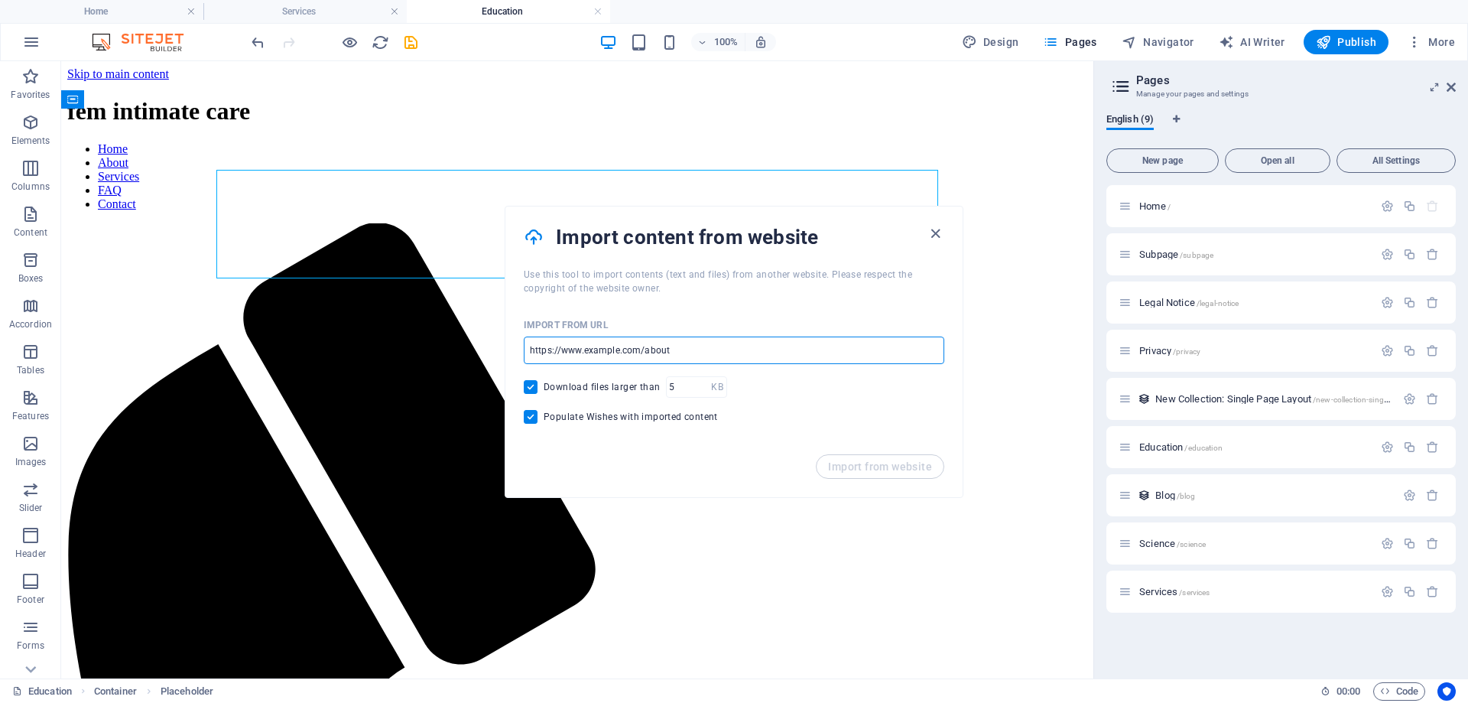
click at [675, 349] on input "url" at bounding box center [734, 350] width 420 height 28
click at [933, 236] on icon "button" at bounding box center [936, 234] width 18 height 18
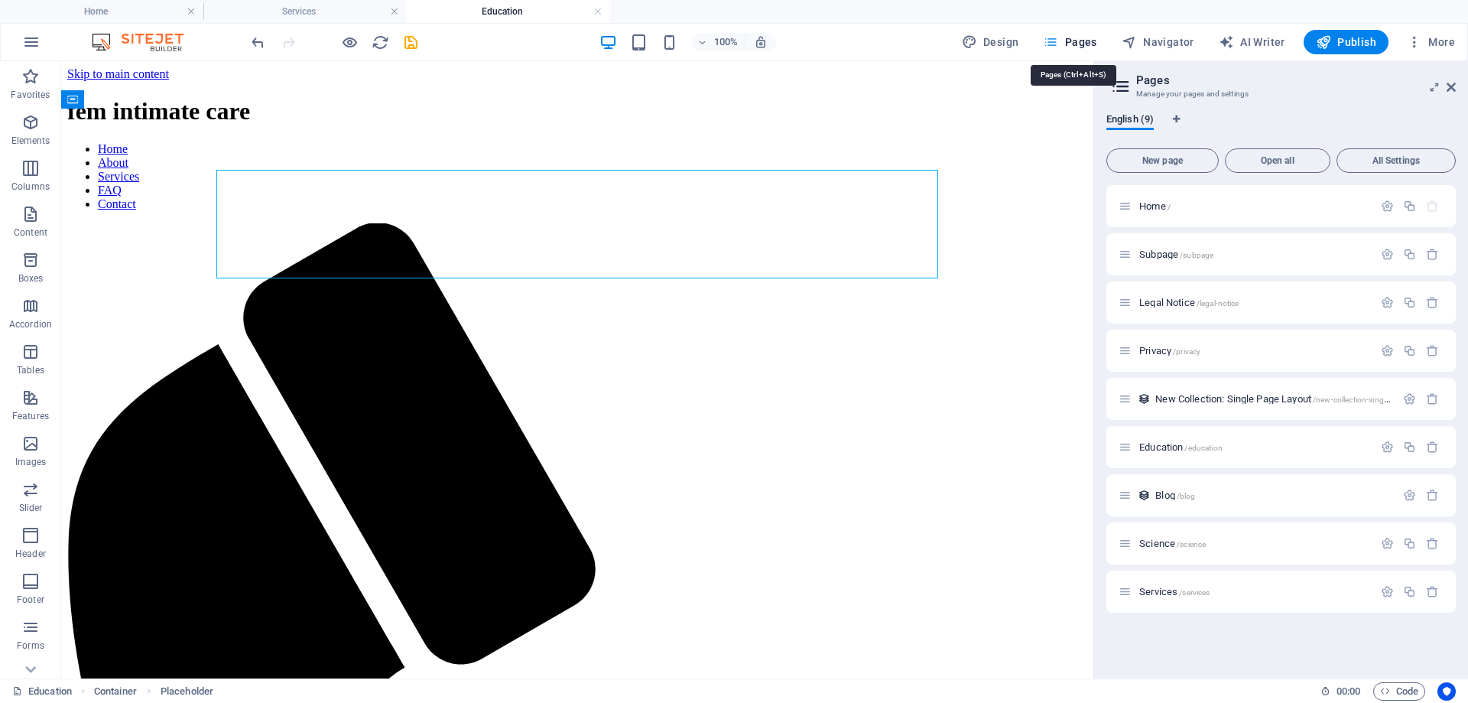
click at [1045, 43] on span "Pages" at bounding box center [1070, 41] width 54 height 15
click at [1045, 89] on icon at bounding box center [1120, 86] width 23 height 21
click at [1045, 161] on span "Open all" at bounding box center [1278, 160] width 92 height 9
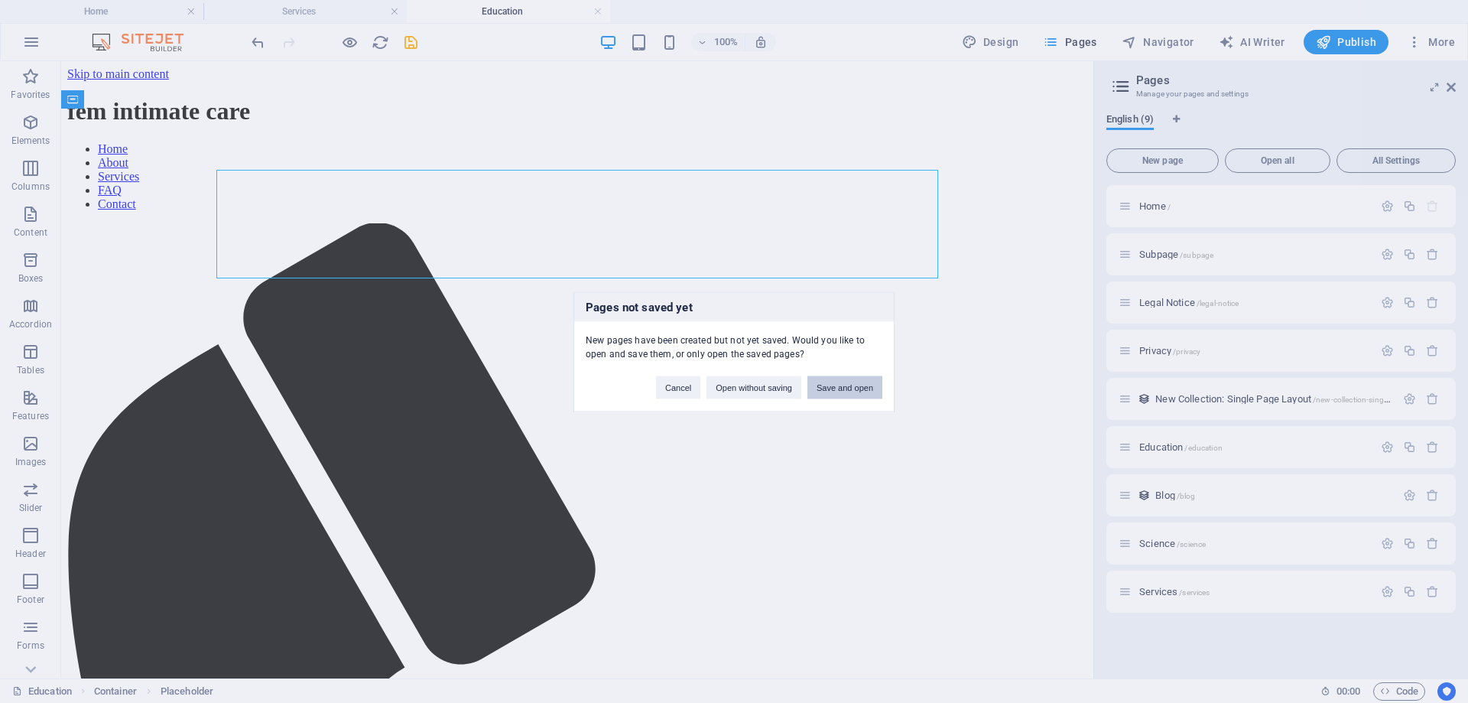
click at [833, 386] on button "Save and open" at bounding box center [844, 386] width 75 height 23
